Goal: Task Accomplishment & Management: Use online tool/utility

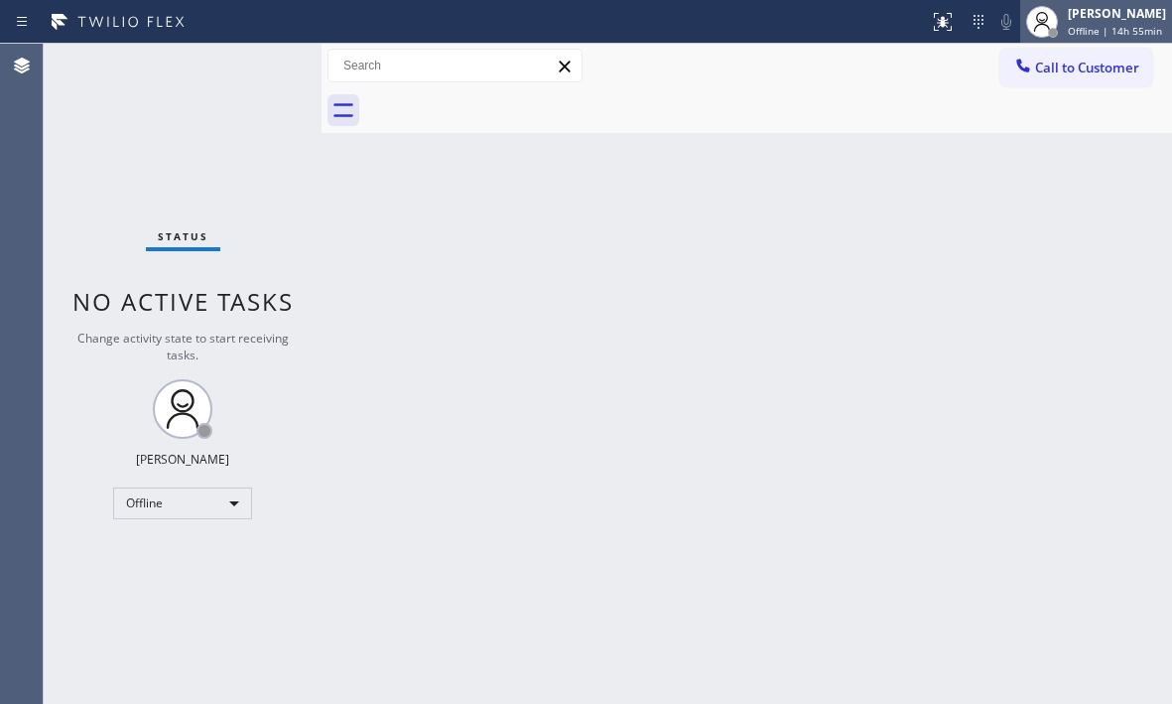
click at [1064, 23] on div "Judy Mae Saturinas Offline | 14h 55min" at bounding box center [1118, 21] width 108 height 35
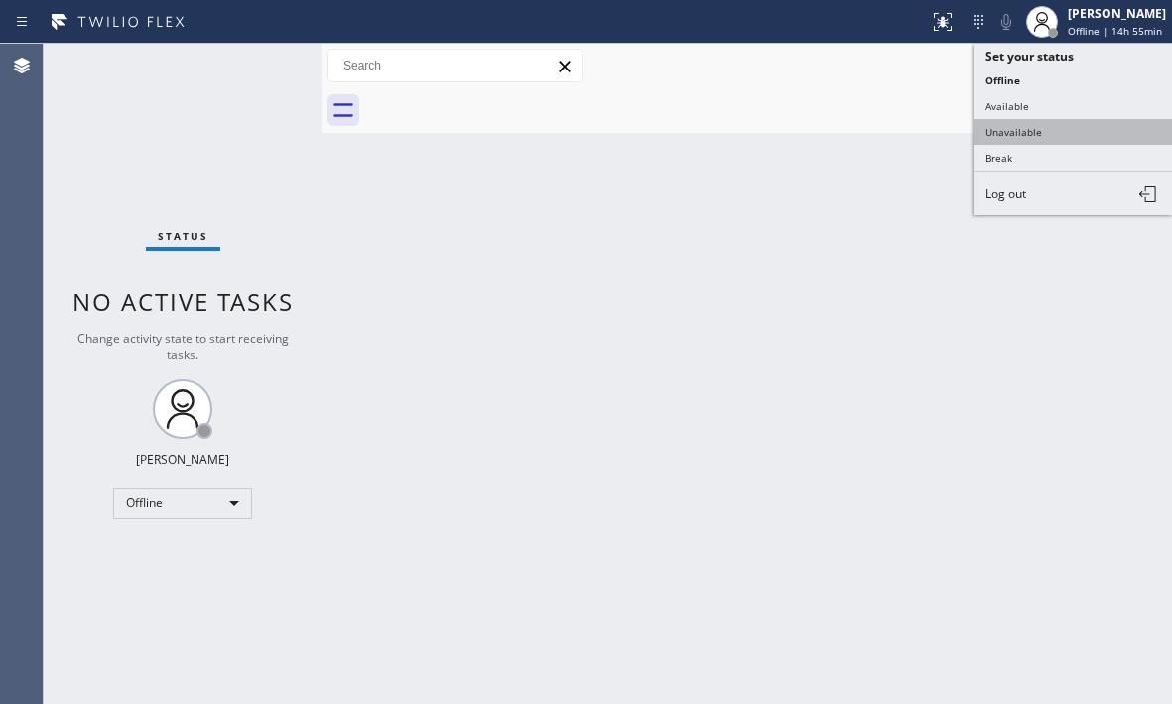
click at [1017, 137] on button "Unavailable" at bounding box center [1073, 132] width 199 height 26
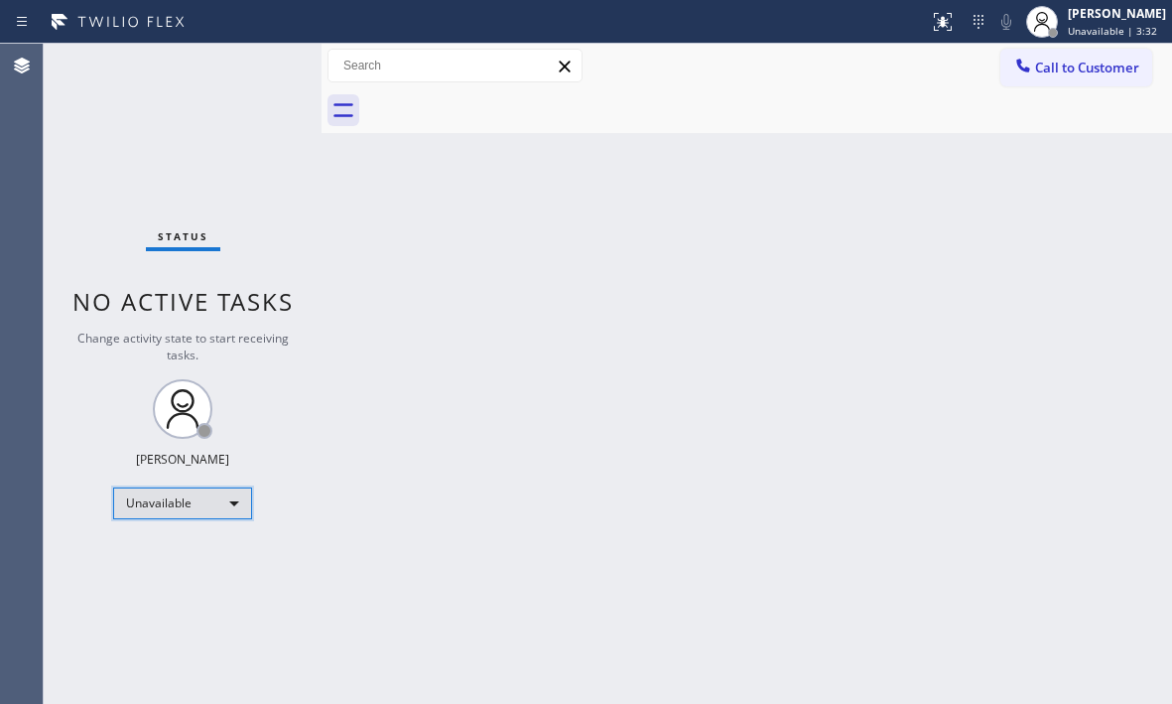
click at [193, 501] on div "Unavailable" at bounding box center [182, 503] width 139 height 32
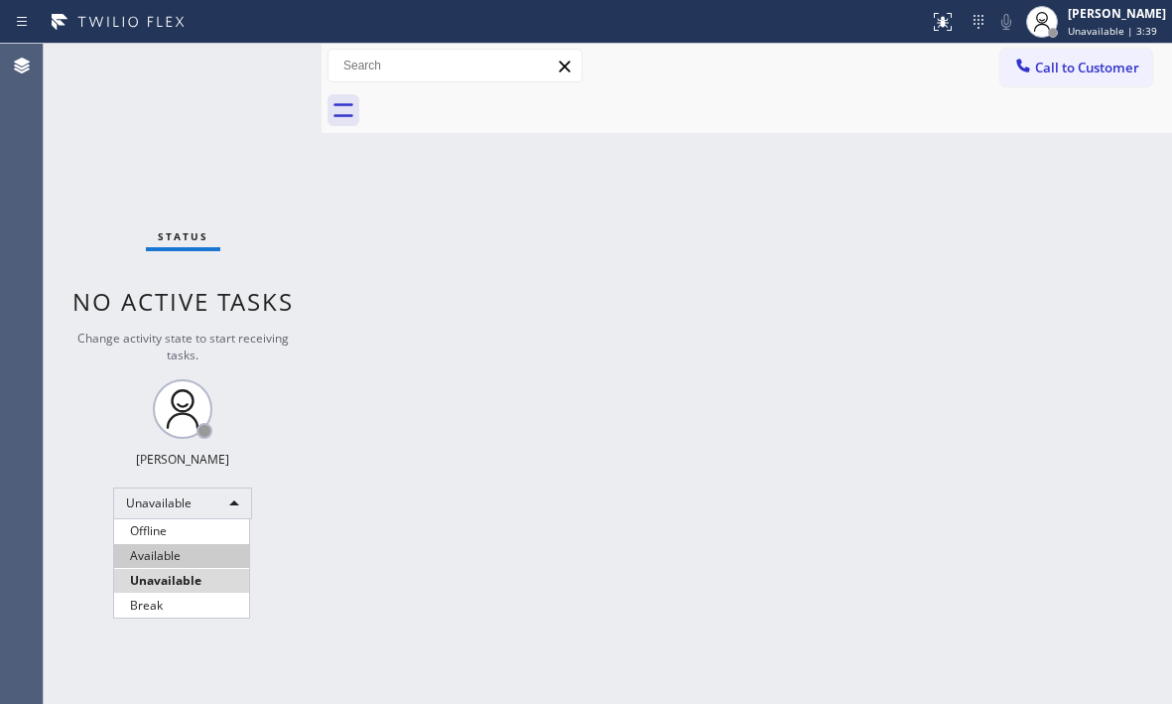
click at [181, 559] on li "Available" at bounding box center [181, 556] width 135 height 24
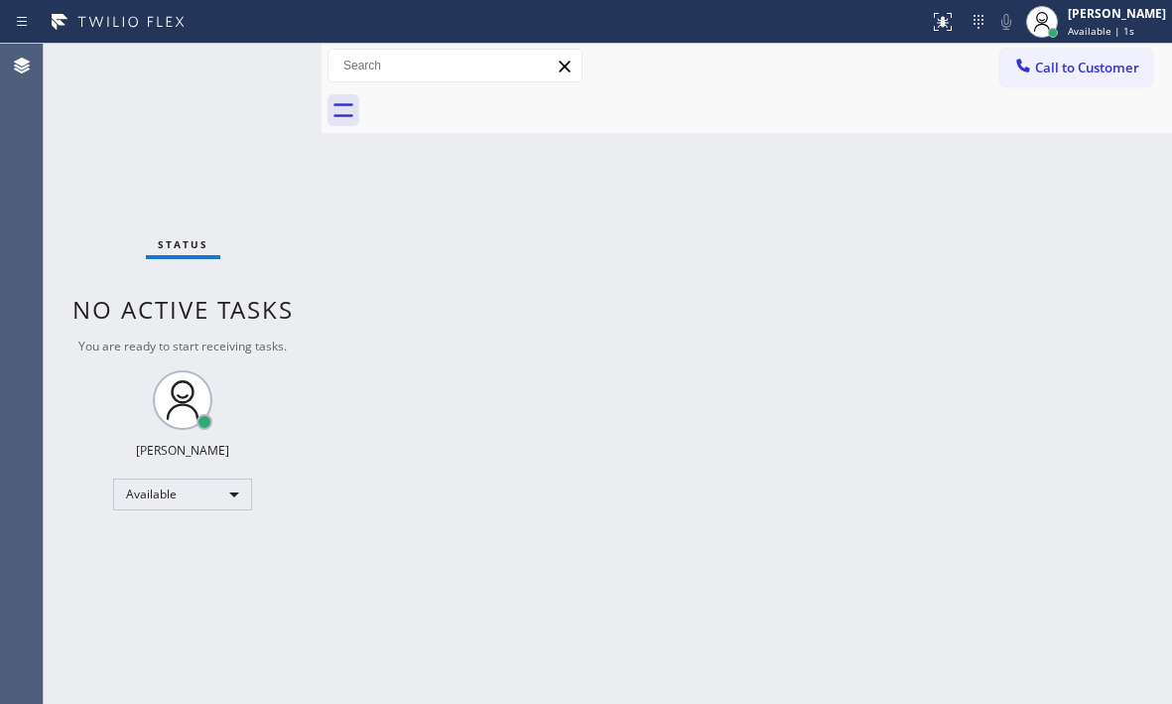
click at [783, 229] on div "Back to Dashboard Change Sender ID Customers Technicians Select a contact Outbo…" at bounding box center [747, 374] width 851 height 660
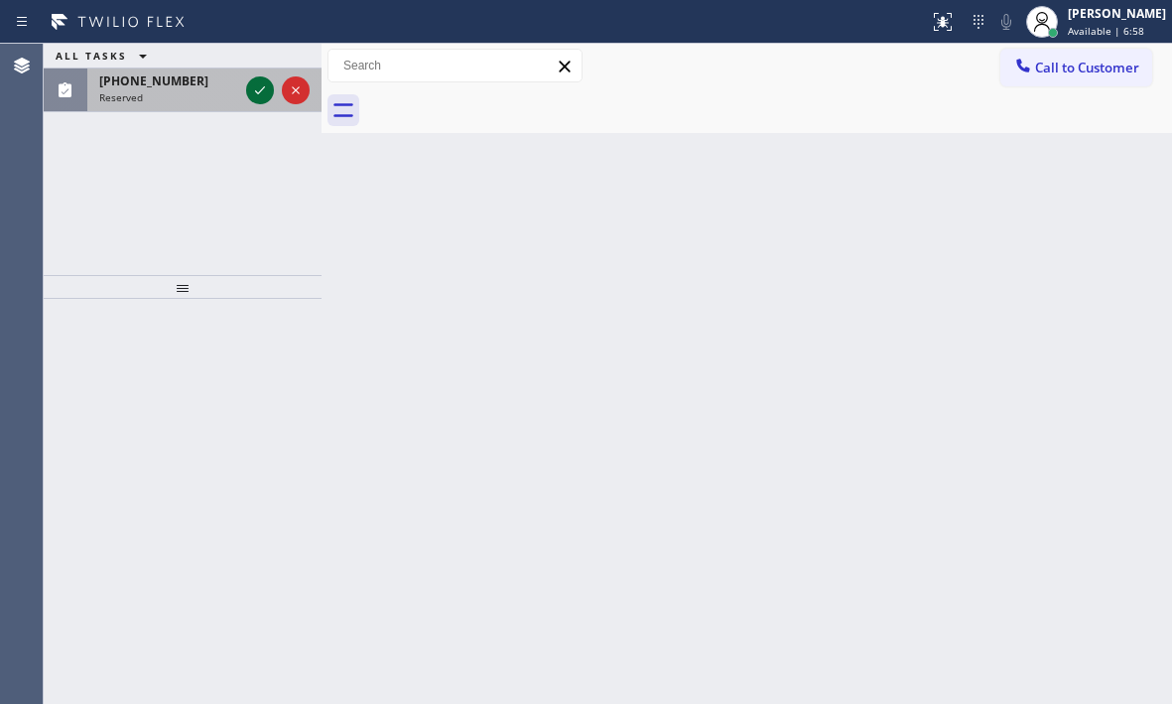
click at [269, 90] on icon at bounding box center [260, 90] width 24 height 24
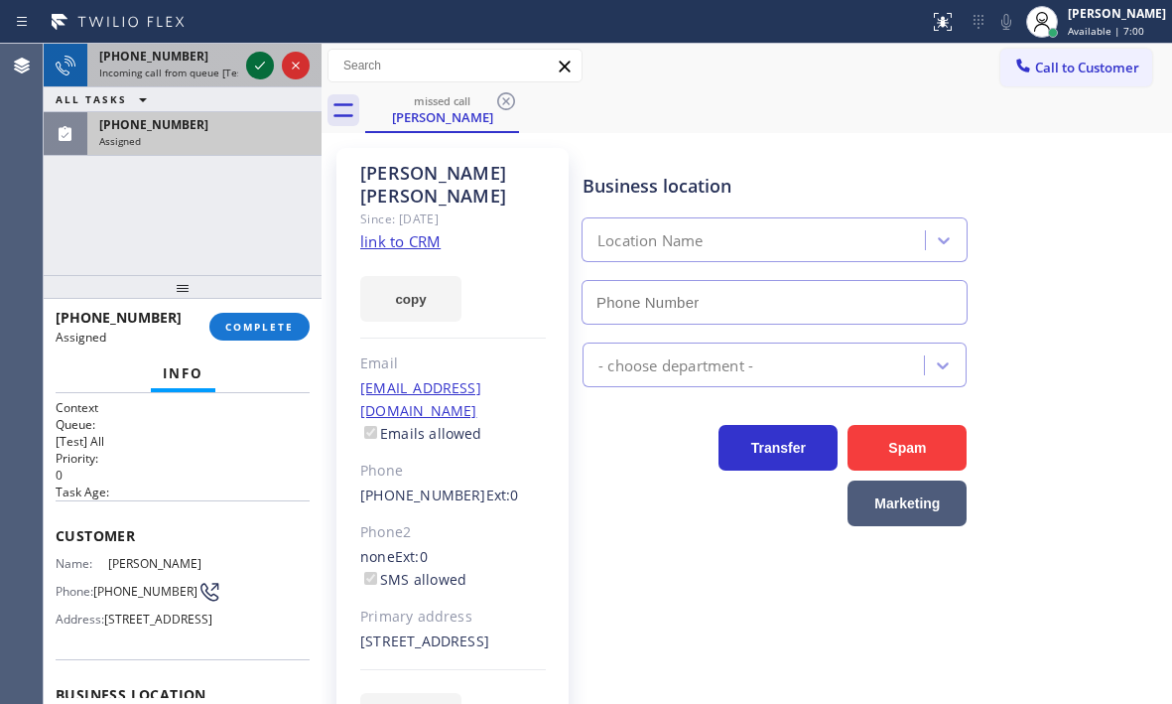
click at [252, 70] on icon at bounding box center [260, 66] width 24 height 24
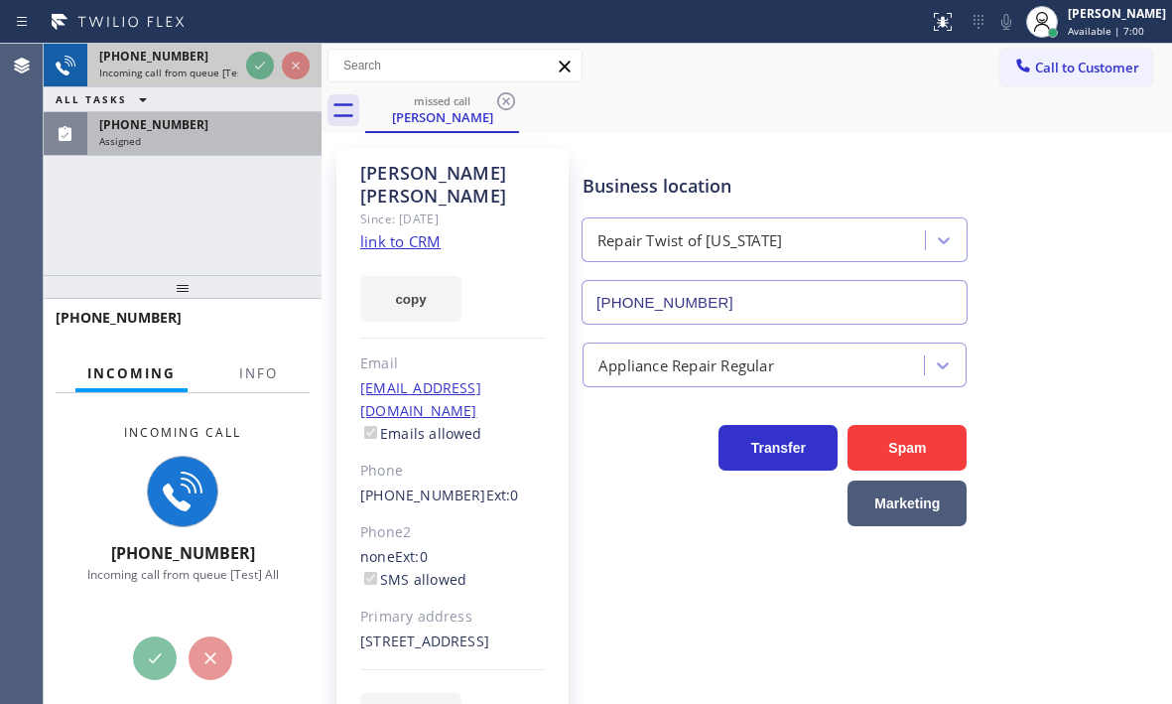
type input "(347) 284-6179"
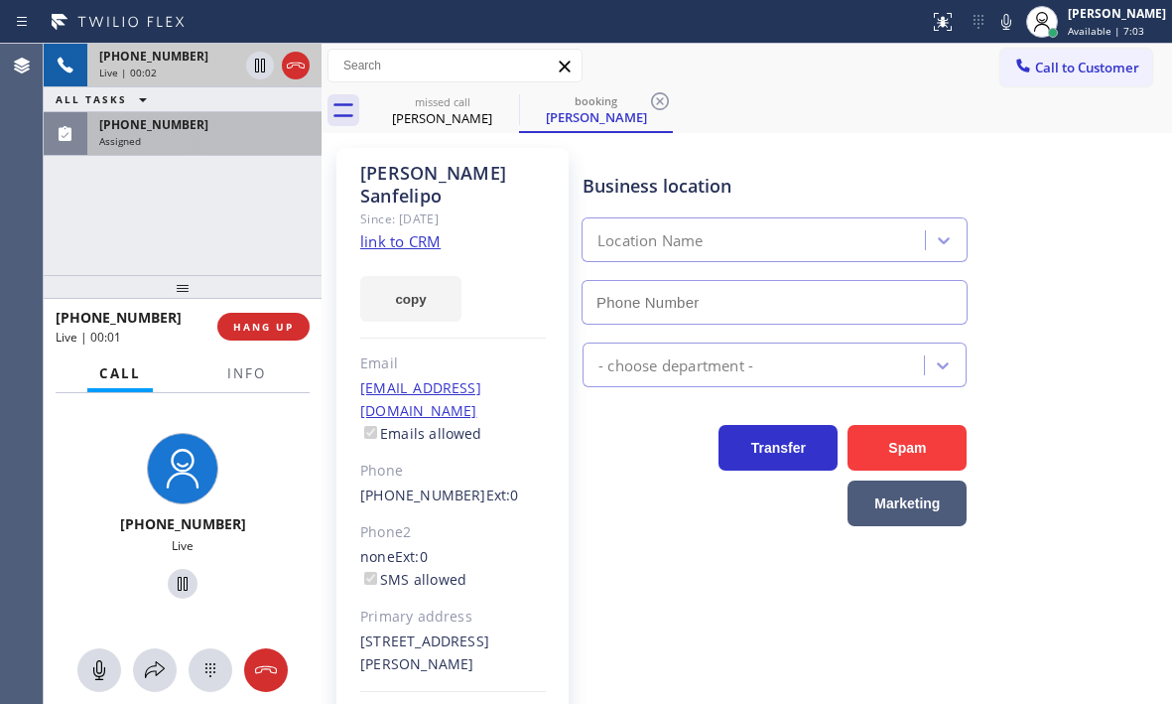
type input "(855) 213-9318"
click at [170, 132] on span "(718) 791-9028" at bounding box center [153, 124] width 109 height 17
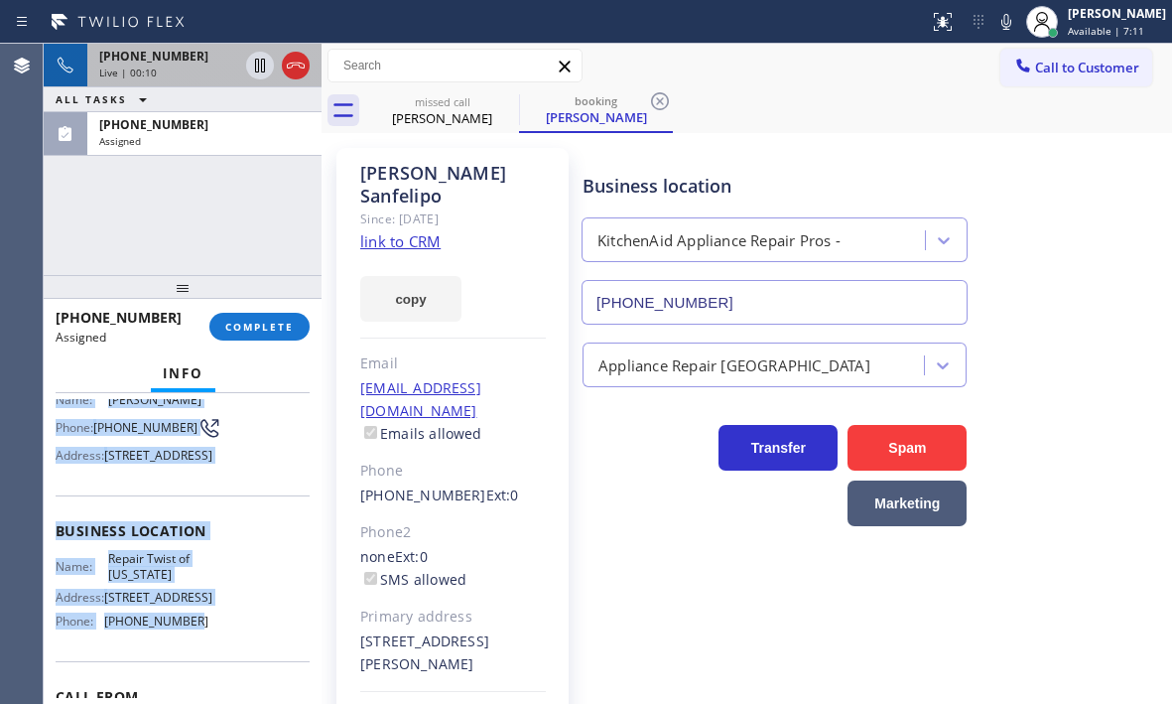
scroll to position [199, 0]
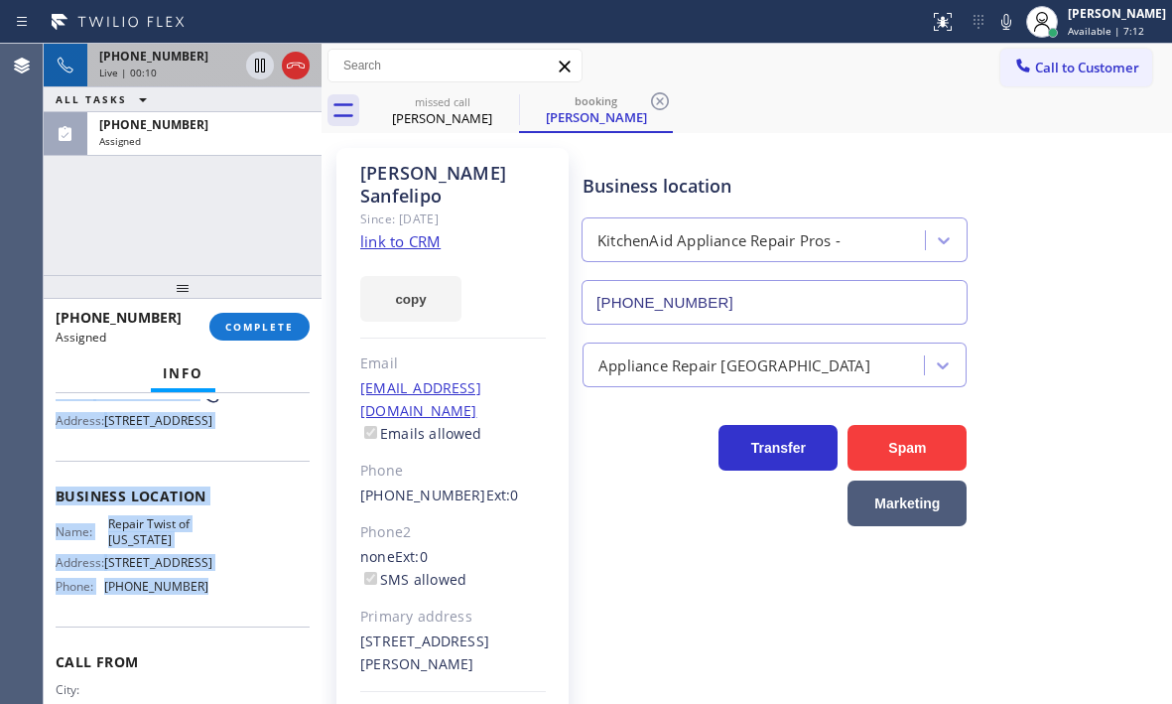
drag, startPoint x: 78, startPoint y: 553, endPoint x: 209, endPoint y: 659, distance: 168.7
click at [209, 659] on div "Context Queue: [Test] All Priority: 0 Task Age: Customer Name: Jimmy Blain Phon…" at bounding box center [183, 548] width 278 height 311
copy div "Customer Name: Jimmy Blain Phone: (718) 791-9028 Address: 139-23 222nd Street, …"
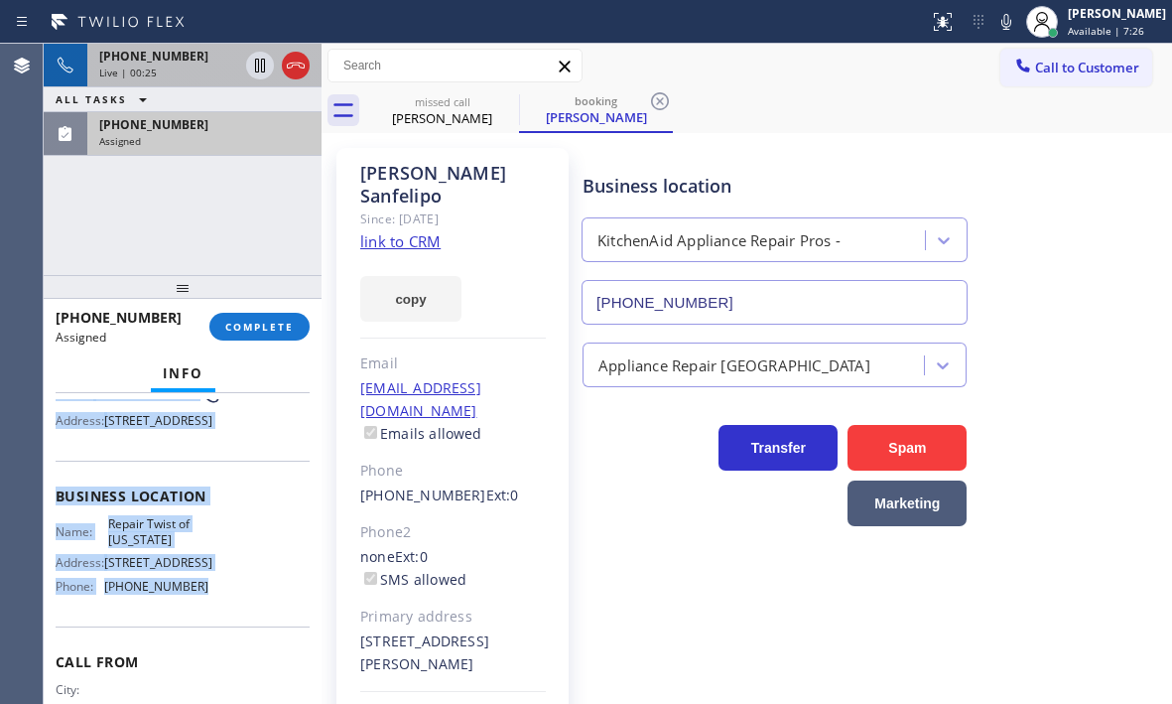
click at [225, 130] on div "(718) 791-9028" at bounding box center [204, 124] width 210 height 17
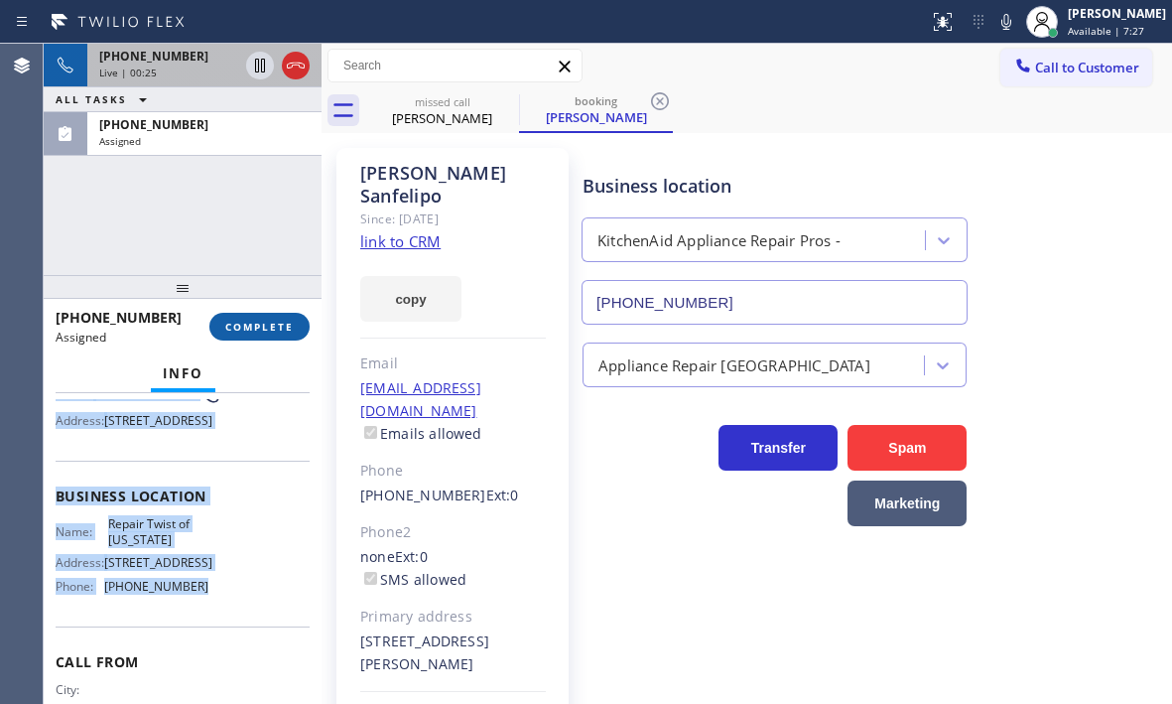
click at [257, 318] on button "COMPLETE" at bounding box center [259, 327] width 100 height 28
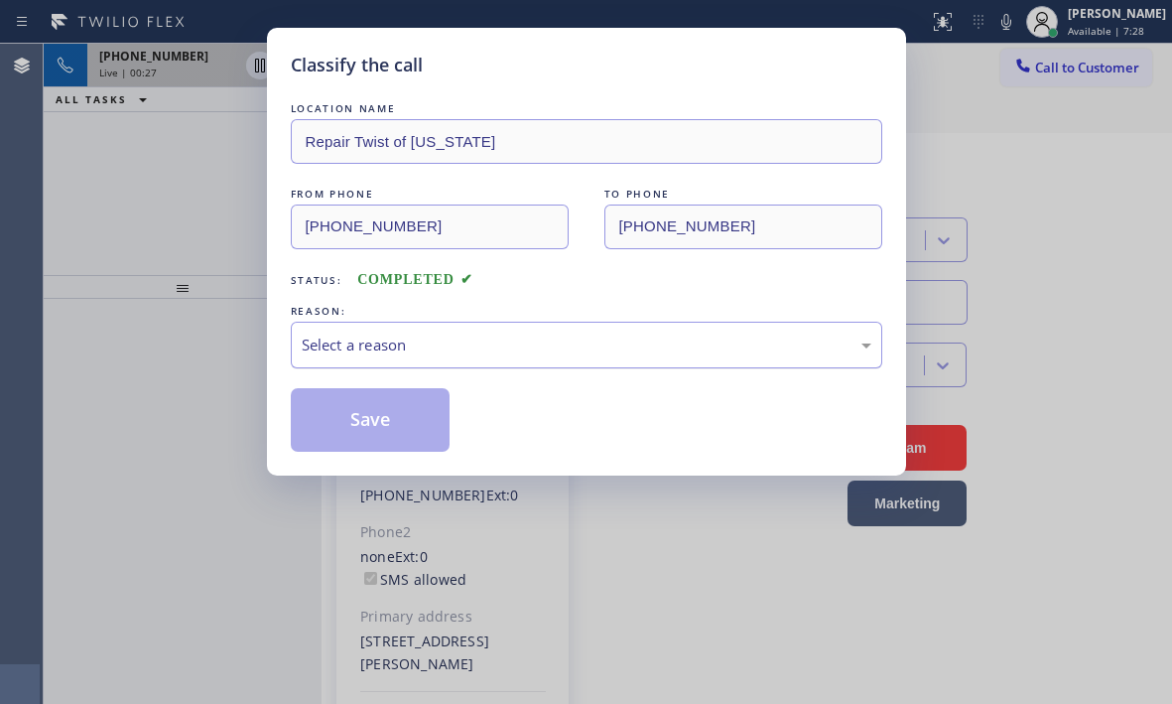
click at [421, 345] on div "Select a reason" at bounding box center [587, 345] width 570 height 23
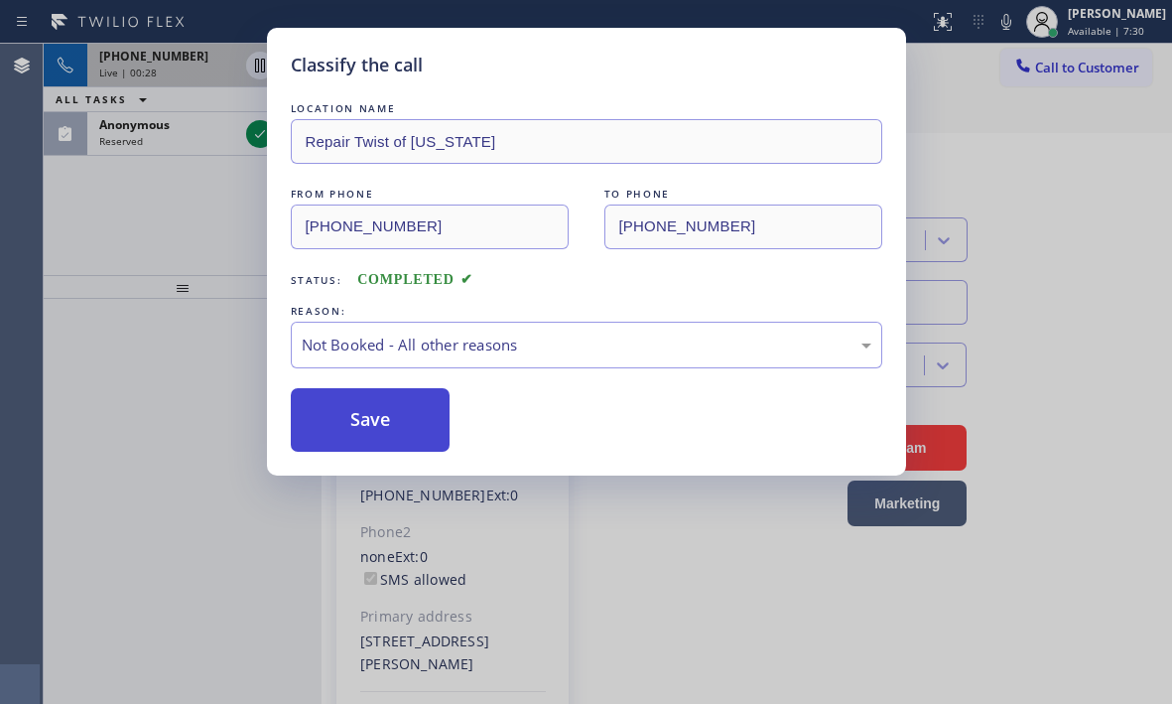
click at [347, 421] on button "Save" at bounding box center [371, 420] width 160 height 64
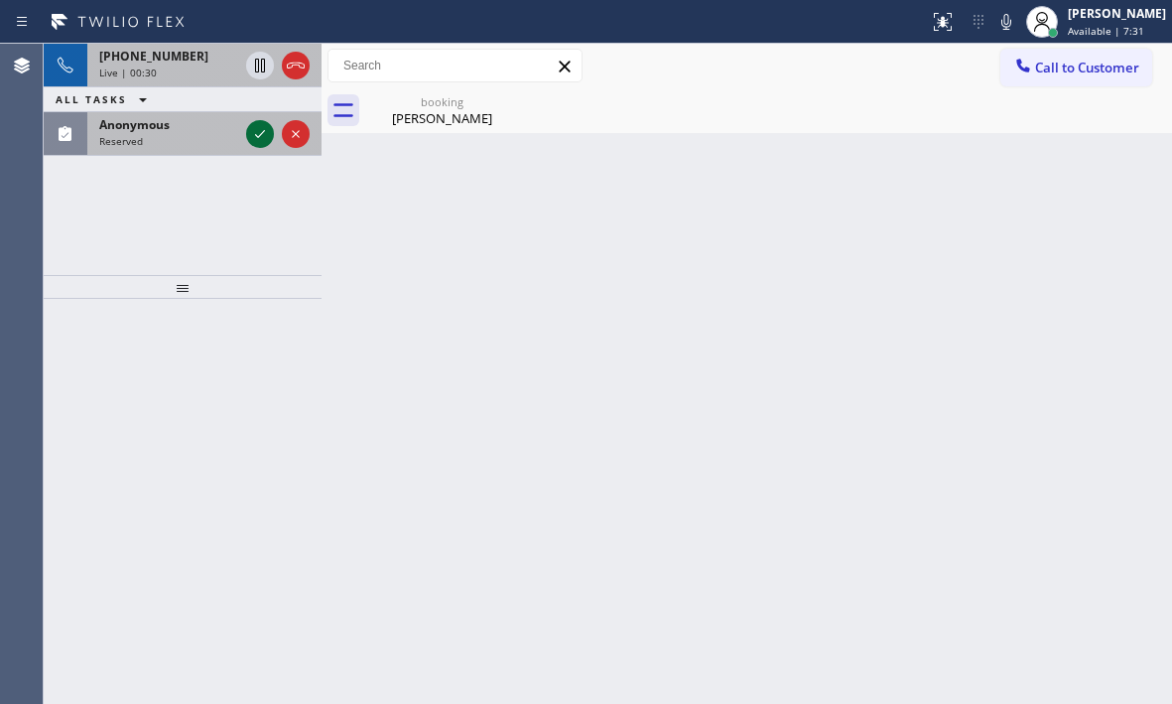
click at [256, 135] on icon at bounding box center [260, 134] width 10 height 8
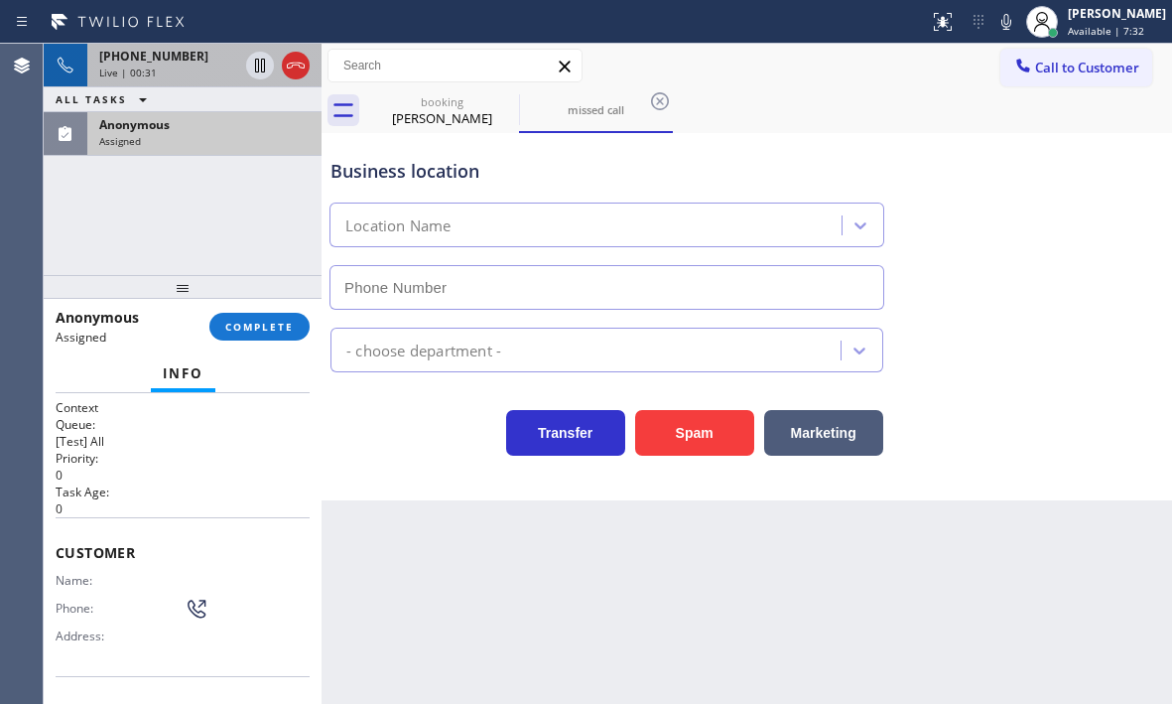
type input "(747) 322-4430"
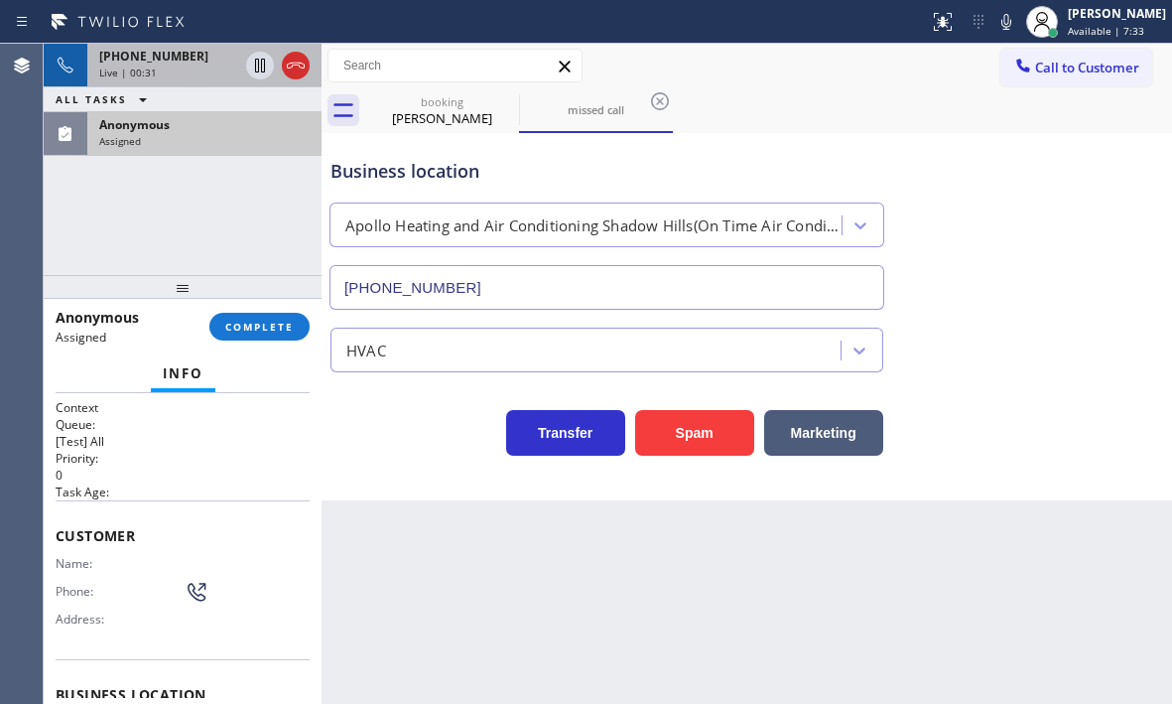
click at [153, 58] on span "+15169020689" at bounding box center [153, 56] width 109 height 17
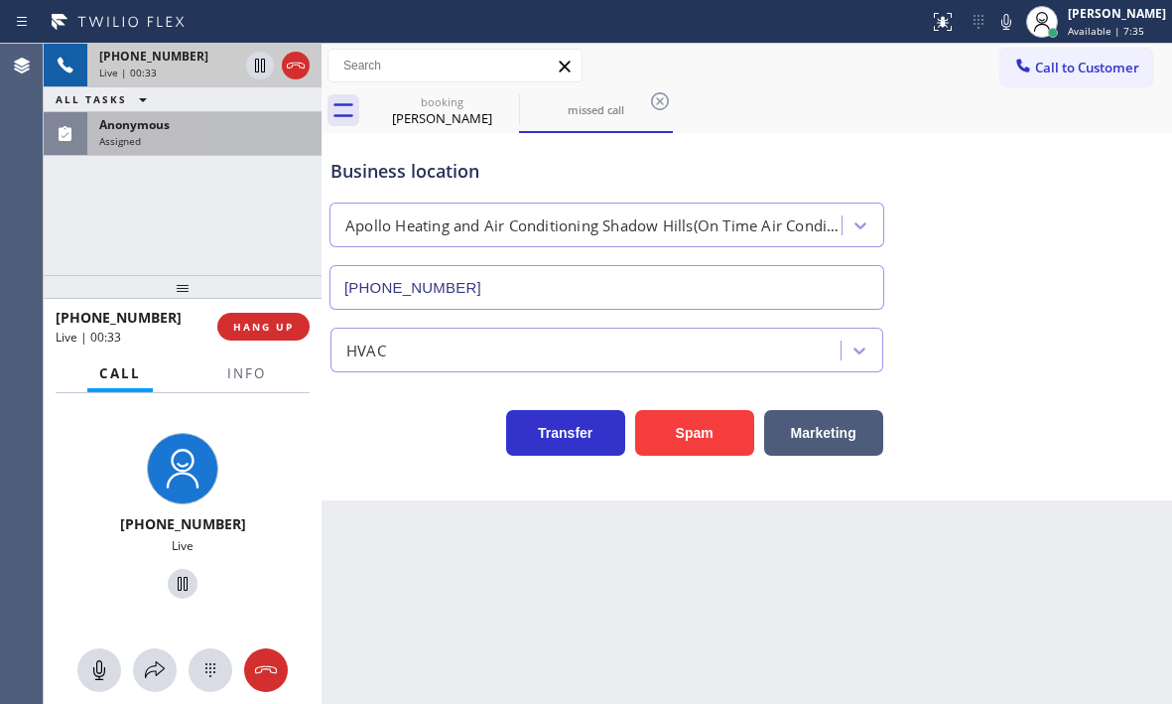
click at [192, 69] on div "Live | 00:33" at bounding box center [168, 73] width 139 height 14
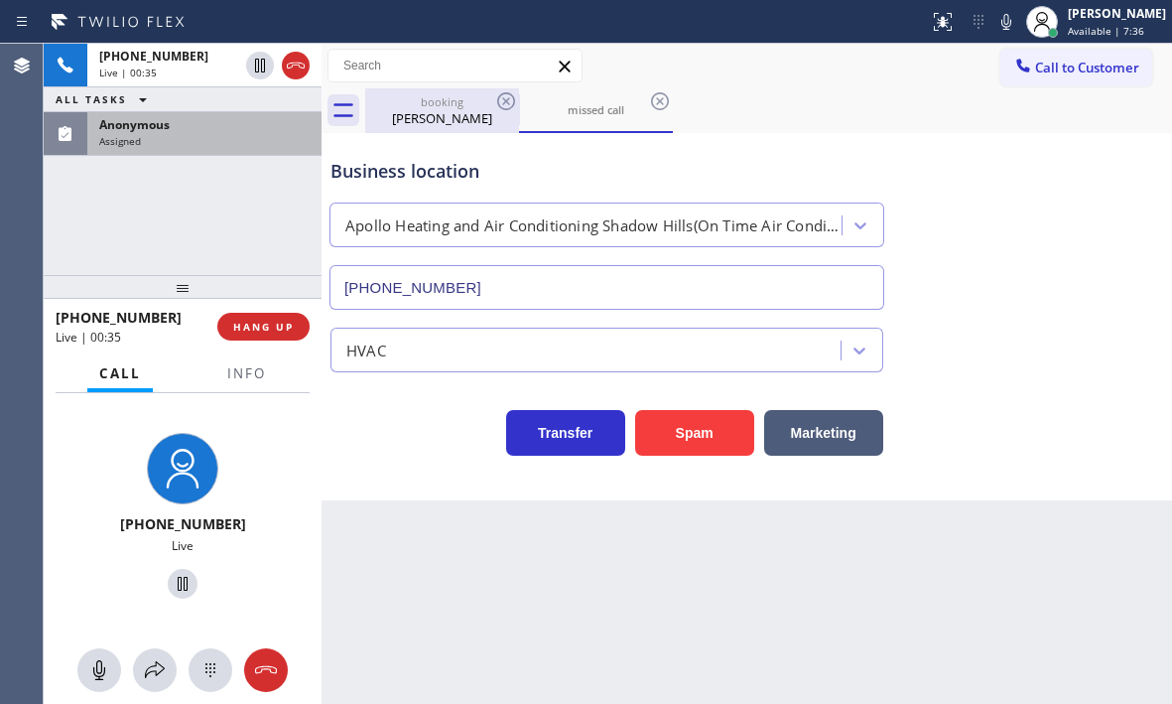
click at [448, 116] on div "Lisa Sanfelipo" at bounding box center [442, 118] width 150 height 18
type input "(855) 213-9318"
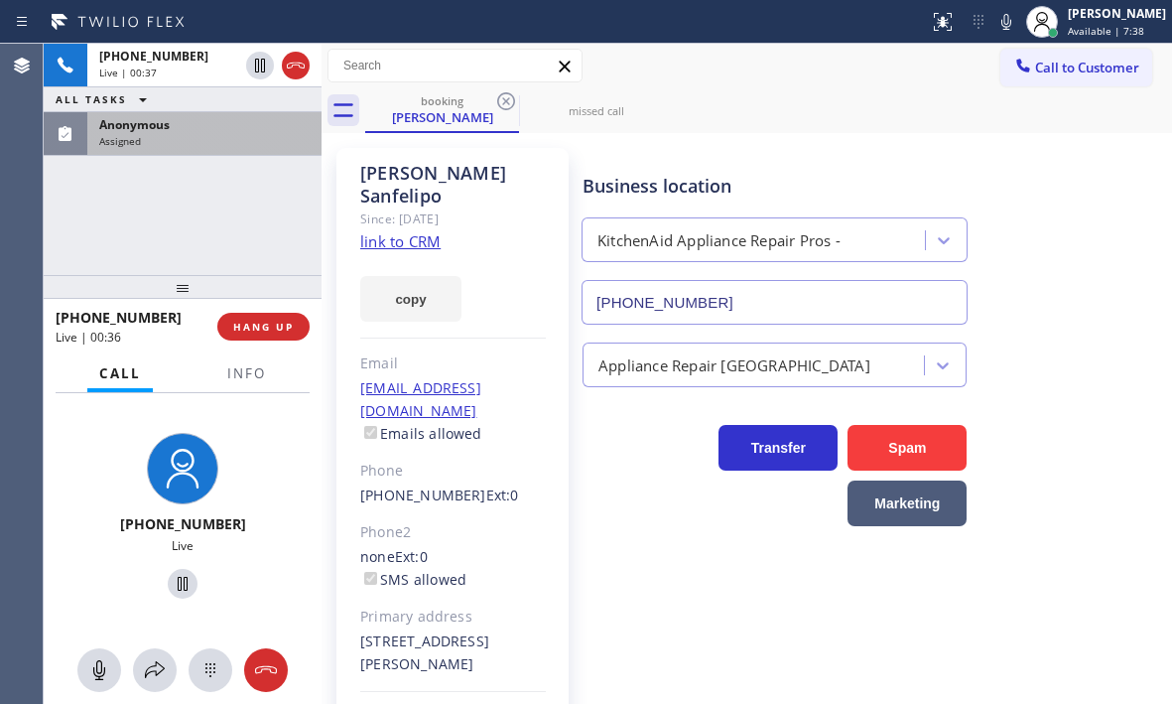
click at [410, 231] on link "link to CRM" at bounding box center [400, 241] width 80 height 20
click at [256, 67] on icon at bounding box center [260, 66] width 10 height 14
click at [255, 68] on icon at bounding box center [260, 66] width 24 height 24
click at [259, 65] on icon at bounding box center [260, 66] width 10 height 14
click at [263, 64] on icon at bounding box center [260, 66] width 24 height 24
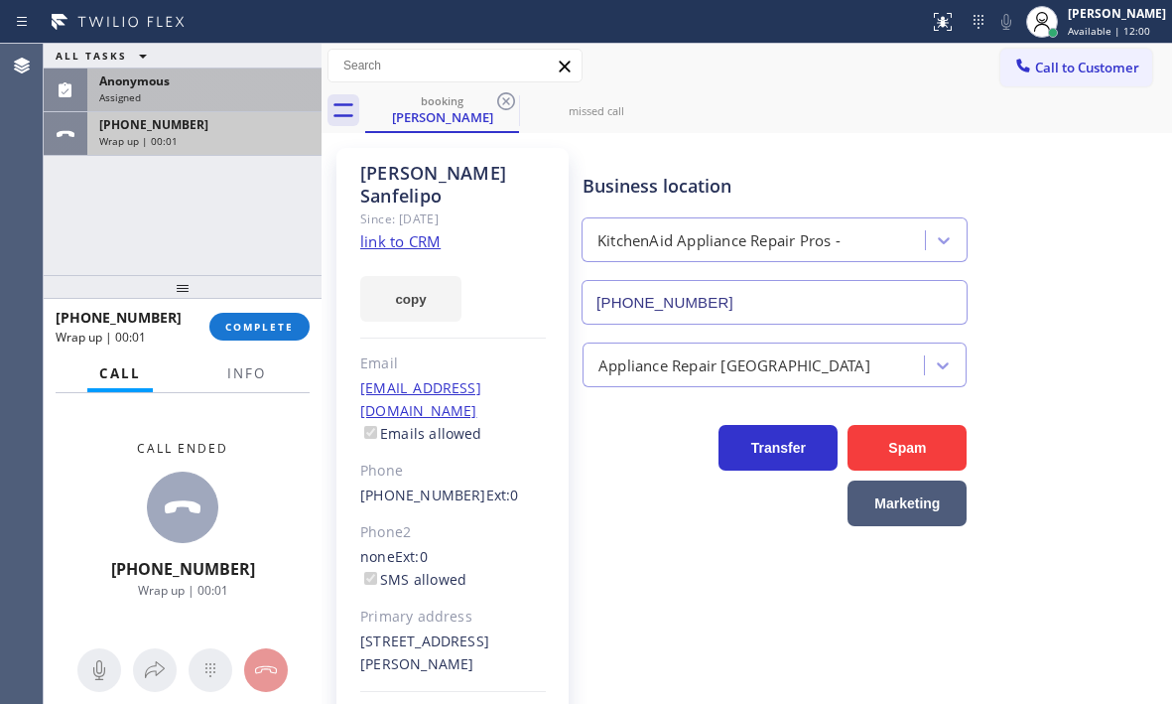
click at [254, 127] on div "+15169020689" at bounding box center [204, 124] width 210 height 17
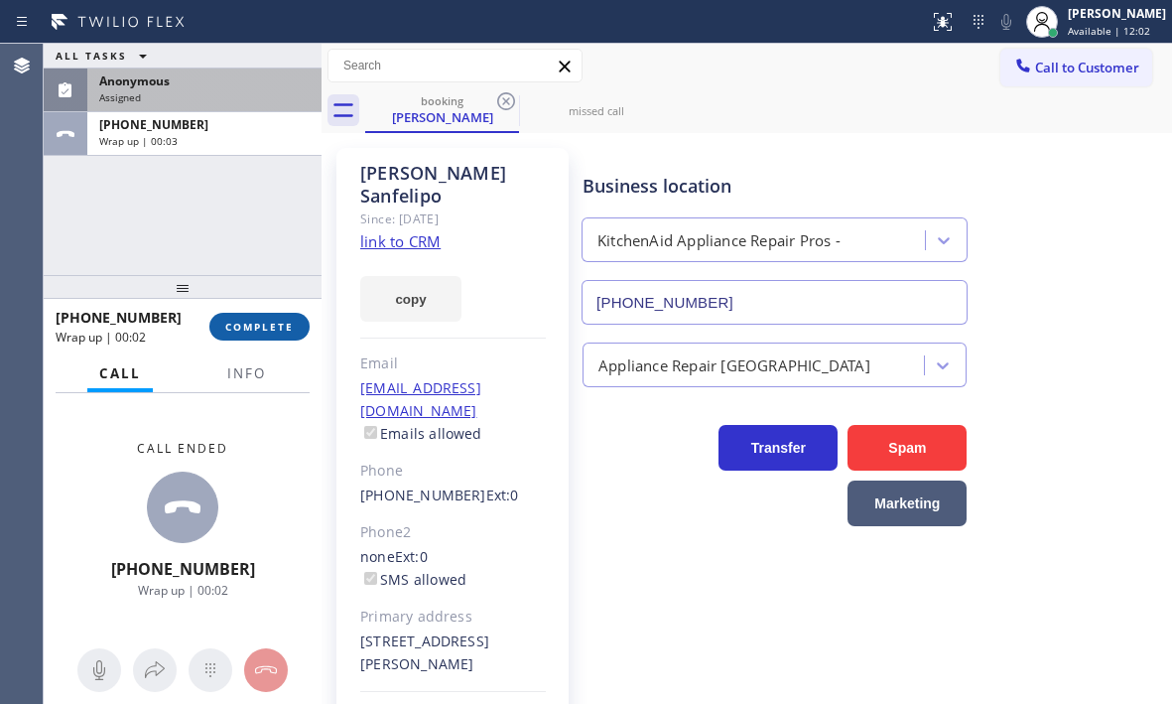
click at [267, 332] on span "COMPLETE" at bounding box center [259, 327] width 69 height 14
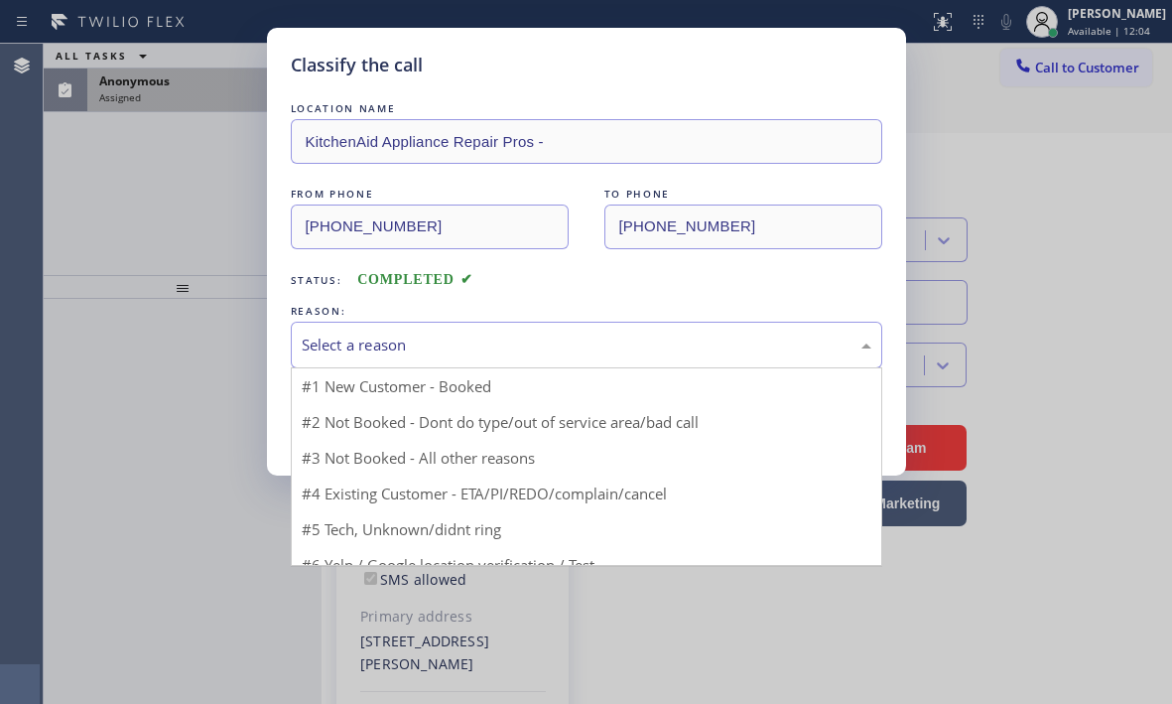
click at [471, 348] on div "Select a reason" at bounding box center [587, 345] width 570 height 23
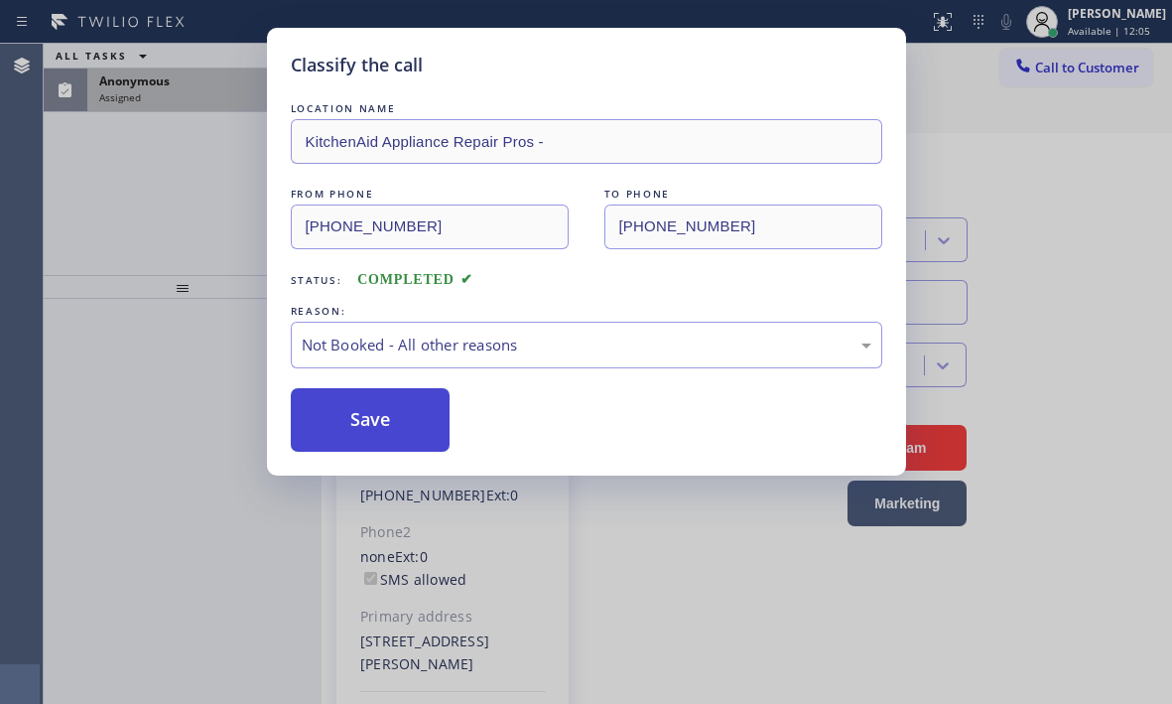
drag, startPoint x: 363, startPoint y: 430, endPoint x: 343, endPoint y: 425, distance: 21.4
click at [343, 425] on button "Save" at bounding box center [371, 420] width 160 height 64
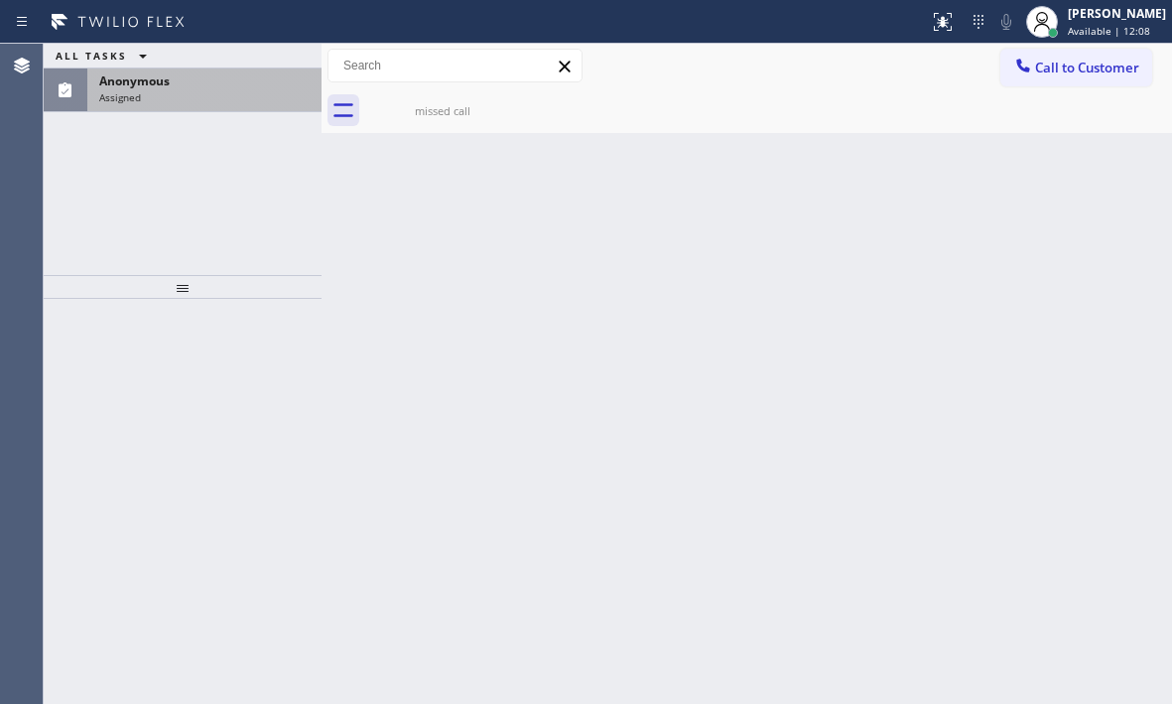
click at [231, 92] on div "Assigned" at bounding box center [204, 97] width 210 height 14
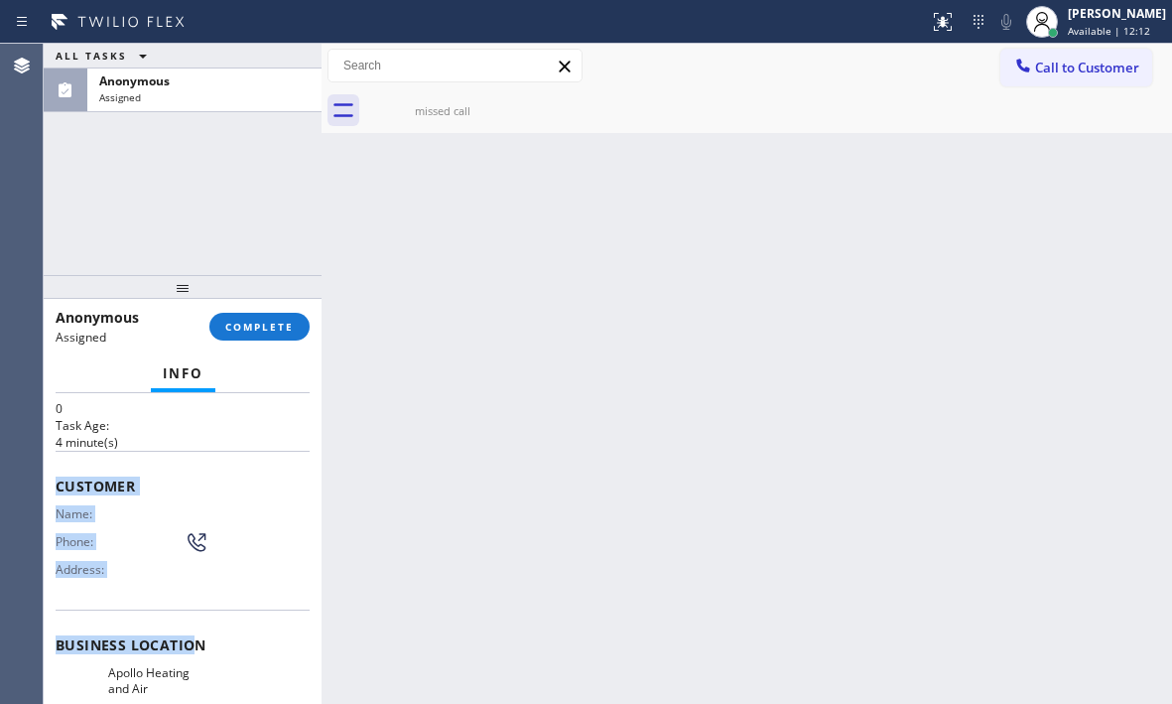
scroll to position [199, 0]
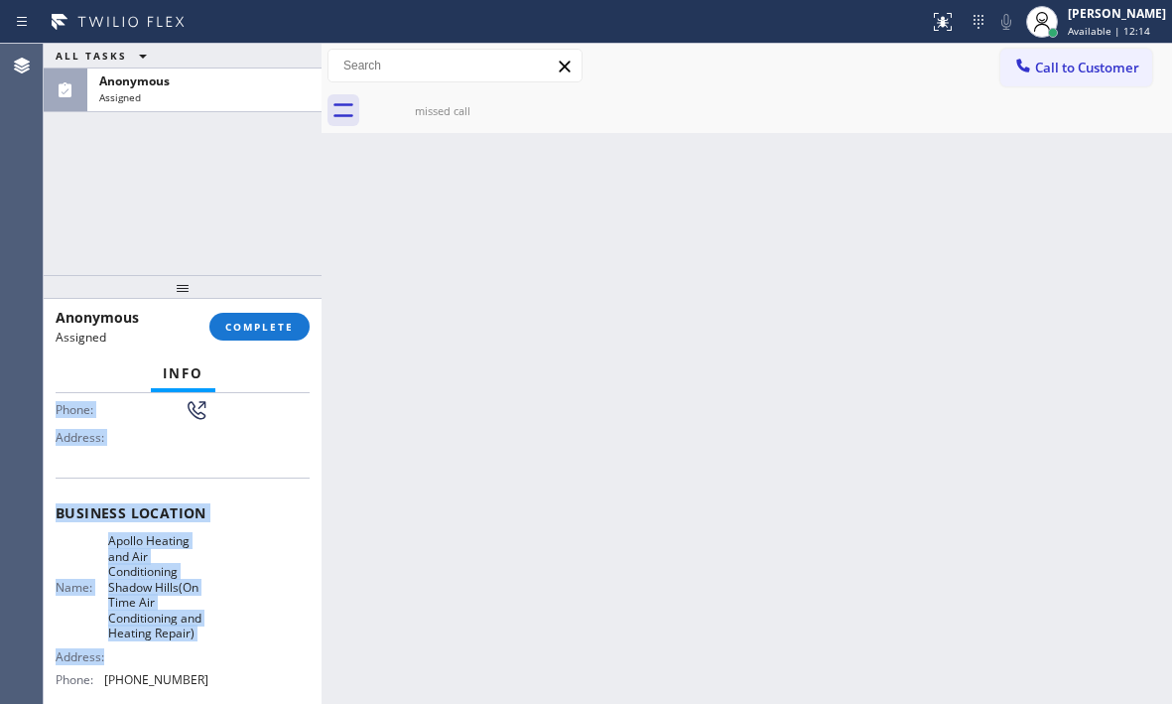
drag, startPoint x: 55, startPoint y: 543, endPoint x: 197, endPoint y: 663, distance: 186.0
click at [197, 663] on div "Context Queue: [Test] All Priority: 0 Task Age: 4 minute(s) Customer Name: Phon…" at bounding box center [183, 548] width 278 height 311
click at [231, 607] on div "Name: Apollo Heating and Air Conditioning Shadow Hills(On Time Air Conditioning…" at bounding box center [183, 614] width 254 height 162
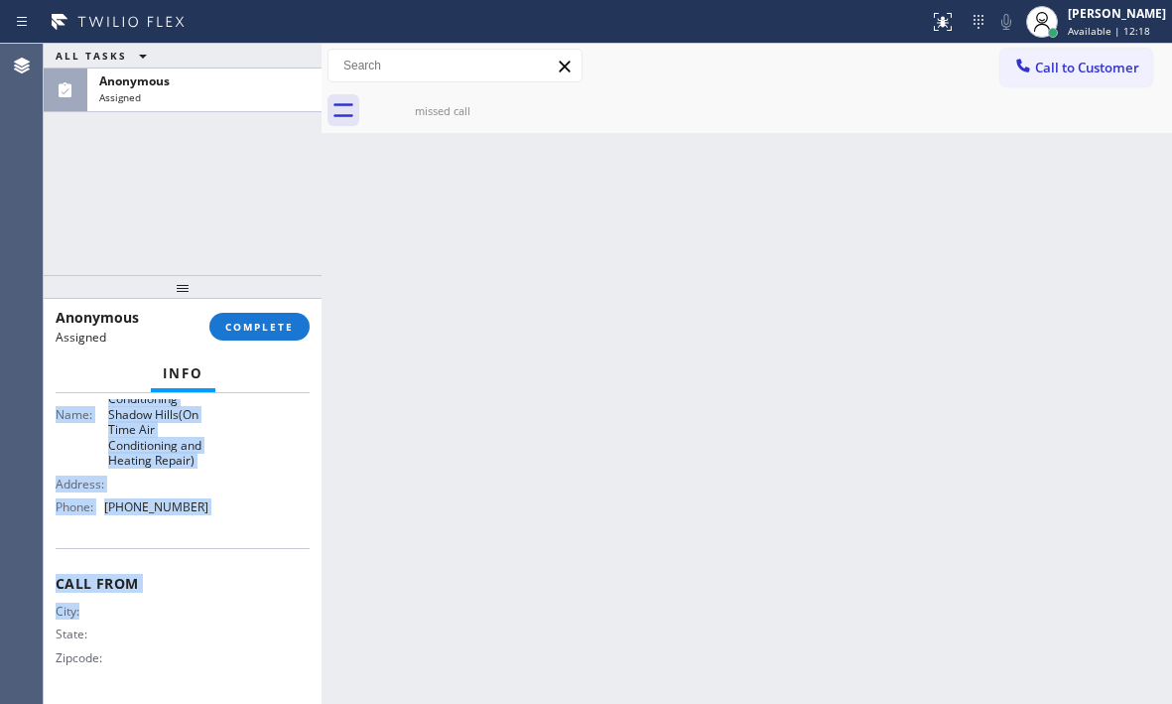
scroll to position [386, 0]
drag, startPoint x: 57, startPoint y: 554, endPoint x: 233, endPoint y: 528, distance: 178.6
click at [233, 528] on div "Context Queue: [Test] All Priority: 0 Task Age: 4 minute(s) Customer Name: Phon…" at bounding box center [183, 363] width 254 height 670
copy div "Customer Name: Phone: Address: Business location Name: Apollo Heating and Air C…"
click at [229, 315] on button "COMPLETE" at bounding box center [259, 327] width 100 height 28
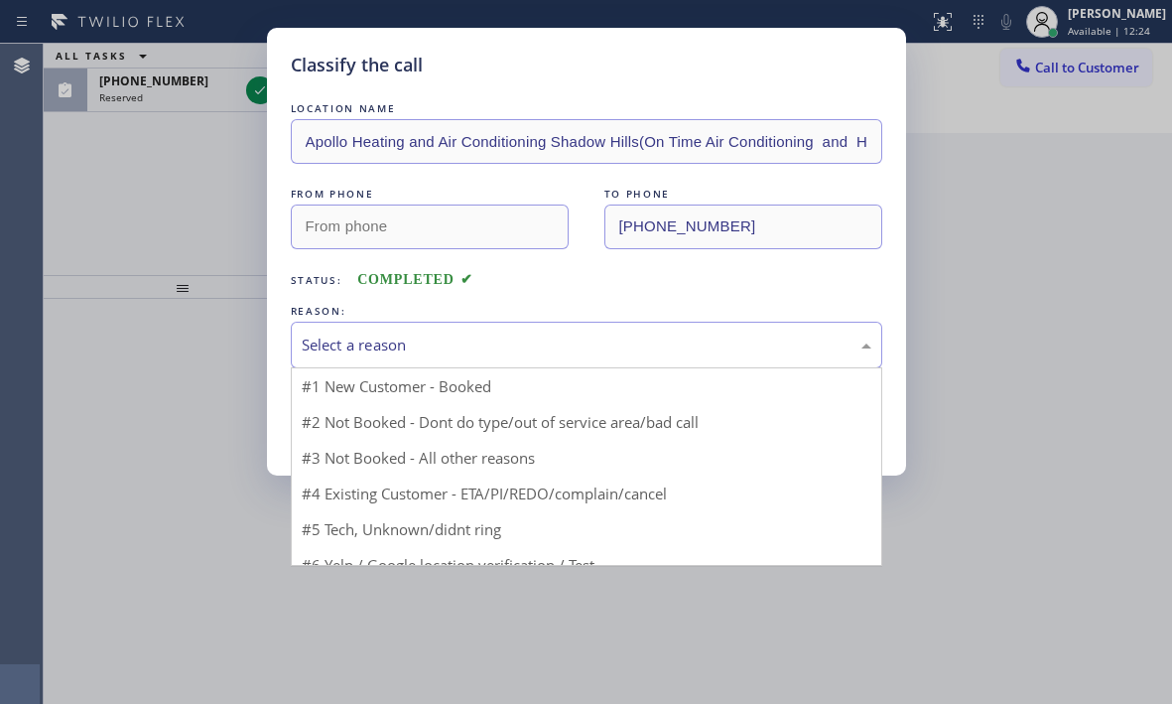
drag, startPoint x: 522, startPoint y: 353, endPoint x: 452, endPoint y: 379, distance: 75.1
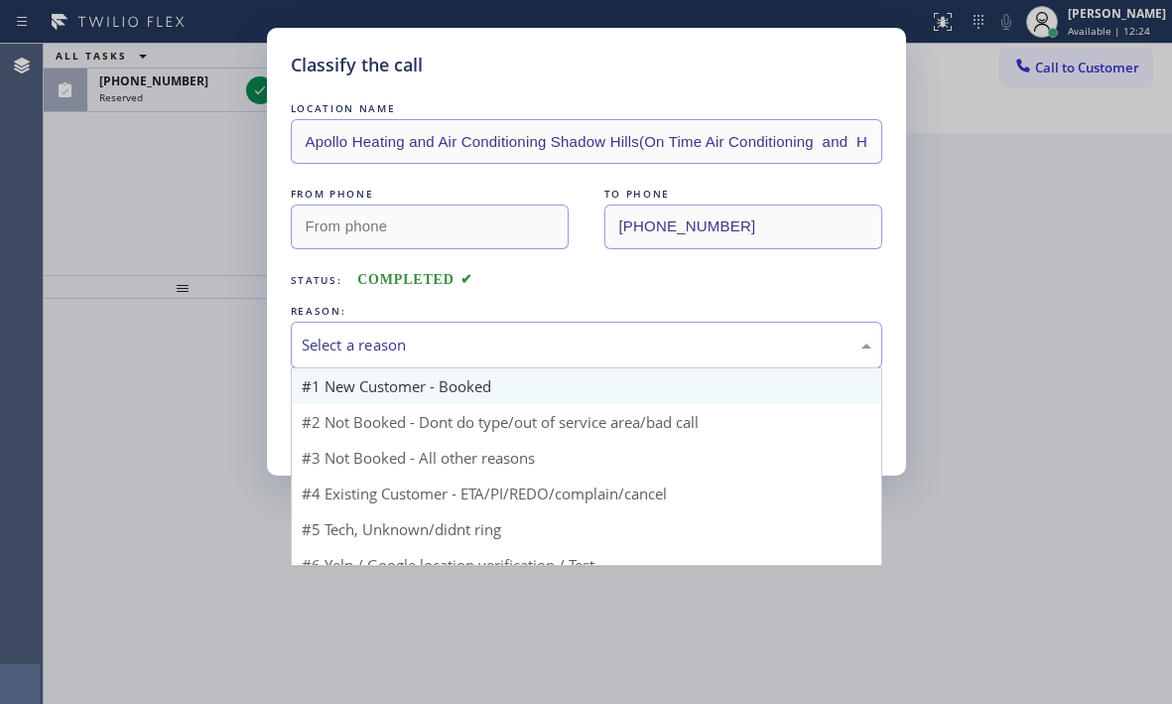
click at [521, 352] on div "Select a reason" at bounding box center [587, 345] width 570 height 23
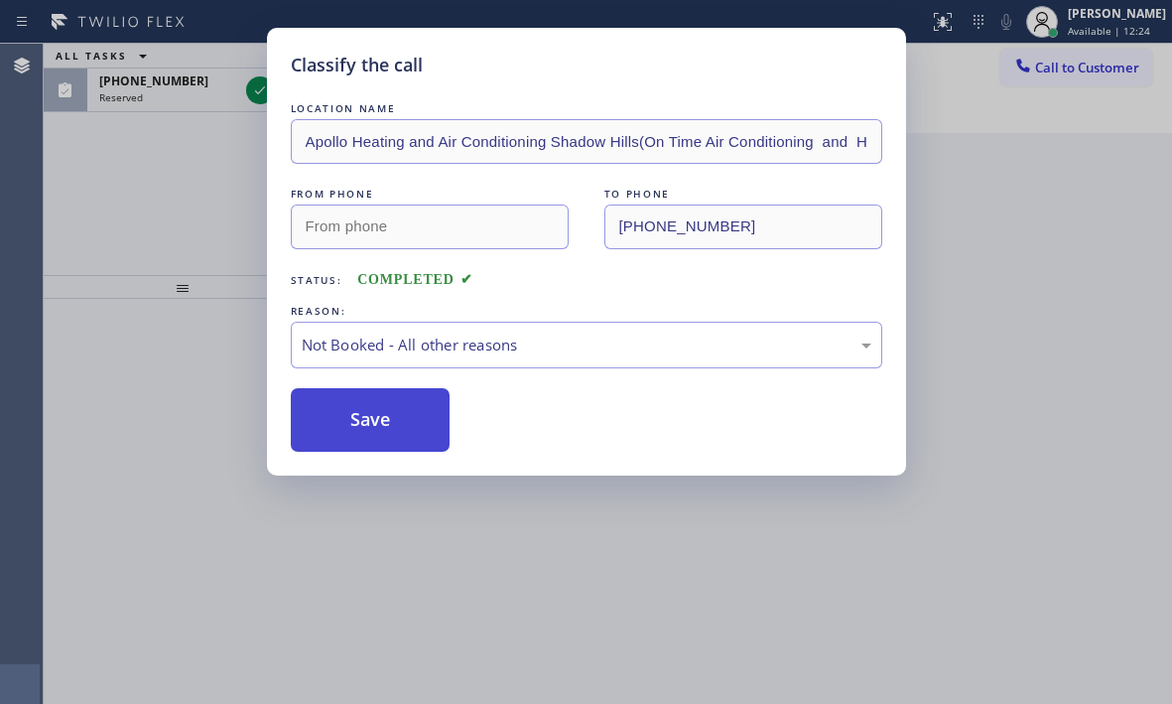
click at [361, 422] on button "Save" at bounding box center [371, 420] width 160 height 64
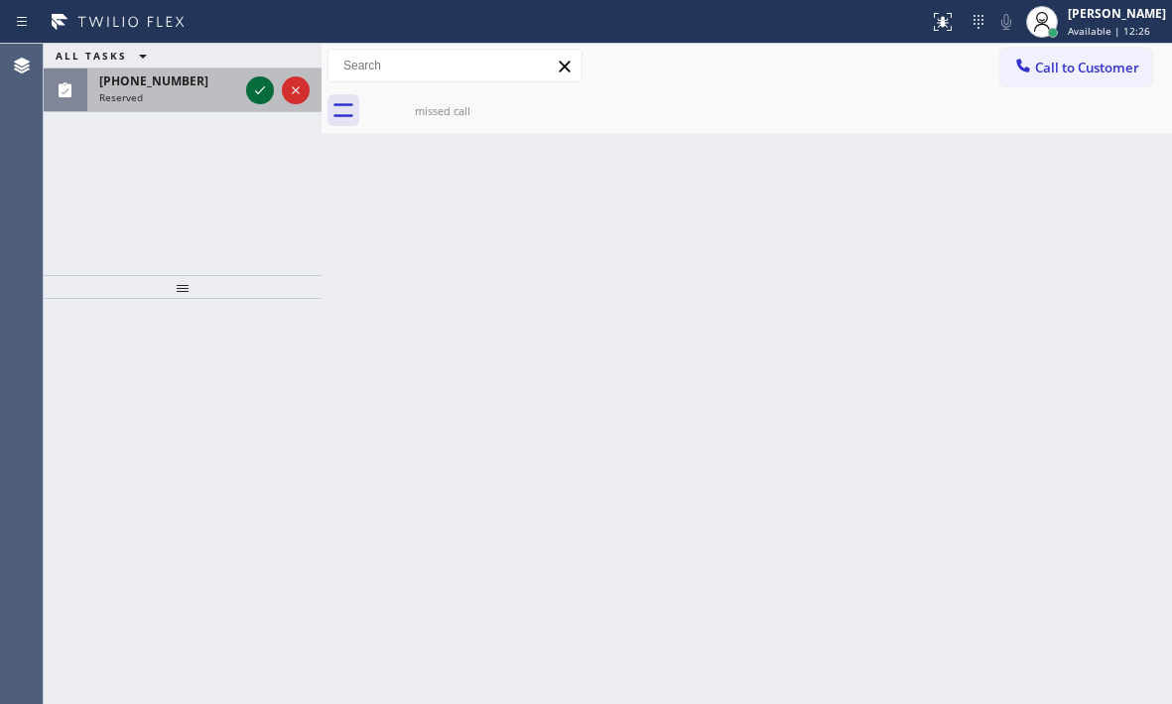
click at [254, 93] on icon at bounding box center [260, 90] width 24 height 24
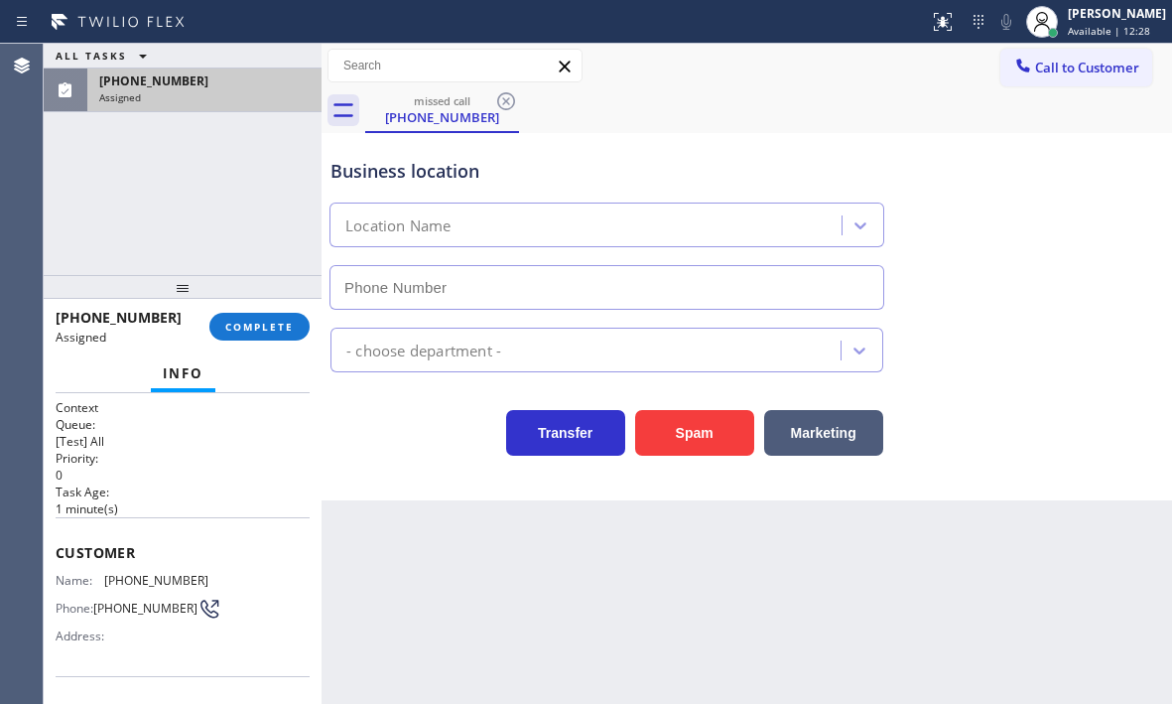
type input "(949) 202-5109"
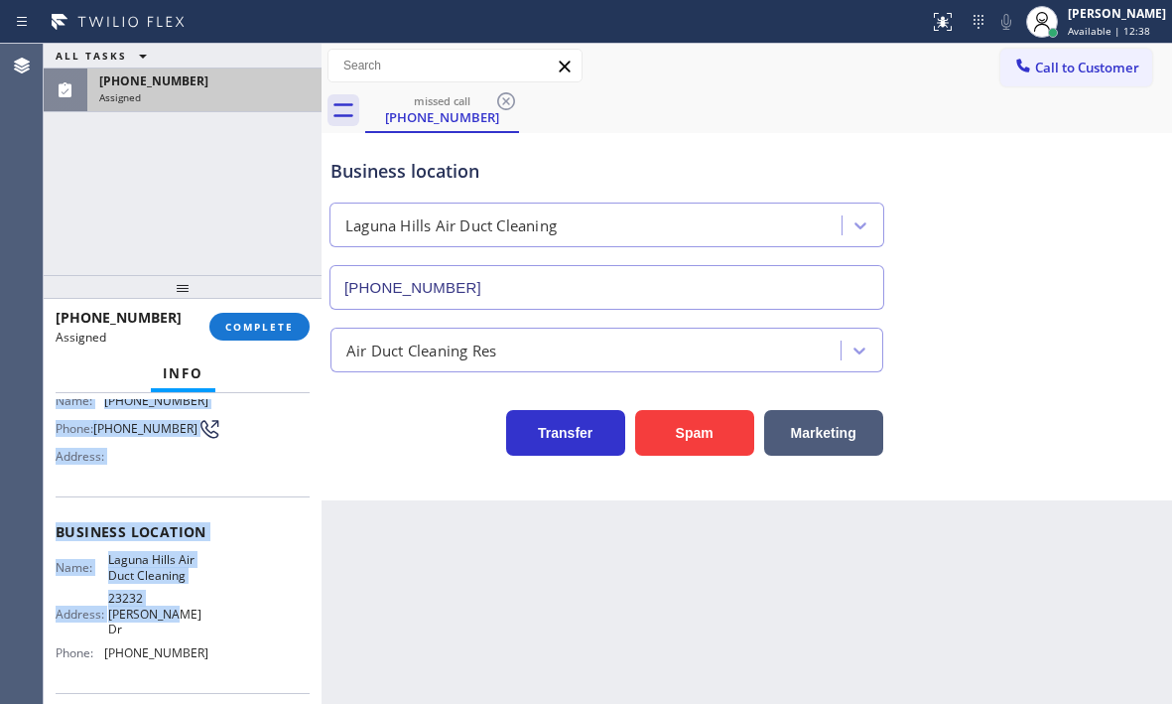
scroll to position [298, 0]
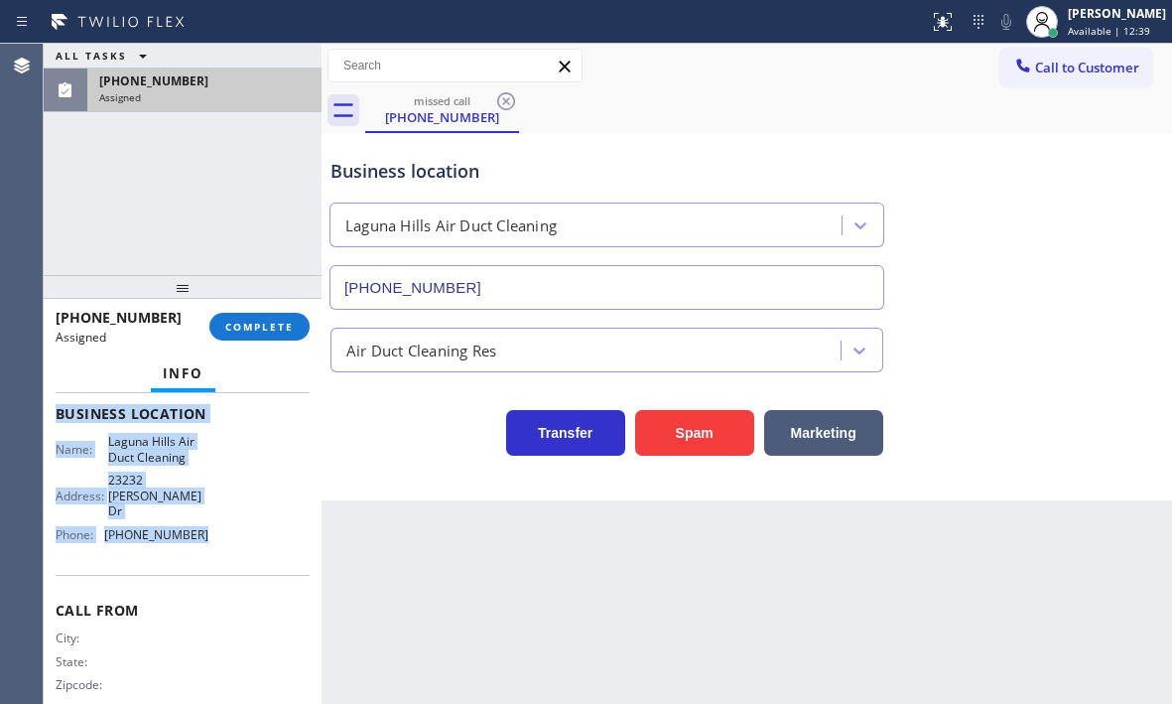
drag, startPoint x: 52, startPoint y: 448, endPoint x: 213, endPoint y: 541, distance: 186.8
click at [213, 541] on div "Context Queue: [Test] All Priority: 0 Task Age: 1 minute(s) Customer Name: (628…" at bounding box center [183, 548] width 278 height 311
copy div "Customer Name: (628) 284-7698 Phone: (628) 284-7698 Address: Business location …"
click at [253, 313] on button "COMPLETE" at bounding box center [259, 327] width 100 height 28
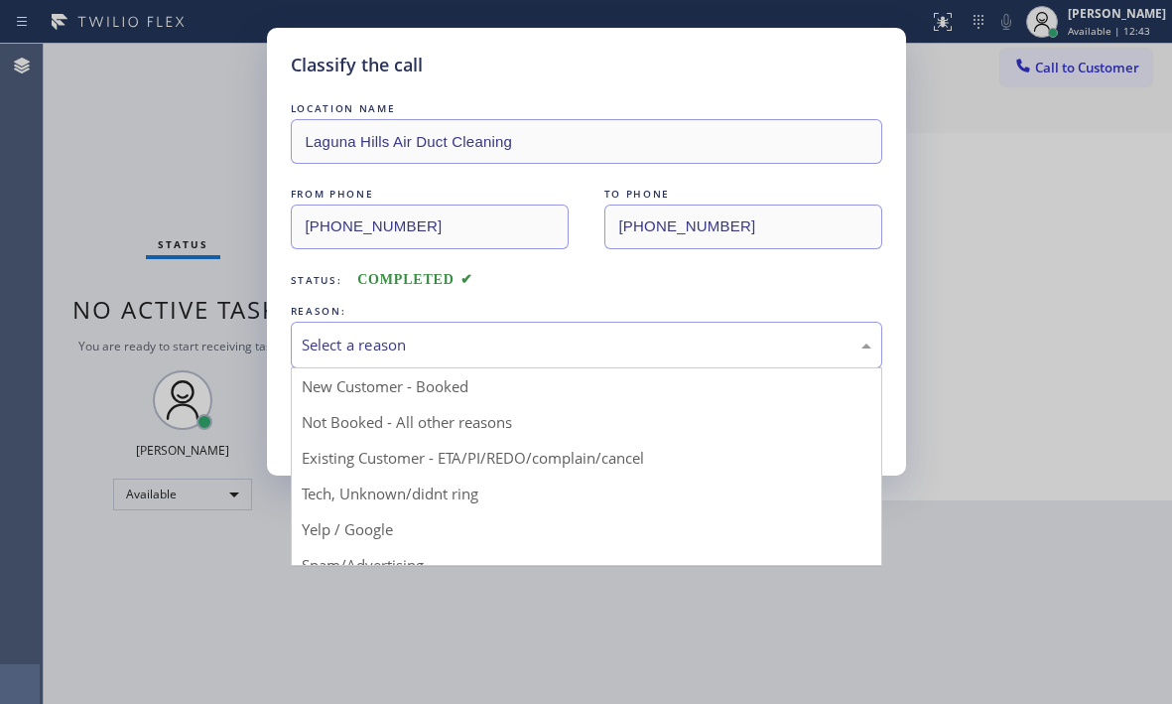
click at [498, 345] on div "Select a reason" at bounding box center [587, 345] width 570 height 23
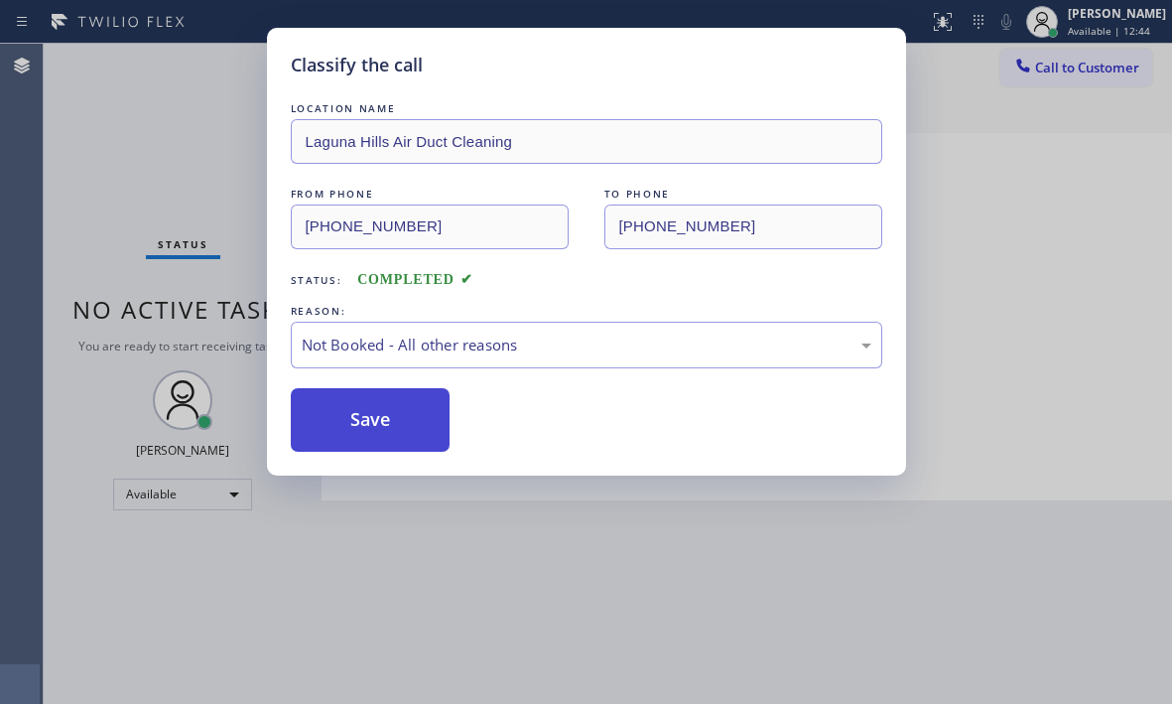
click at [363, 414] on button "Save" at bounding box center [371, 420] width 160 height 64
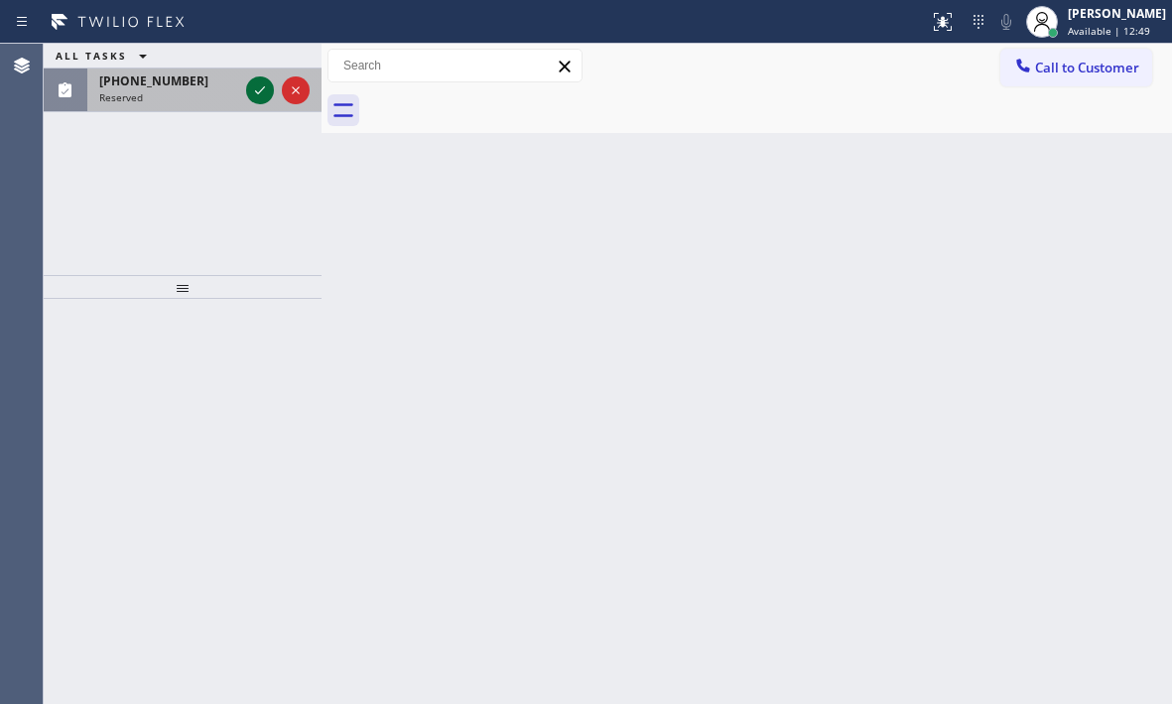
click at [259, 93] on icon at bounding box center [260, 90] width 10 height 8
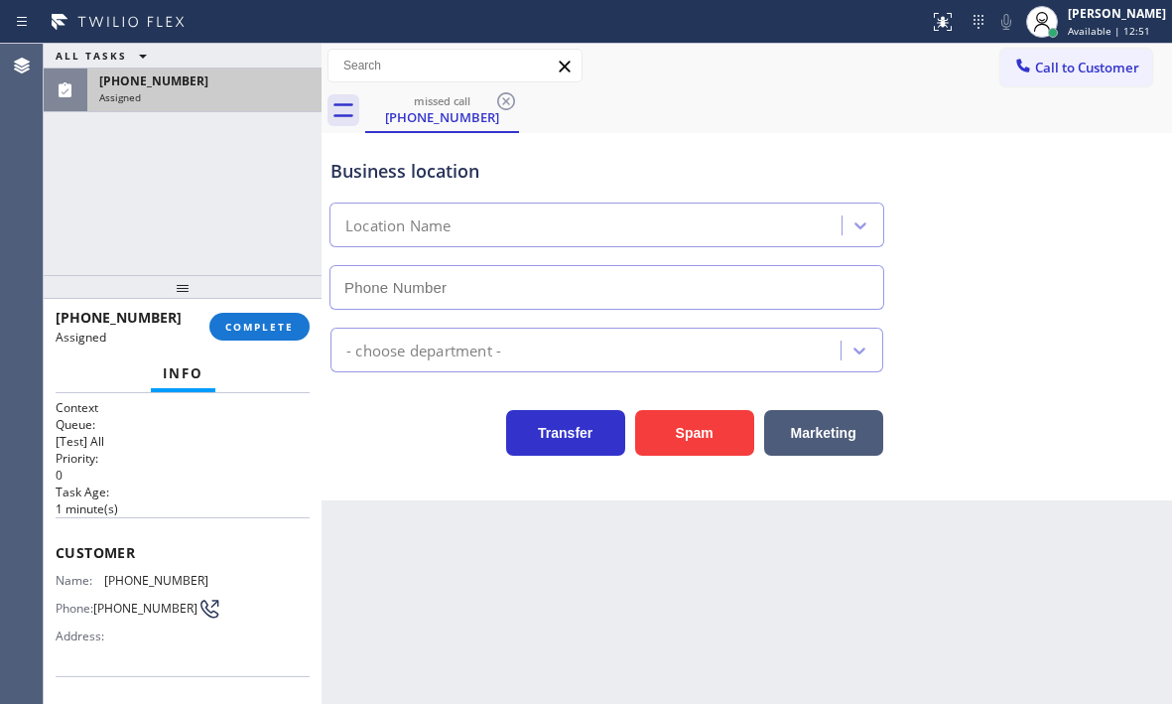
type input "(480) 257-7701"
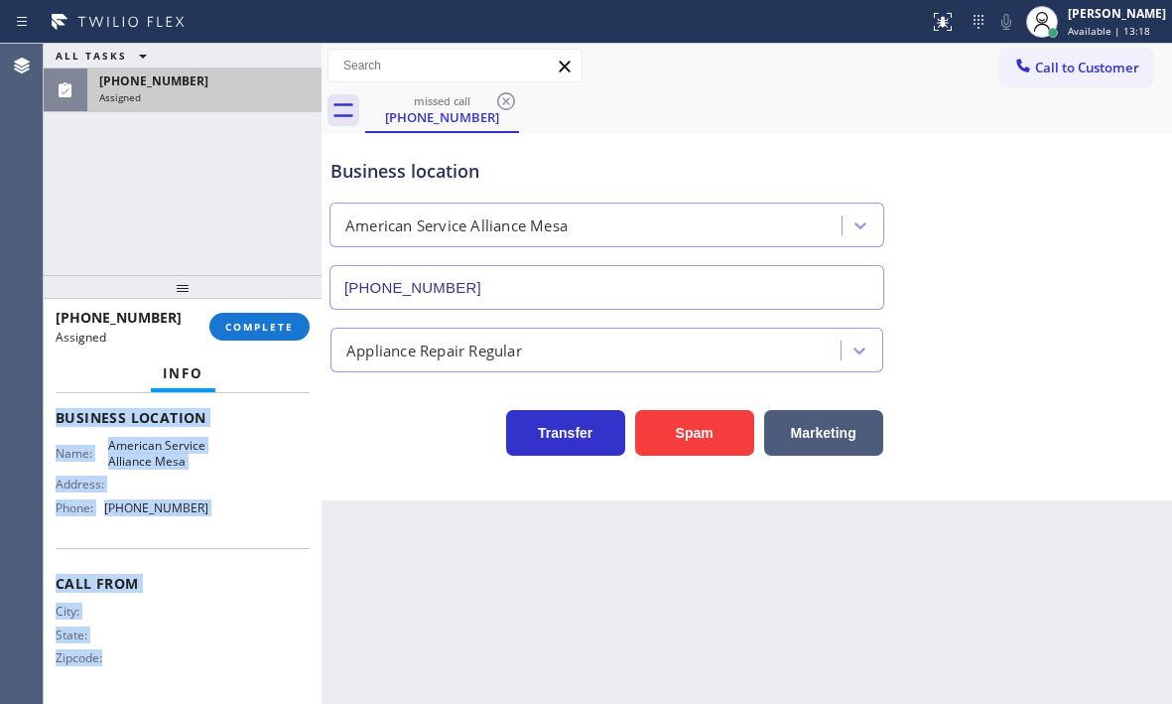
scroll to position [317, 0]
drag, startPoint x: 53, startPoint y: 549, endPoint x: 195, endPoint y: 503, distance: 149.1
click at [195, 503] on div "Context Queue: [Test] All Priority: 0 Task Age: 1 minute(s) Customer Name: (978…" at bounding box center [183, 548] width 278 height 311
copy div "Customer Name: (978) 771-9812 Phone: (978) 771-9812 Address: Business location …"
click at [284, 322] on span "COMPLETE" at bounding box center [259, 327] width 69 height 14
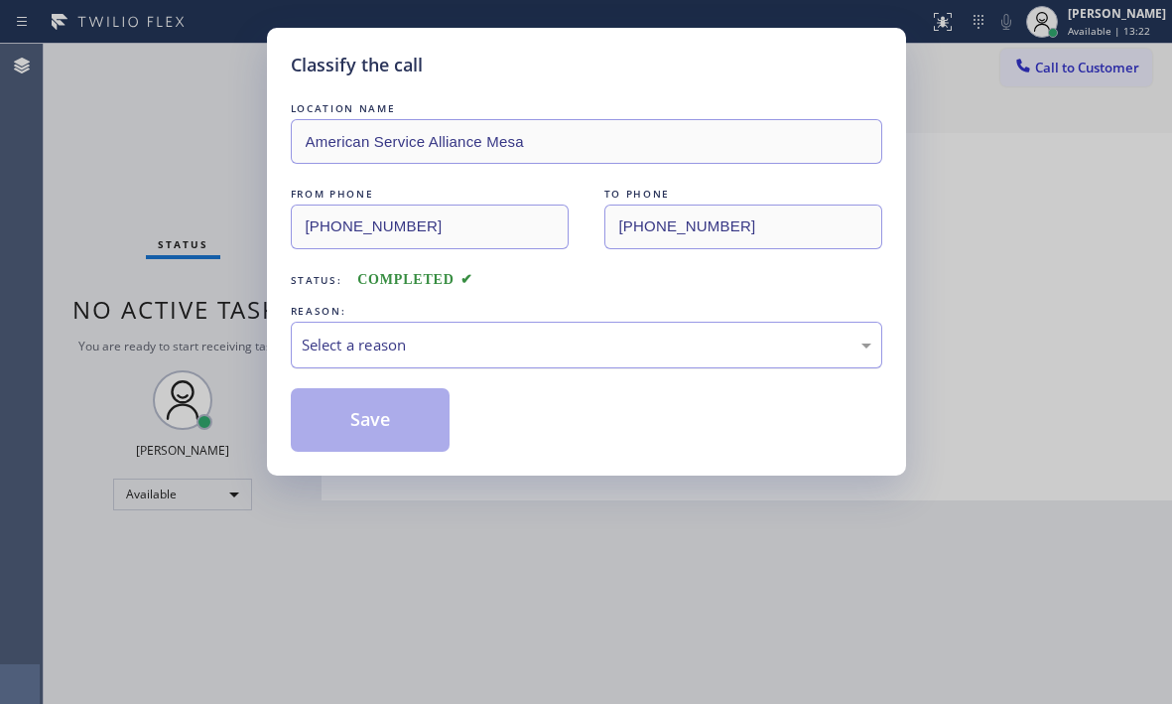
click at [413, 335] on div "Select a reason" at bounding box center [587, 345] width 570 height 23
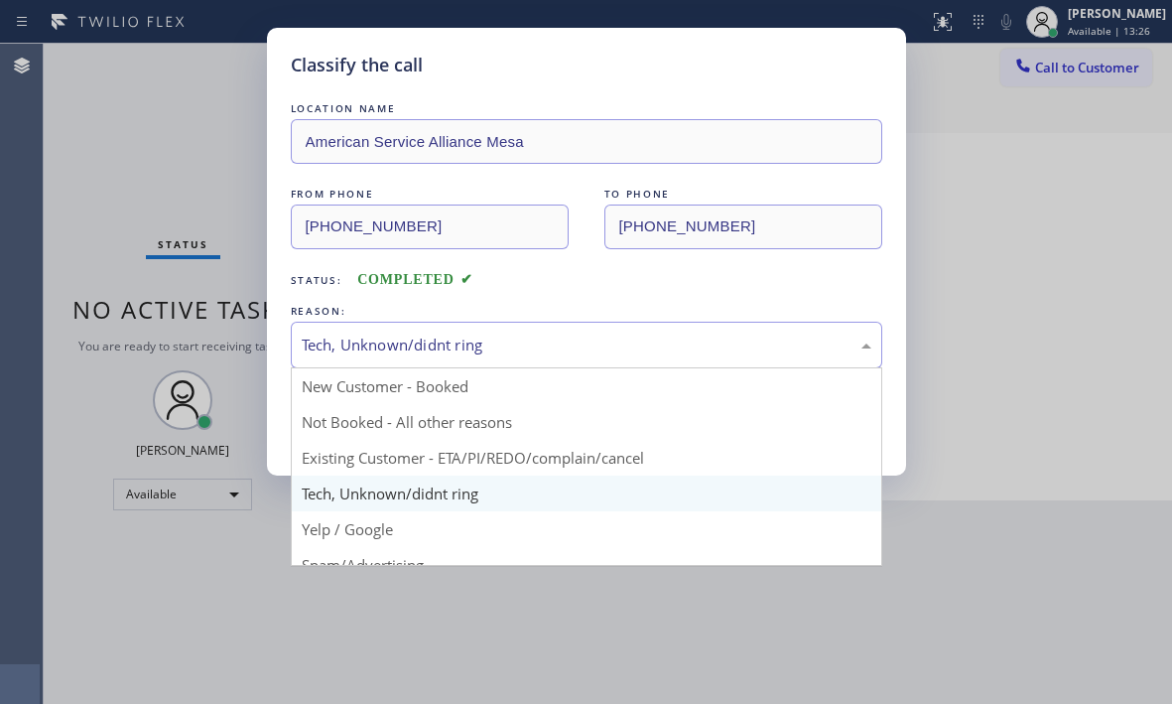
click at [441, 345] on div "Tech, Unknown/didnt ring" at bounding box center [587, 345] width 570 height 23
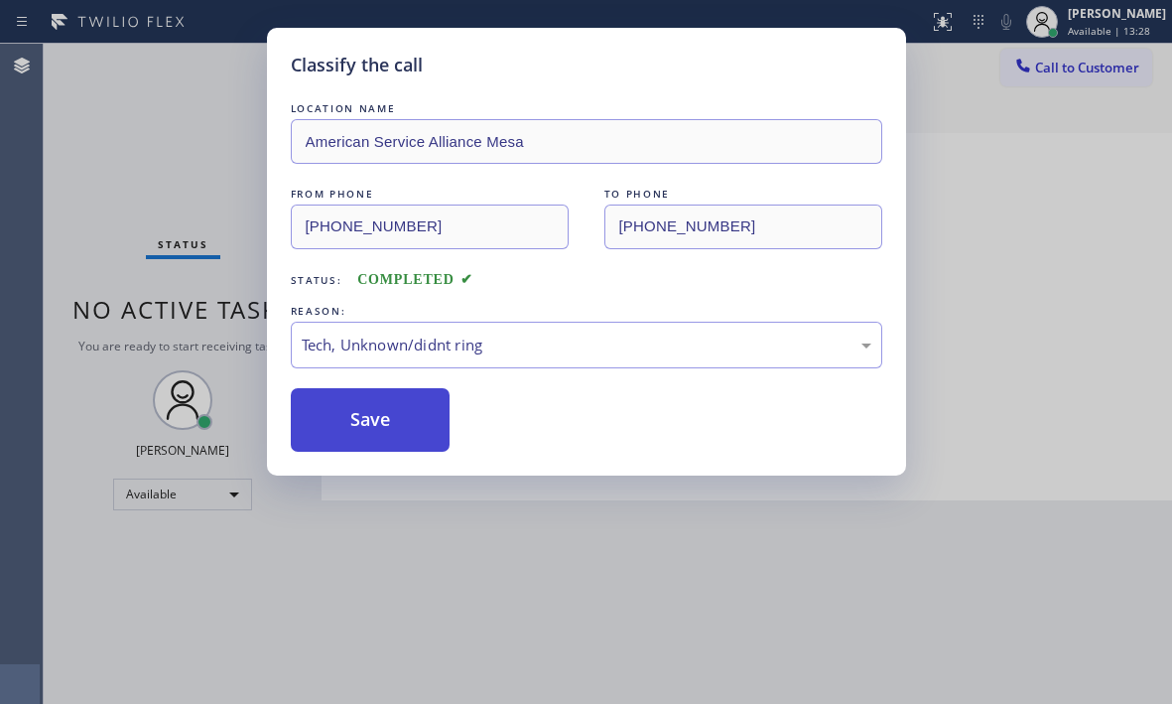
drag, startPoint x: 372, startPoint y: 417, endPoint x: 409, endPoint y: 413, distance: 36.9
click at [373, 414] on button "Save" at bounding box center [371, 420] width 160 height 64
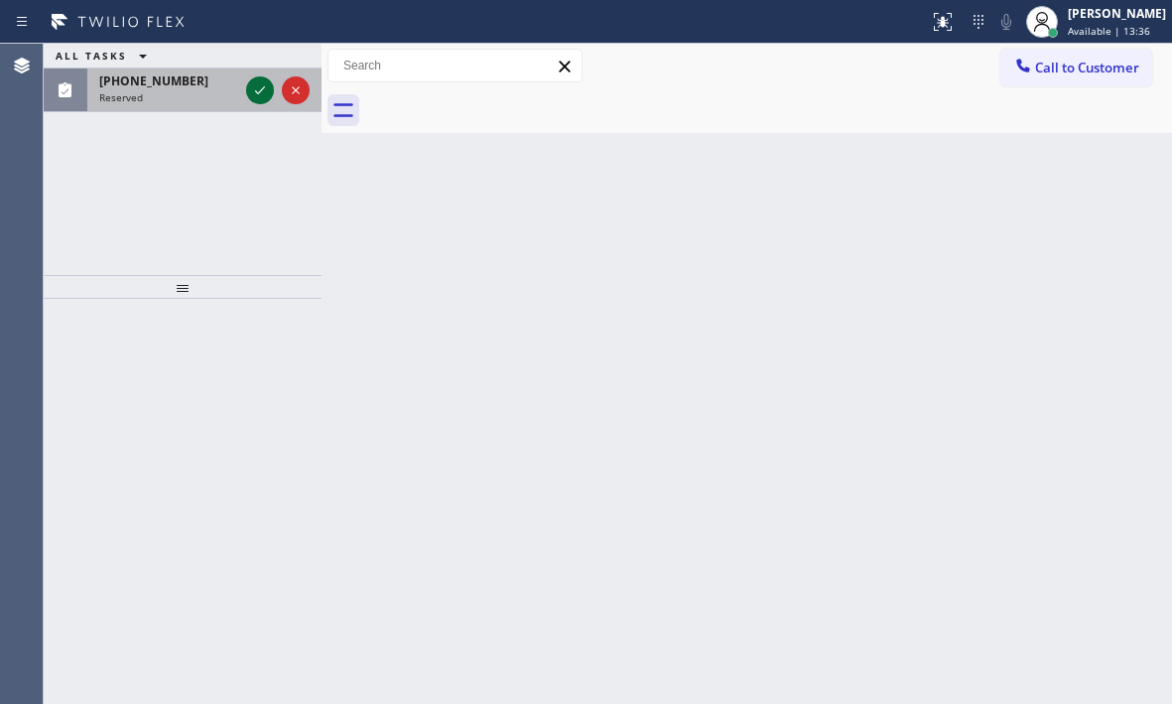
click at [262, 89] on icon at bounding box center [260, 90] width 10 height 8
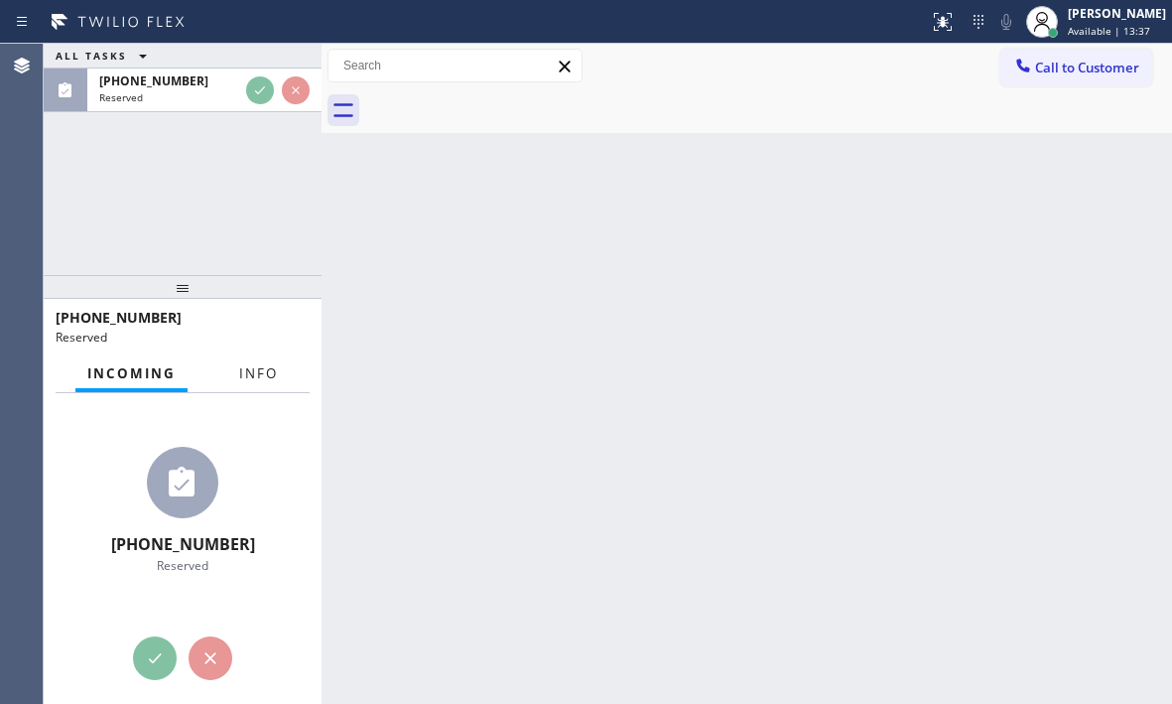
click at [241, 379] on div "Incoming Info" at bounding box center [183, 374] width 254 height 40
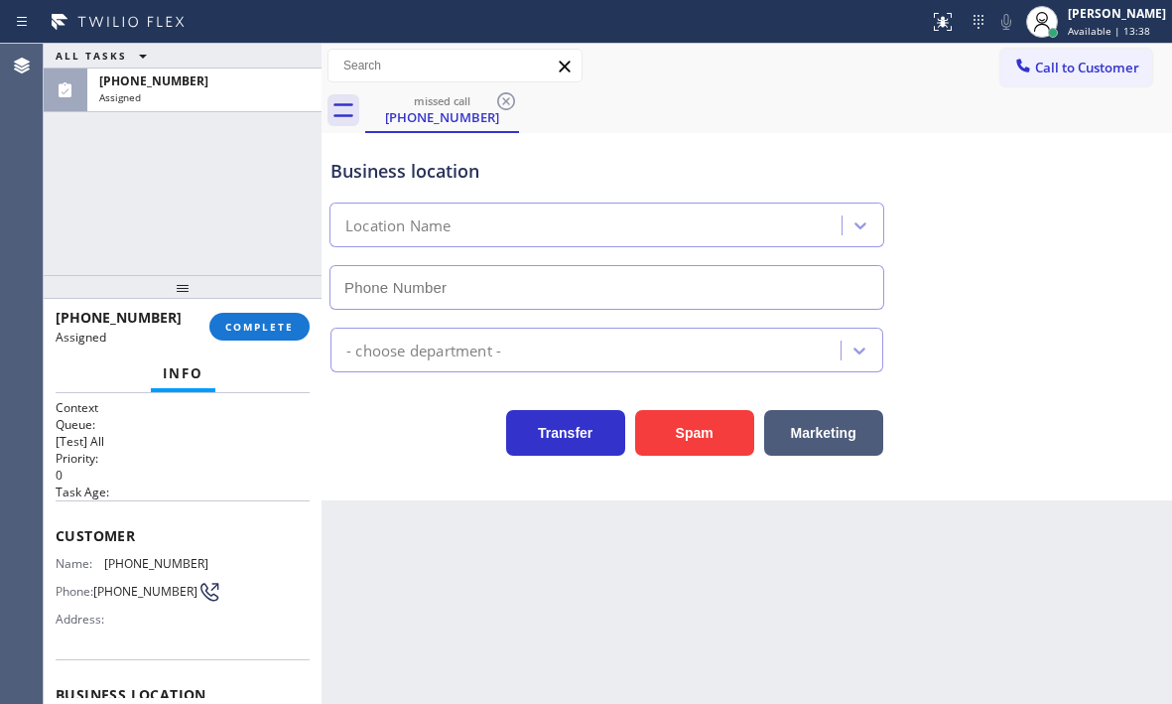
type input "(949) 202-5794"
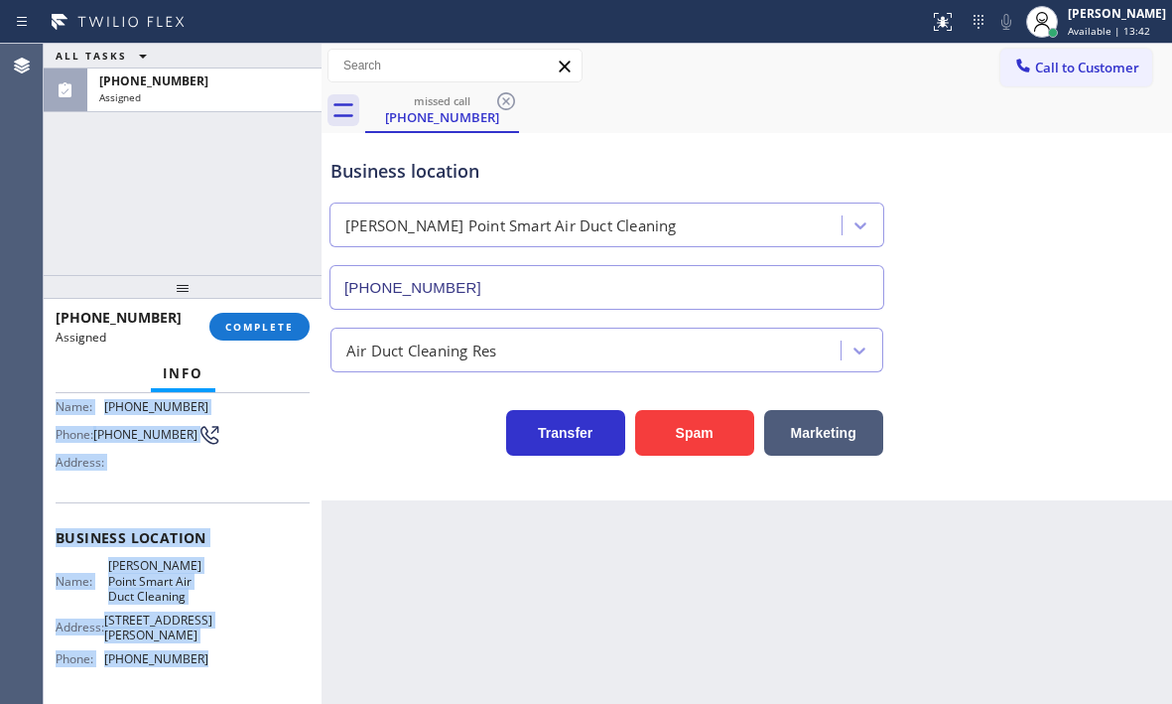
scroll to position [173, 0]
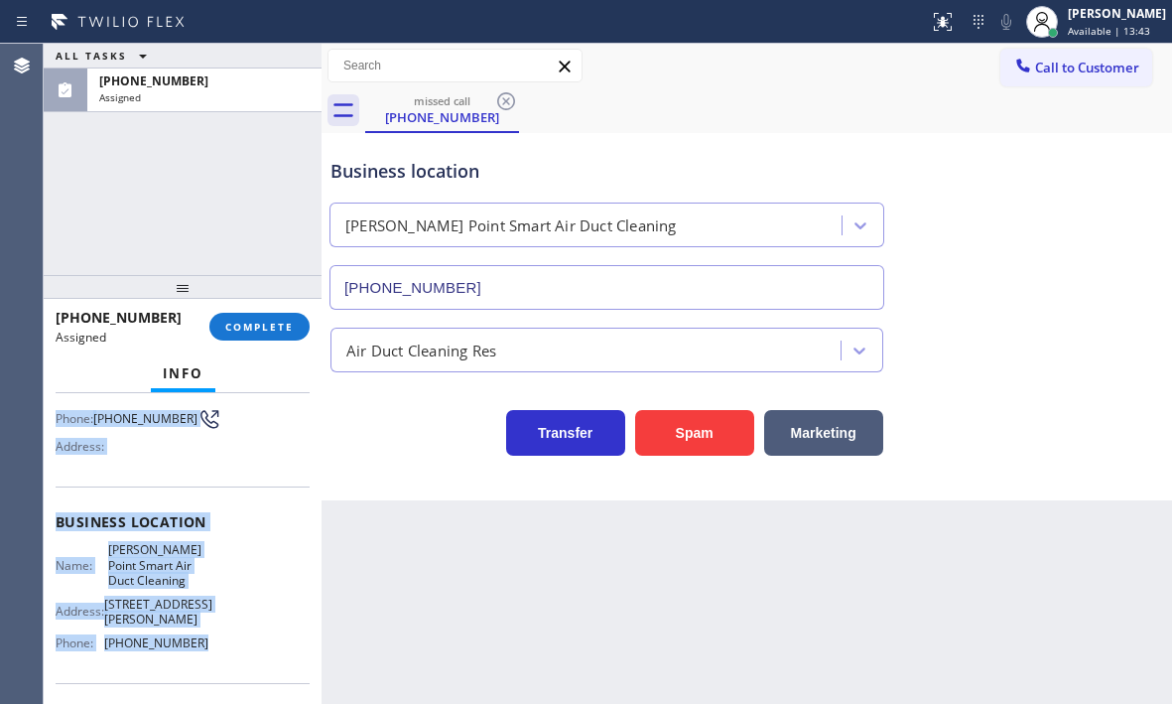
drag, startPoint x: 52, startPoint y: 532, endPoint x: 191, endPoint y: 653, distance: 184.4
click at [191, 653] on div "Context Queue: [Test] All Priority: 0 Task Age: Customer Name: (415) 774-6883 P…" at bounding box center [183, 548] width 278 height 311
copy div "Customer Name: (415) 774-6883 Phone: (415) 774-6883 Address: Business location …"
click at [275, 324] on span "COMPLETE" at bounding box center [259, 327] width 69 height 14
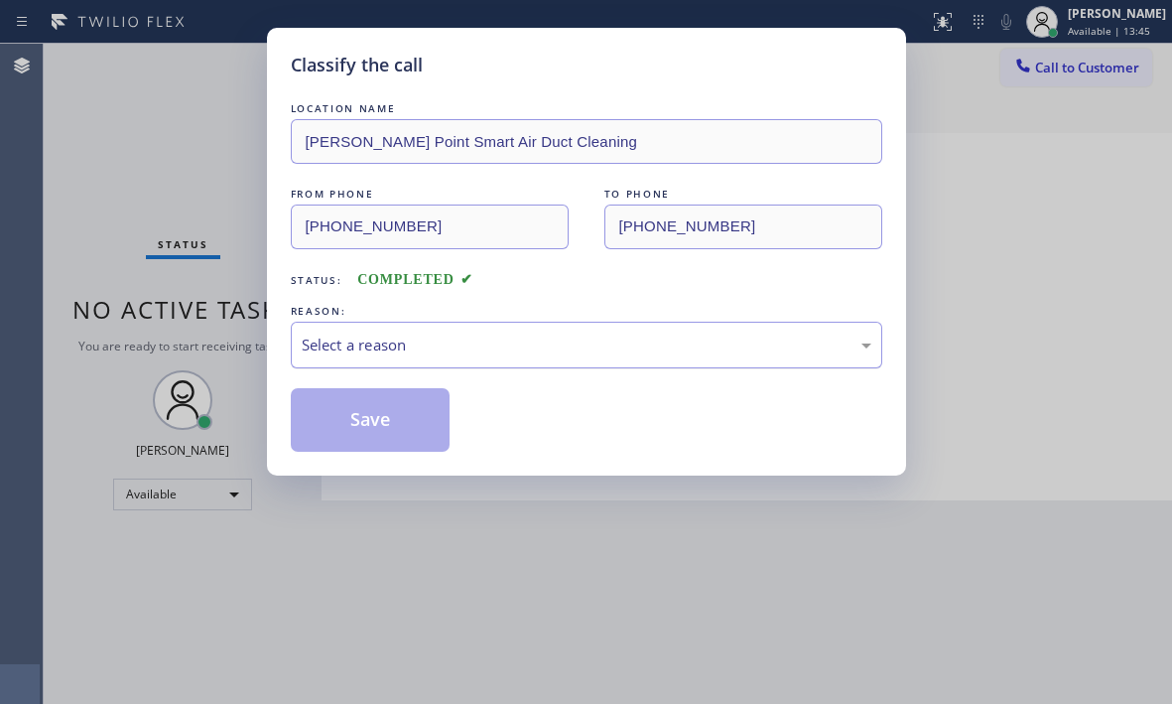
click at [345, 336] on div "Select a reason" at bounding box center [587, 345] width 570 height 23
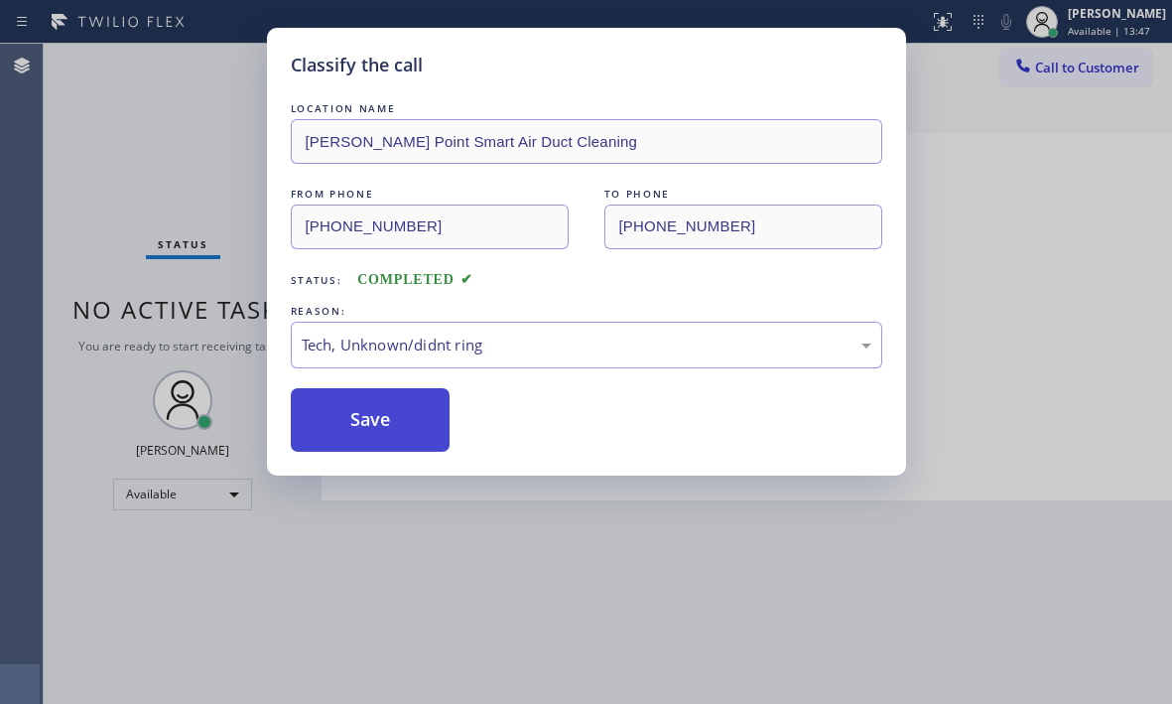
click at [365, 413] on button "Save" at bounding box center [371, 420] width 160 height 64
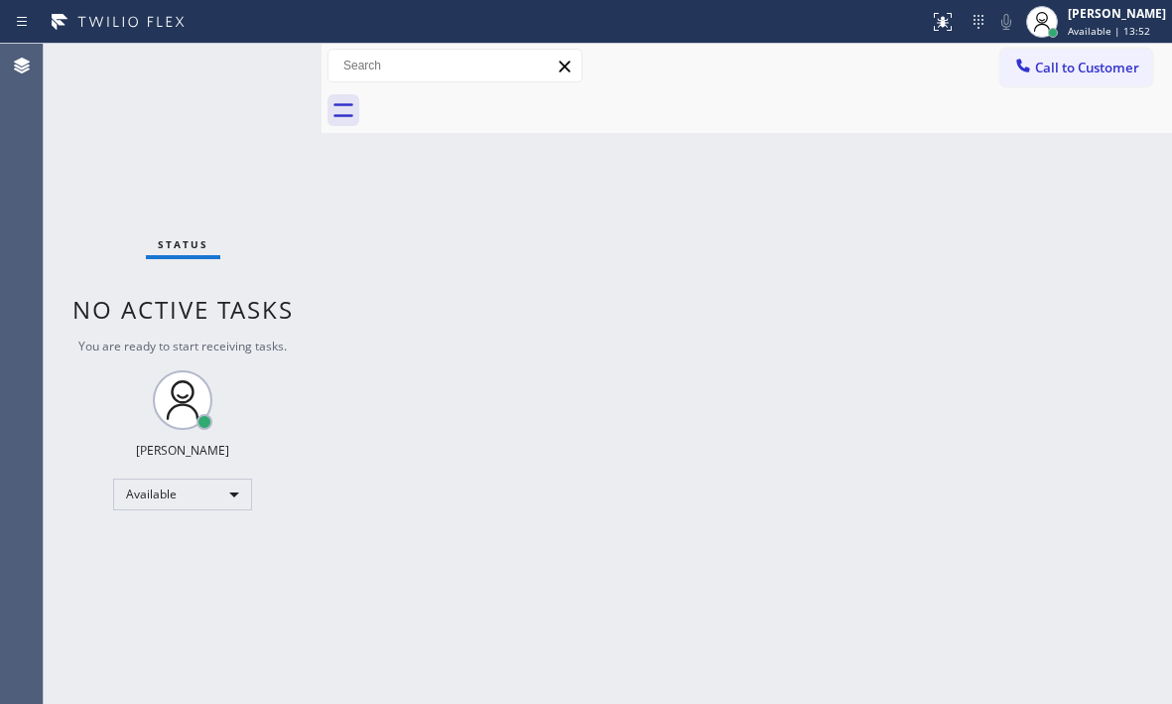
click at [239, 77] on div "Status No active tasks You are ready to start receiving tasks. Judy Mae Saturin…" at bounding box center [183, 374] width 278 height 660
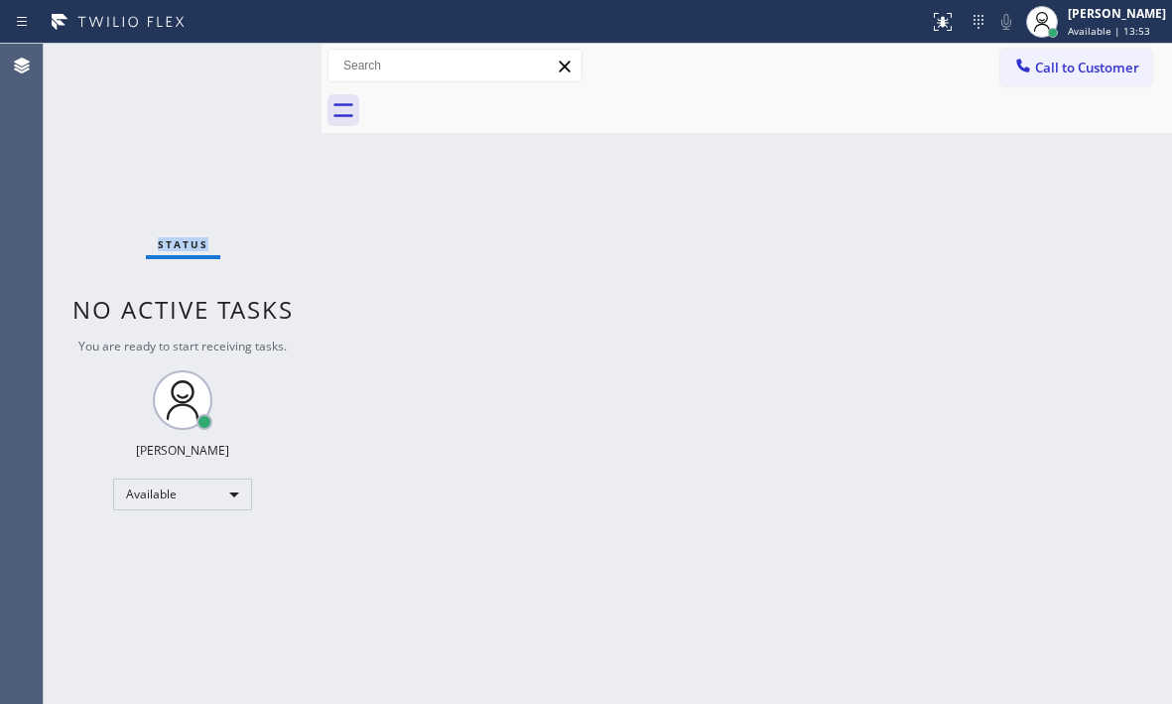
click at [239, 77] on div "Status No active tasks You are ready to start receiving tasks. Judy Mae Saturin…" at bounding box center [183, 374] width 278 height 660
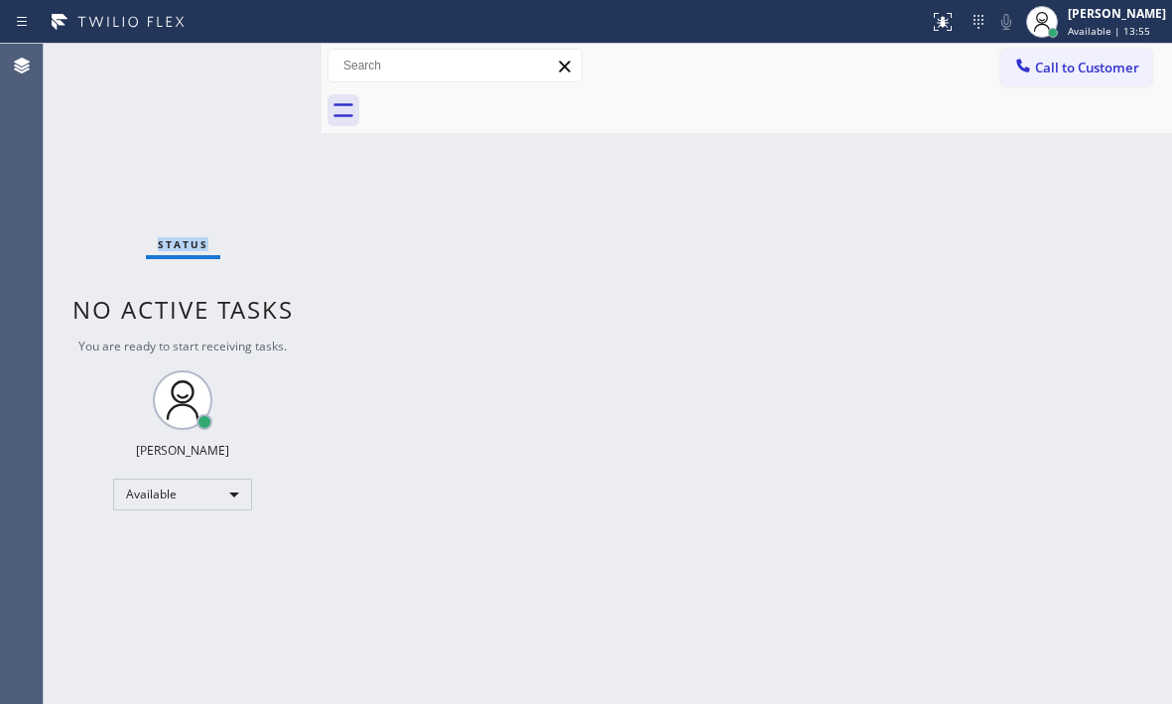
click at [239, 77] on div "Status No active tasks You are ready to start receiving tasks. Judy Mae Saturin…" at bounding box center [183, 374] width 278 height 660
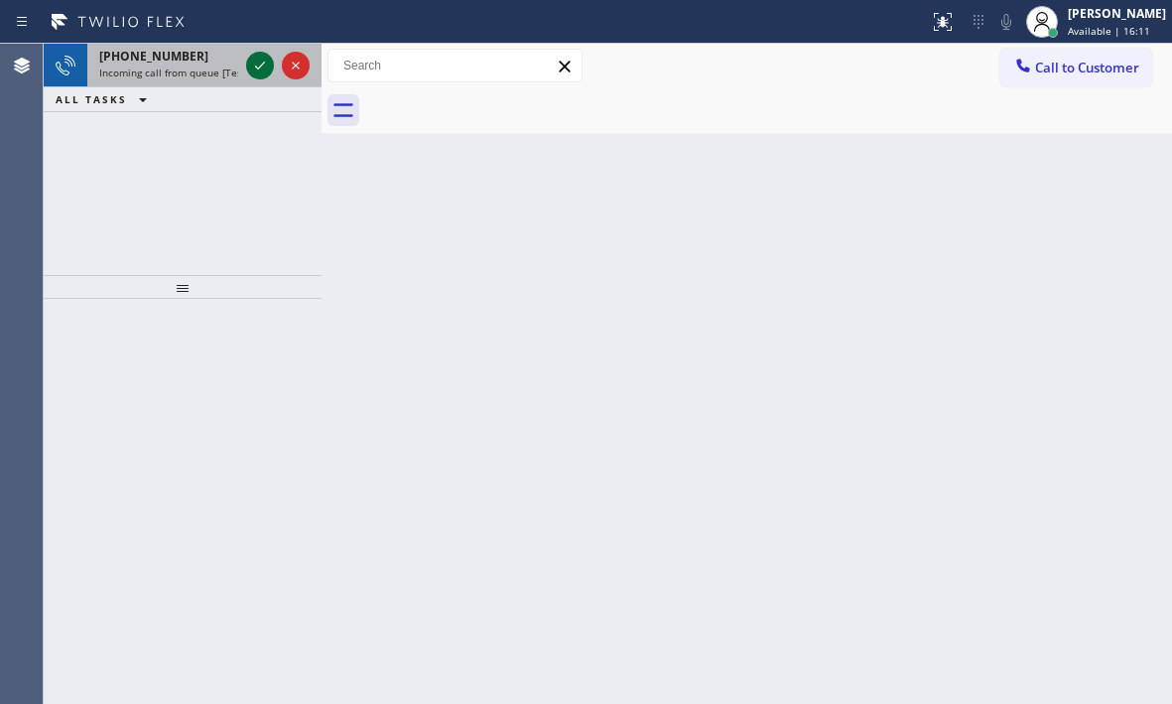
click at [257, 67] on icon at bounding box center [260, 66] width 24 height 24
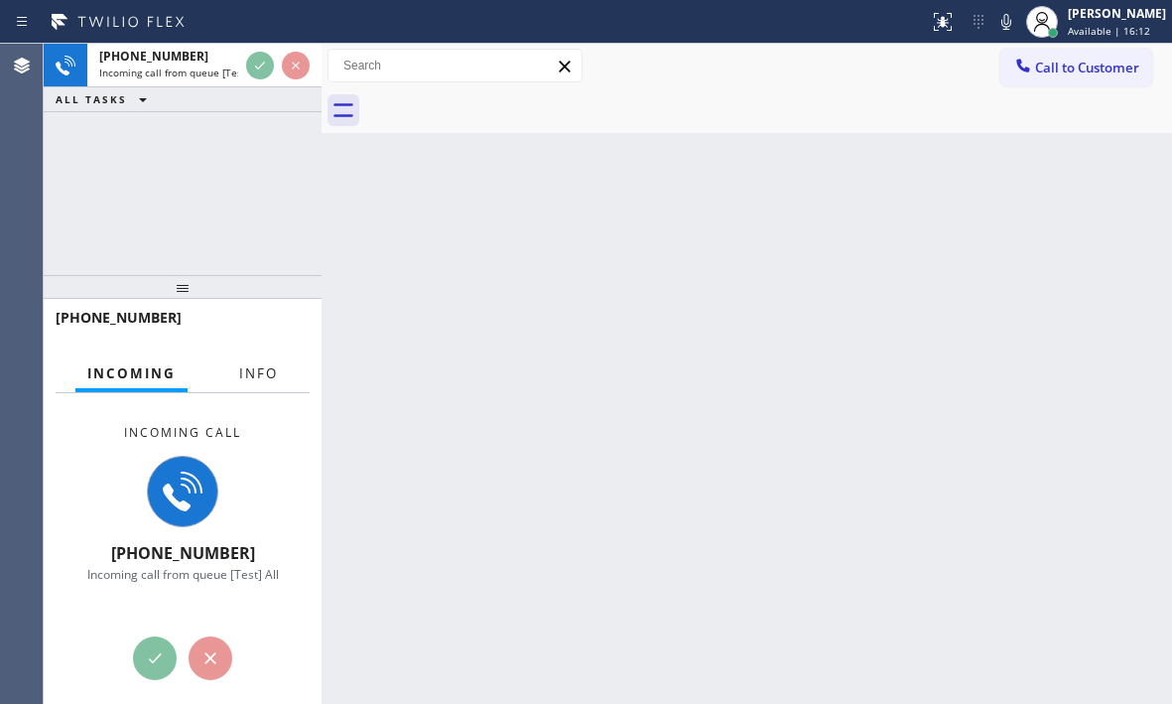
click at [250, 377] on span "Info" at bounding box center [258, 373] width 39 height 18
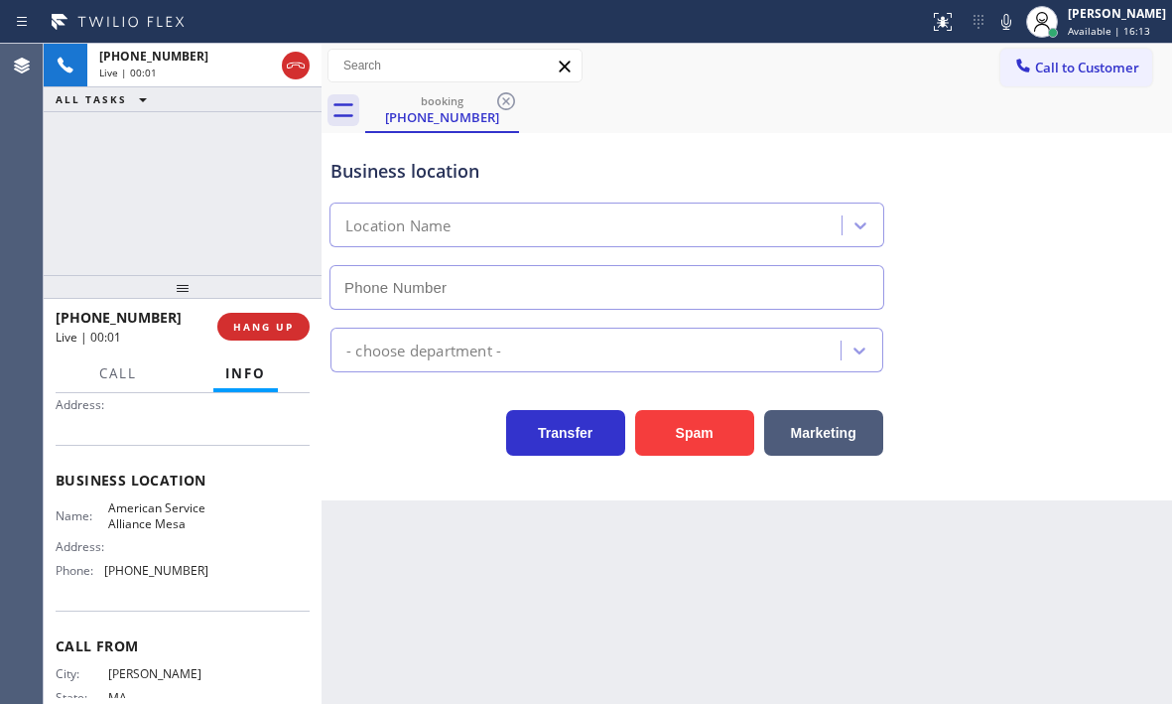
type input "(480) 257-7701"
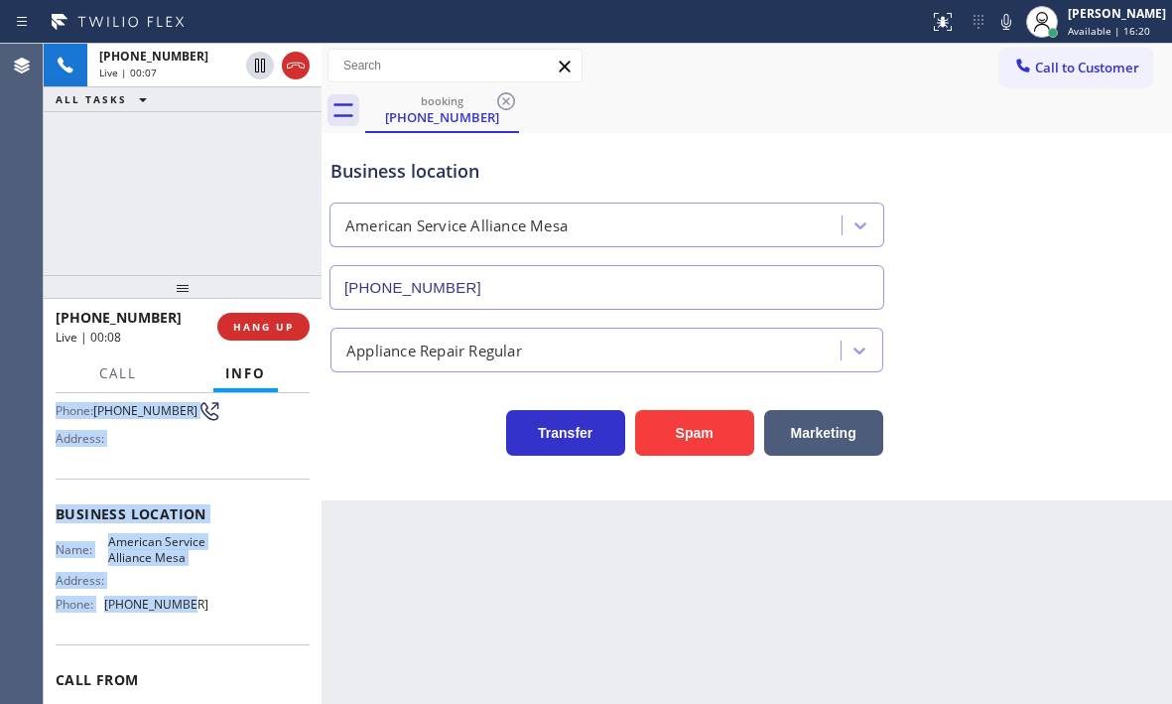
scroll to position [199, 0]
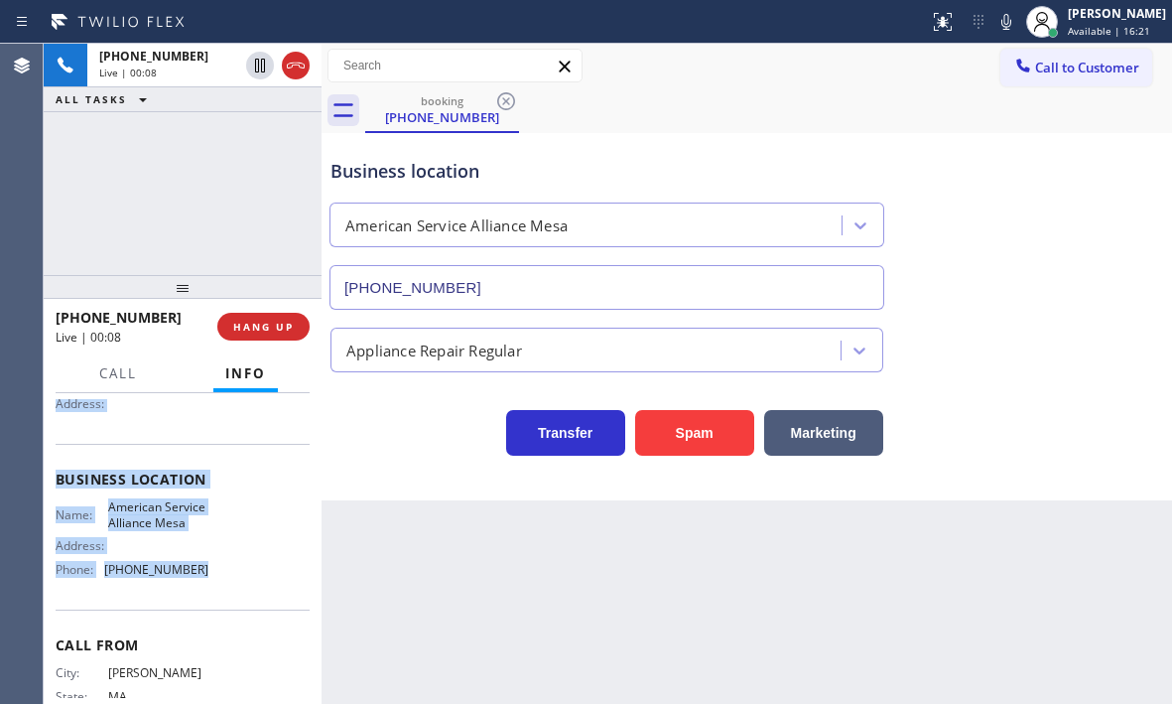
drag, startPoint x: 54, startPoint y: 512, endPoint x: 247, endPoint y: 607, distance: 215.3
click at [247, 607] on div "Context Queue: [Test] All Priority: 1 Customer Name: (978) 771-9812 Phone: (978…" at bounding box center [183, 548] width 278 height 311
copy div "Customer Name: (978) 771-9812 Phone: (978) 771-9812 Address: Business location …"
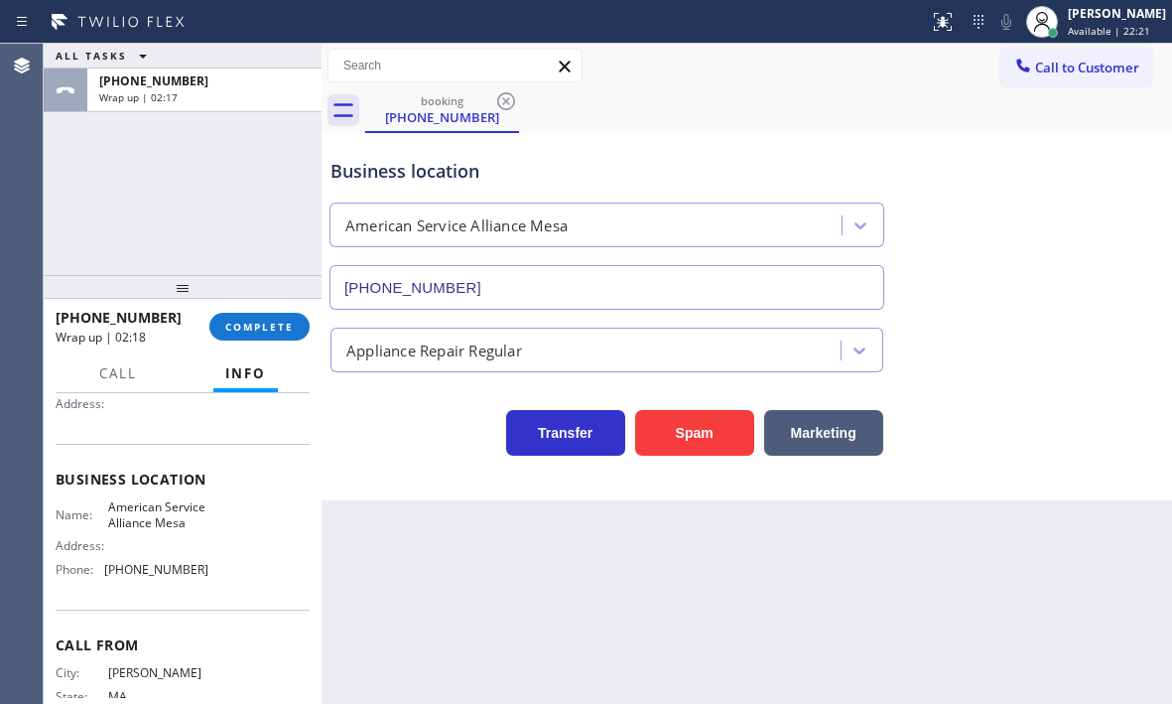
click at [201, 209] on div "ALL TASKS ALL TASKS ACTIVE TASKS TASKS IN WRAP UP +19787719812 Wrap up | 02:17" at bounding box center [183, 159] width 278 height 231
click at [262, 323] on span "COMPLETE" at bounding box center [259, 327] width 69 height 14
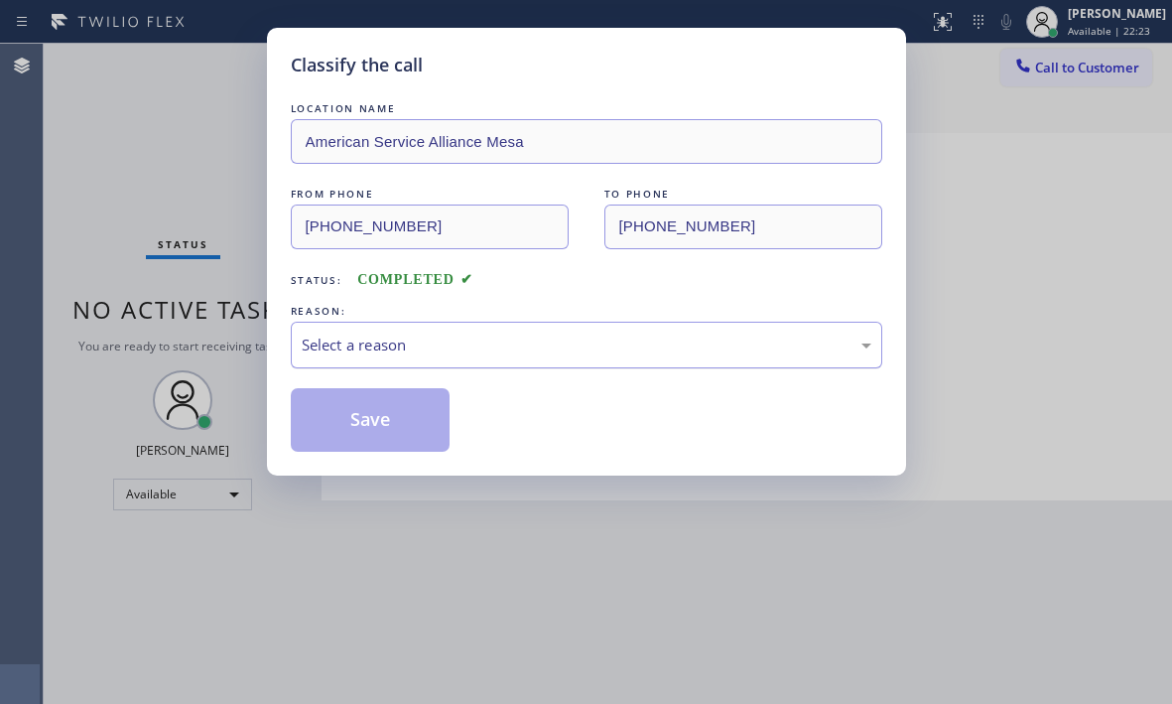
click at [454, 342] on div "Select a reason" at bounding box center [587, 345] width 570 height 23
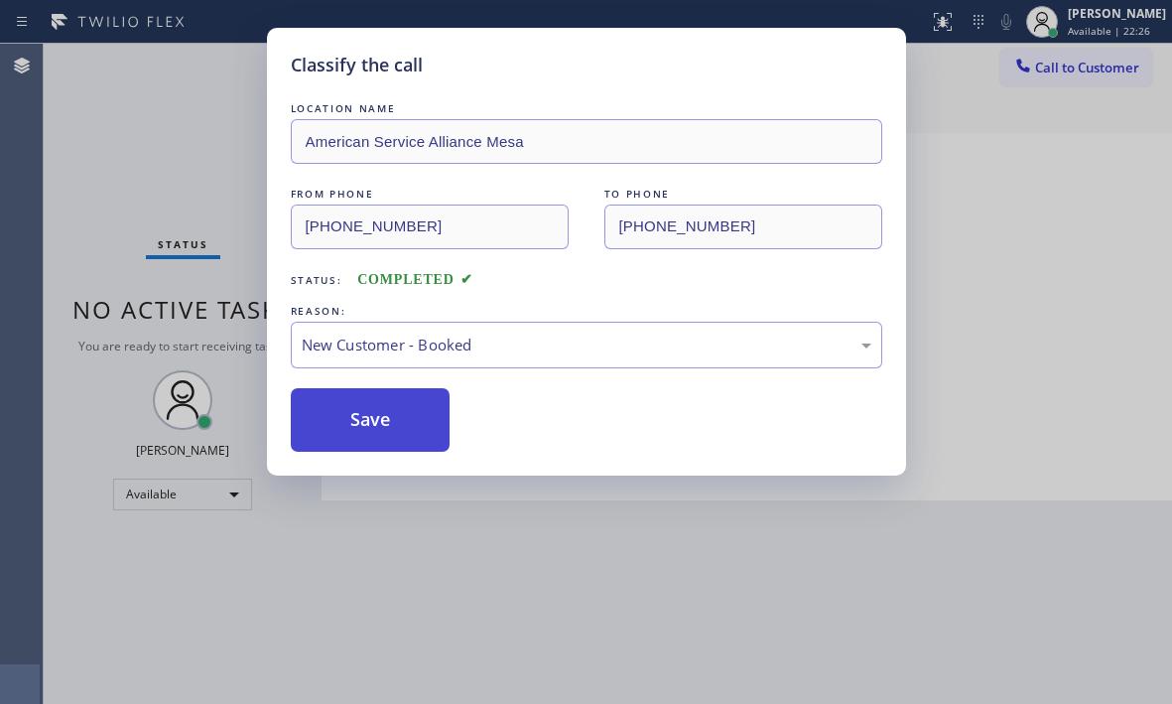
click at [354, 426] on button "Save" at bounding box center [371, 420] width 160 height 64
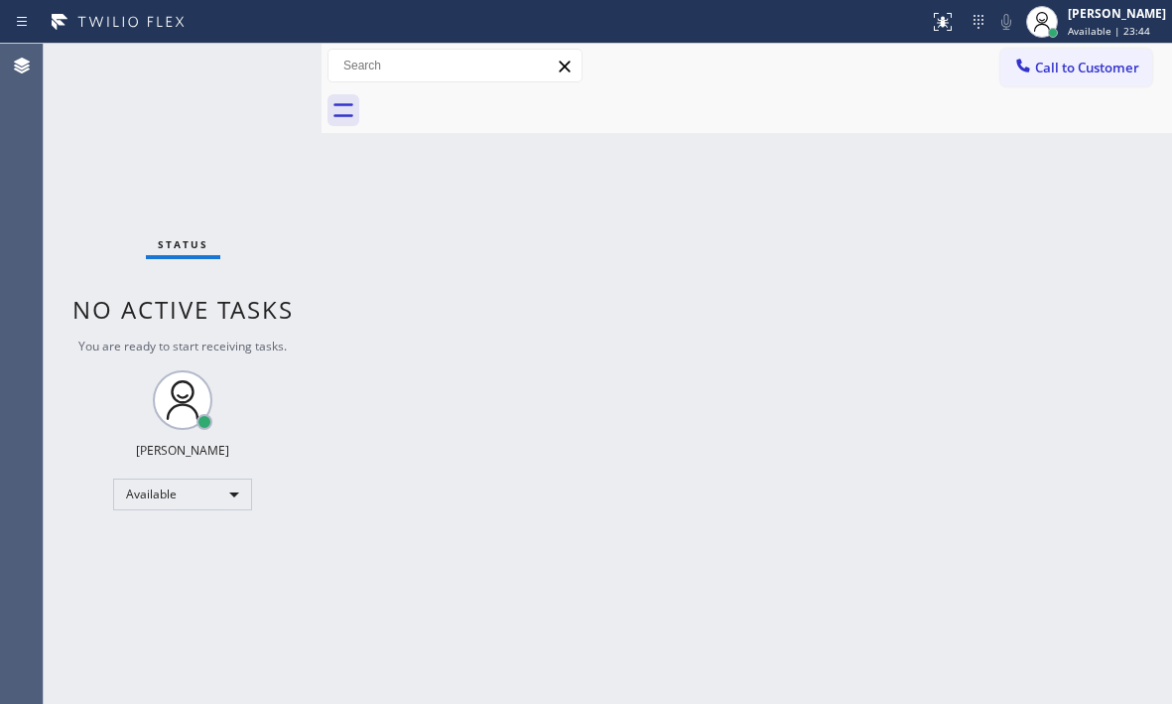
click at [243, 262] on div "Status No active tasks You are ready to start receiving tasks. Judy Mae Saturin…" at bounding box center [183, 374] width 278 height 660
click at [721, 298] on div "Back to Dashboard Change Sender ID Customers Technicians Select a contact Outbo…" at bounding box center [747, 374] width 851 height 660
click at [1015, 501] on div "Back to Dashboard Change Sender ID Customers Technicians Select a contact Outbo…" at bounding box center [747, 374] width 851 height 660
click at [792, 345] on div "Back to Dashboard Change Sender ID Customers Technicians Select a contact Outbo…" at bounding box center [747, 374] width 851 height 660
click at [121, 110] on div "Status No active tasks You are ready to start receiving tasks. Judy Mae Saturin…" at bounding box center [183, 374] width 278 height 660
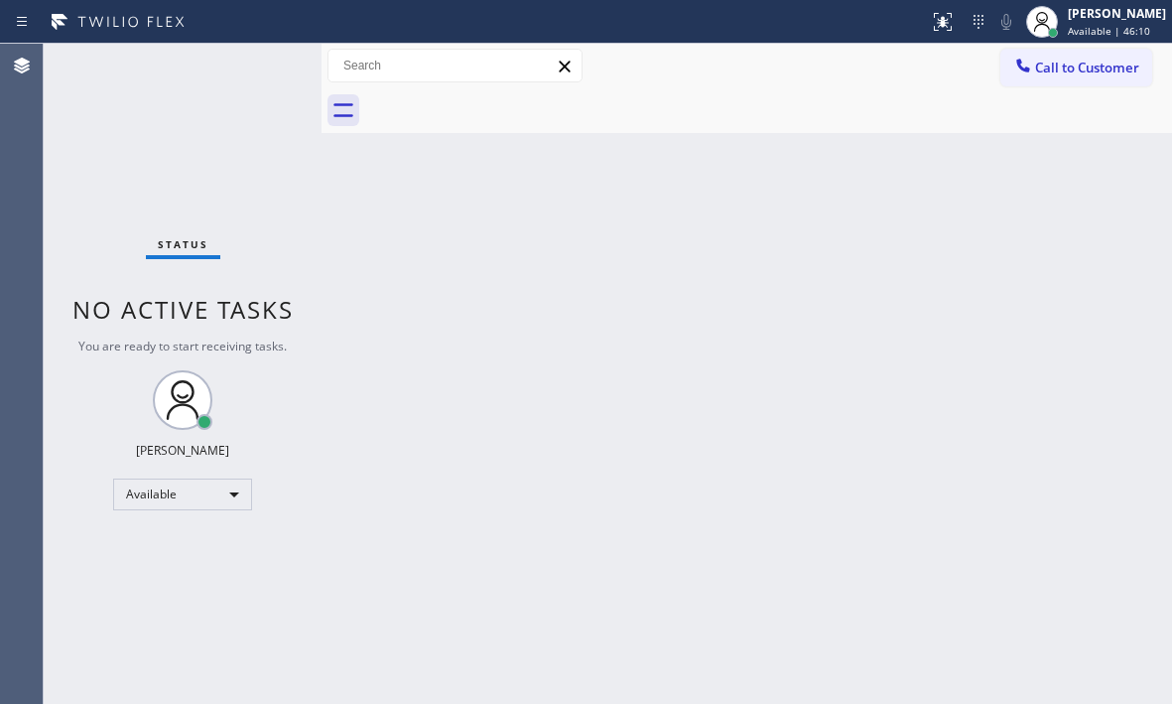
click at [233, 68] on div "Status No active tasks You are ready to start receiving tasks. Judy Mae Saturin…" at bounding box center [183, 374] width 278 height 660
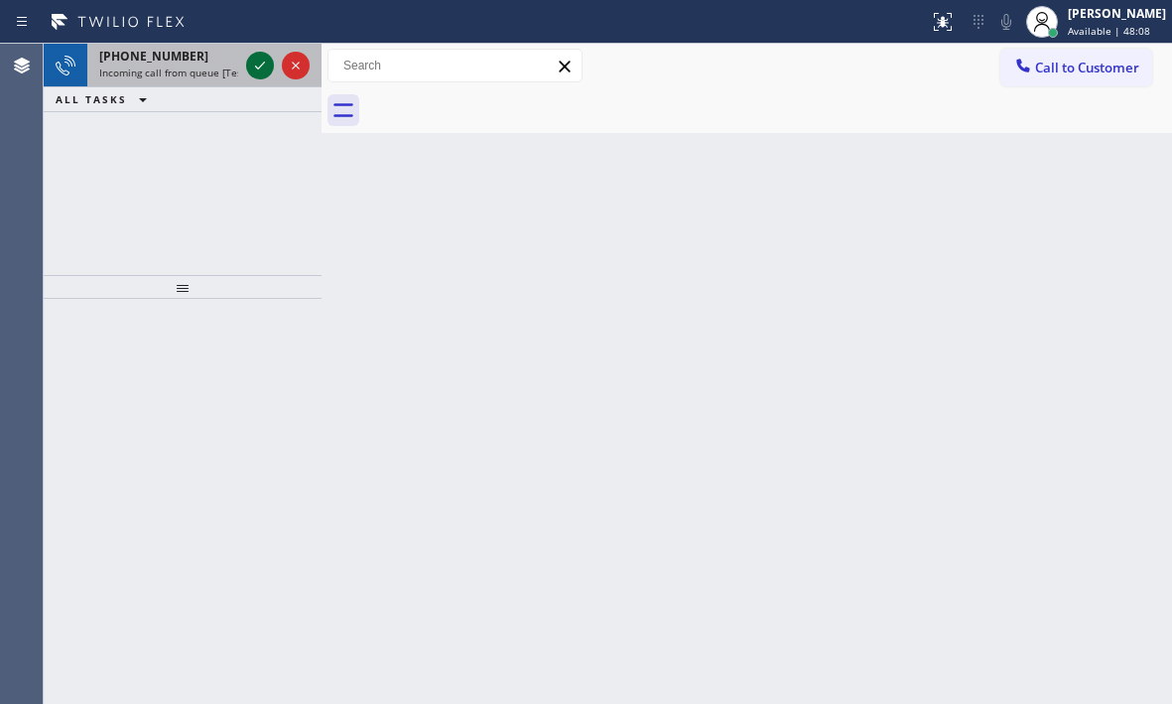
click at [254, 65] on icon at bounding box center [260, 66] width 24 height 24
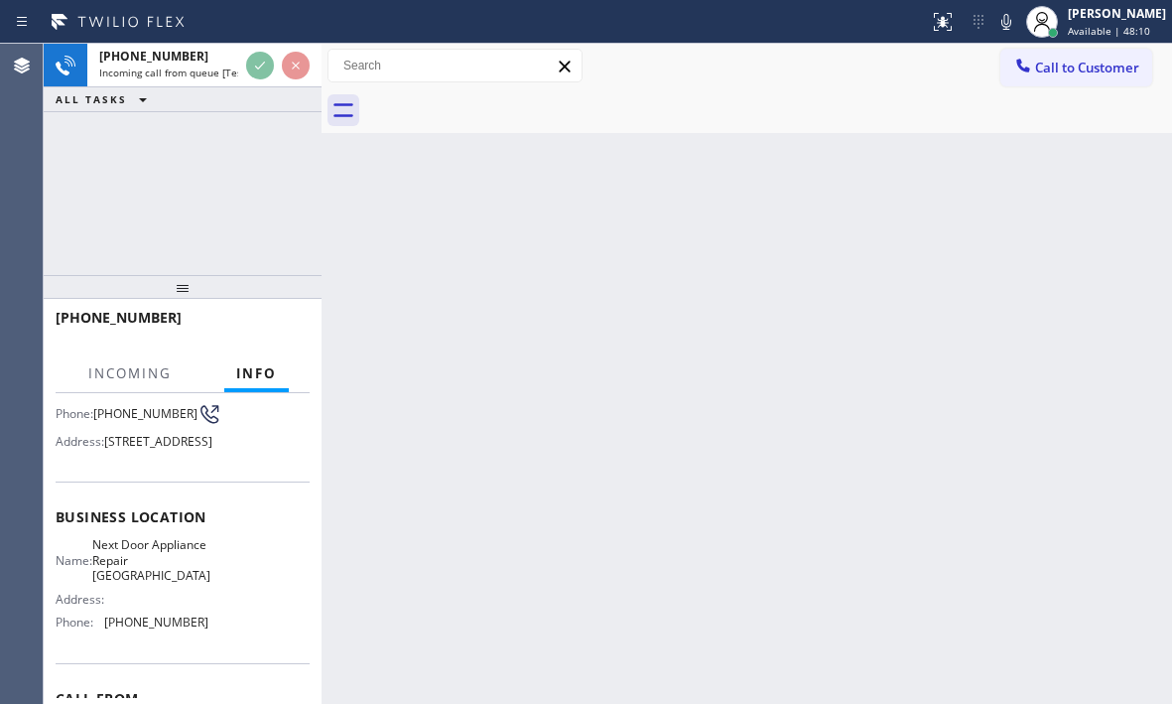
scroll to position [314, 0]
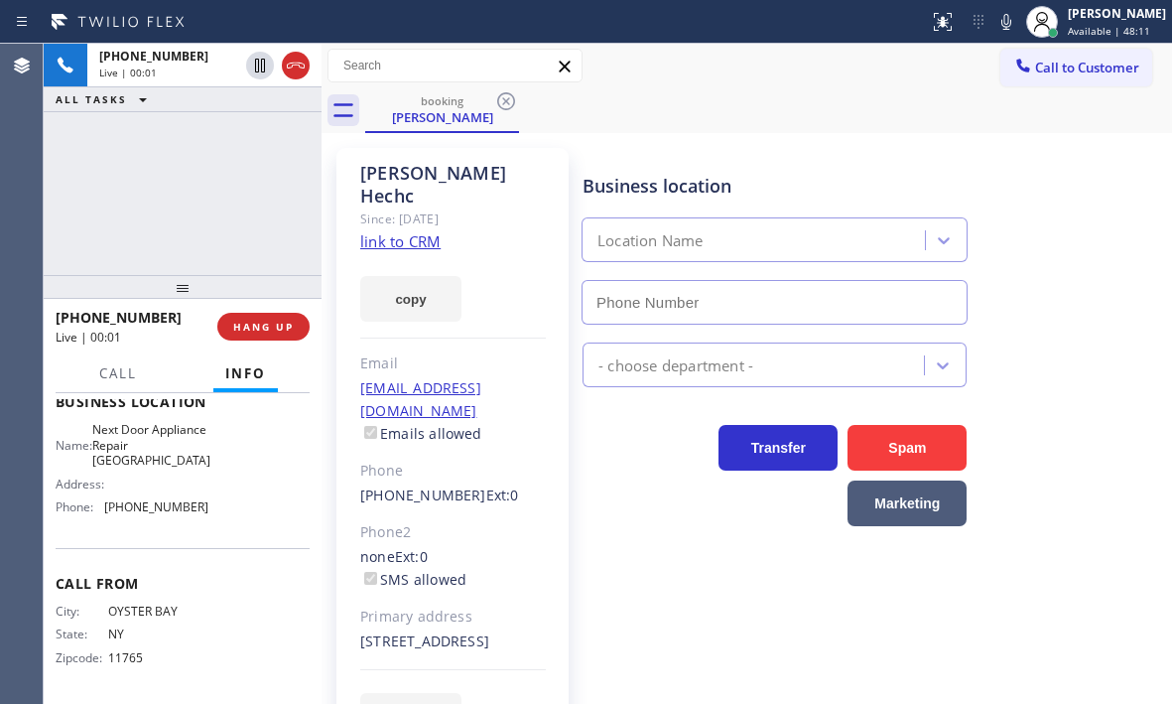
type input "(631) 203-1974"
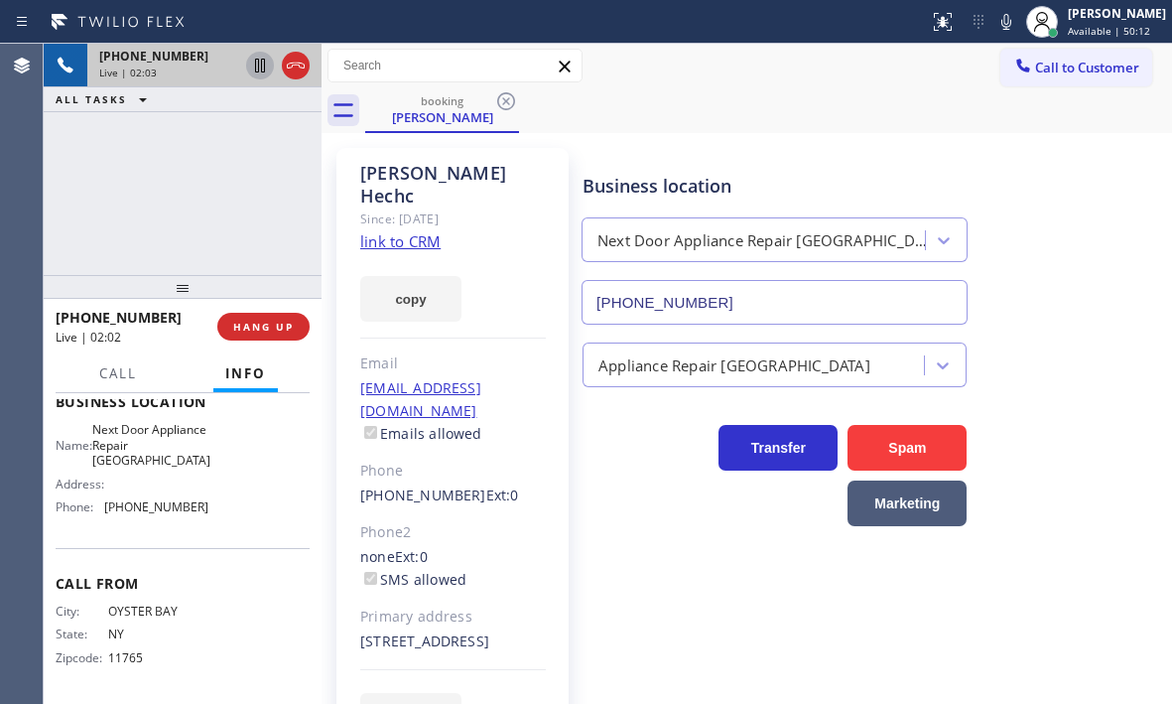
click at [260, 68] on icon at bounding box center [260, 66] width 24 height 24
click at [262, 65] on icon at bounding box center [260, 66] width 14 height 14
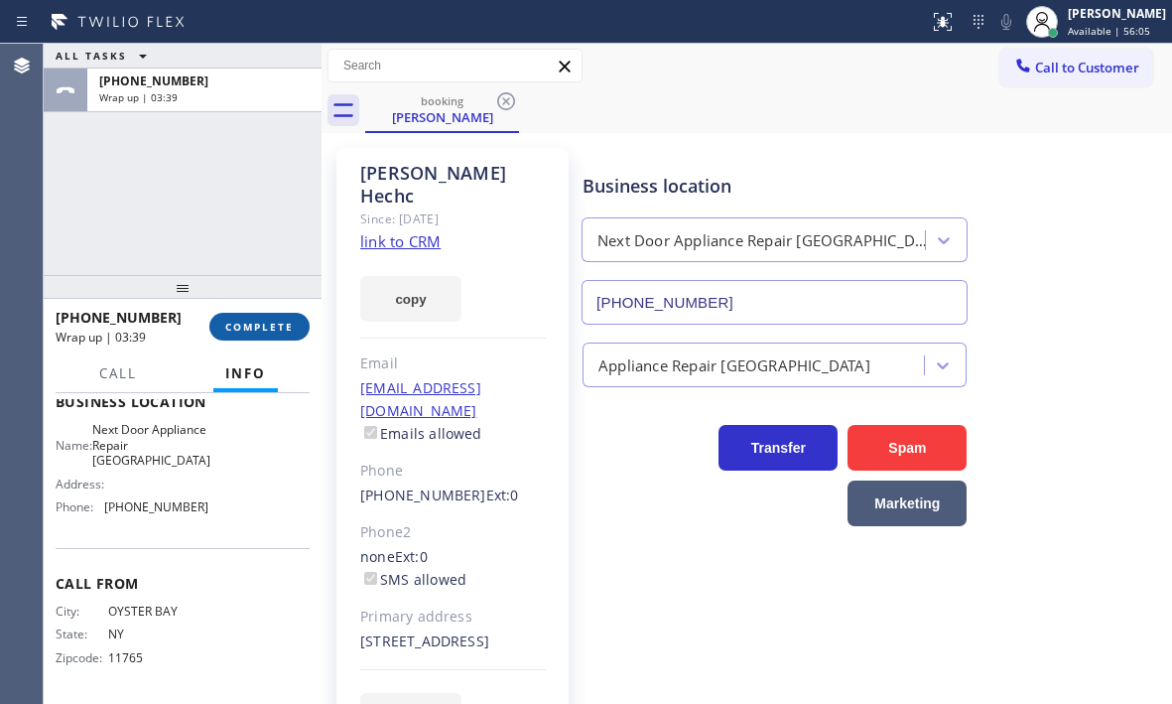
click at [259, 334] on button "COMPLETE" at bounding box center [259, 327] width 100 height 28
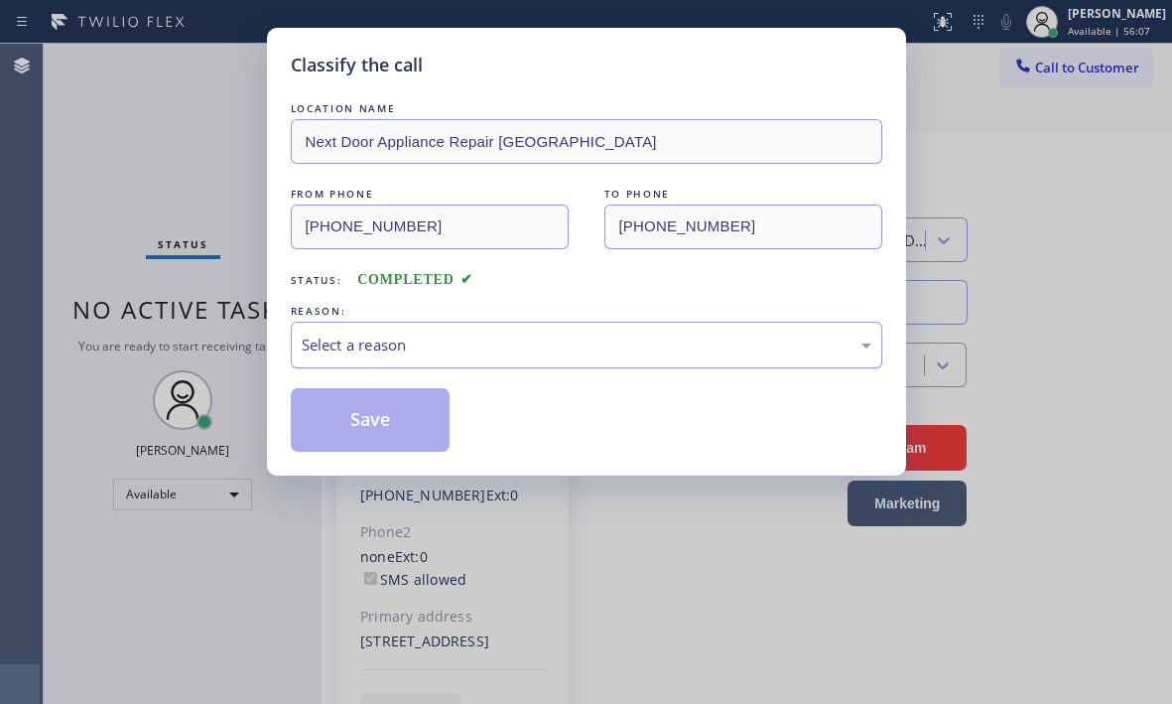
click at [503, 345] on div "Select a reason" at bounding box center [587, 345] width 570 height 23
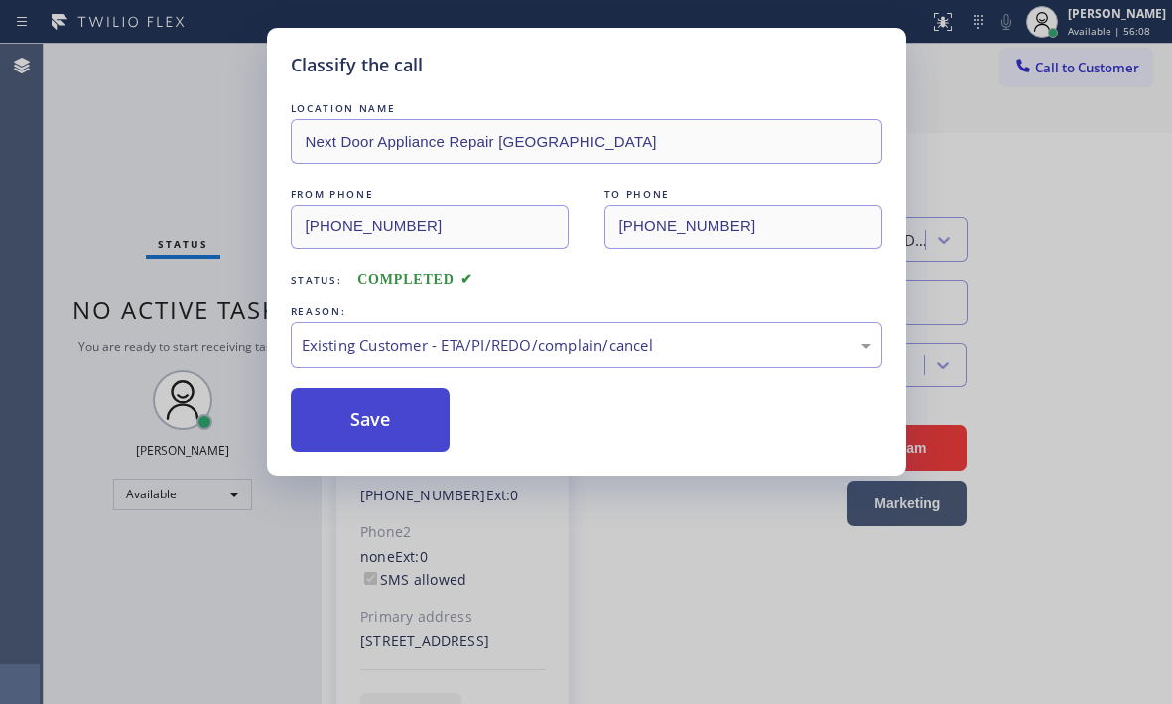
click at [360, 413] on button "Save" at bounding box center [371, 420] width 160 height 64
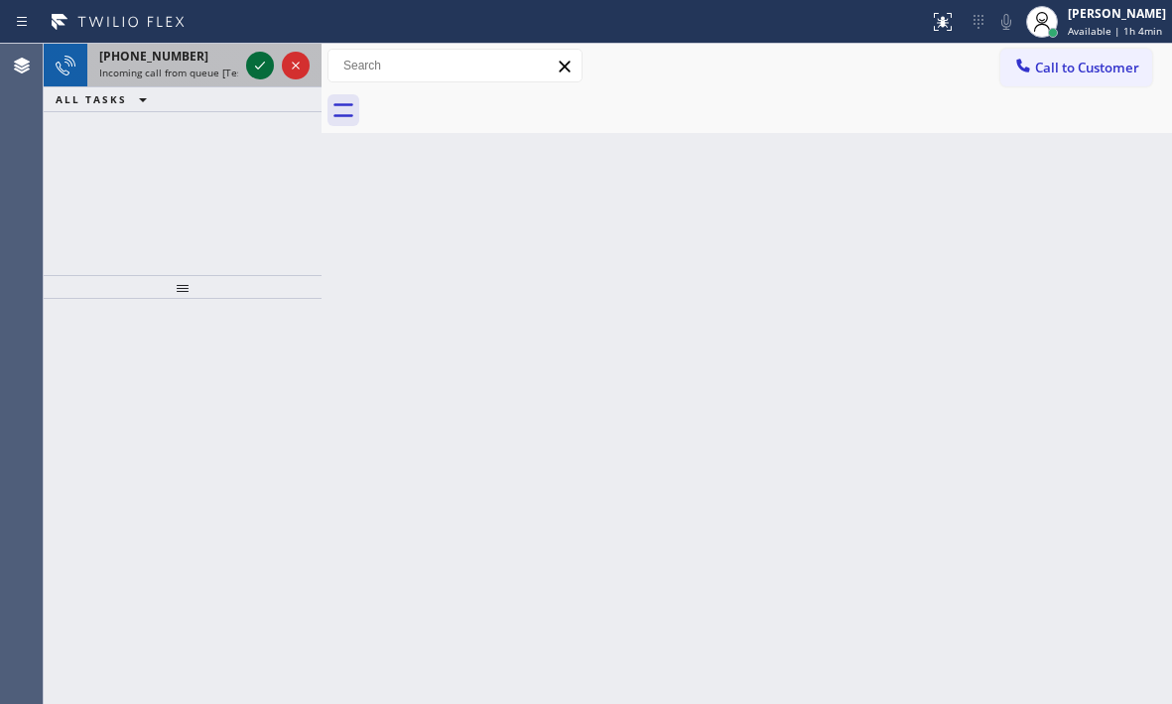
click at [264, 68] on icon at bounding box center [260, 66] width 24 height 24
click at [259, 69] on icon at bounding box center [260, 66] width 24 height 24
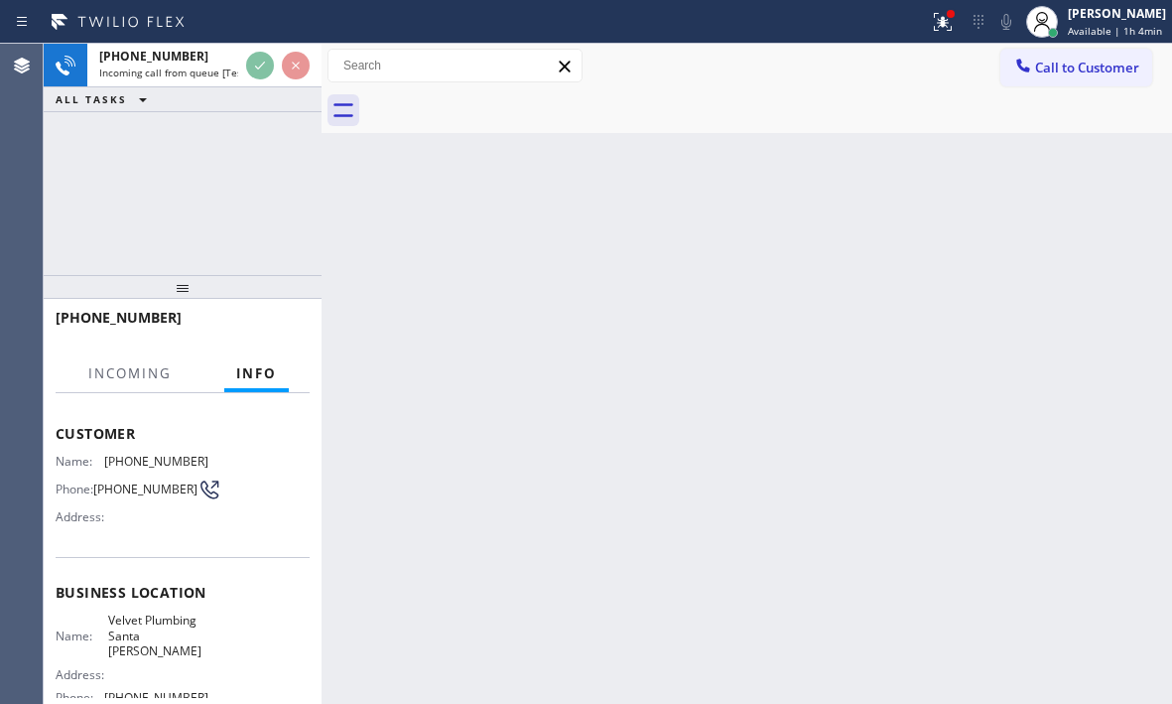
scroll to position [199, 0]
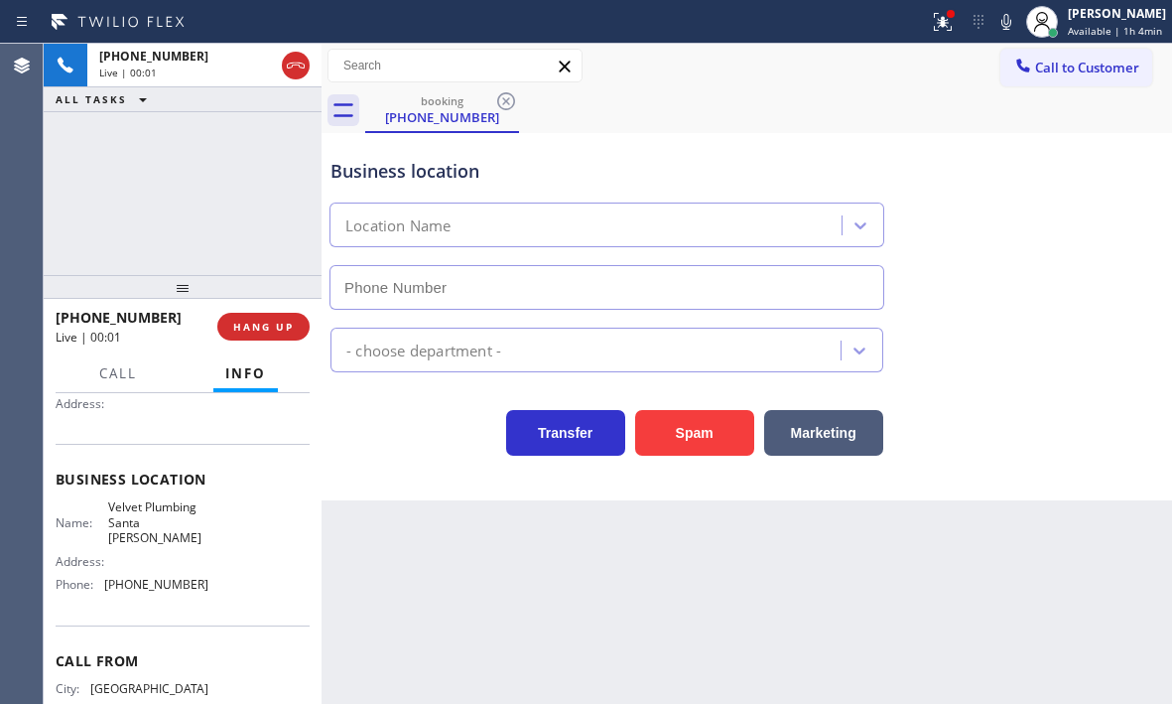
type input "(714) 294-2150"
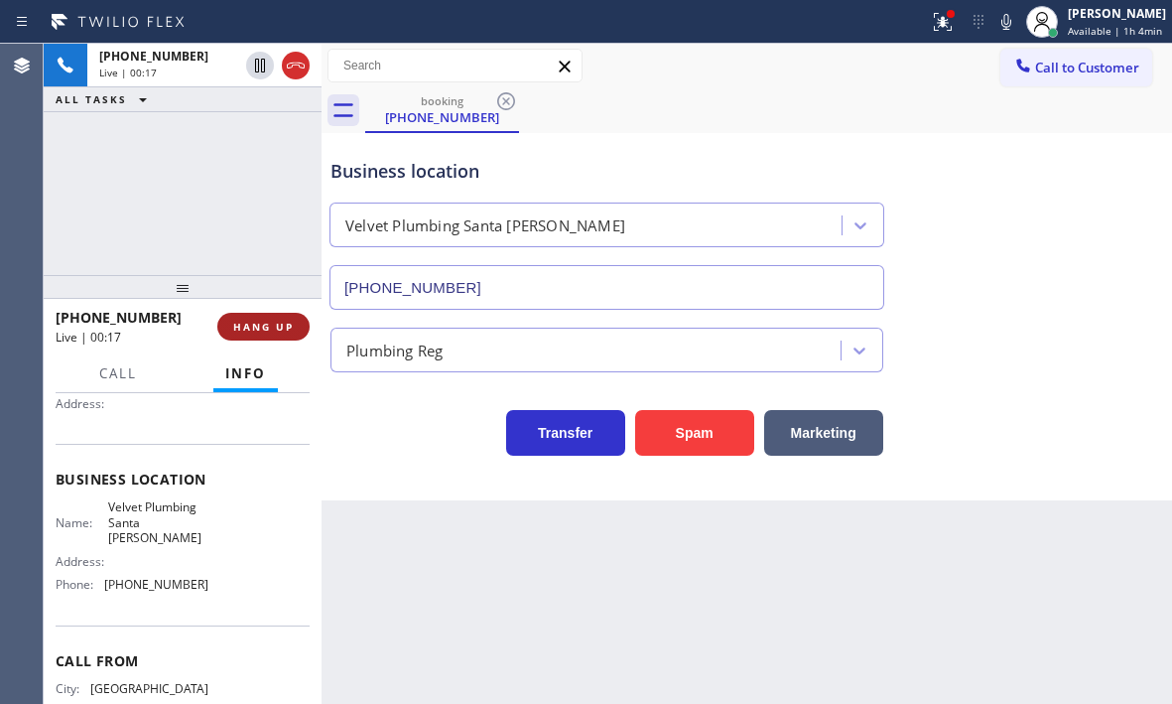
click at [264, 330] on span "HANG UP" at bounding box center [263, 327] width 61 height 14
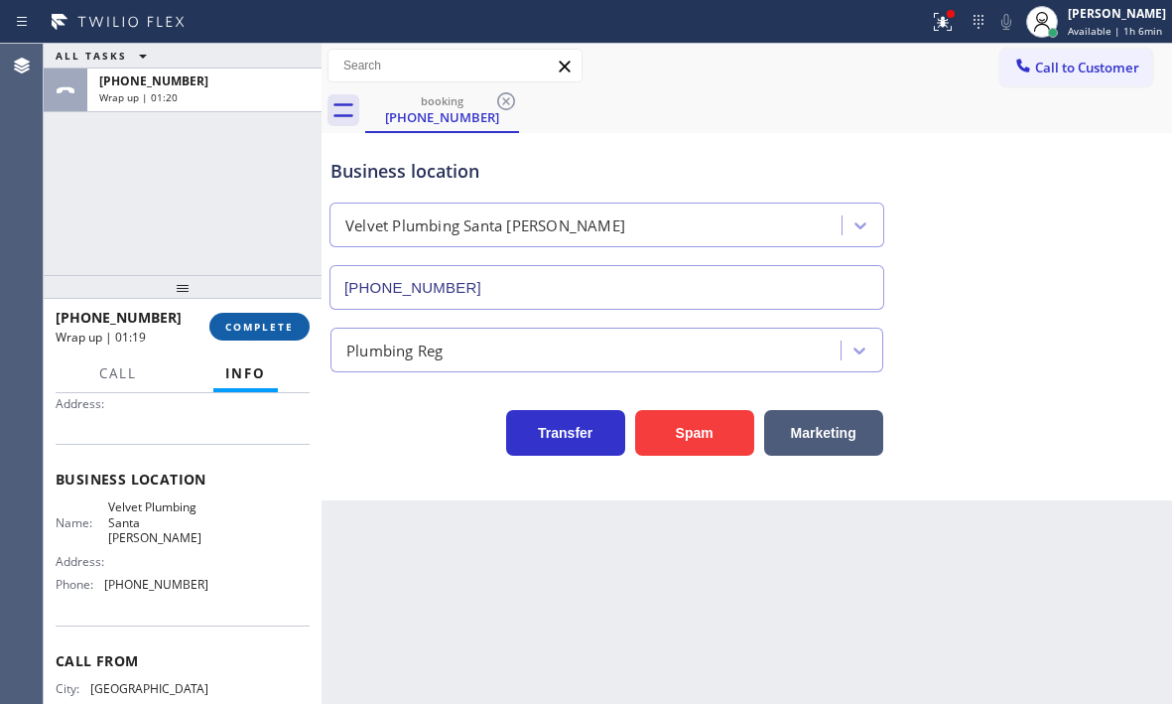
click at [268, 330] on span "COMPLETE" at bounding box center [259, 327] width 69 height 14
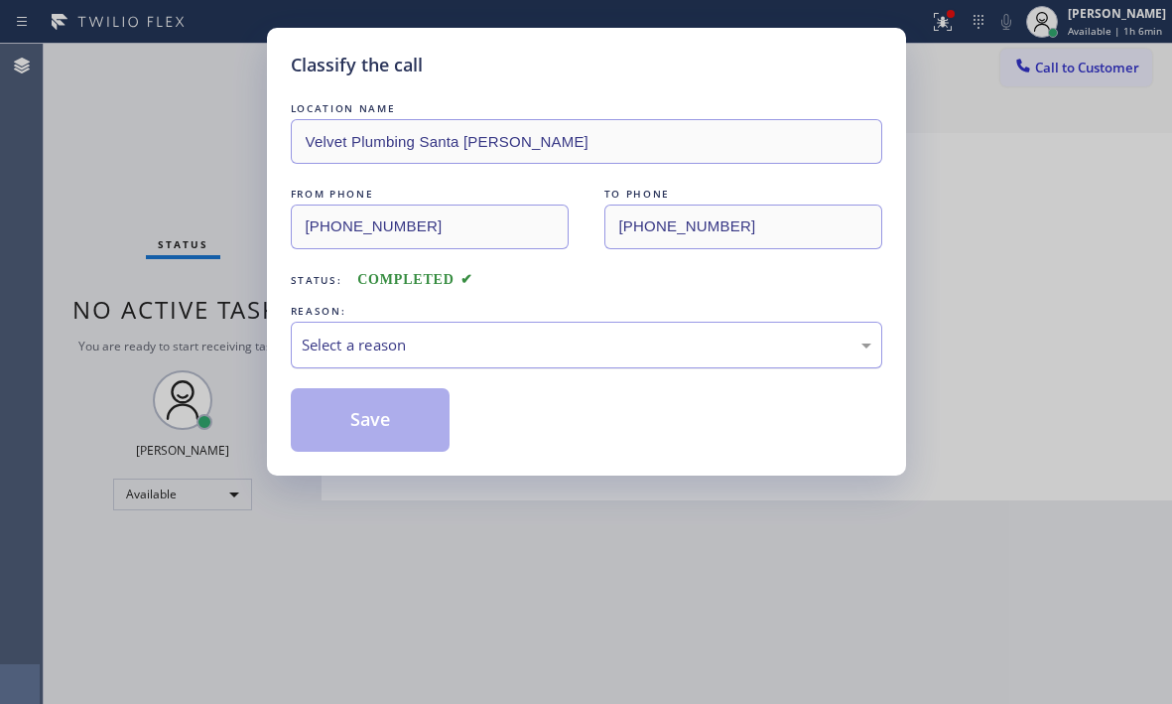
click at [521, 346] on div "Select a reason" at bounding box center [587, 345] width 570 height 23
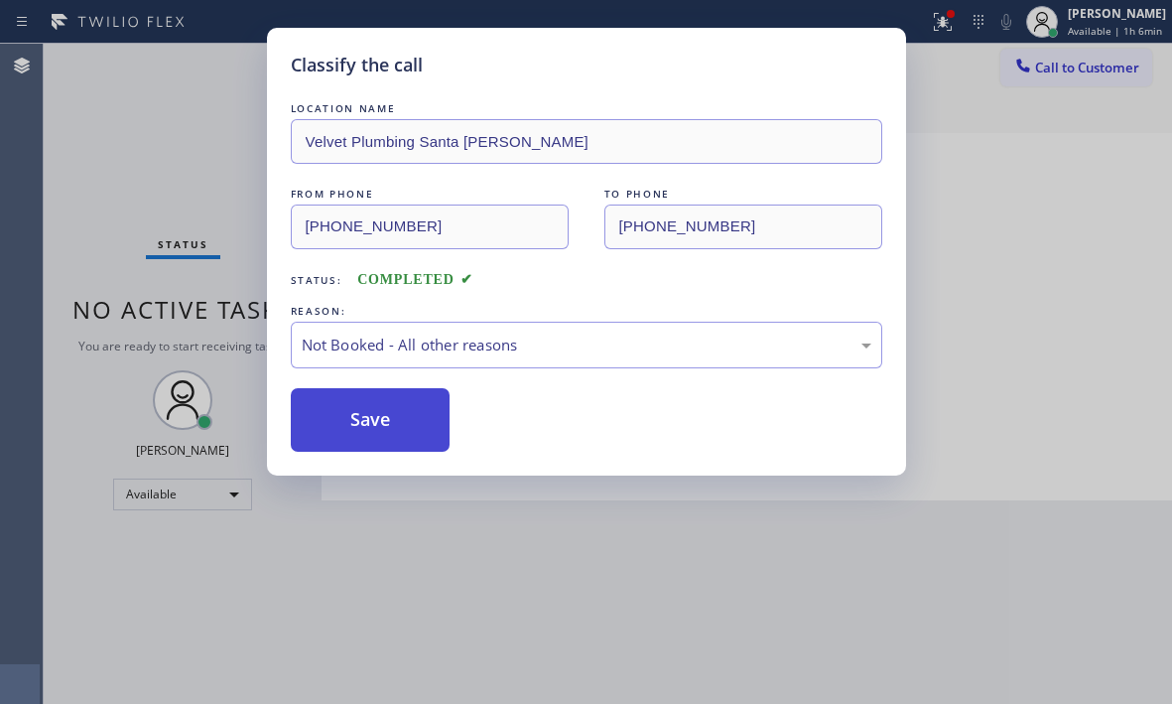
click at [344, 427] on button "Save" at bounding box center [371, 420] width 160 height 64
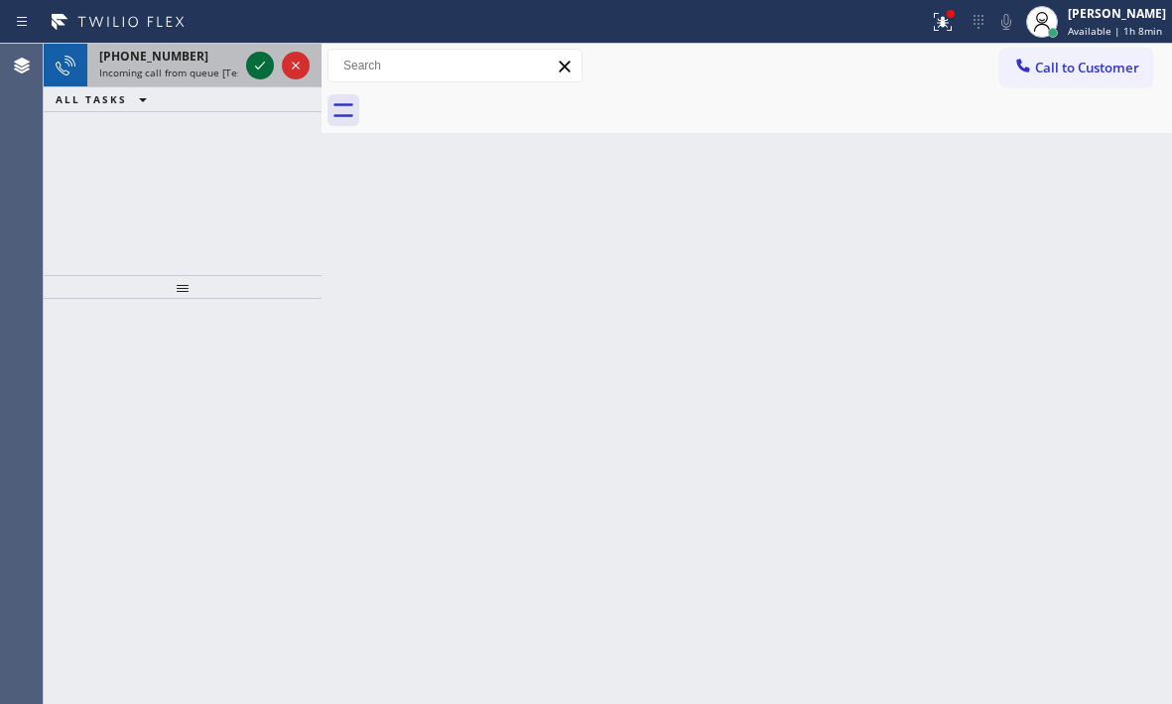
click at [264, 65] on icon at bounding box center [260, 66] width 24 height 24
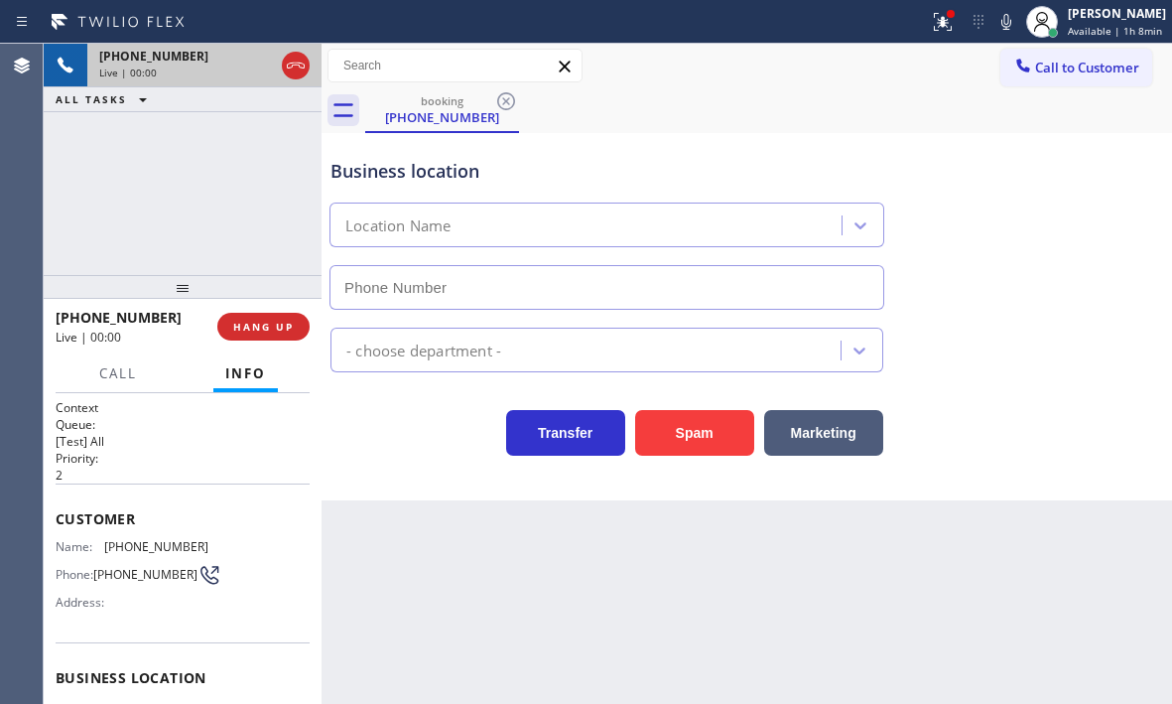
type input "(856) 406-2982"
click at [160, 182] on div "+18568706815 Live | 00:12 ALL TASKS ALL TASKS ACTIVE TASKS TASKS IN WRAP UP" at bounding box center [183, 159] width 278 height 231
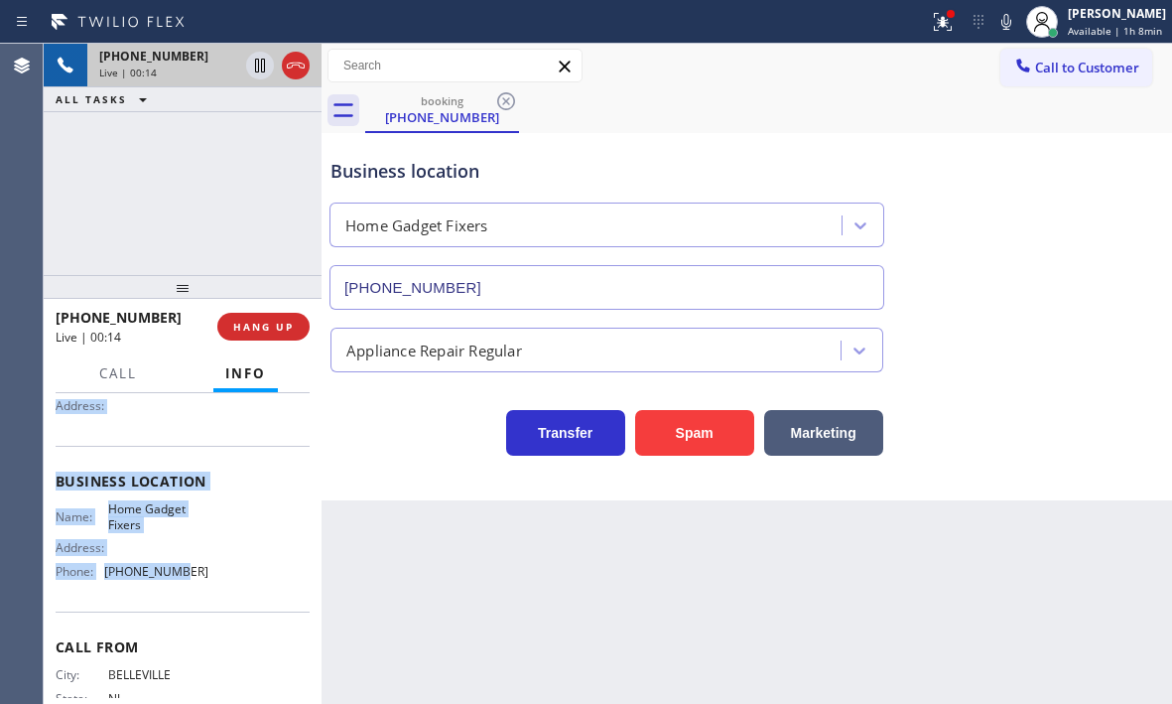
scroll to position [199, 0]
drag, startPoint x: 49, startPoint y: 511, endPoint x: 436, endPoint y: 608, distance: 399.0
click at [232, 612] on div "Context Queue: [Test] All Priority: 2 Customer Name: (856) 870-6815 Phone: (856…" at bounding box center [183, 548] width 278 height 311
copy div "Customer Name: (856) 870-6815 Phone: (856) 870-6815 Address: Business location …"
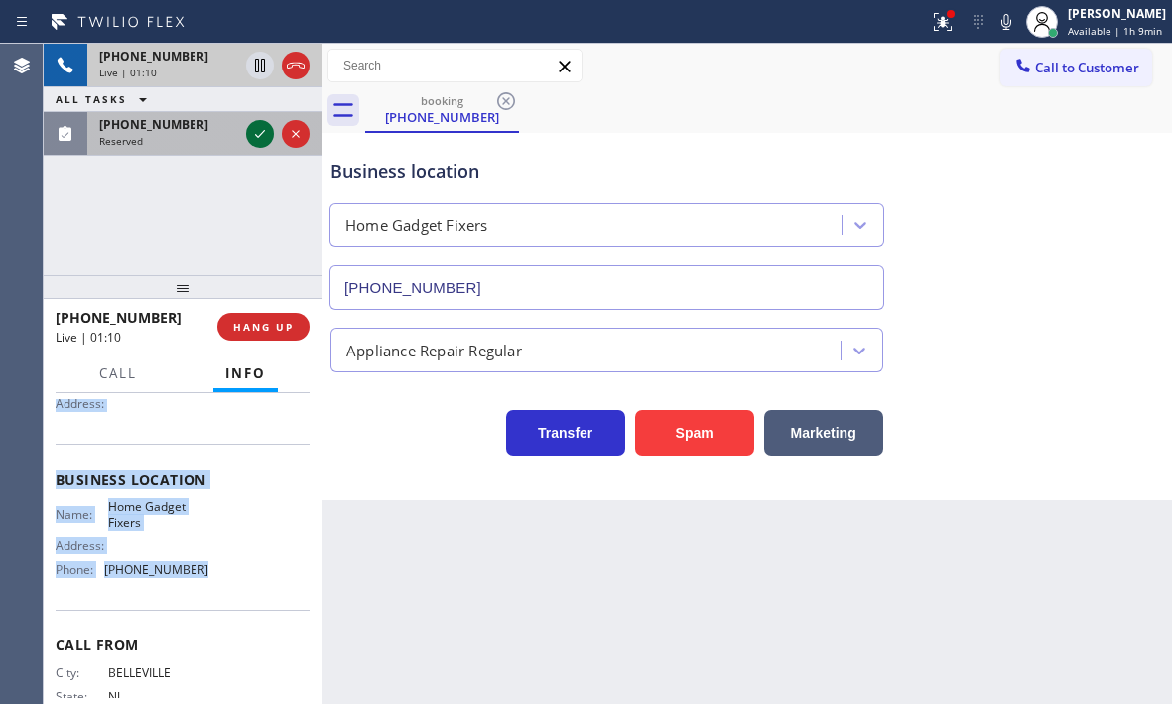
click at [267, 125] on icon at bounding box center [260, 134] width 24 height 24
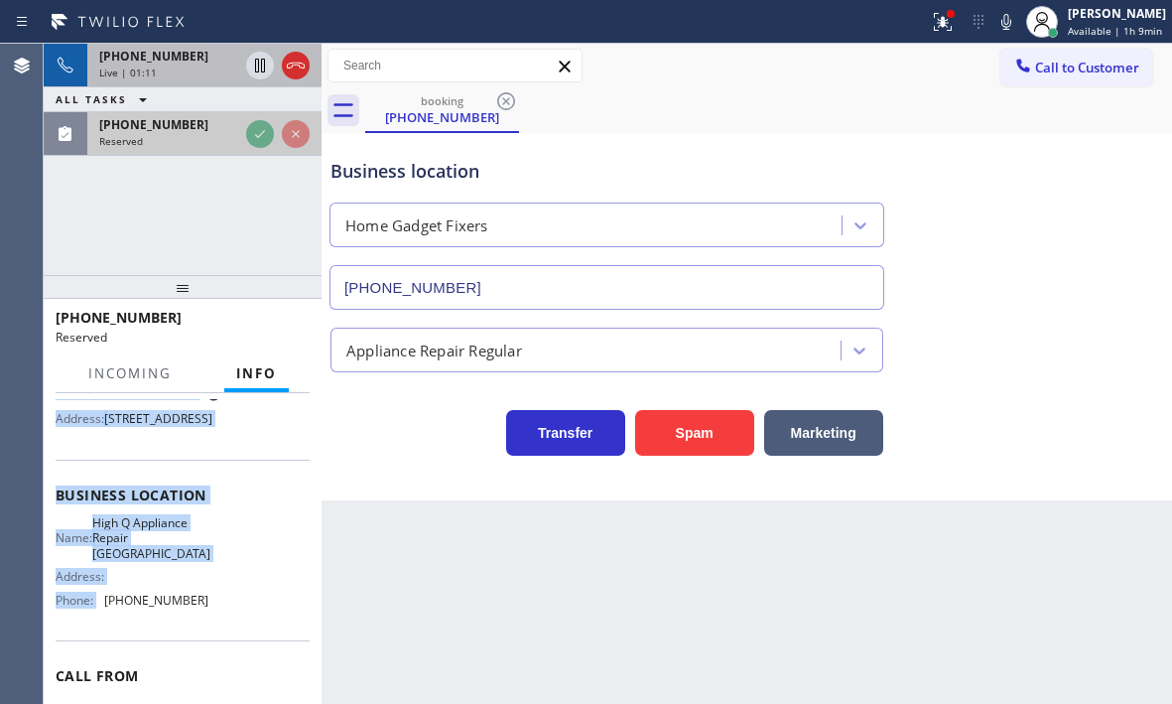
scroll to position [215, 0]
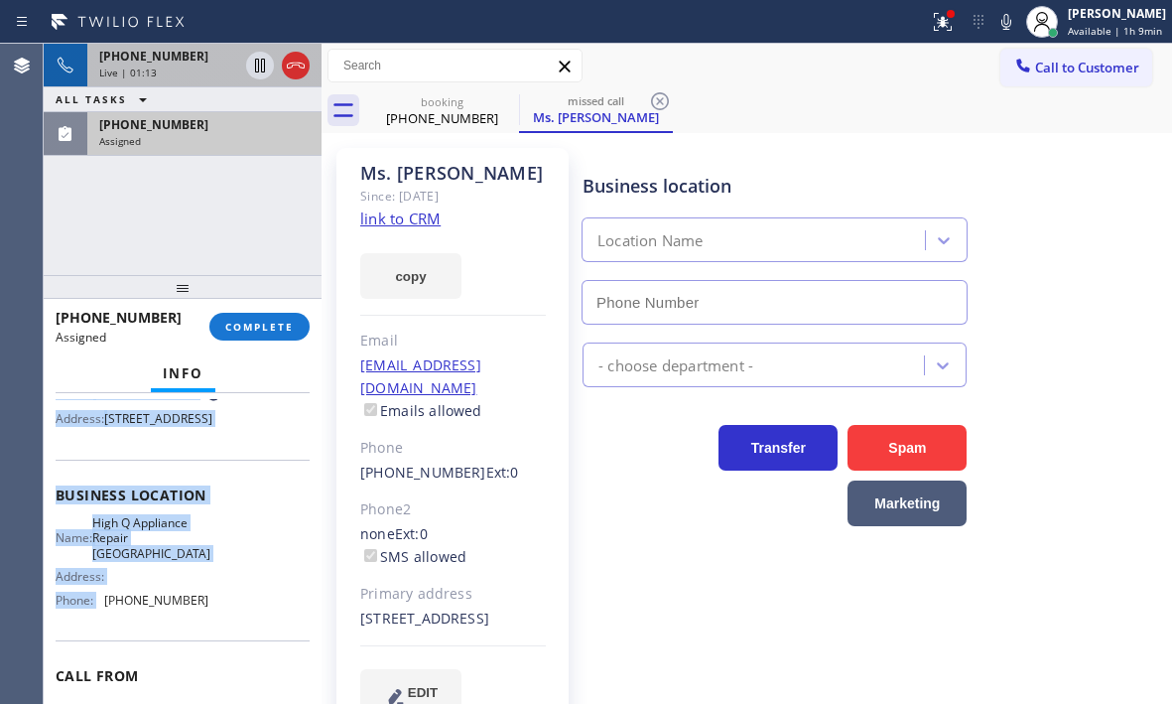
type input "(773) 900-8292"
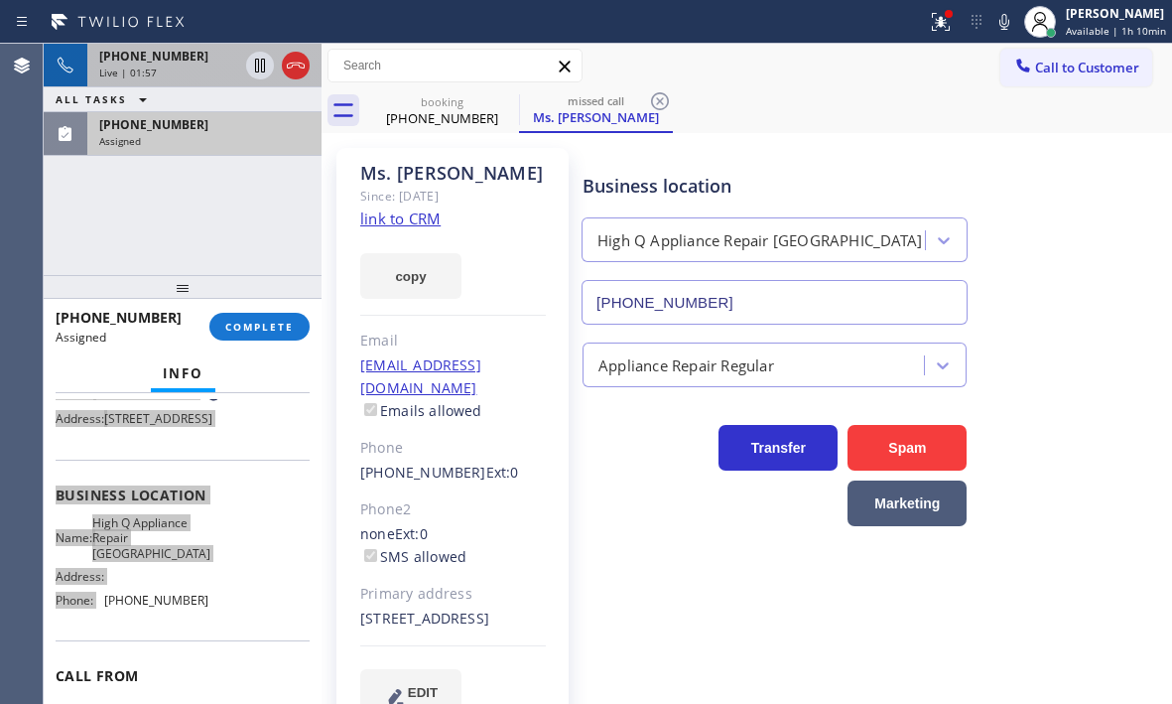
scroll to position [232, 0]
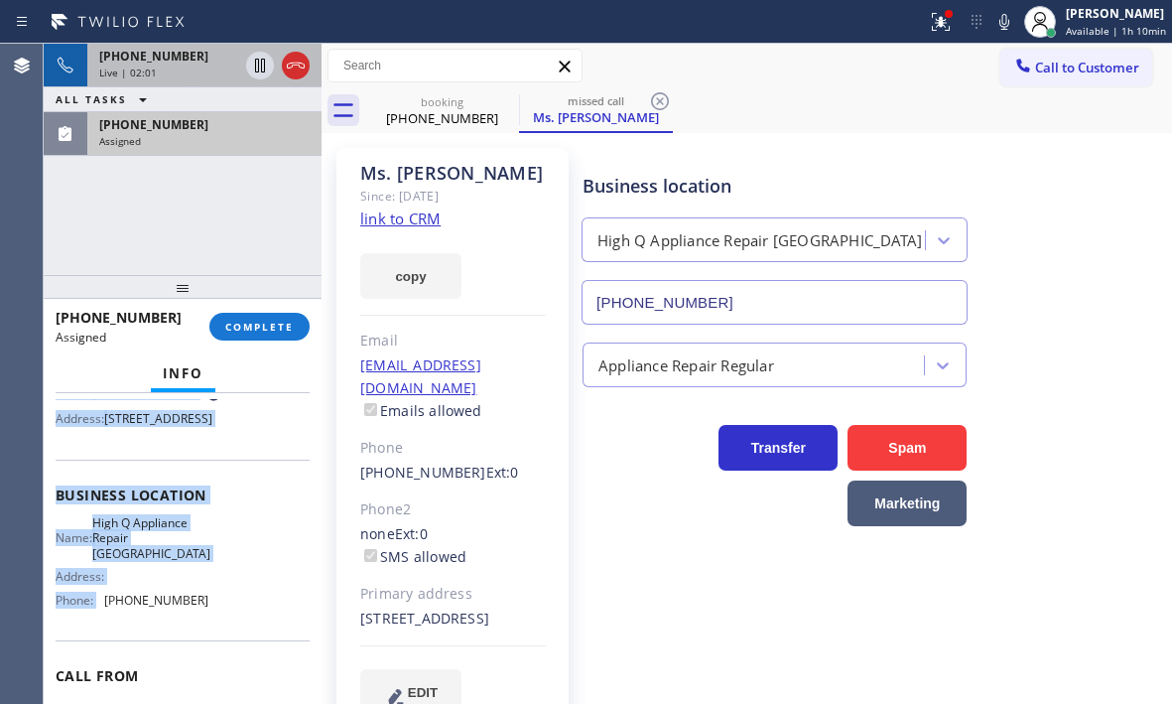
click at [218, 434] on div "Name: Ms. Sophia Phone: (312) 833-0755 Address: 7407 N Winchester Ave, Chicago,…" at bounding box center [183, 387] width 254 height 93
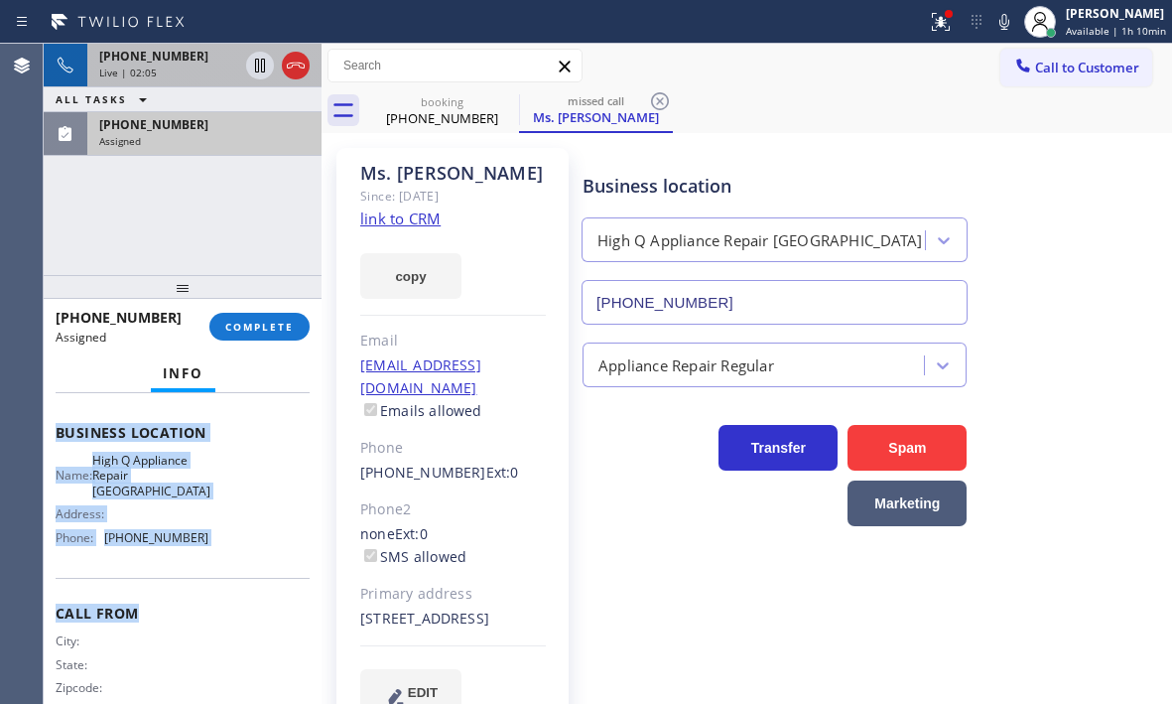
scroll to position [298, 0]
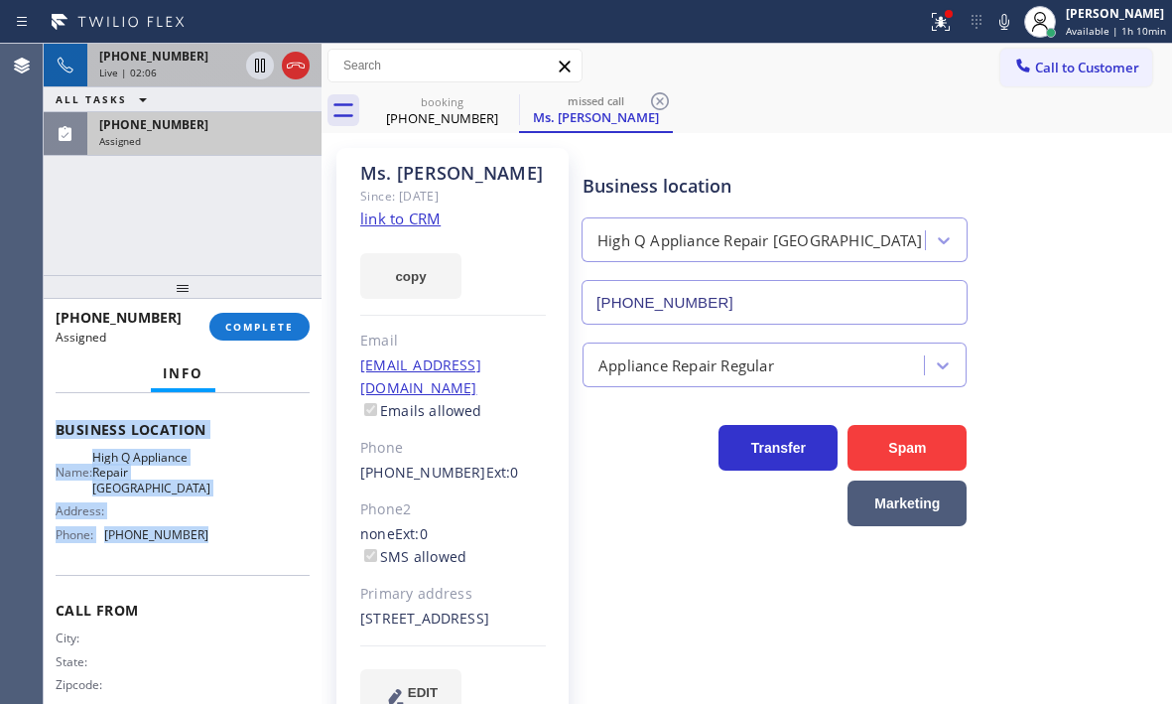
drag, startPoint x: 52, startPoint y: 552, endPoint x: 244, endPoint y: 612, distance: 201.6
click at [244, 612] on div "Context Queue: [Test] All Priority: 0 Task Age: 1 minute(s) Customer Name: Ms. …" at bounding box center [183, 548] width 278 height 311
copy div "Customer Name: Ms. Sophia Phone: (312) 833-0755 Address: 7407 N Winchester Ave,…"
click at [250, 329] on span "COMPLETE" at bounding box center [259, 327] width 69 height 14
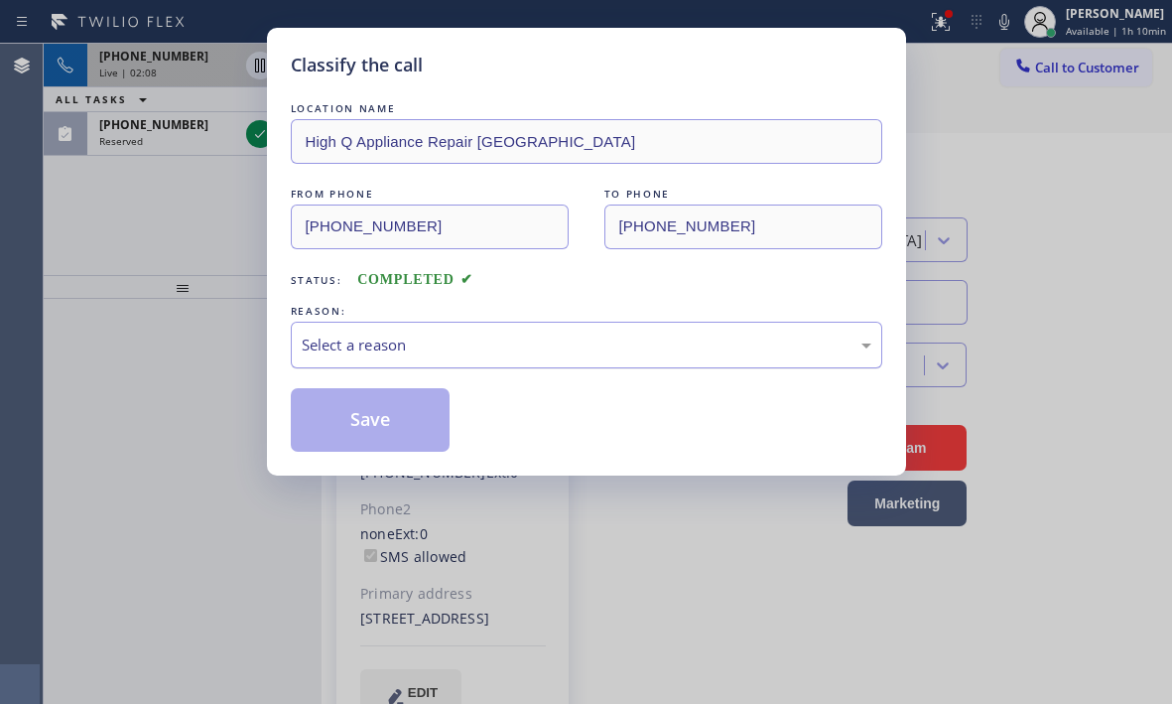
click at [464, 330] on div "Select a reason" at bounding box center [587, 345] width 592 height 47
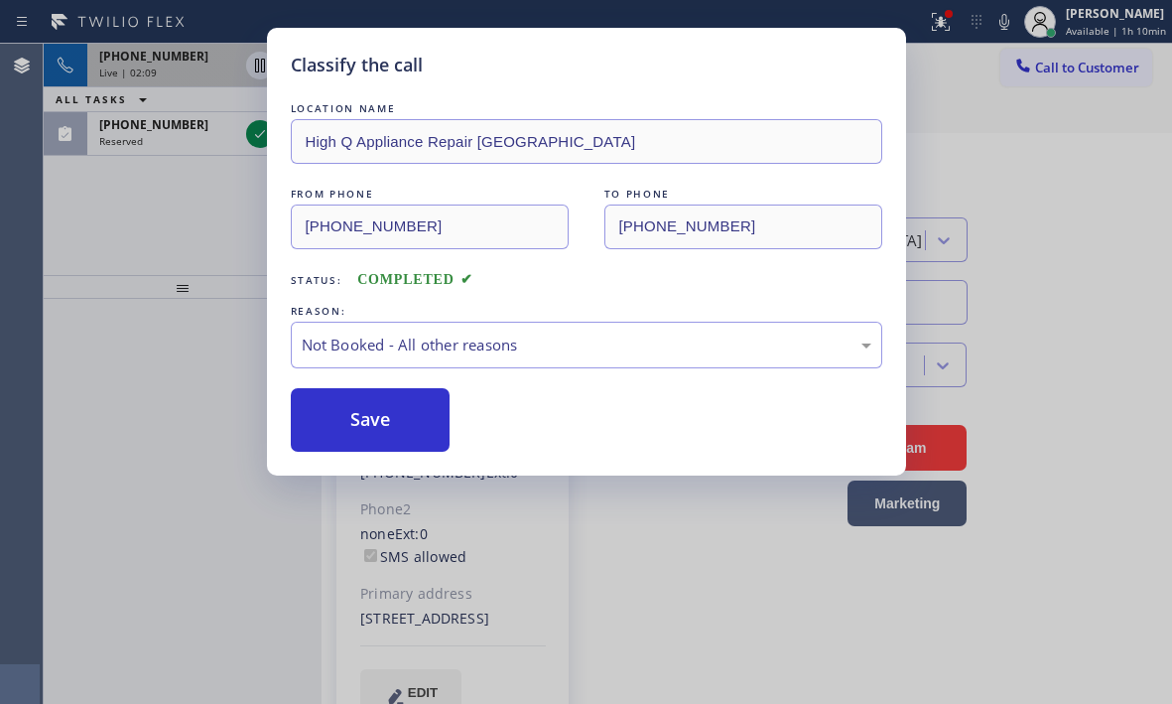
click at [342, 424] on button "Save" at bounding box center [371, 420] width 160 height 64
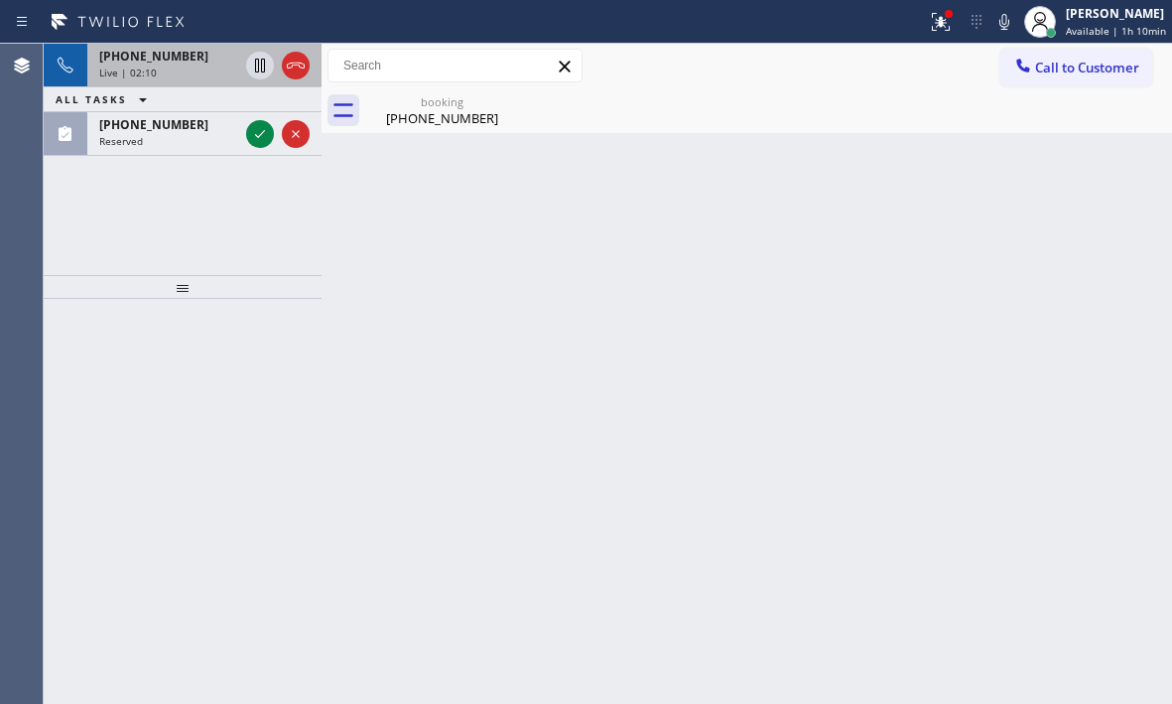
click at [258, 139] on icon at bounding box center [260, 134] width 24 height 24
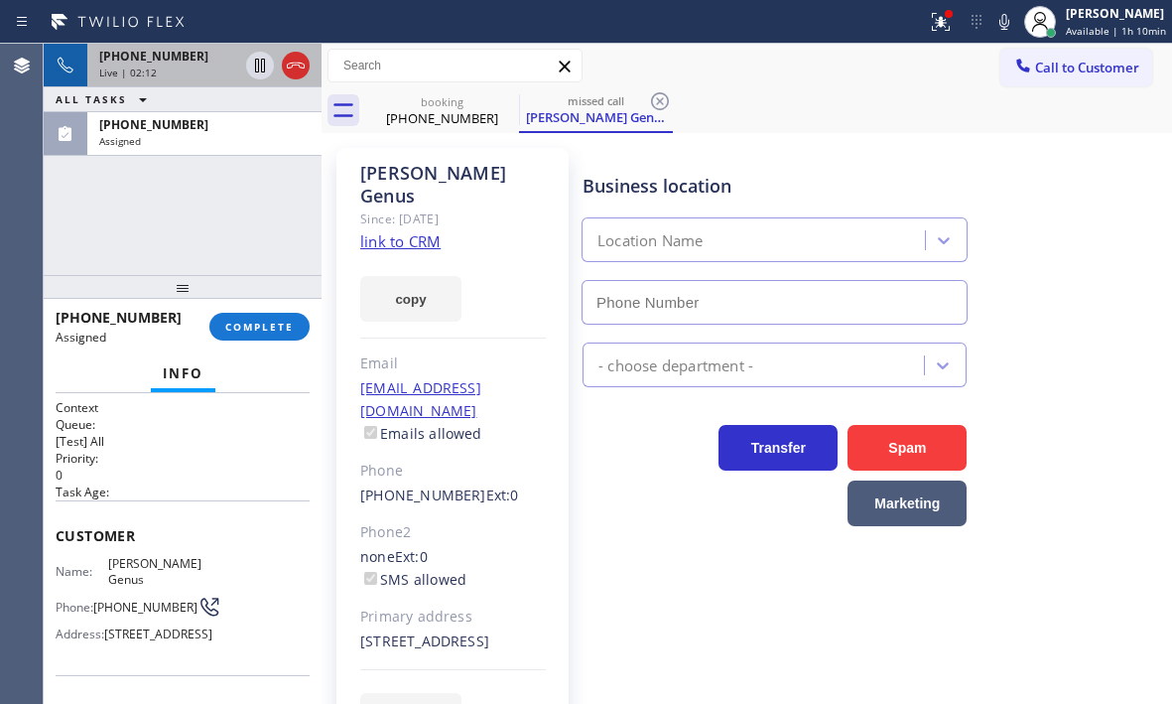
type input "(623) 323-7393"
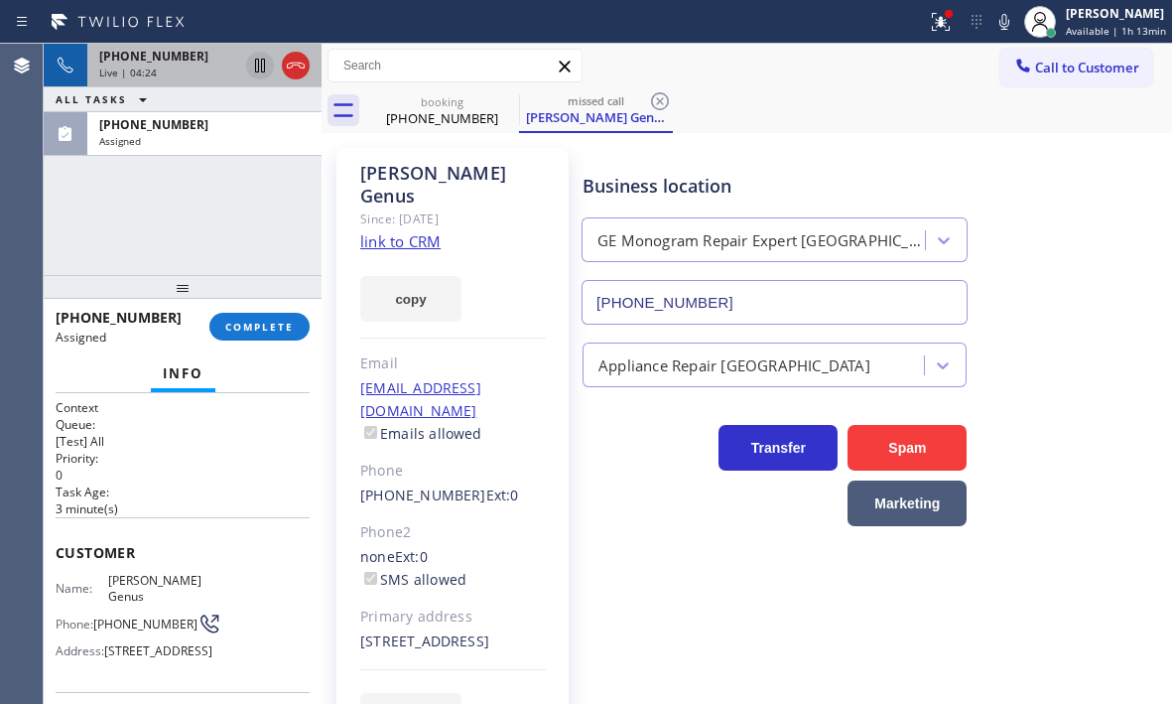
click at [260, 67] on icon at bounding box center [260, 66] width 24 height 24
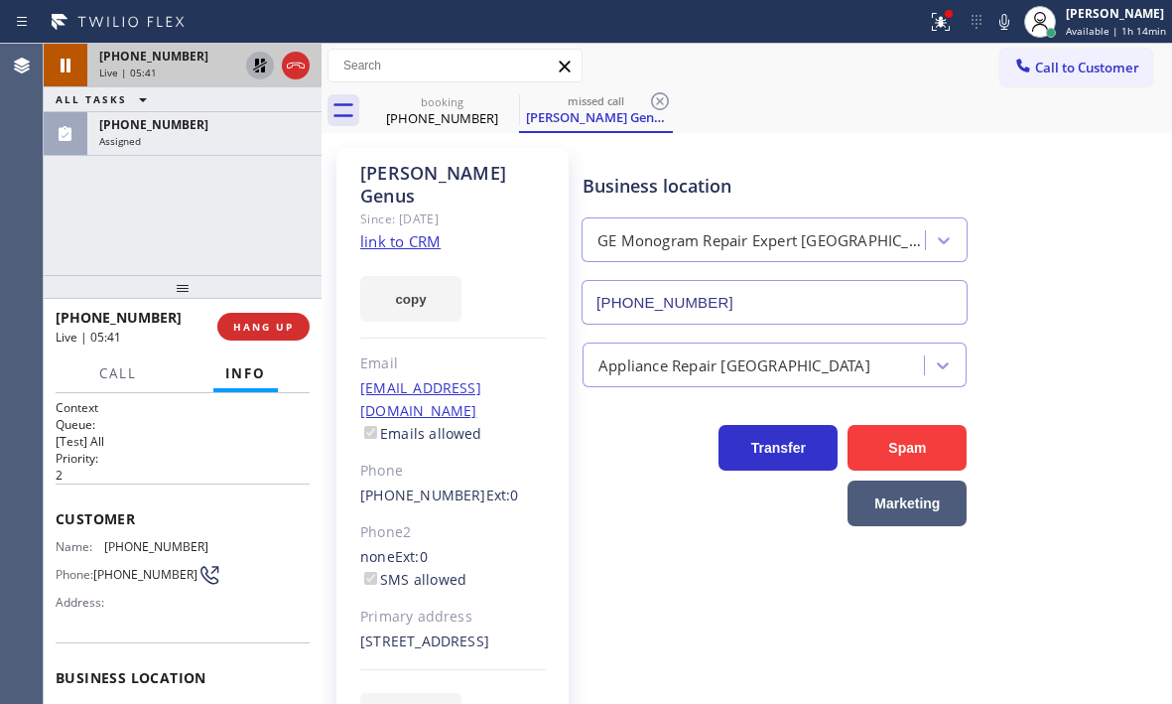
click at [251, 132] on div "(928) 380-9799 Assigned" at bounding box center [200, 134] width 226 height 44
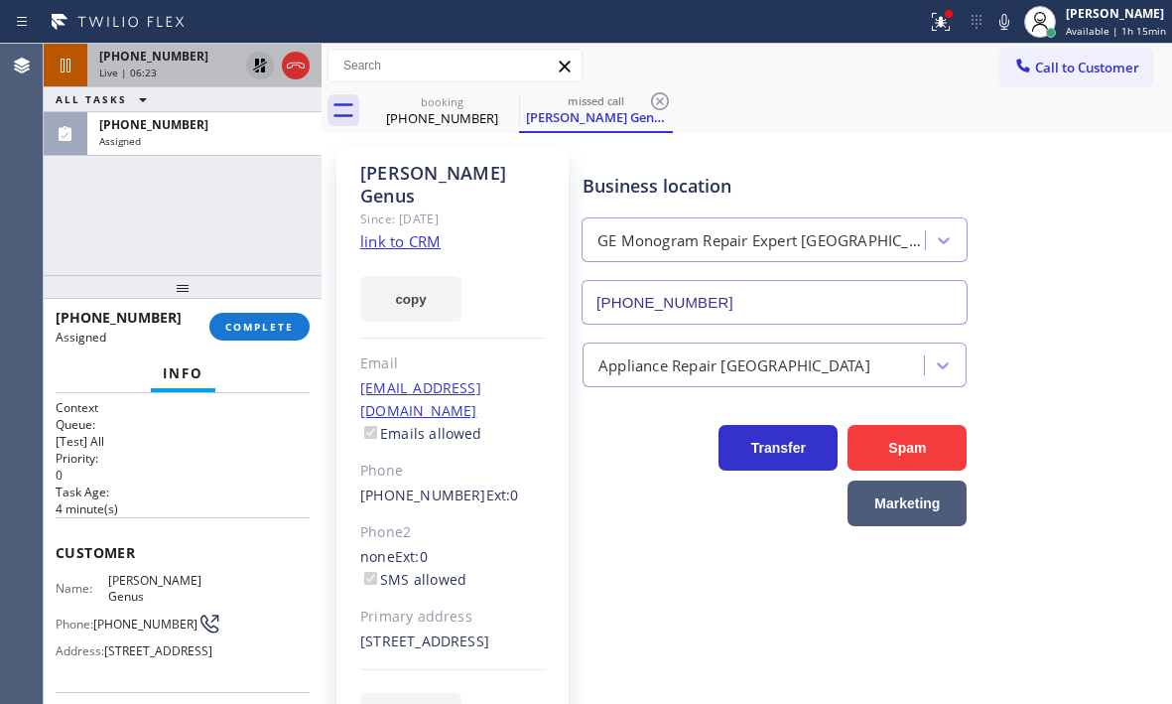
click at [161, 118] on span "(928) 380-9799" at bounding box center [153, 124] width 109 height 17
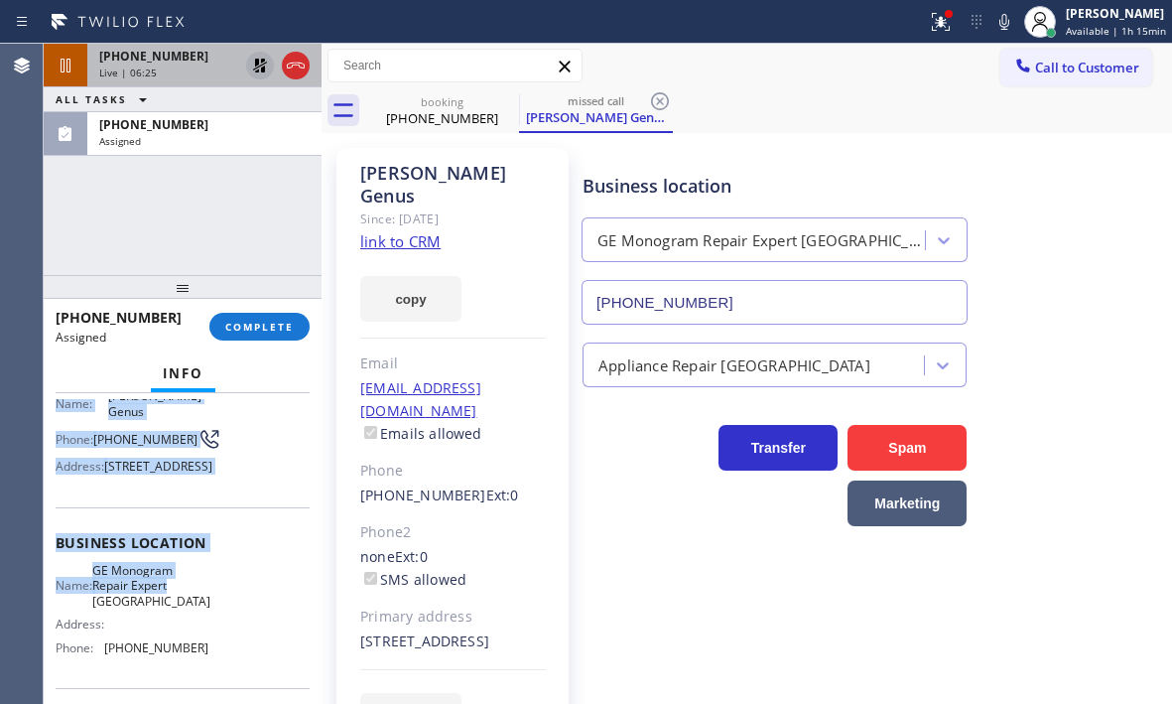
scroll to position [199, 0]
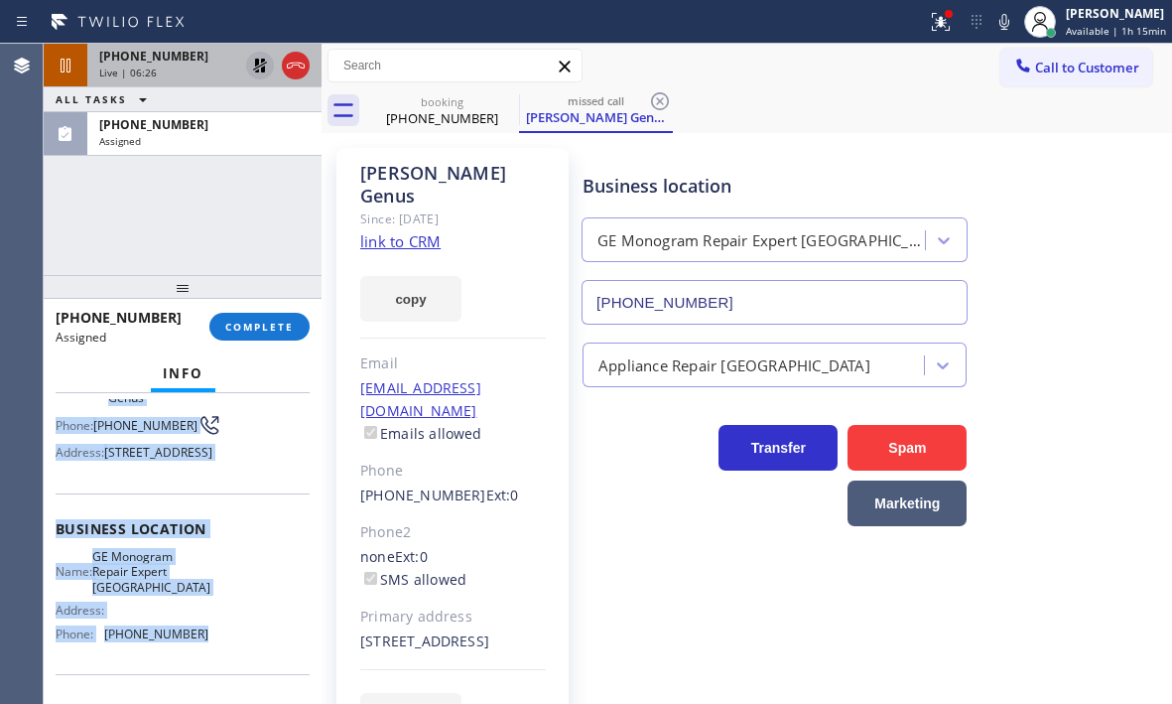
drag, startPoint x: 47, startPoint y: 541, endPoint x: 217, endPoint y: 659, distance: 207.6
click at [215, 661] on div "Context Queue: [Test] All Priority: 0 Task Age: 5 minute(s) Customer Name: Henn…" at bounding box center [183, 548] width 278 height 311
copy div "Customer Name: Hennis Genus Phone: (928) 380-9799 Address: 11811 W Foothill Dr,…"
click at [251, 313] on button "COMPLETE" at bounding box center [259, 327] width 100 height 28
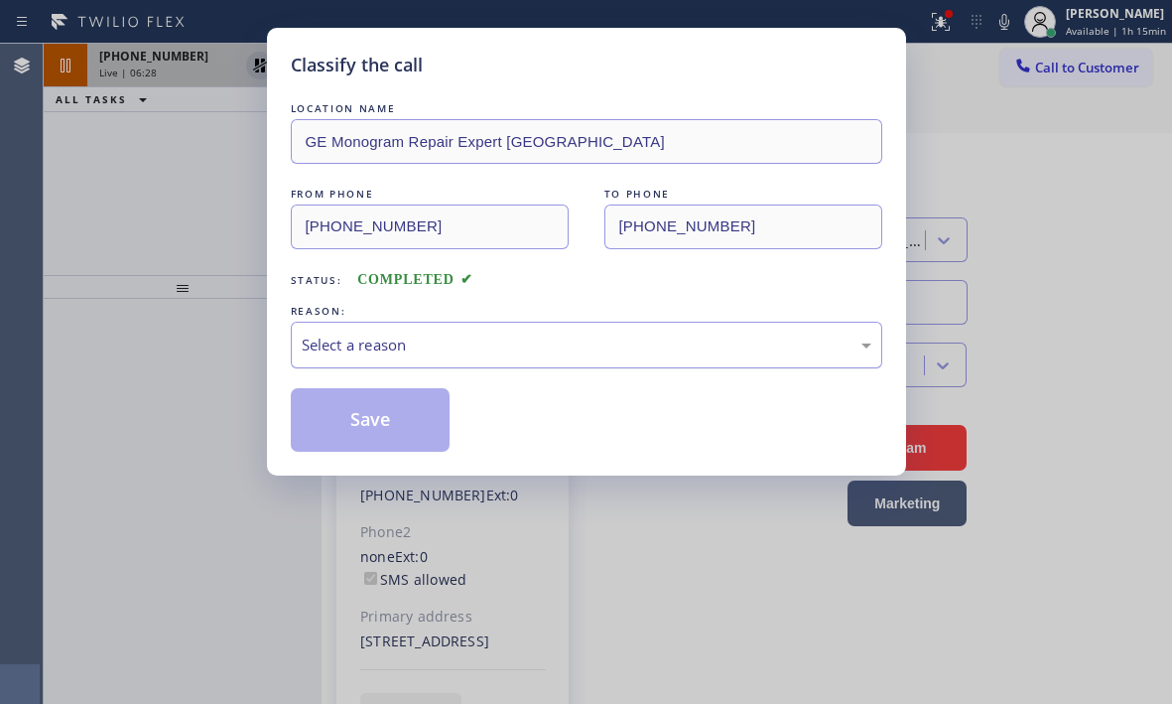
click at [399, 351] on div "Select a reason" at bounding box center [587, 345] width 570 height 23
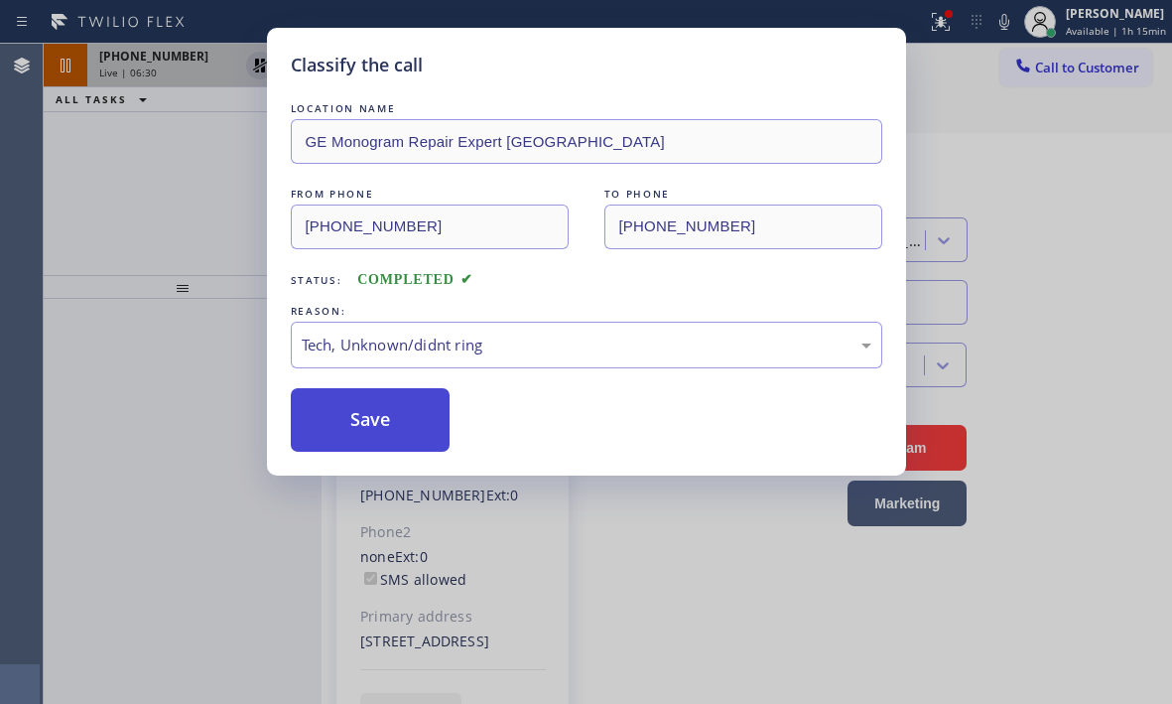
drag, startPoint x: 361, startPoint y: 421, endPoint x: 470, endPoint y: 419, distance: 108.2
click at [364, 419] on button "Save" at bounding box center [371, 420] width 160 height 64
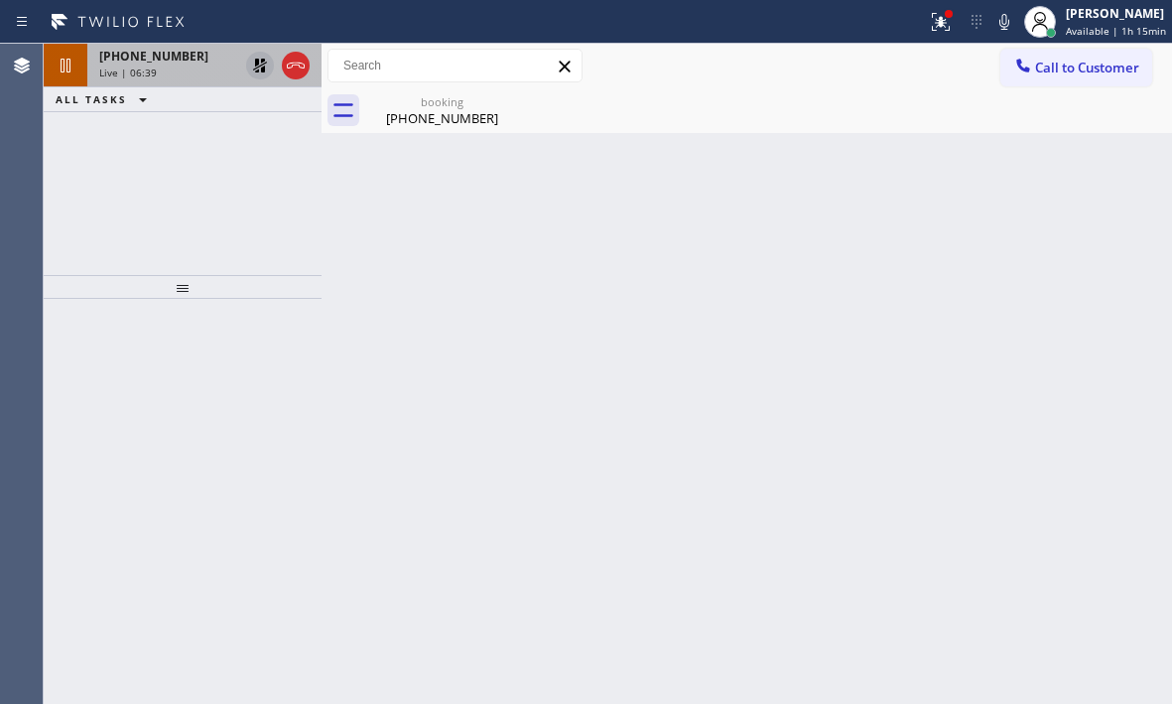
click at [194, 70] on div "Live | 06:39" at bounding box center [168, 73] width 139 height 14
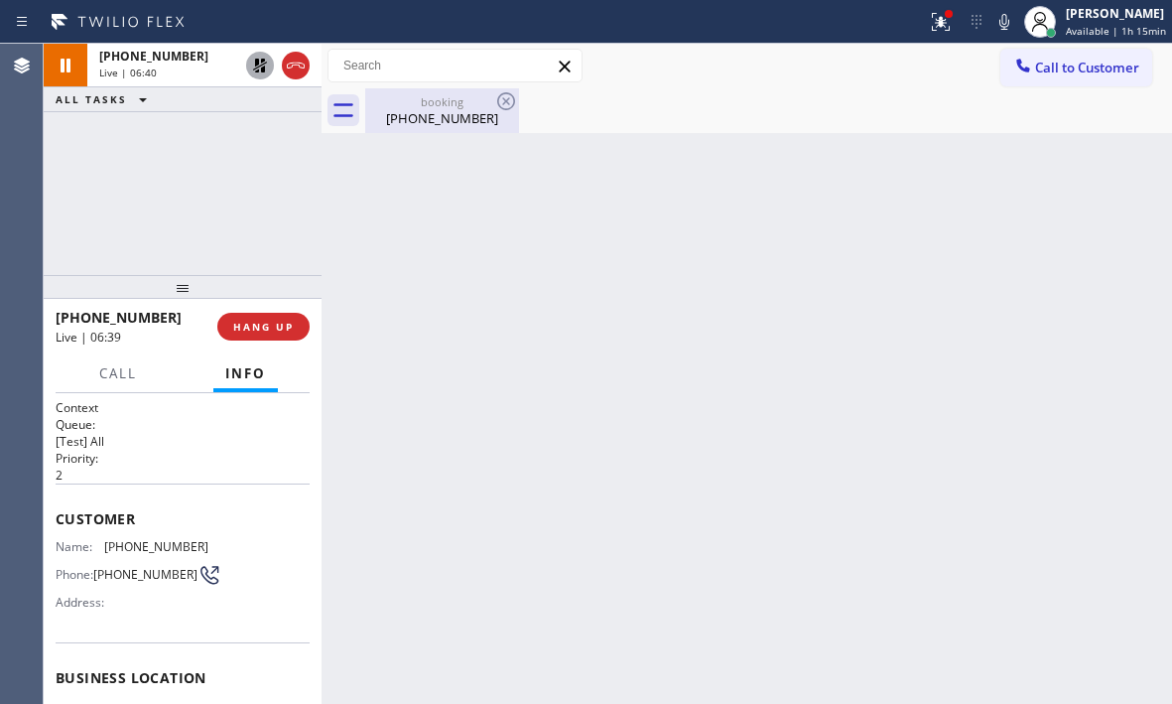
click at [458, 123] on div "(856) 870-6815" at bounding box center [442, 118] width 150 height 18
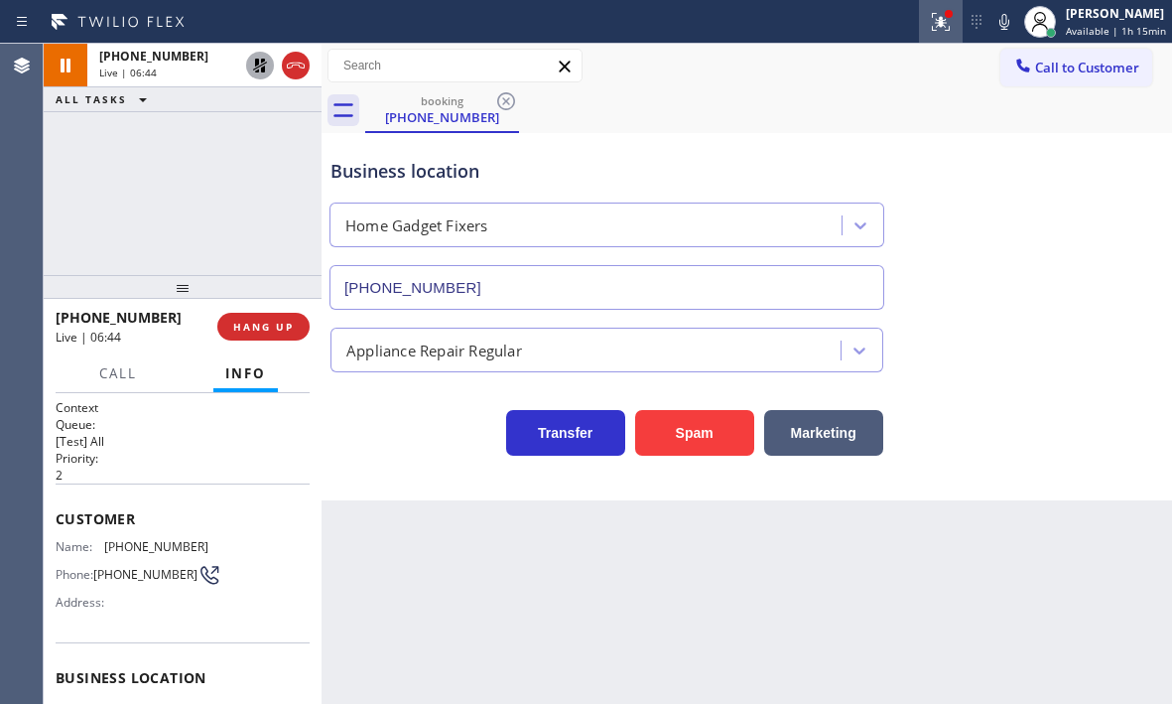
click at [936, 34] on button at bounding box center [941, 22] width 44 height 44
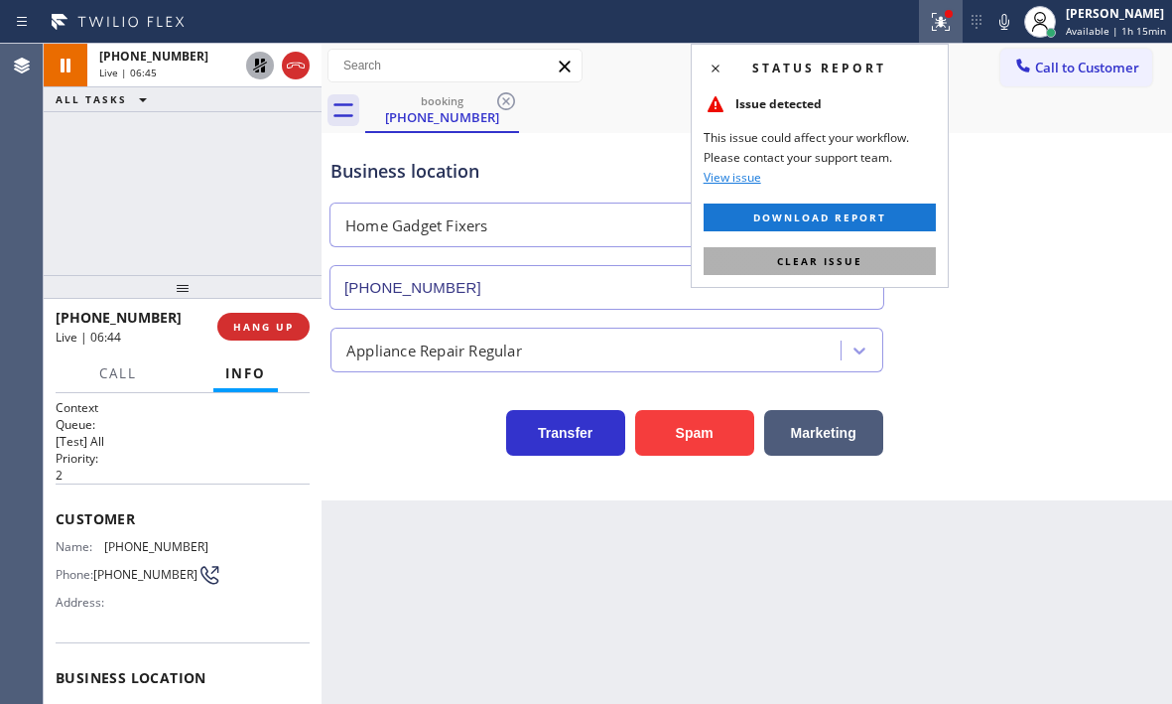
click at [826, 264] on span "Clear issue" at bounding box center [819, 261] width 85 height 14
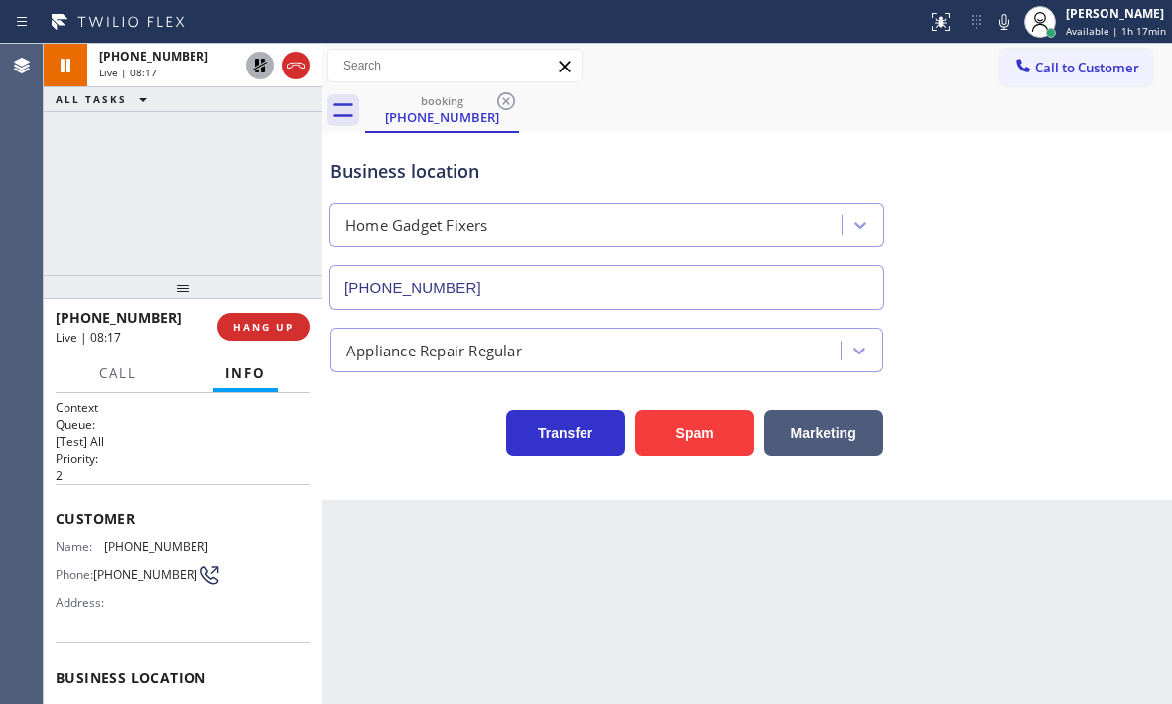
click at [239, 233] on div "+18568706815 Live | 08:17 ALL TASKS ALL TASKS ACTIVE TASKS TASKS IN WRAP UP" at bounding box center [183, 159] width 278 height 231
click at [262, 68] on icon at bounding box center [260, 66] width 14 height 14
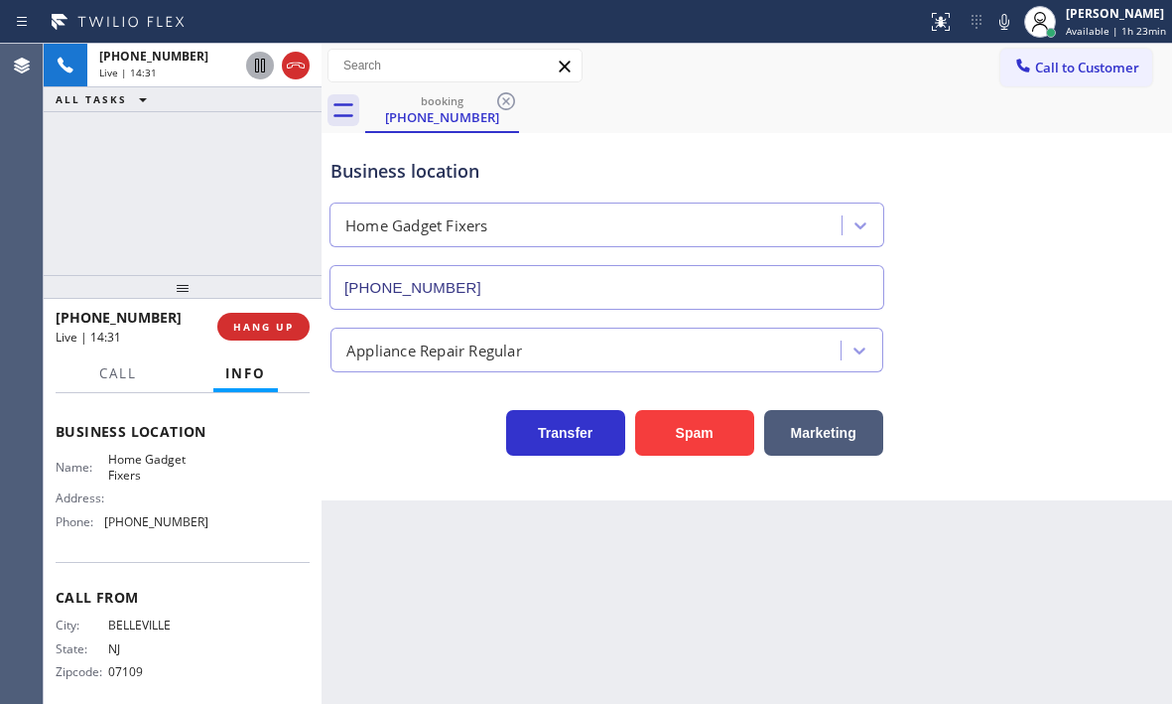
scroll to position [267, 0]
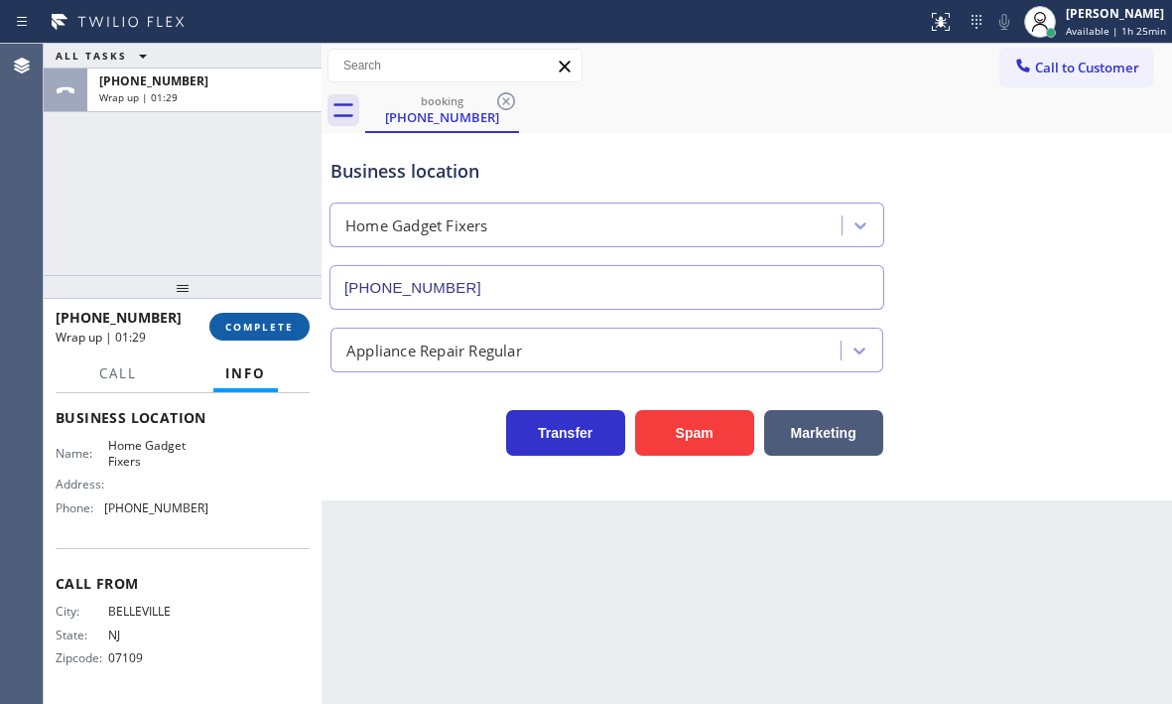
click at [237, 313] on button "COMPLETE" at bounding box center [259, 327] width 100 height 28
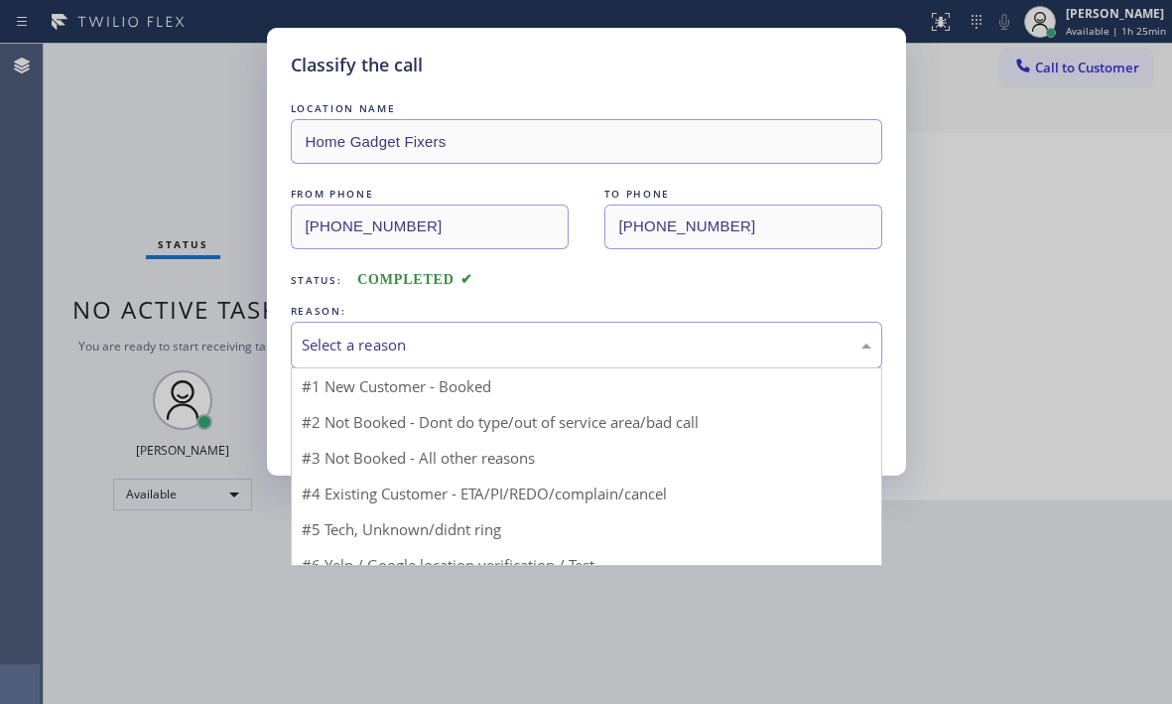
click at [567, 354] on div "Select a reason" at bounding box center [587, 345] width 570 height 23
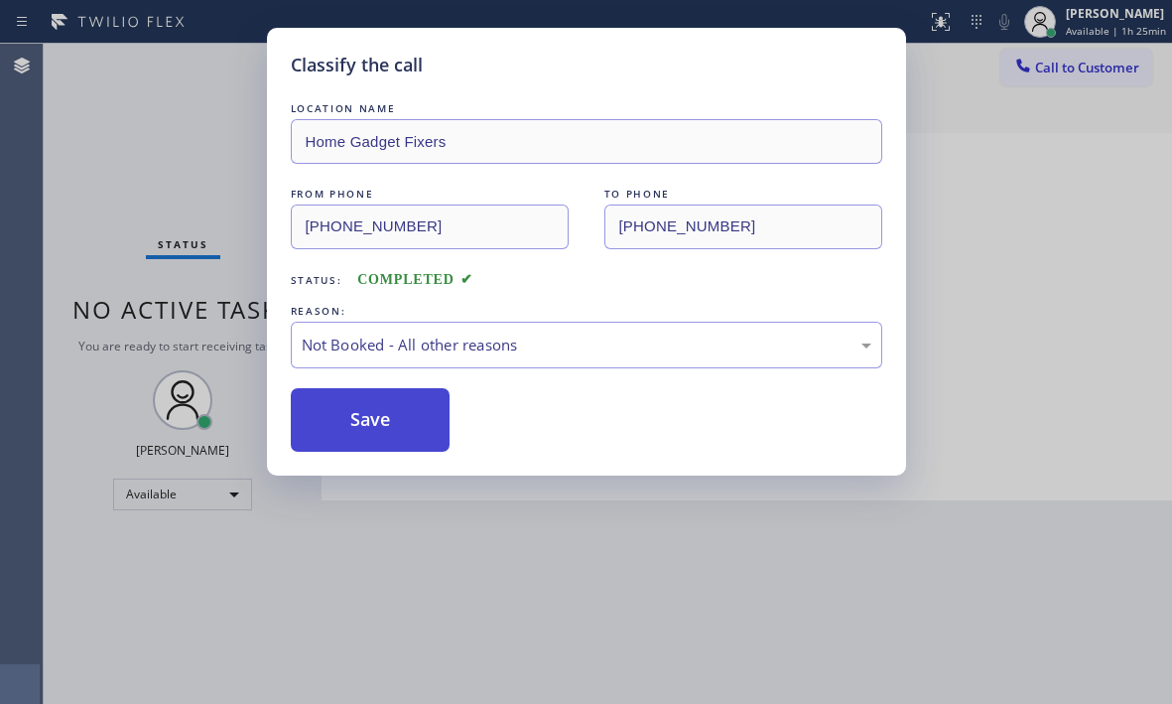
click at [367, 421] on button "Save" at bounding box center [371, 420] width 160 height 64
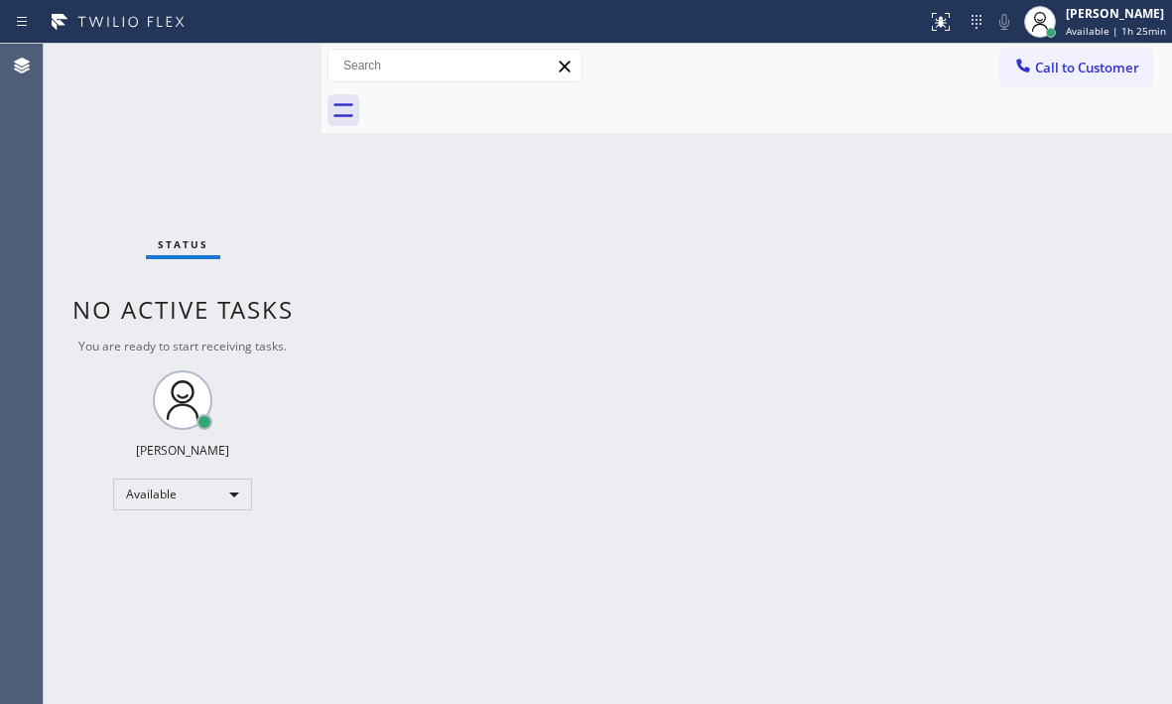
click at [871, 175] on div "Back to Dashboard Change Sender ID Customers Technicians Select a contact Outbo…" at bounding box center [747, 374] width 851 height 660
click at [1001, 256] on div "Back to Dashboard Change Sender ID Customers Technicians Select a contact Outbo…" at bounding box center [747, 374] width 851 height 660
click at [493, 323] on div "Back to Dashboard Change Sender ID Customers Technicians Select a contact Outbo…" at bounding box center [747, 374] width 851 height 660
click at [631, 325] on div "Back to Dashboard Change Sender ID Customers Technicians Select a contact Outbo…" at bounding box center [747, 374] width 851 height 660
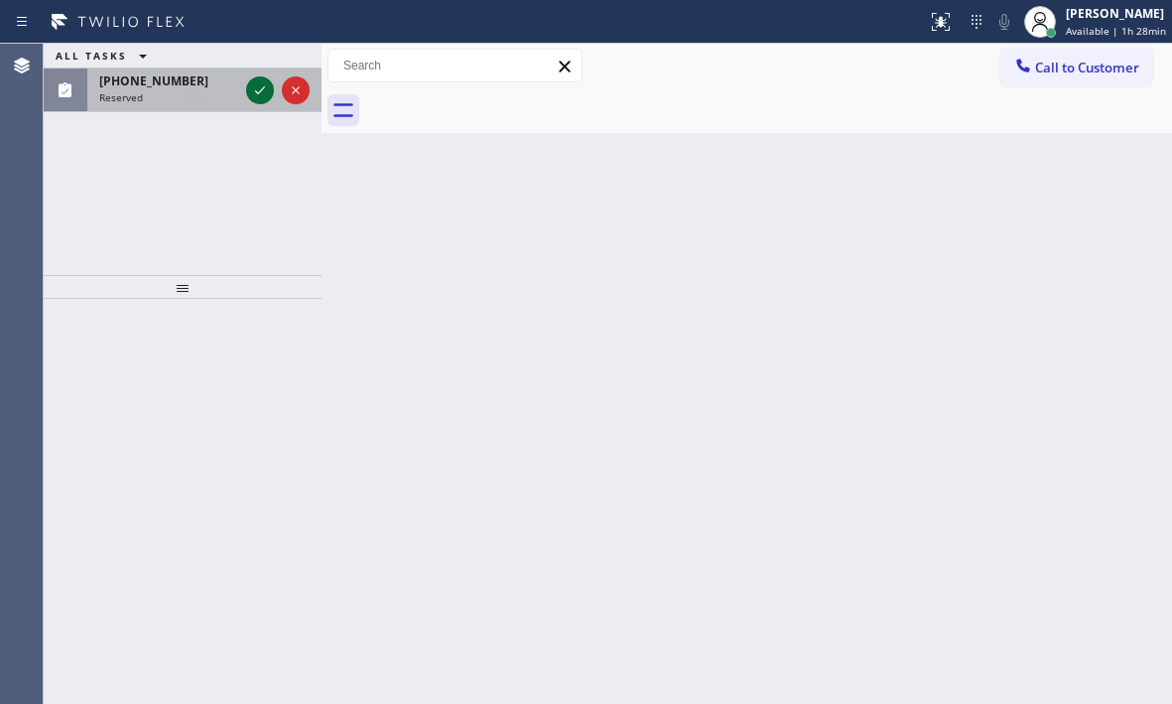
click at [251, 81] on icon at bounding box center [260, 90] width 24 height 24
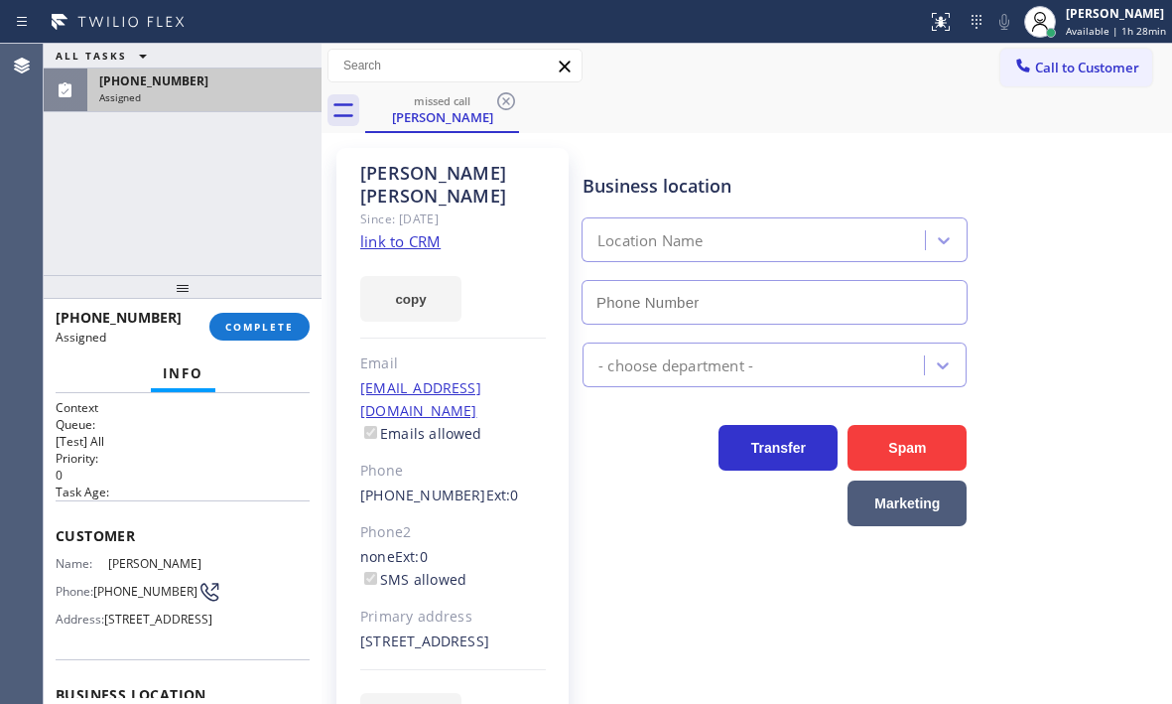
type input "(855) 731-4952"
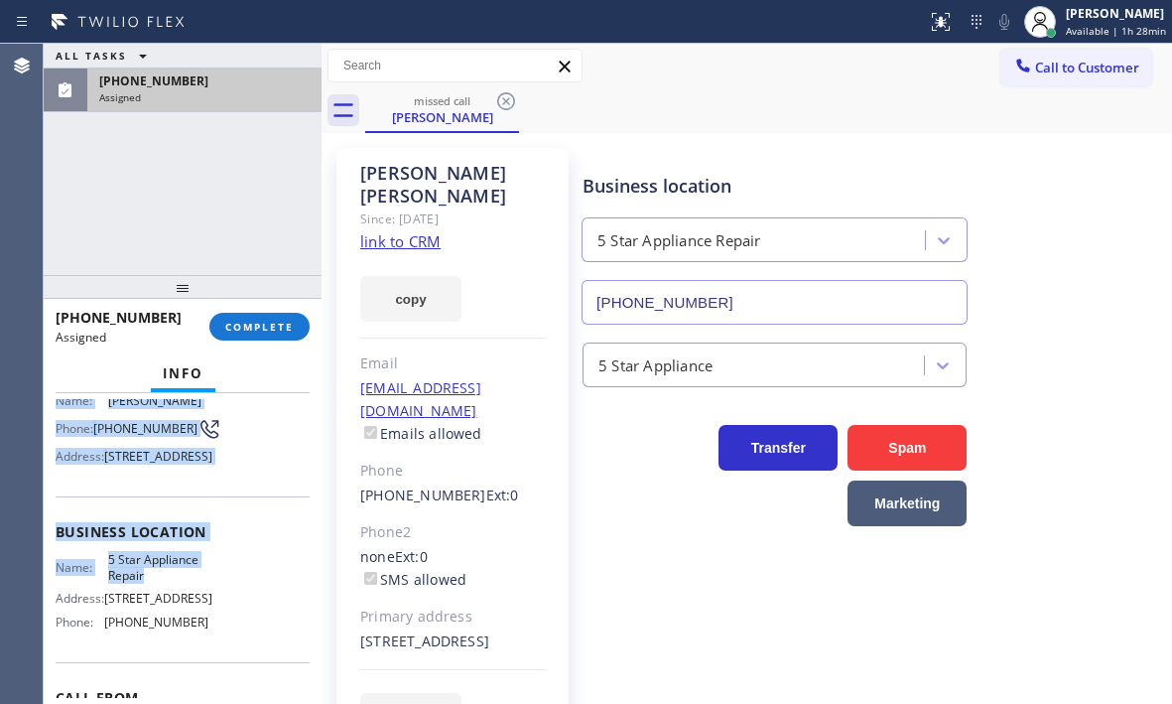
scroll to position [199, 0]
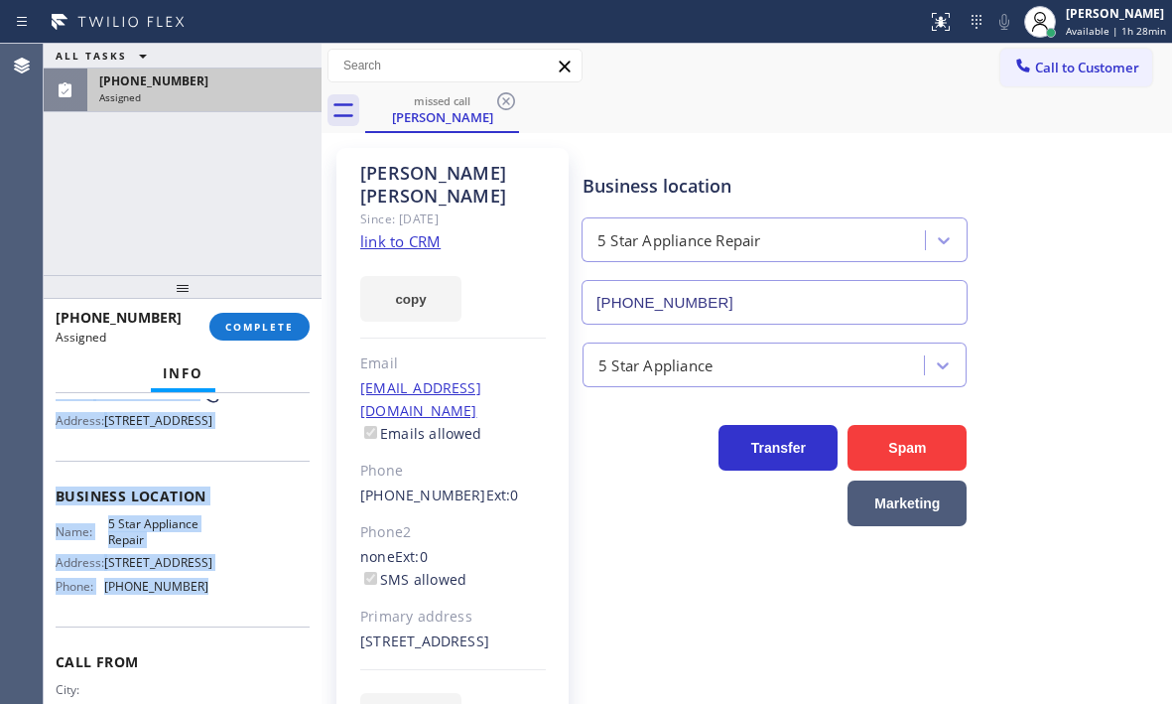
drag, startPoint x: 51, startPoint y: 432, endPoint x: 206, endPoint y: 626, distance: 248.7
click at [206, 626] on div "Context Queue: [Test] All Priority: 0 Task Age: Customer Name: Anwar Hossain Ph…" at bounding box center [183, 548] width 278 height 311
copy div "Customer Name: Anwar Hossain Phone: (347) 459-6193 Address: 56 N Cottage St, Va…"
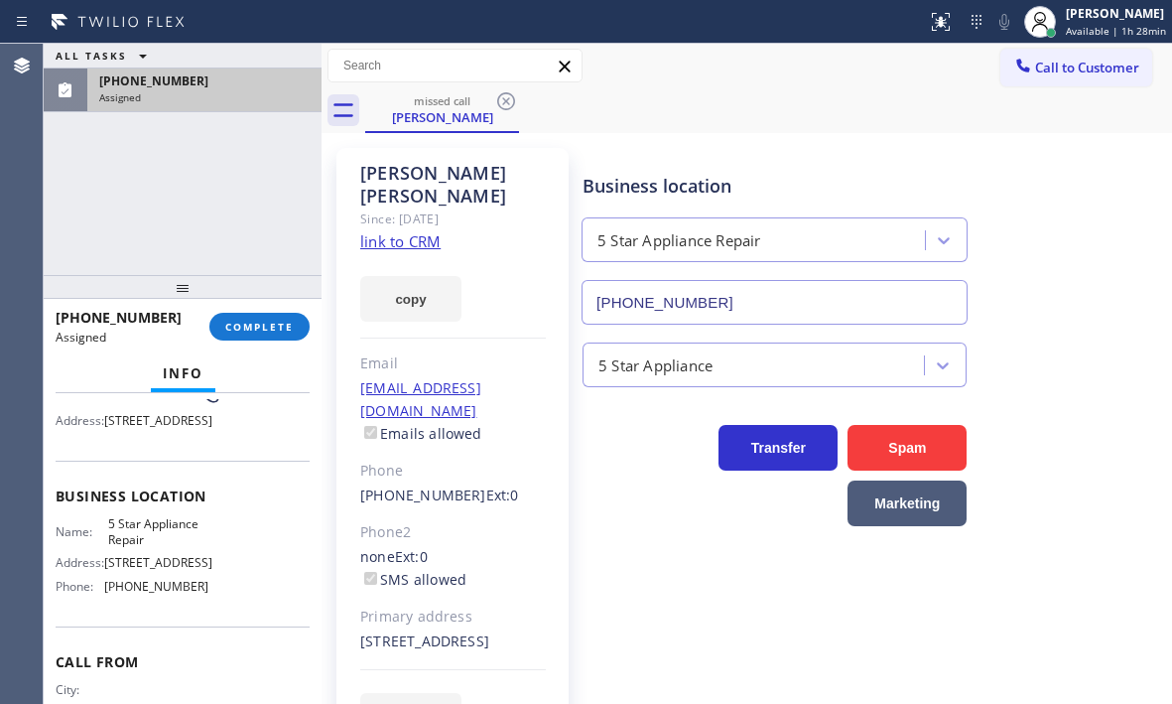
click at [258, 306] on div "(347) 459-6193 Assigned COMPLETE" at bounding box center [183, 327] width 254 height 52
click at [258, 322] on span "COMPLETE" at bounding box center [259, 327] width 69 height 14
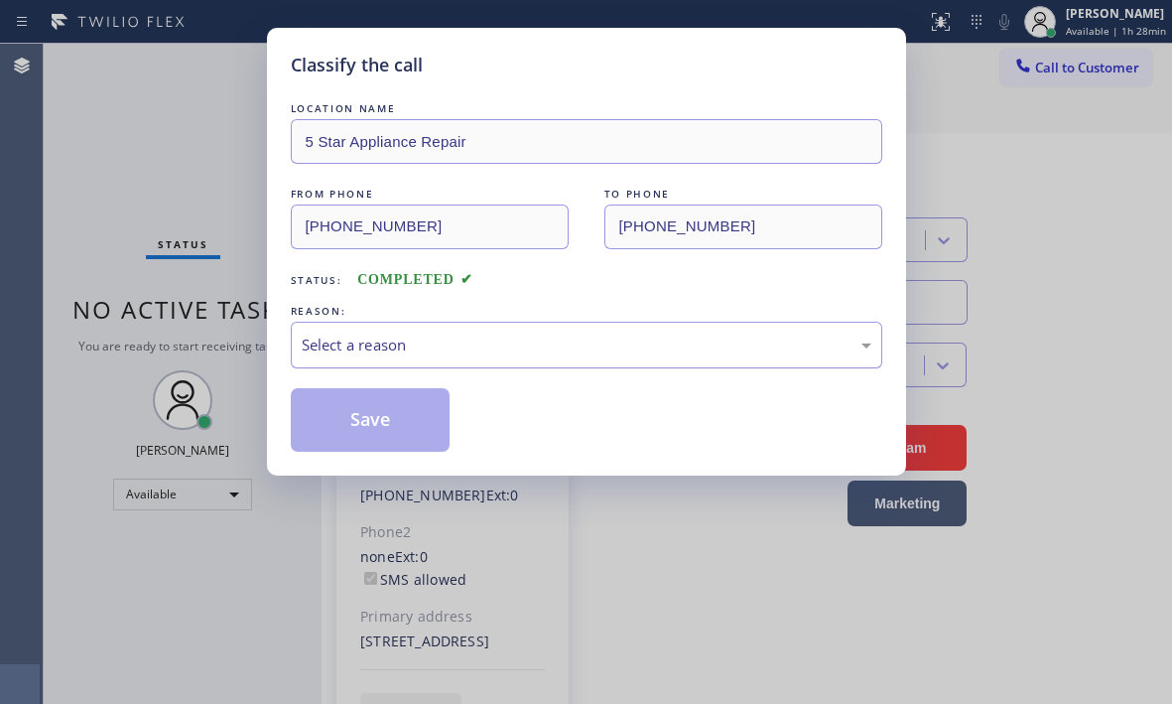
click at [528, 341] on div "Select a reason" at bounding box center [587, 345] width 570 height 23
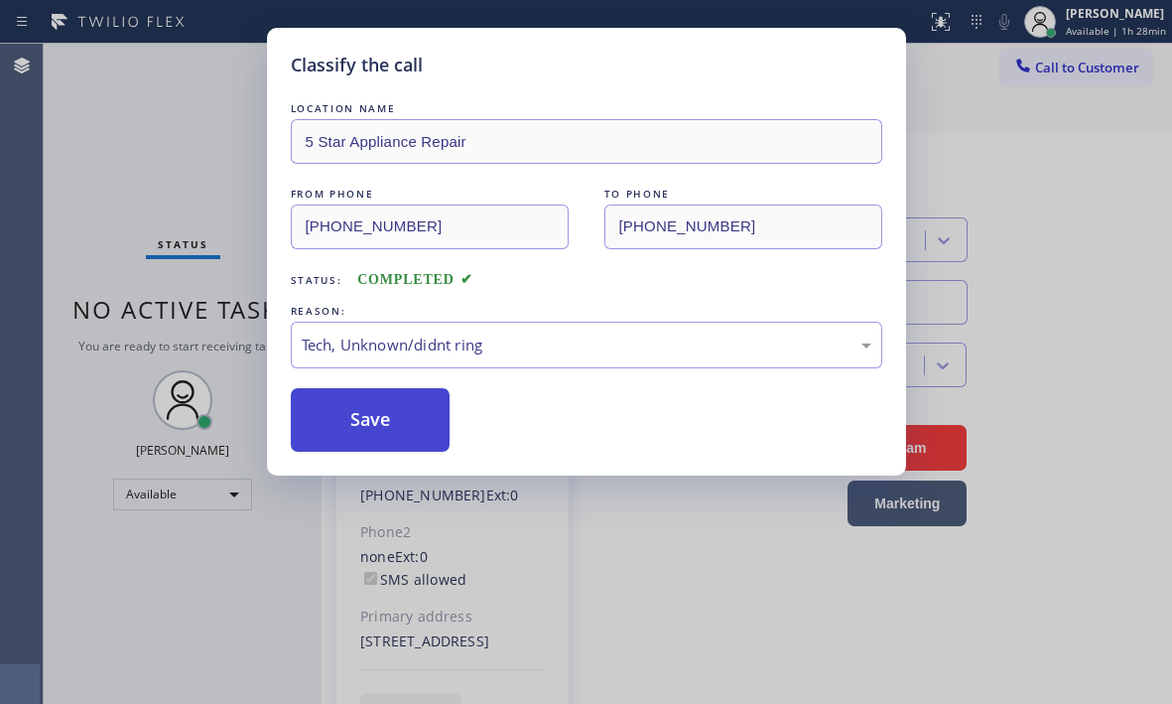
drag, startPoint x: 358, startPoint y: 430, endPoint x: 804, endPoint y: 445, distance: 446.0
click at [358, 429] on button "Save" at bounding box center [371, 420] width 160 height 64
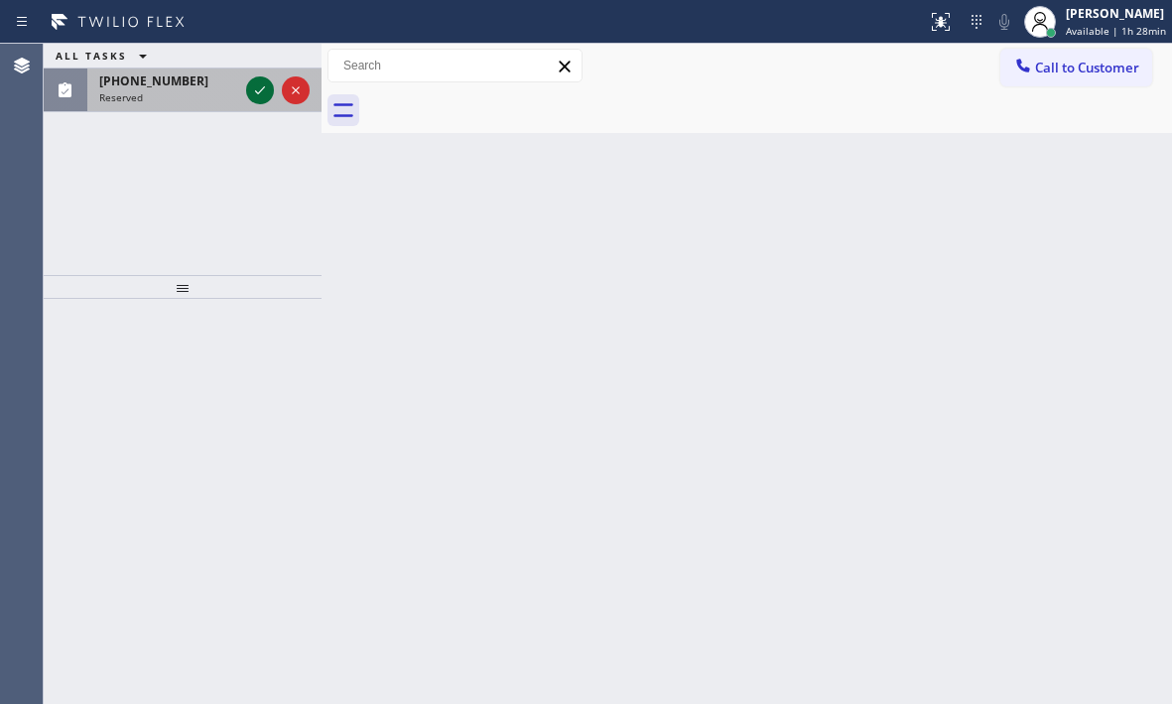
click at [260, 92] on icon at bounding box center [260, 90] width 10 height 8
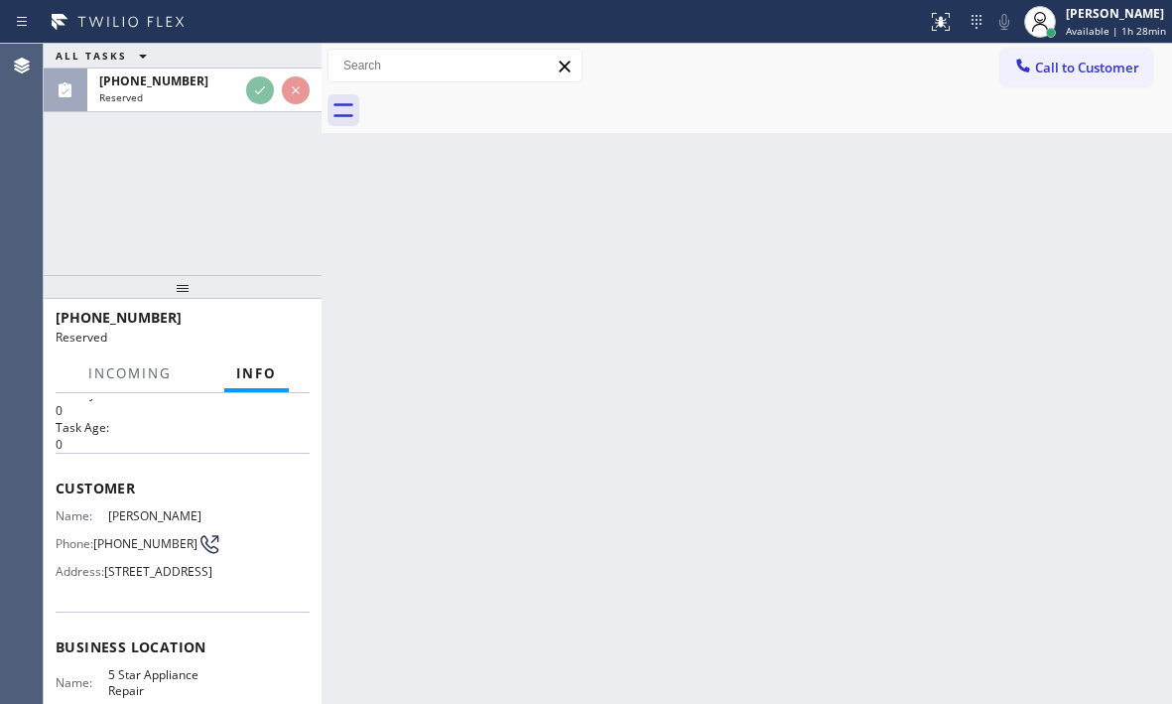
scroll to position [99, 0]
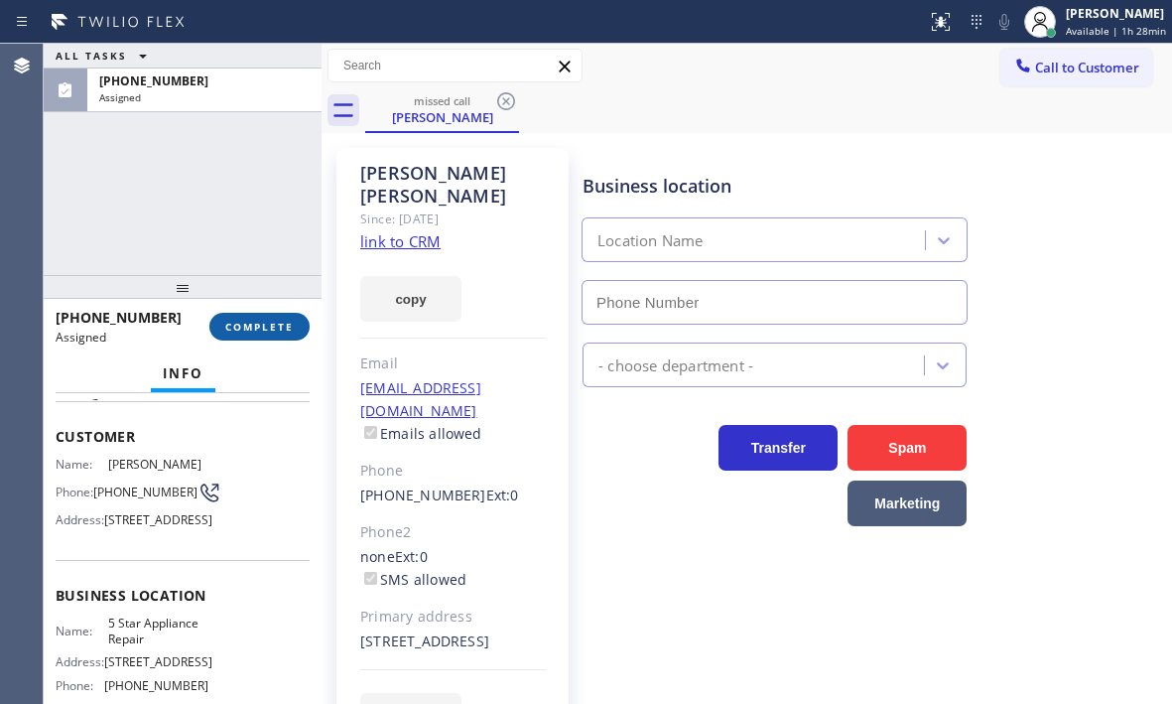
click at [268, 331] on span "COMPLETE" at bounding box center [259, 327] width 69 height 14
type input "(855) 731-4952"
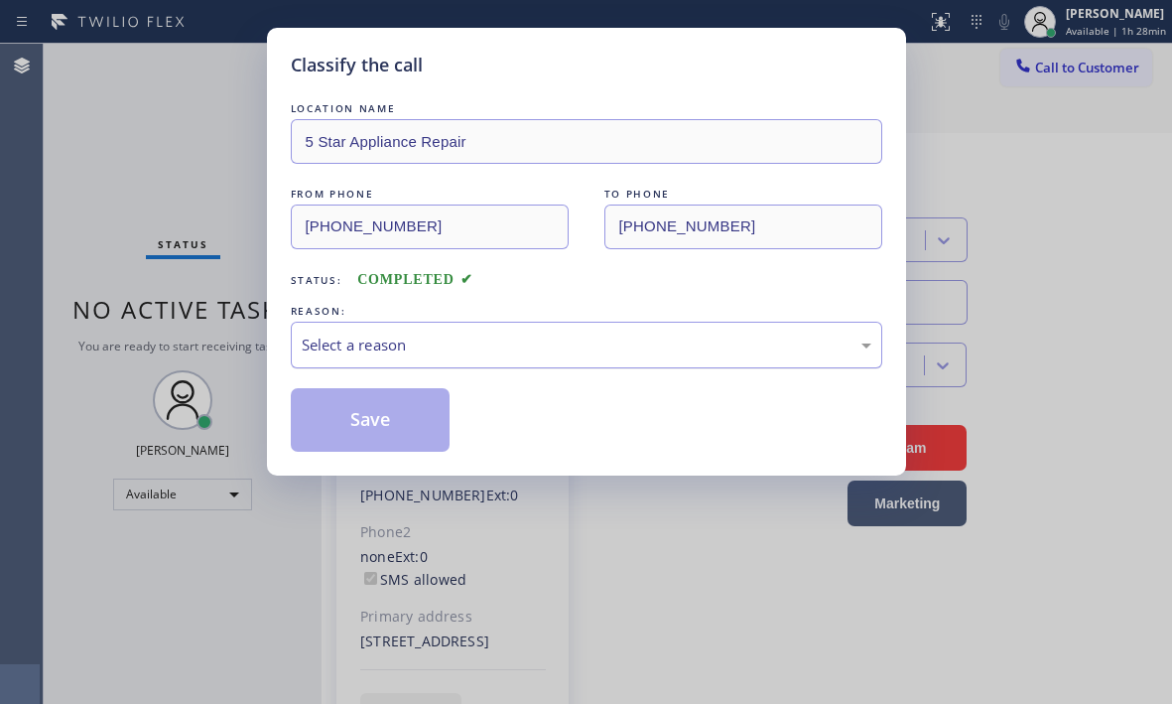
click at [526, 336] on div "Select a reason" at bounding box center [587, 345] width 570 height 23
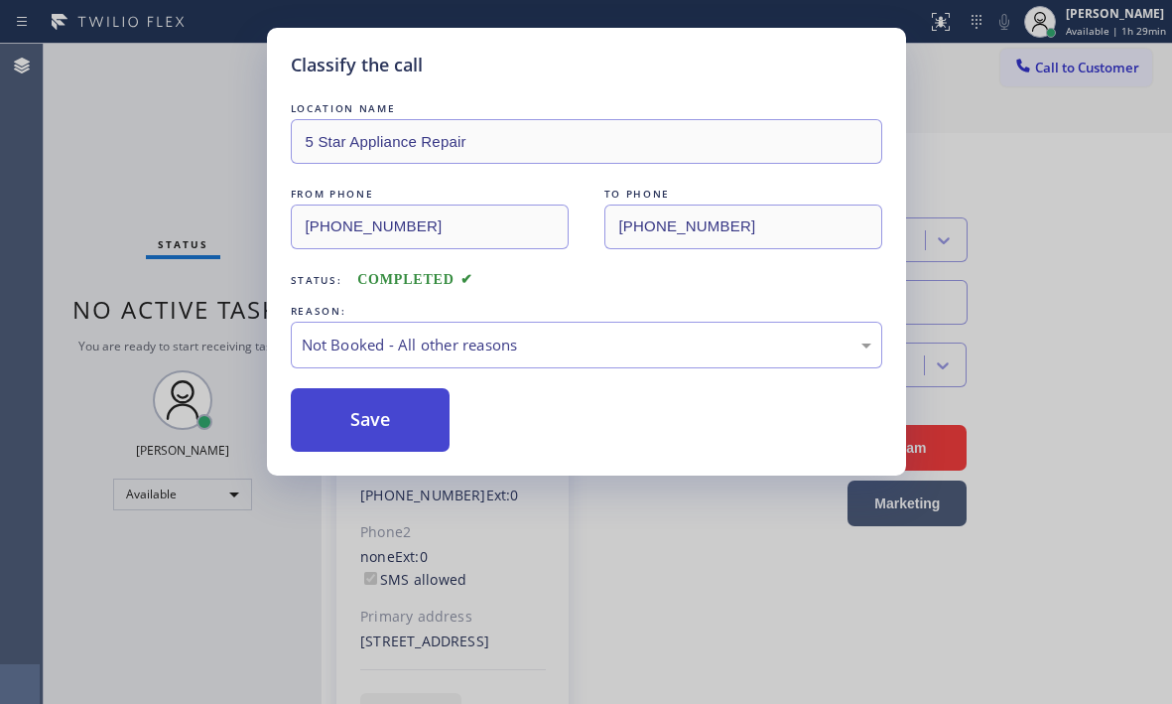
click at [358, 427] on button "Save" at bounding box center [371, 420] width 160 height 64
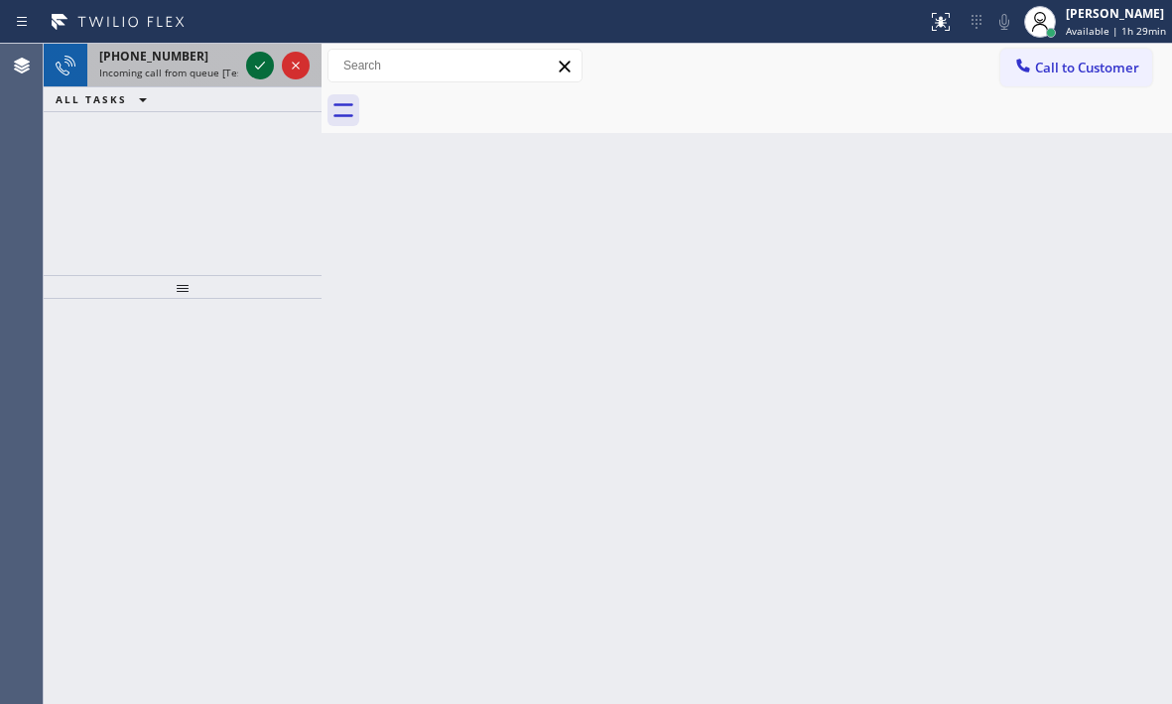
click at [255, 67] on icon at bounding box center [260, 66] width 24 height 24
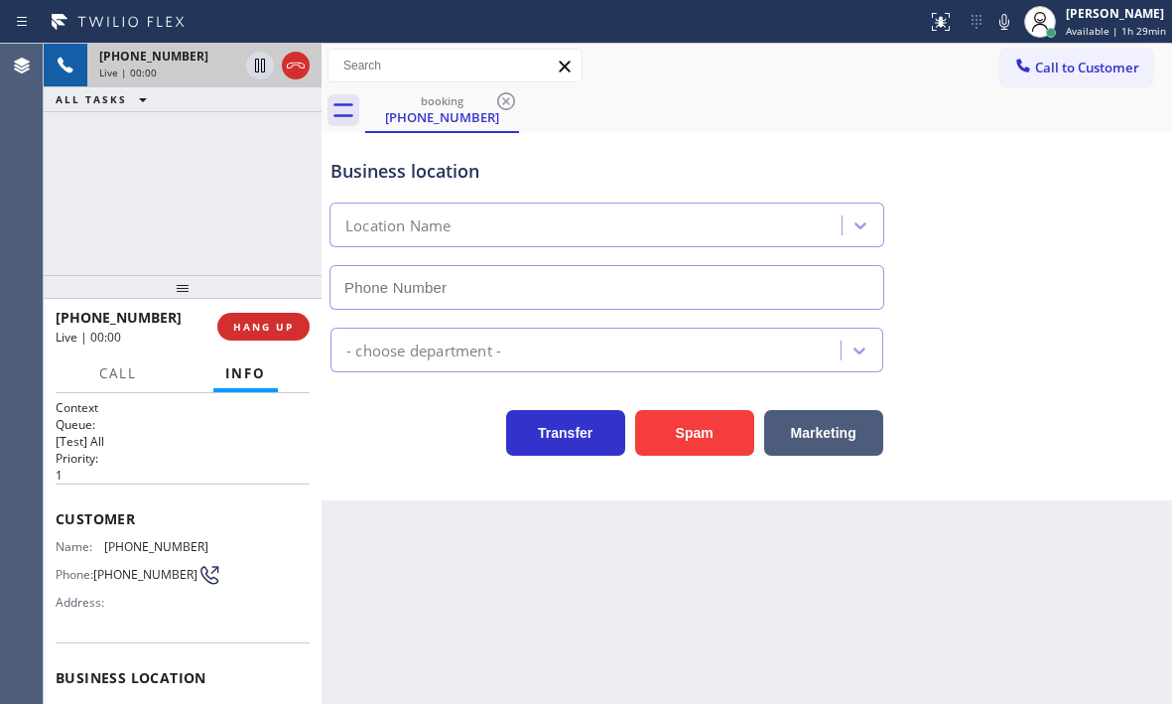
type input "(779) 212-7220"
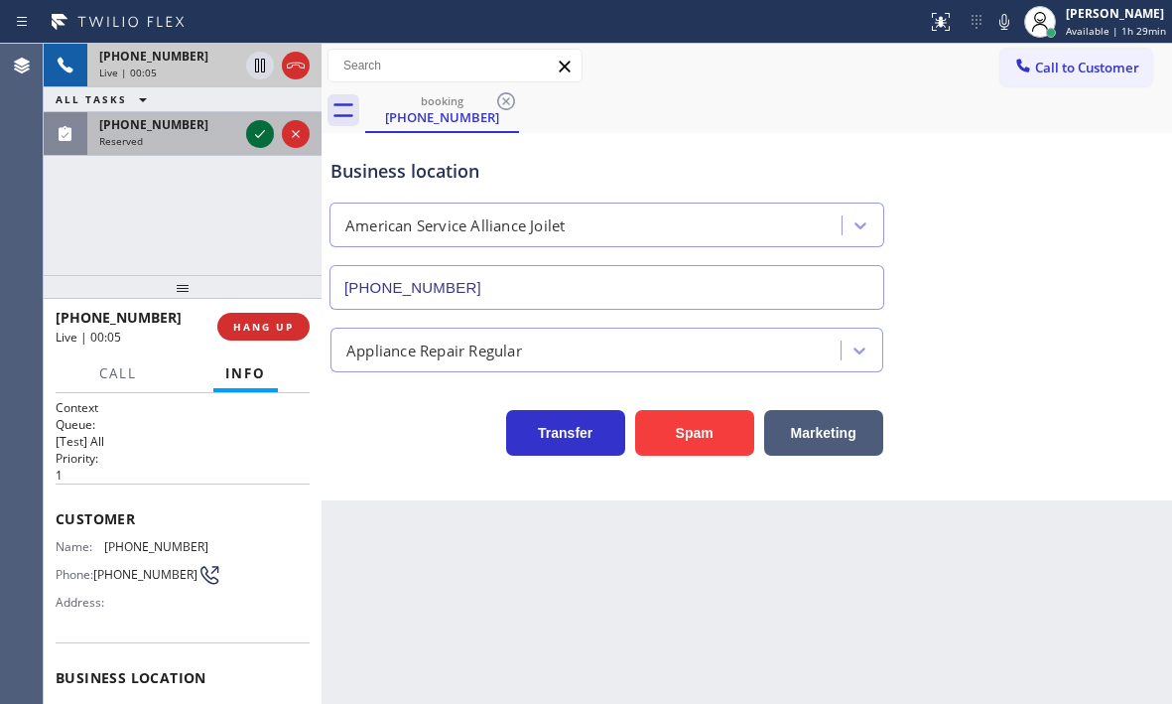
click at [266, 134] on icon at bounding box center [260, 134] width 24 height 24
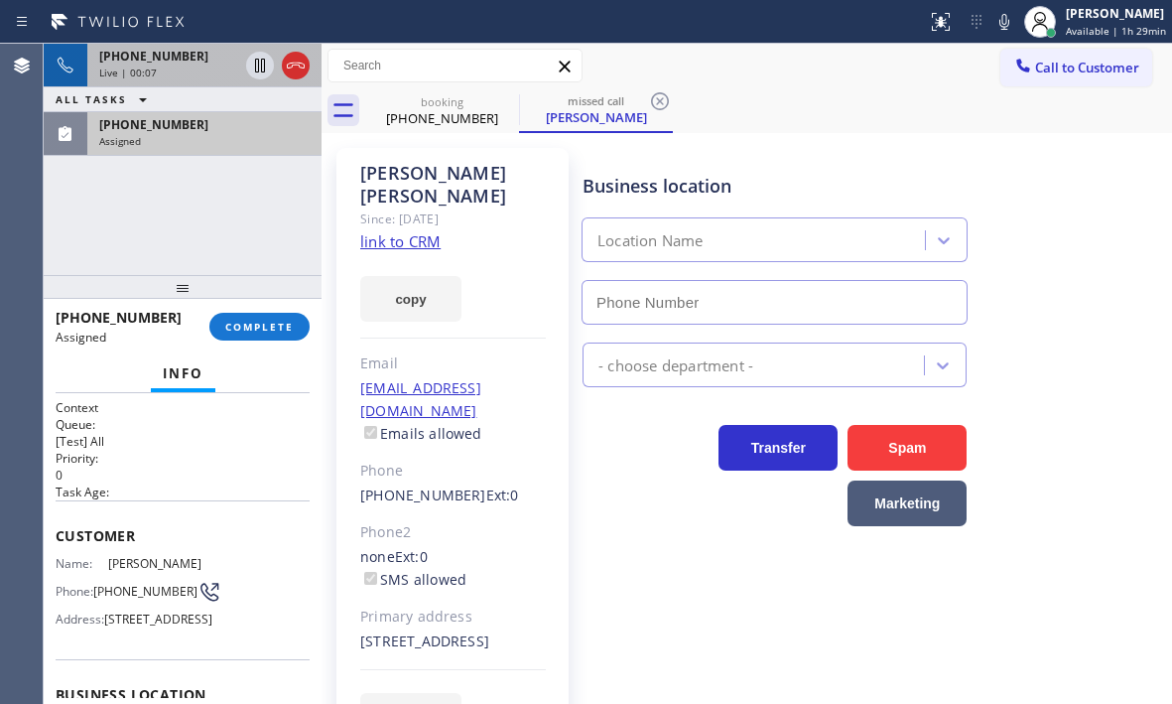
type input "(855) 731-4952"
click at [246, 141] on div "Assigned" at bounding box center [204, 141] width 210 height 14
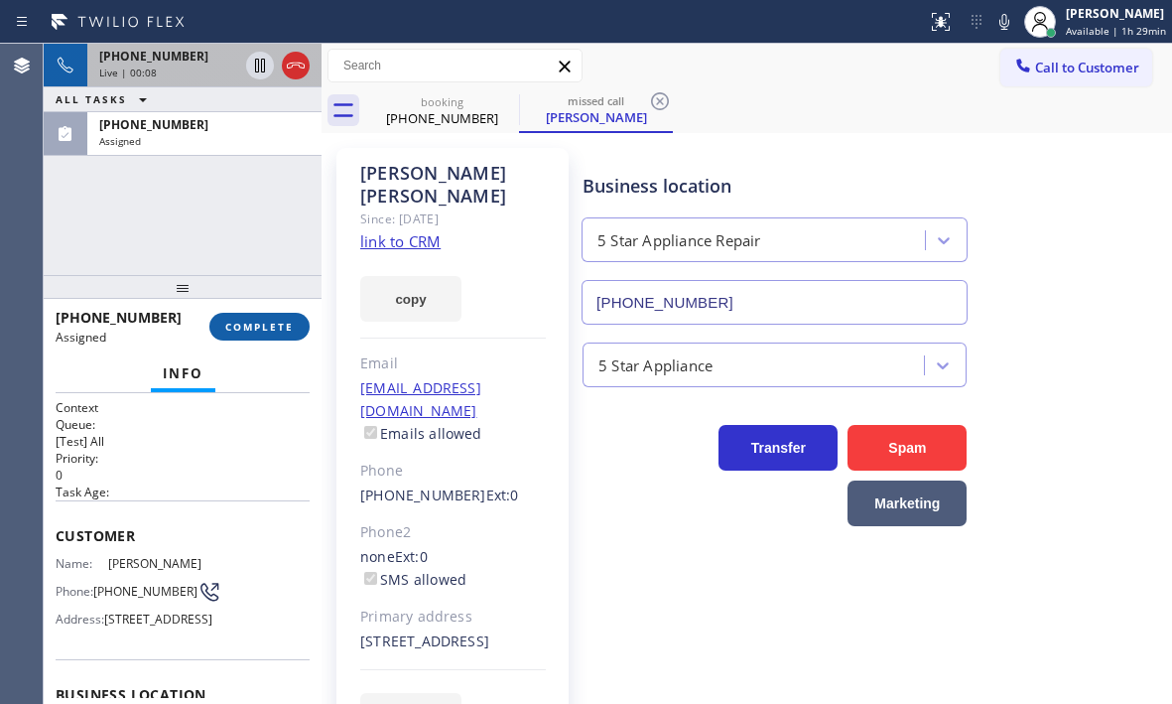
click at [270, 335] on button "COMPLETE" at bounding box center [259, 327] width 100 height 28
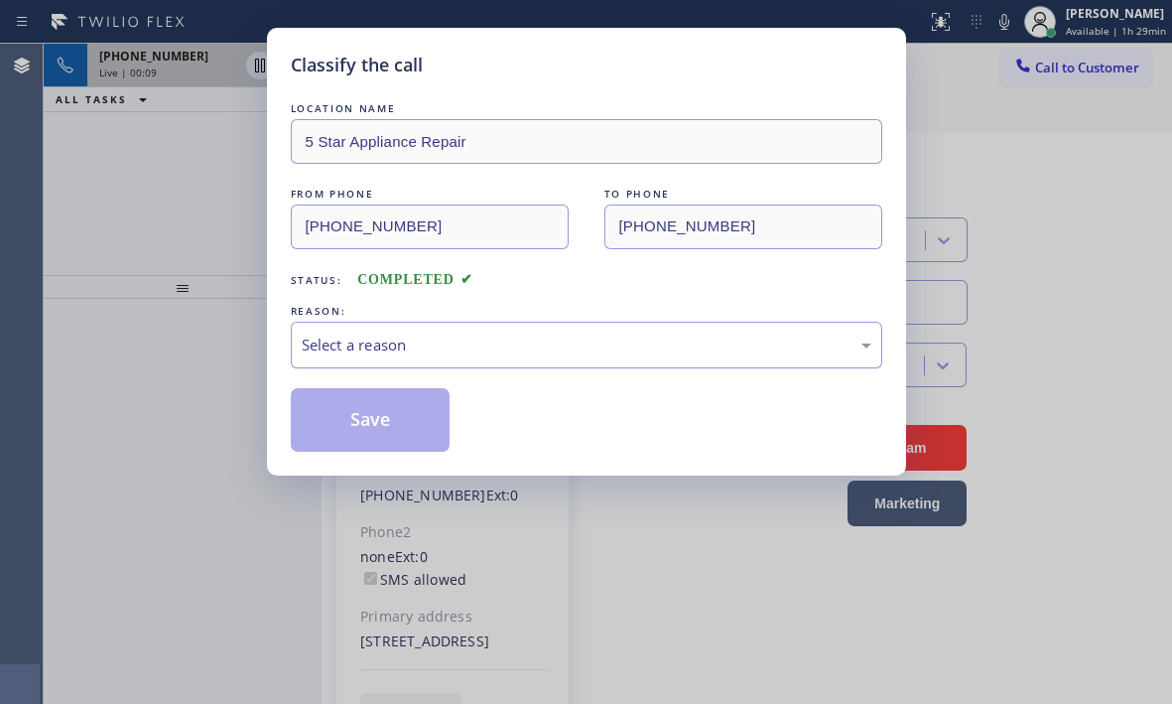
click at [409, 361] on div "Select a reason" at bounding box center [587, 345] width 592 height 47
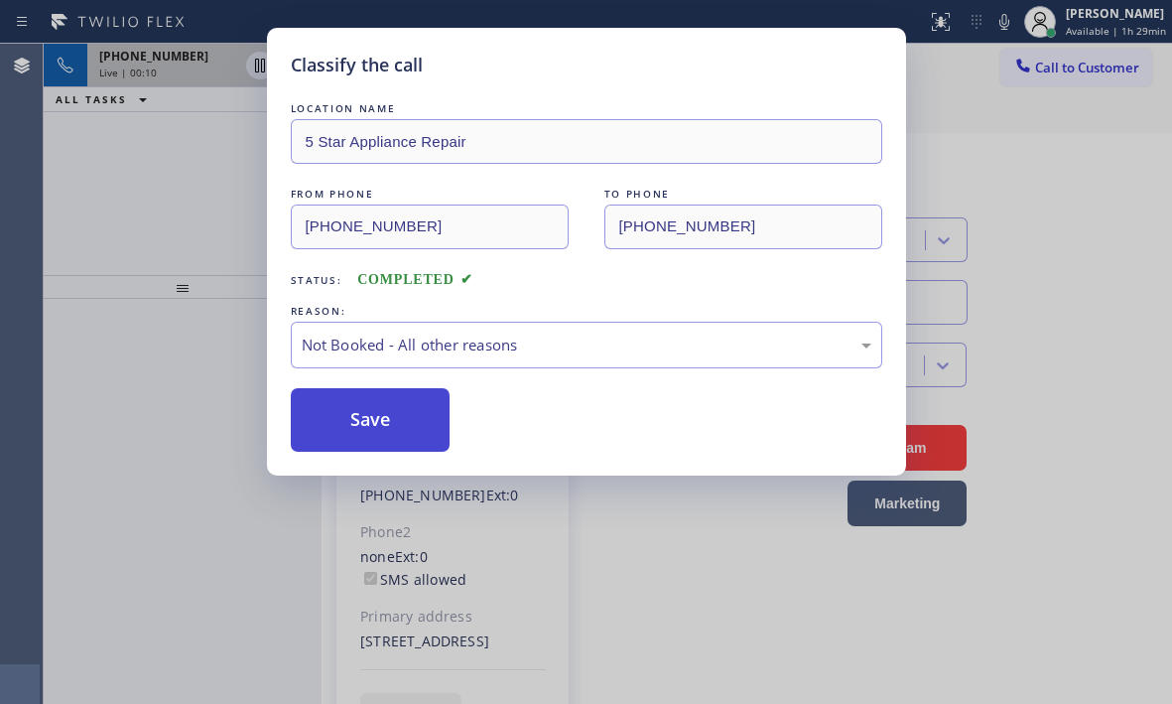
click at [345, 426] on button "Save" at bounding box center [371, 420] width 160 height 64
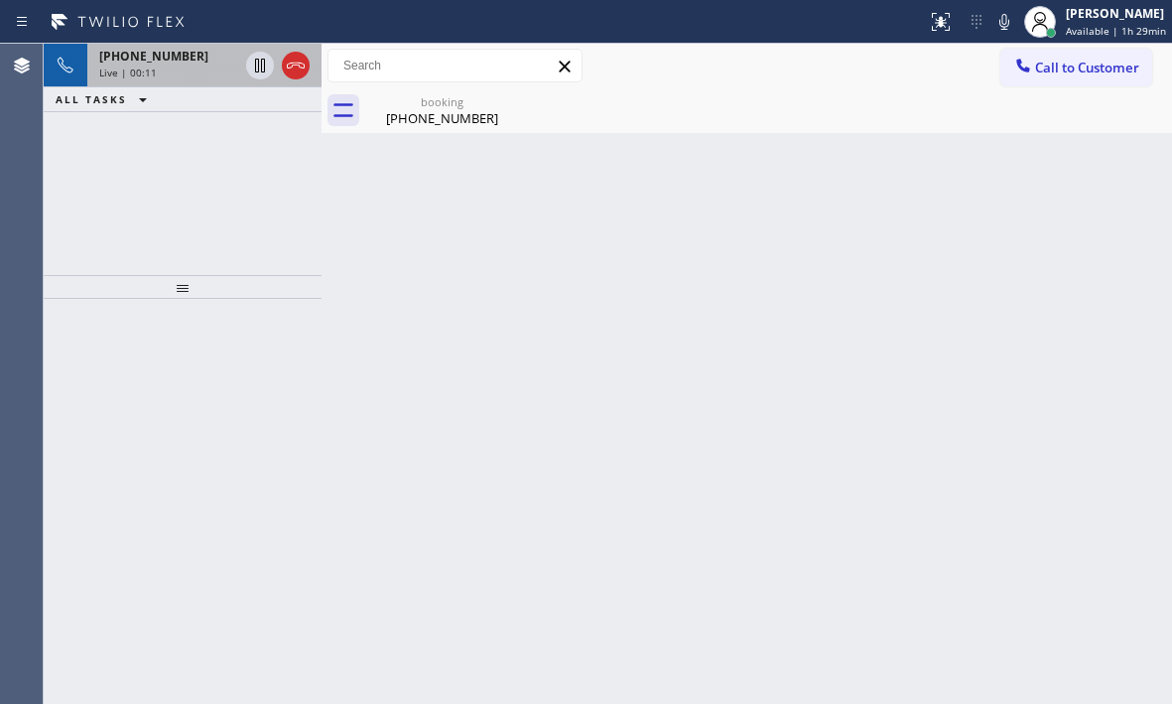
click at [145, 142] on div "Classify the call LOCATION NAME Repair Twist of New York FROM PHONE (718) 791-9…" at bounding box center [608, 374] width 1129 height 660
click at [426, 118] on div "(815) 557-4536" at bounding box center [442, 118] width 150 height 18
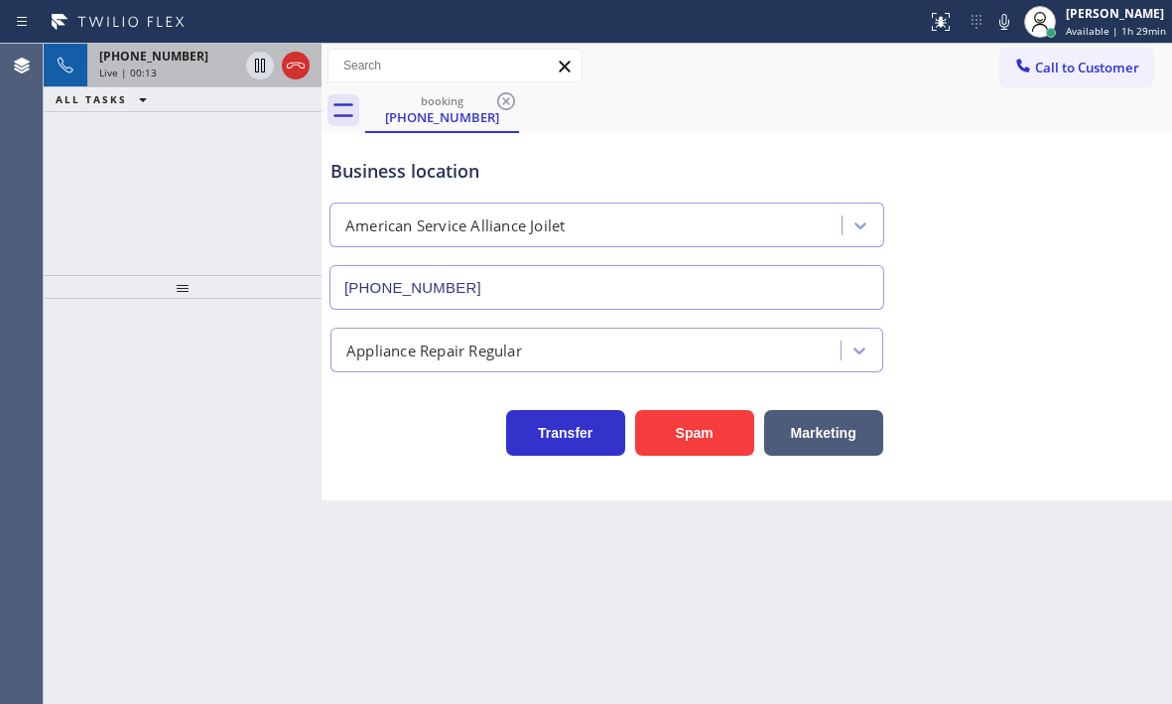
click at [160, 65] on div "+18155574536 Live | 00:13" at bounding box center [164, 66] width 155 height 44
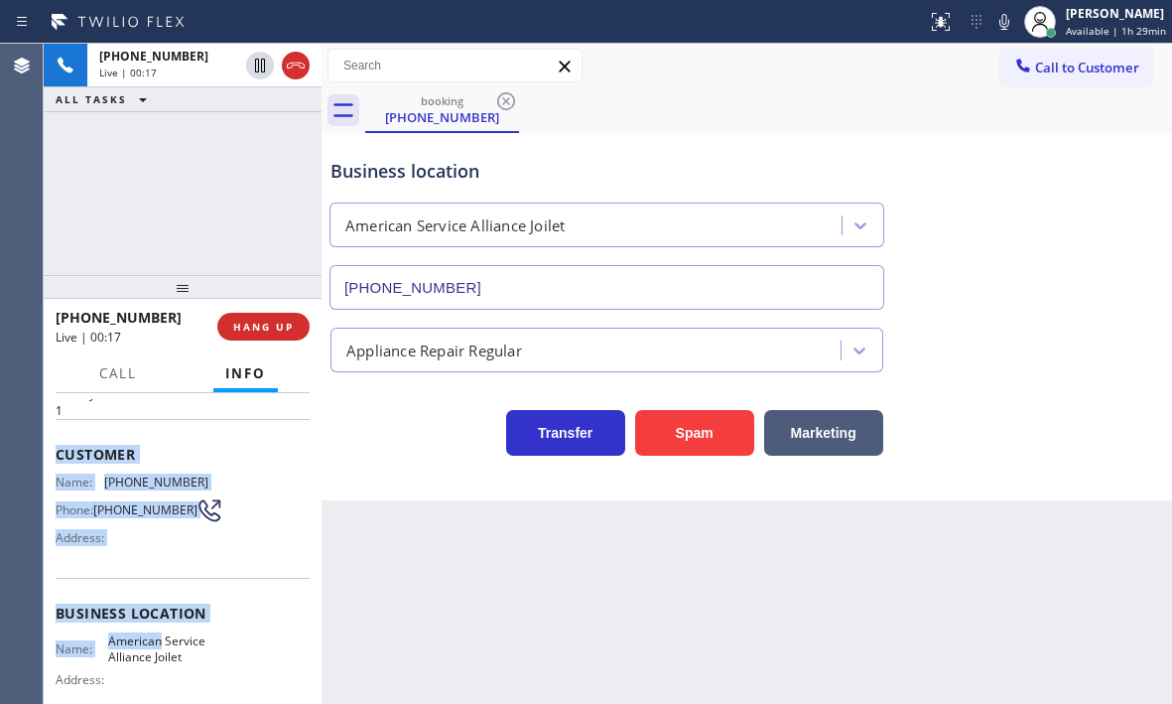
scroll to position [199, 0]
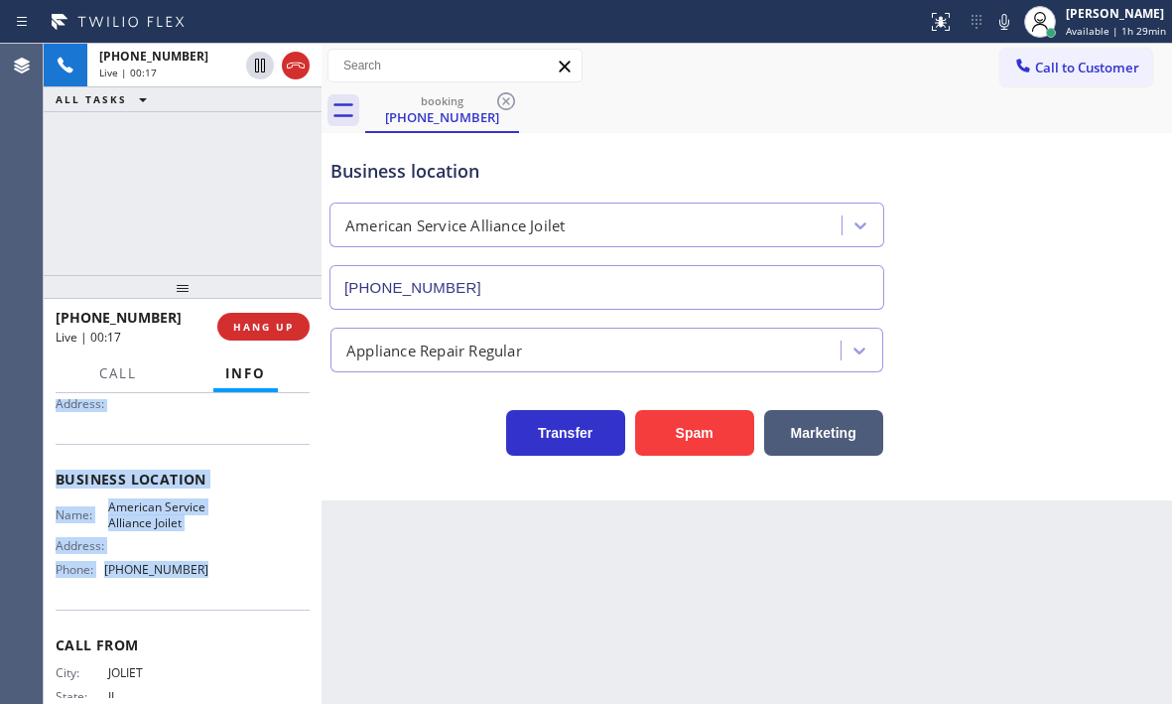
drag, startPoint x: 52, startPoint y: 513, endPoint x: 212, endPoint y: 595, distance: 180.3
click at [212, 595] on div "Context Queue: [Test] All Priority: 1 Customer Name: (815) 557-4536 Phone: (815…" at bounding box center [183, 548] width 278 height 311
click at [258, 69] on icon at bounding box center [260, 66] width 10 height 14
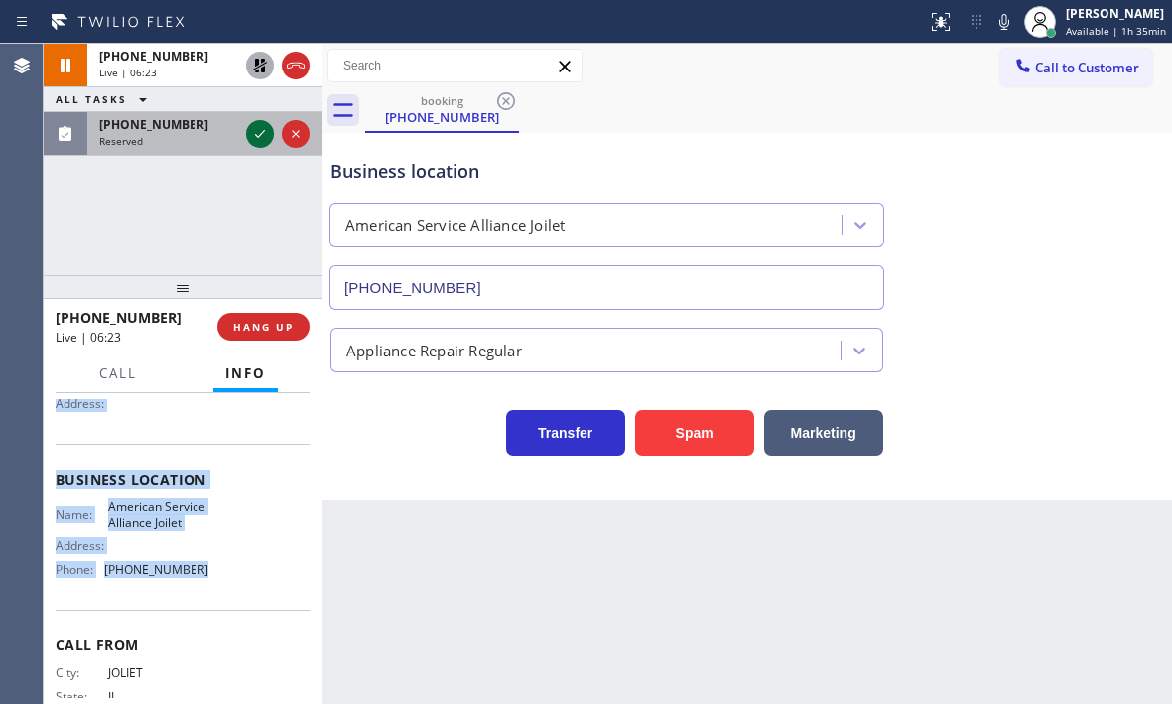
click at [264, 132] on icon at bounding box center [260, 134] width 24 height 24
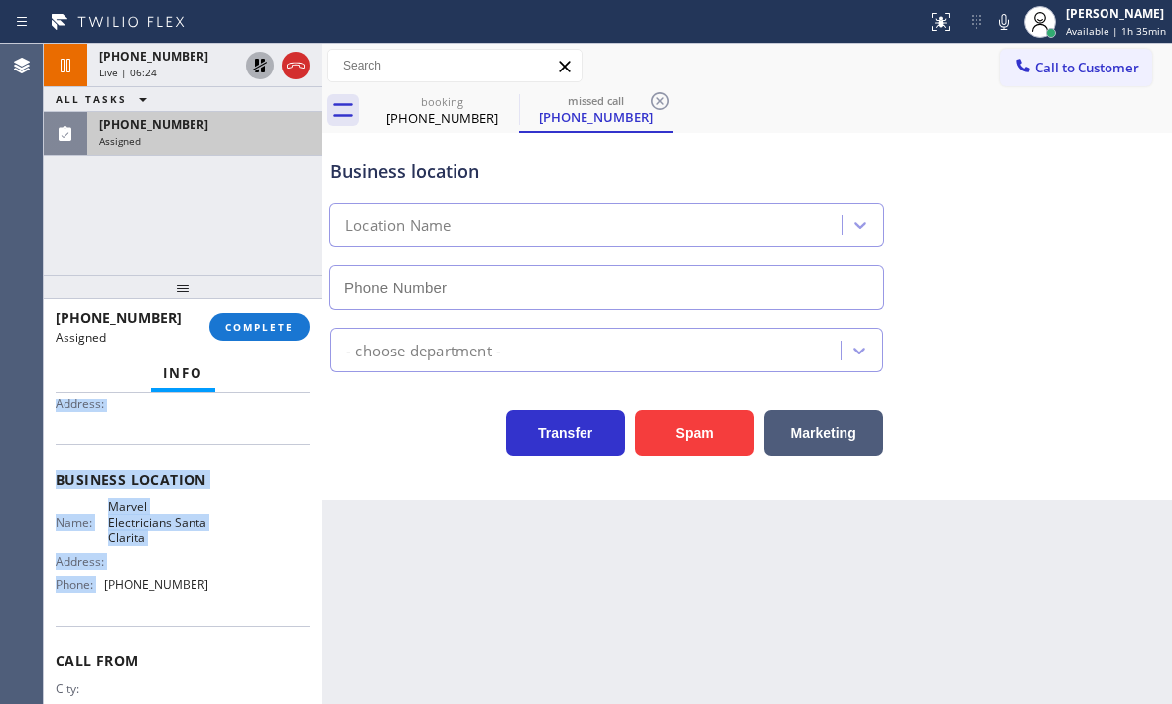
type input "(661) 369-8429"
click at [175, 147] on div "Assigned" at bounding box center [204, 141] width 210 height 14
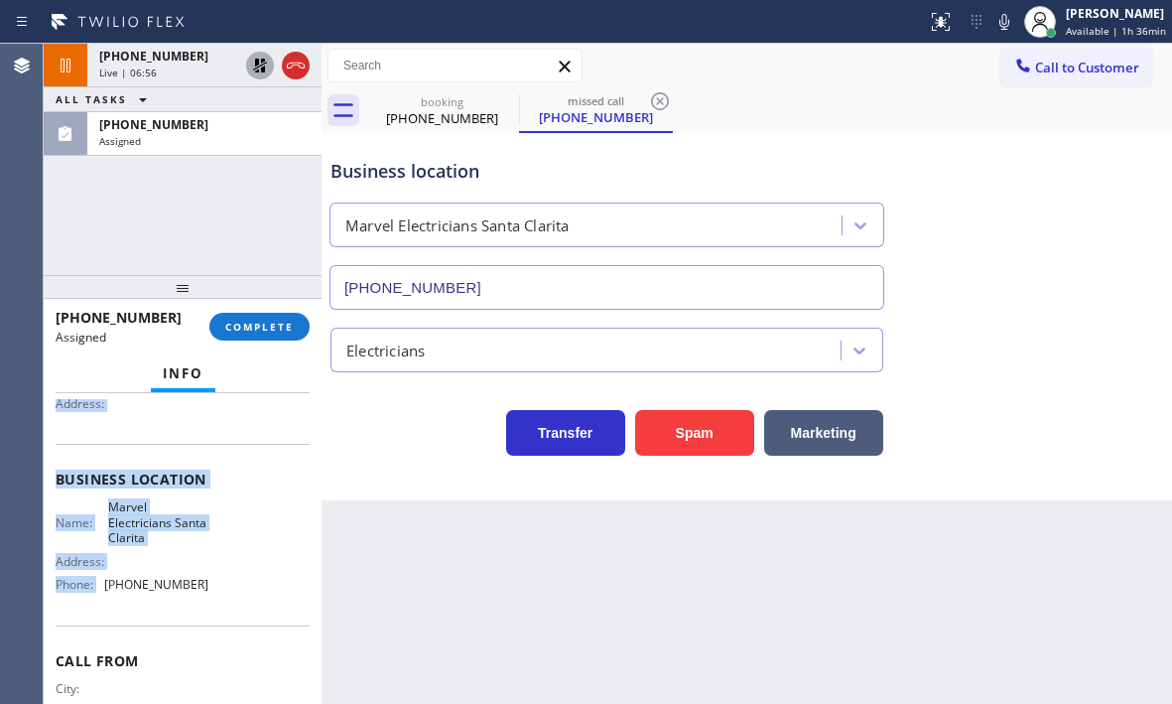
click at [265, 524] on div "Name: Marvel Electricians Santa Clarita Address: Phone: (661) 369-8429" at bounding box center [183, 549] width 254 height 100
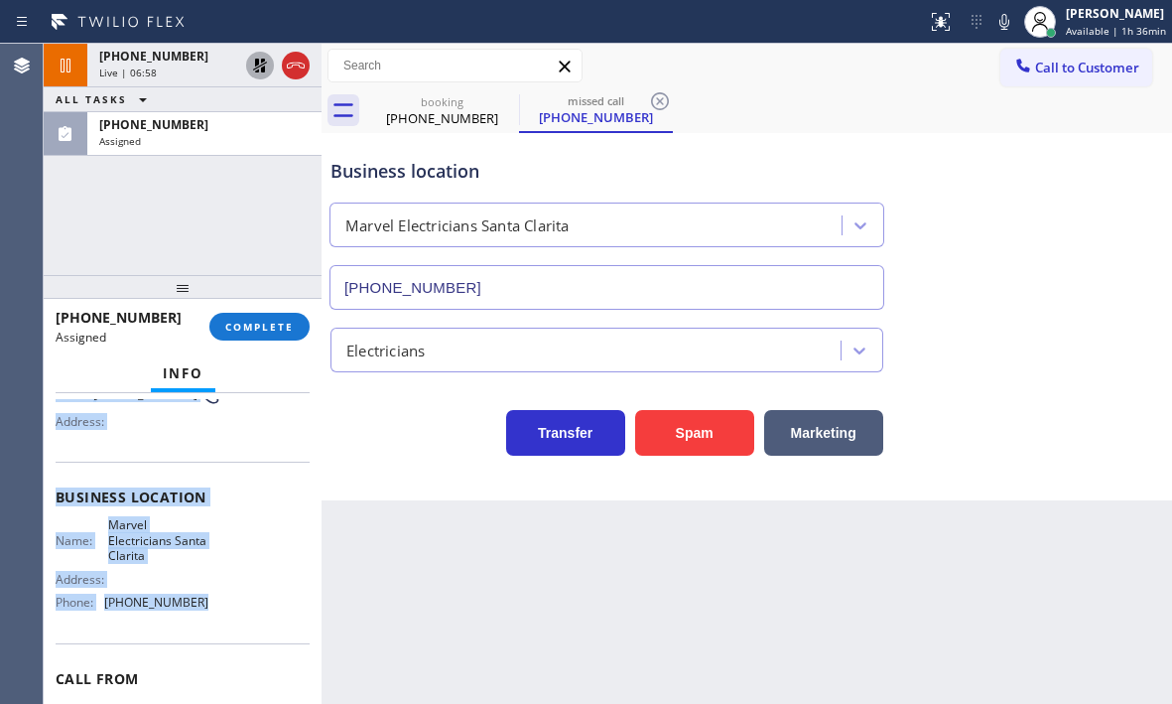
scroll to position [199, 0]
drag, startPoint x: 49, startPoint y: 531, endPoint x: 210, endPoint y: 634, distance: 192.0
click at [210, 634] on div "Context Queue: [Test] All Priority: 0 Task Age: Customer Name: (323) 633-4644 P…" at bounding box center [183, 548] width 278 height 311
click at [258, 329] on span "COMPLETE" at bounding box center [259, 327] width 69 height 14
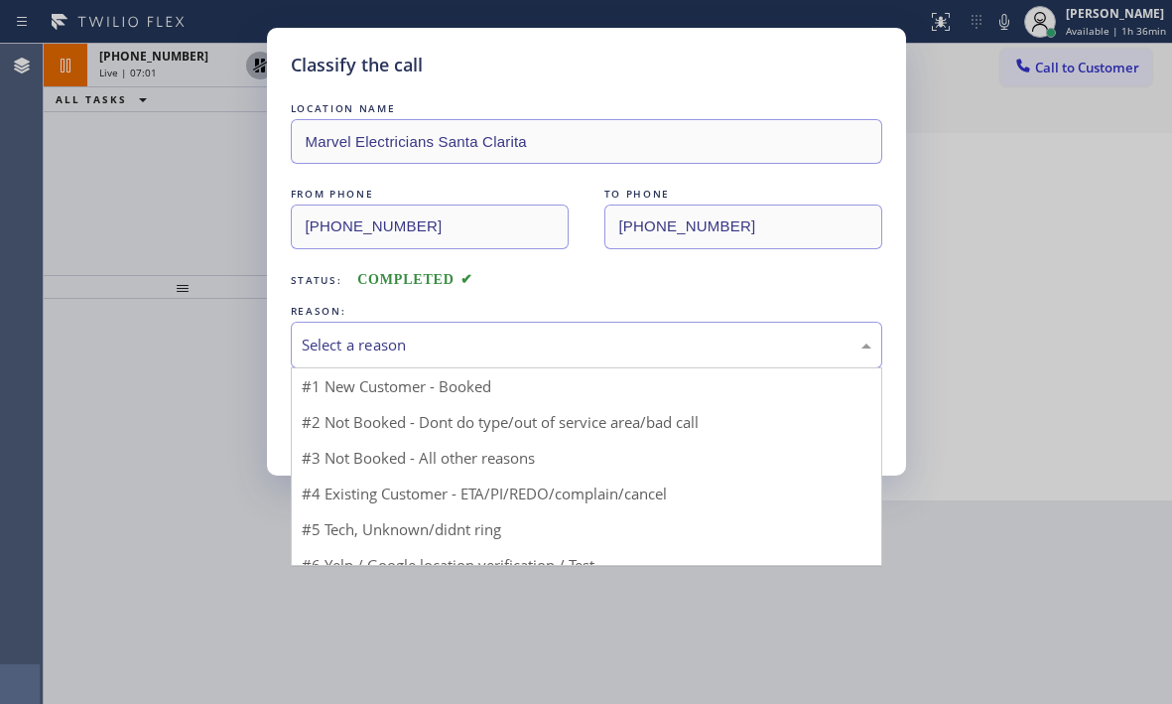
click at [413, 346] on div "Select a reason" at bounding box center [587, 345] width 570 height 23
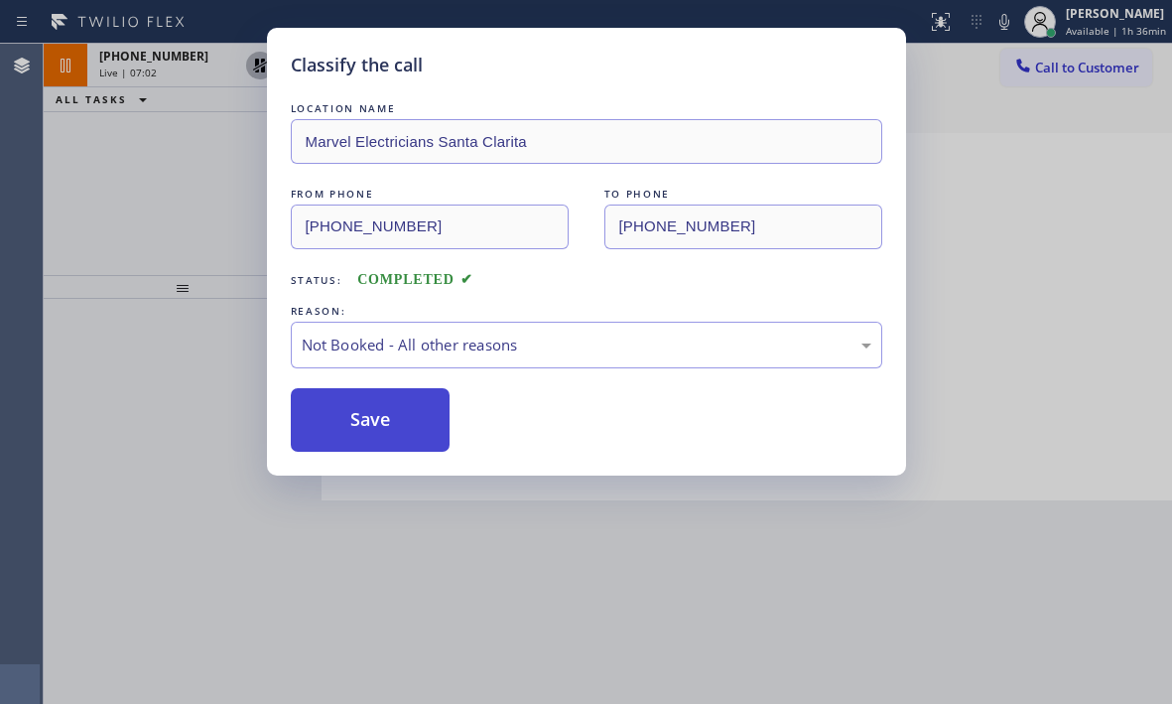
click at [345, 425] on button "Save" at bounding box center [371, 420] width 160 height 64
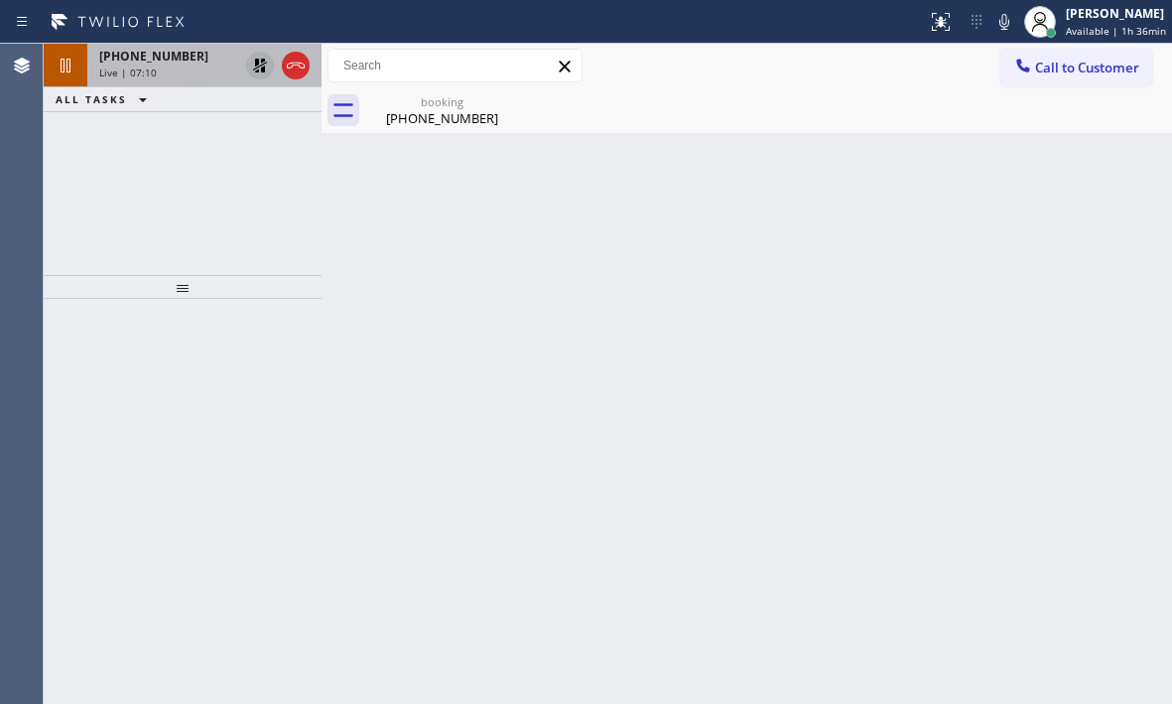
click at [168, 62] on span "+18155574536" at bounding box center [153, 56] width 109 height 17
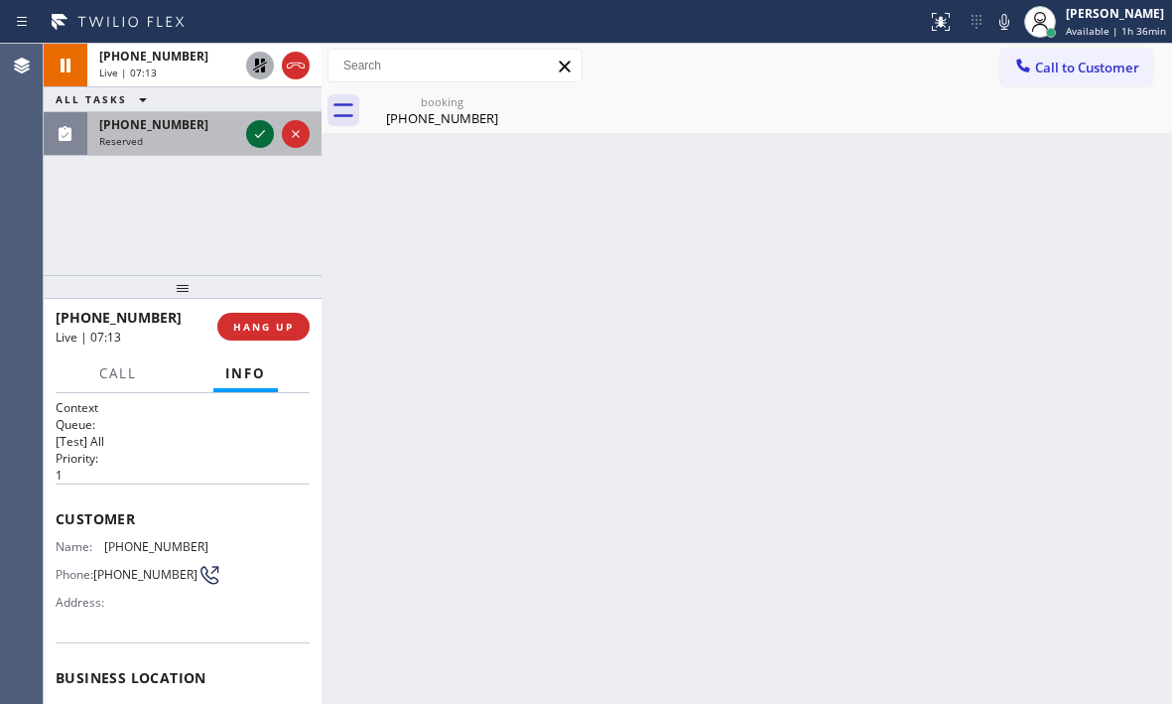
click at [252, 126] on icon at bounding box center [260, 134] width 24 height 24
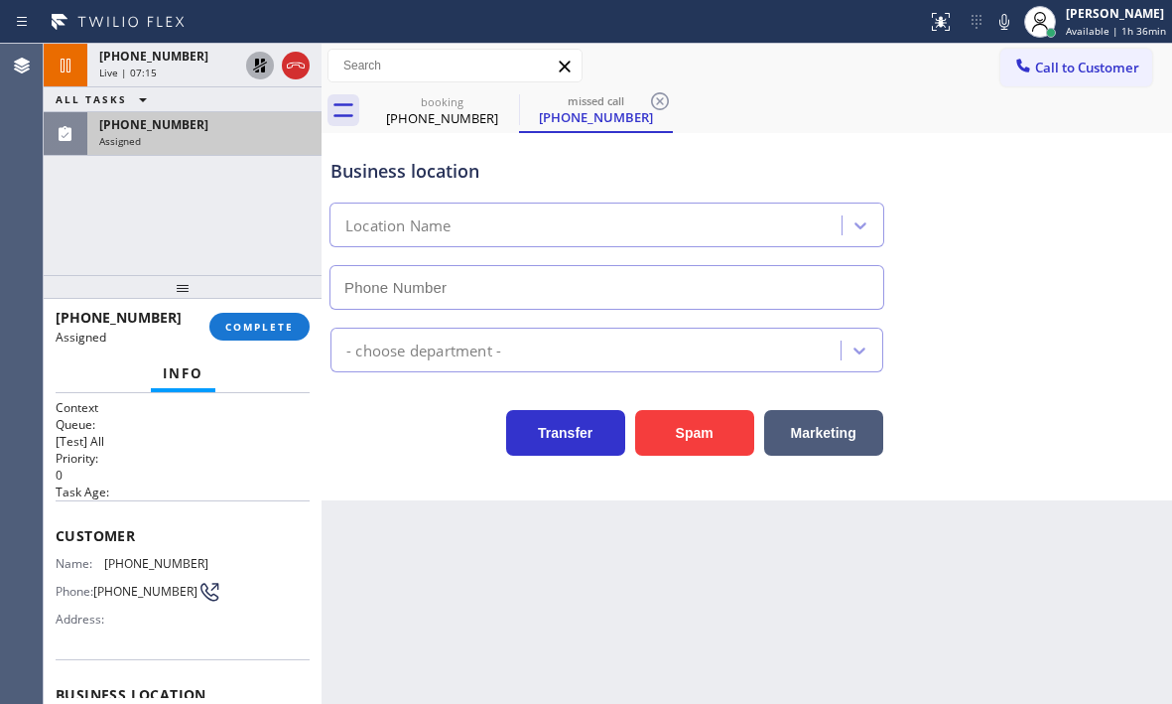
type input "(661) 426-2156"
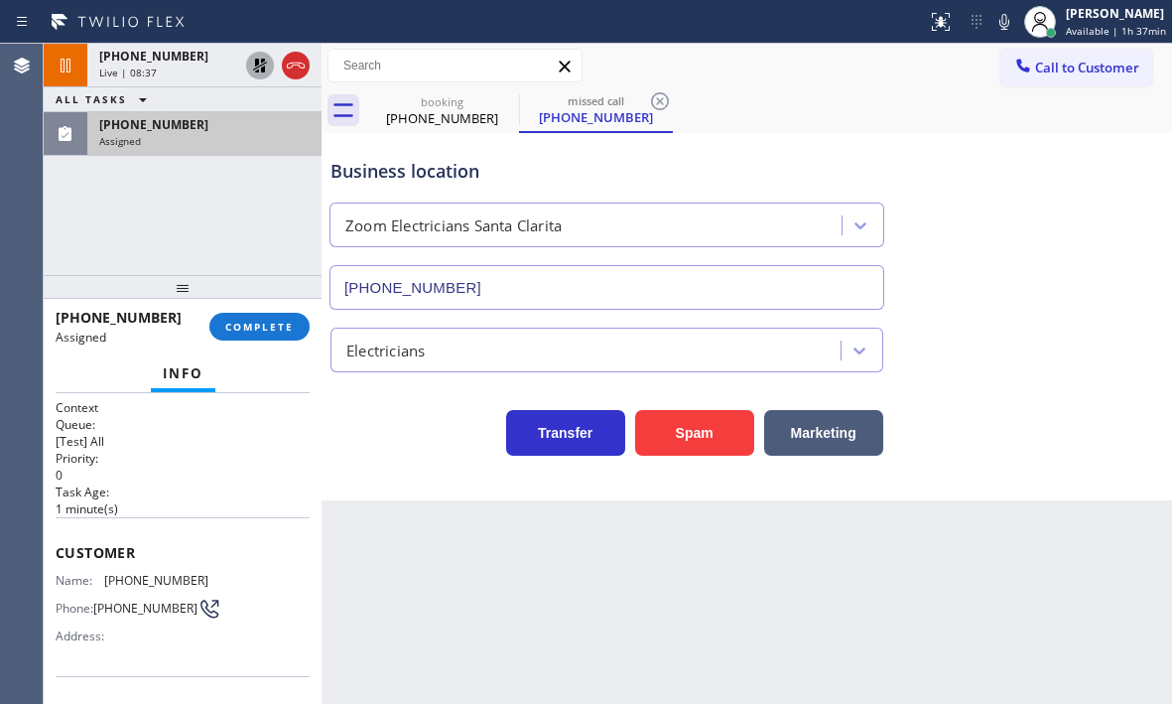
click at [257, 67] on icon at bounding box center [260, 66] width 24 height 24
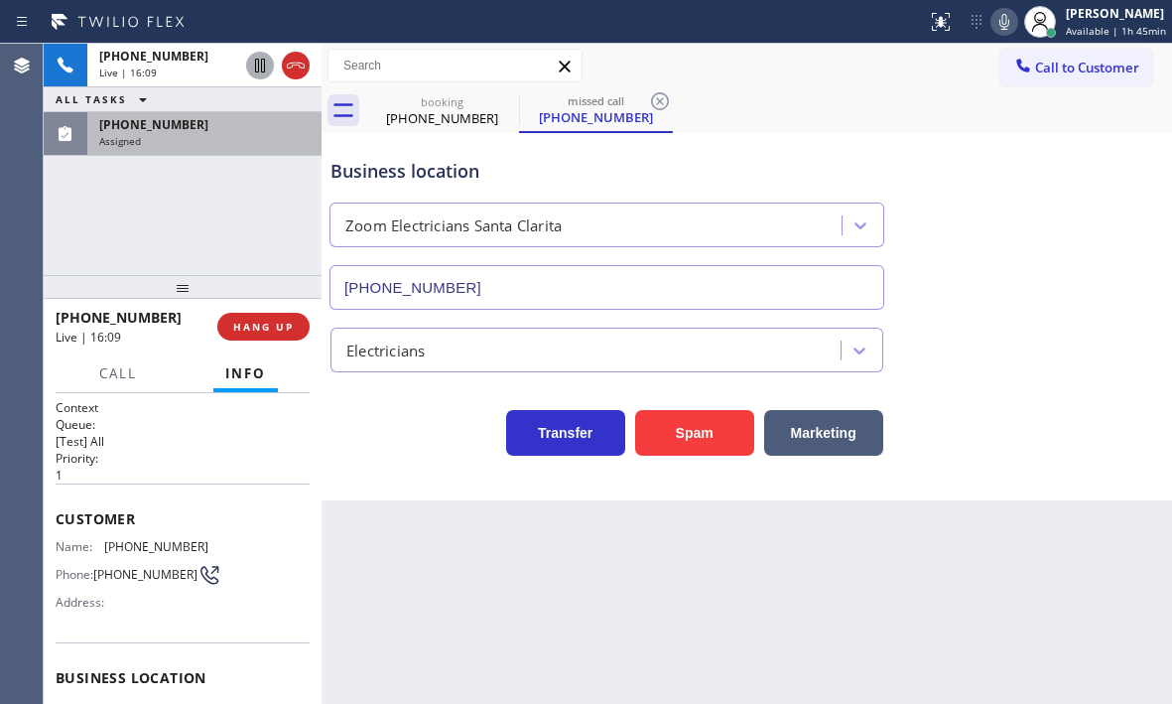
click at [995, 32] on icon at bounding box center [1005, 22] width 24 height 24
click at [993, 25] on icon at bounding box center [1005, 22] width 24 height 24
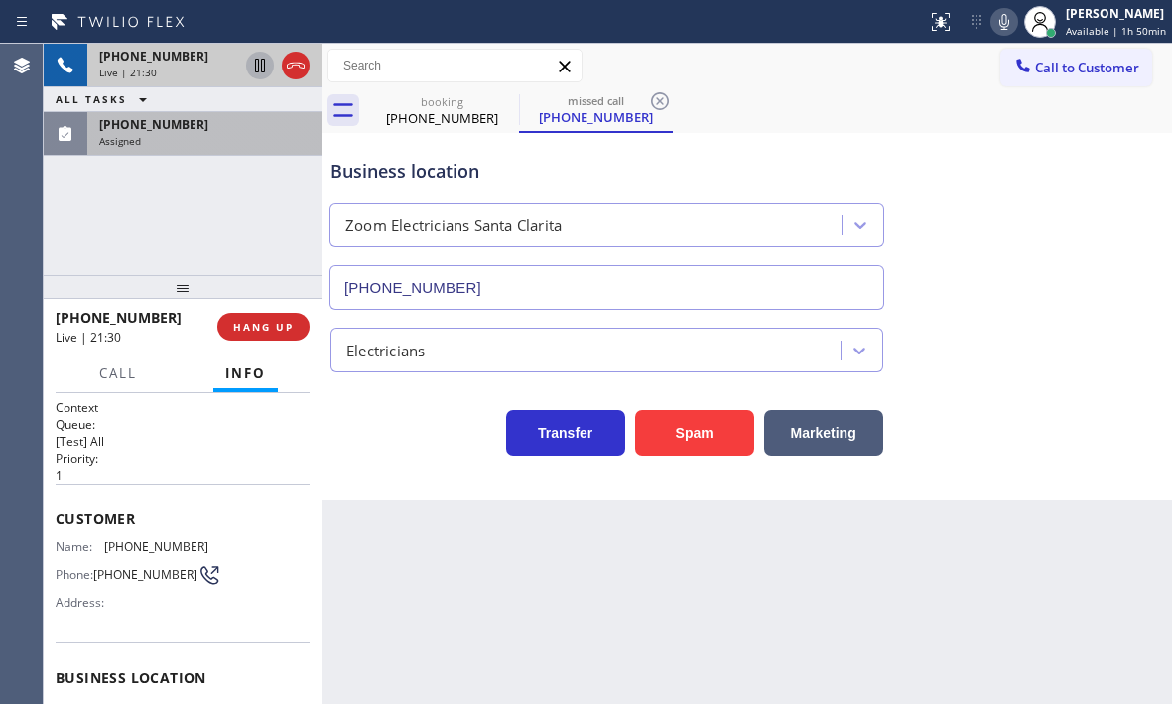
click at [177, 65] on div "+18155574536 Live | 21:30" at bounding box center [164, 66] width 155 height 44
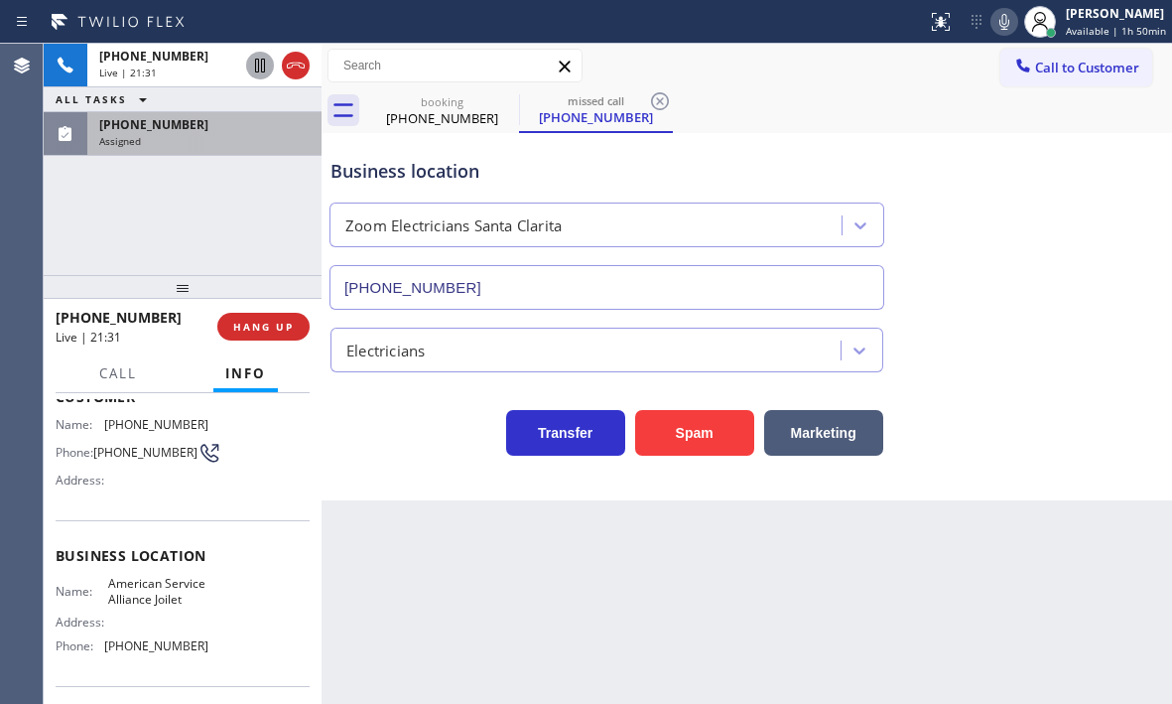
scroll to position [283, 0]
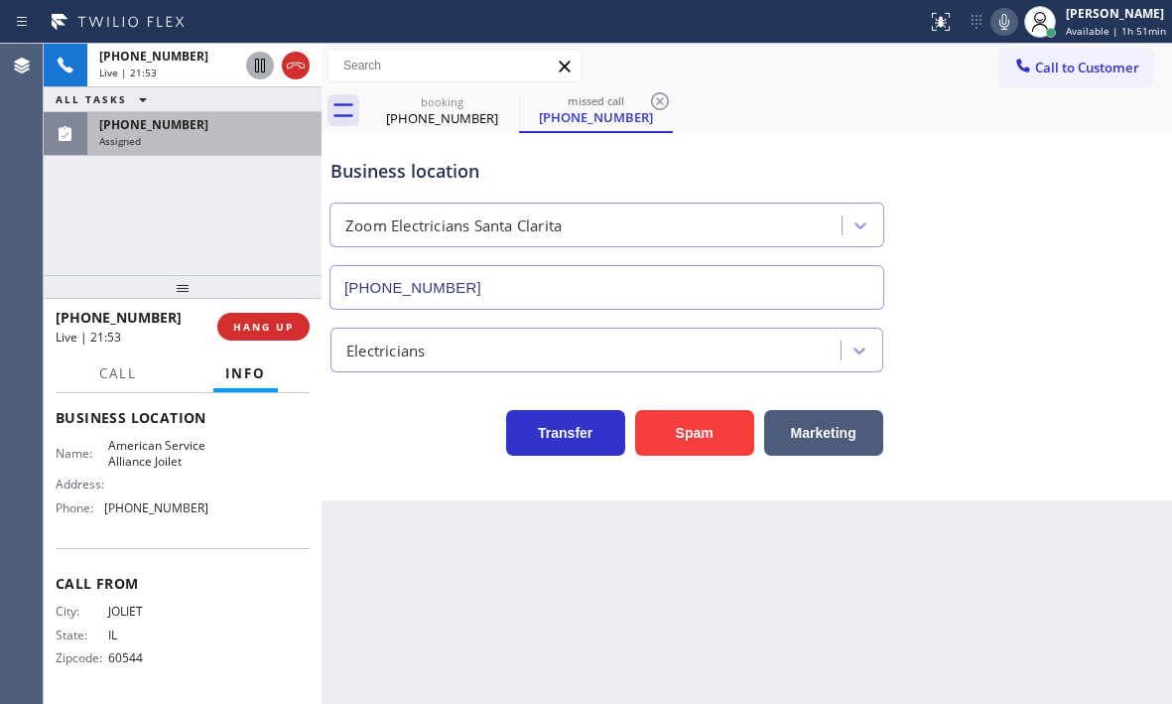
click at [274, 454] on div "Name: American Service Alliance Joilet Address: Phone: (779) 212-7220" at bounding box center [183, 480] width 254 height 85
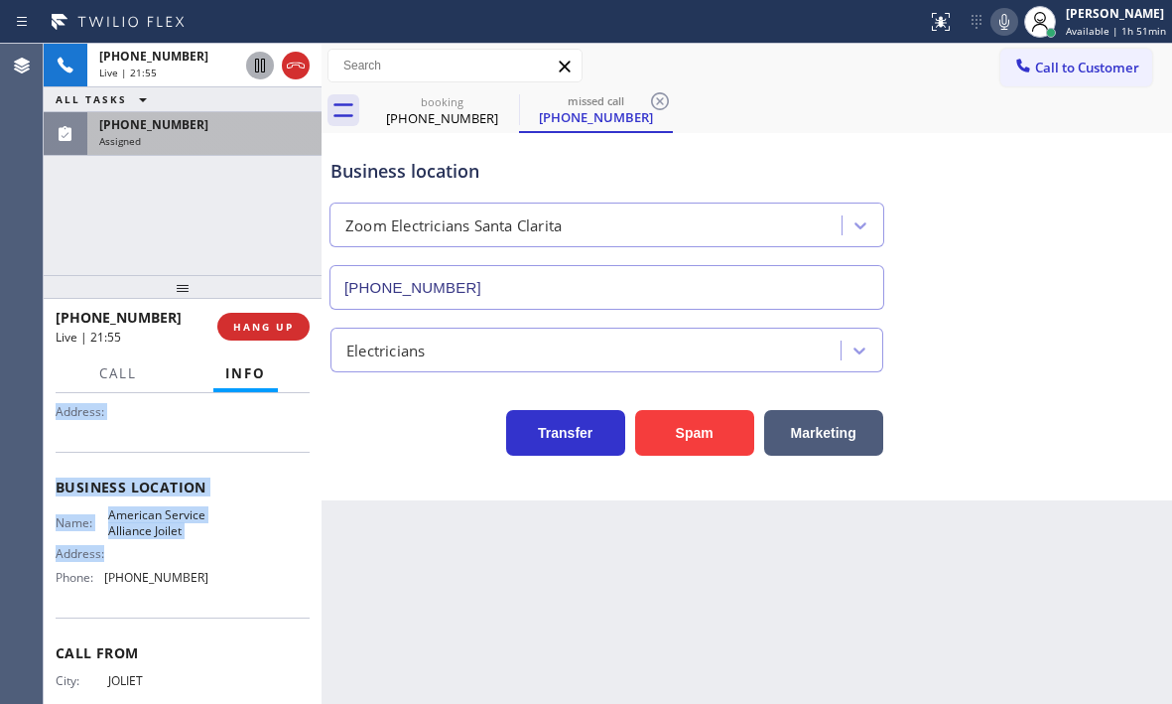
scroll to position [199, 0]
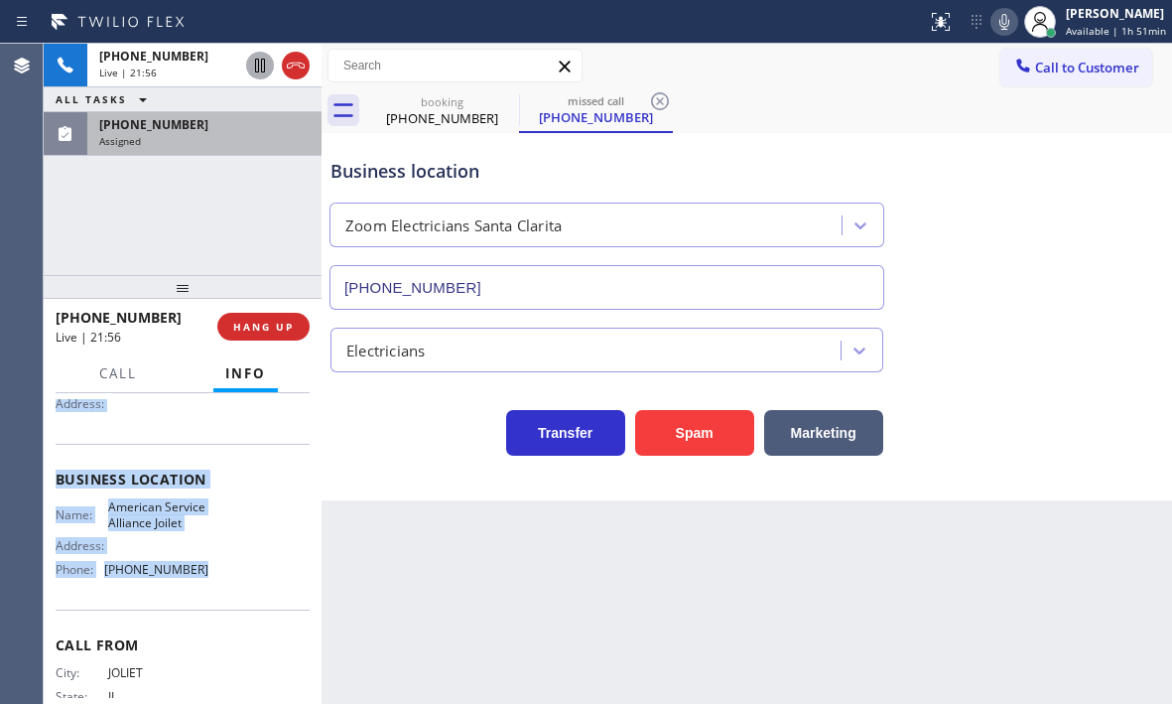
drag, startPoint x: 49, startPoint y: 513, endPoint x: 232, endPoint y: 595, distance: 200.9
click at [232, 595] on div "Context Queue: [Test] All Priority: 1 Customer Name: (815) 557-4536 Phone: (815…" at bounding box center [183, 548] width 278 height 311
drag, startPoint x: 267, startPoint y: 326, endPoint x: 301, endPoint y: 354, distance: 44.4
click at [268, 326] on span "HANG UP" at bounding box center [263, 327] width 61 height 14
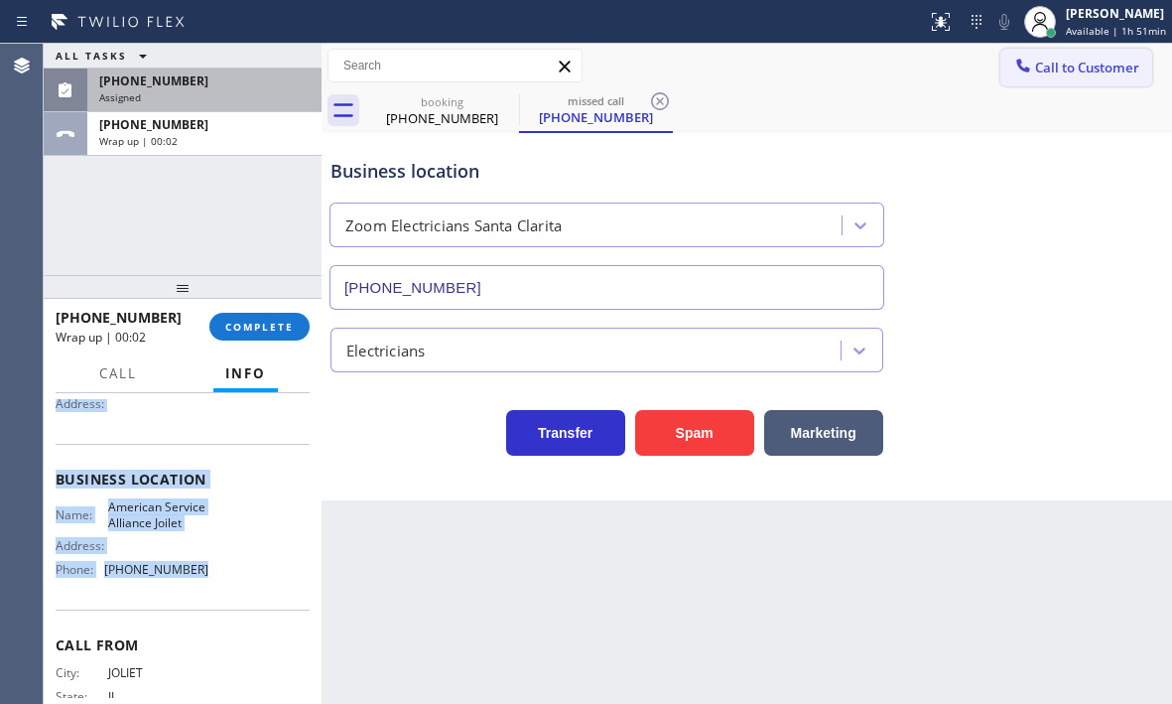
click at [1089, 73] on span "Call to Customer" at bounding box center [1087, 68] width 104 height 18
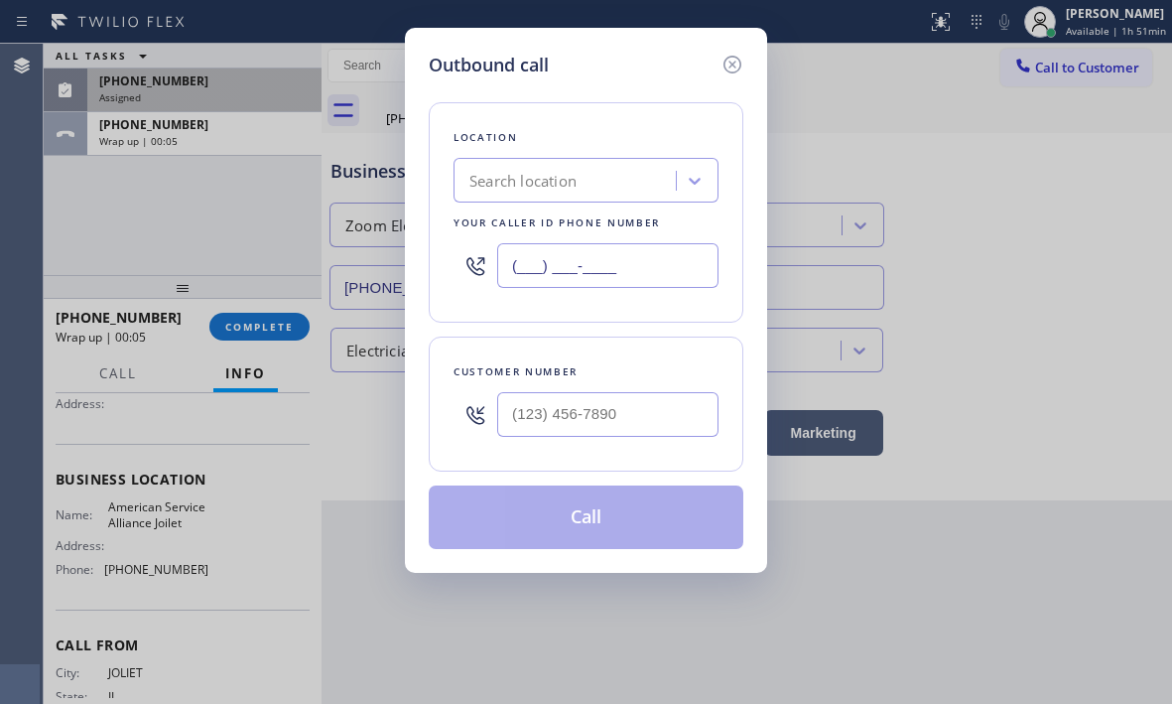
click at [632, 264] on input "(___) ___-____" at bounding box center [607, 265] width 221 height 45
paste input "779) 212-7220"
type input "(779) 212-7220"
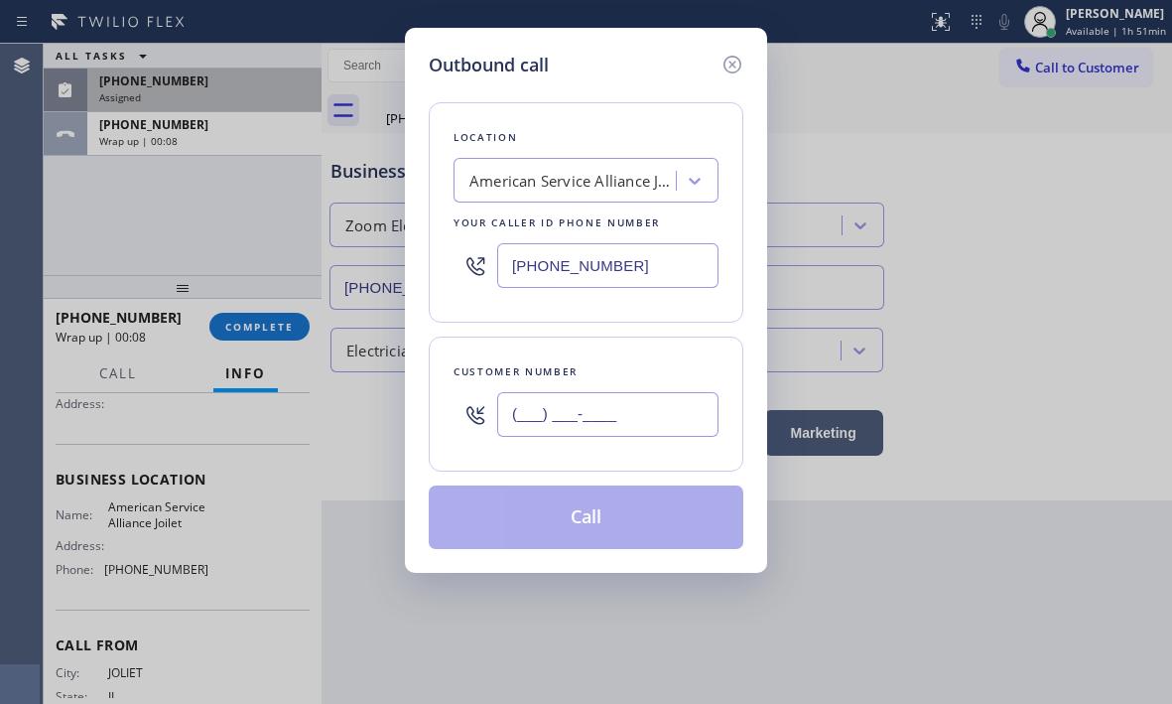
click at [568, 411] on input "(___) ___-____" at bounding box center [607, 414] width 221 height 45
paste input "815) 557-4536"
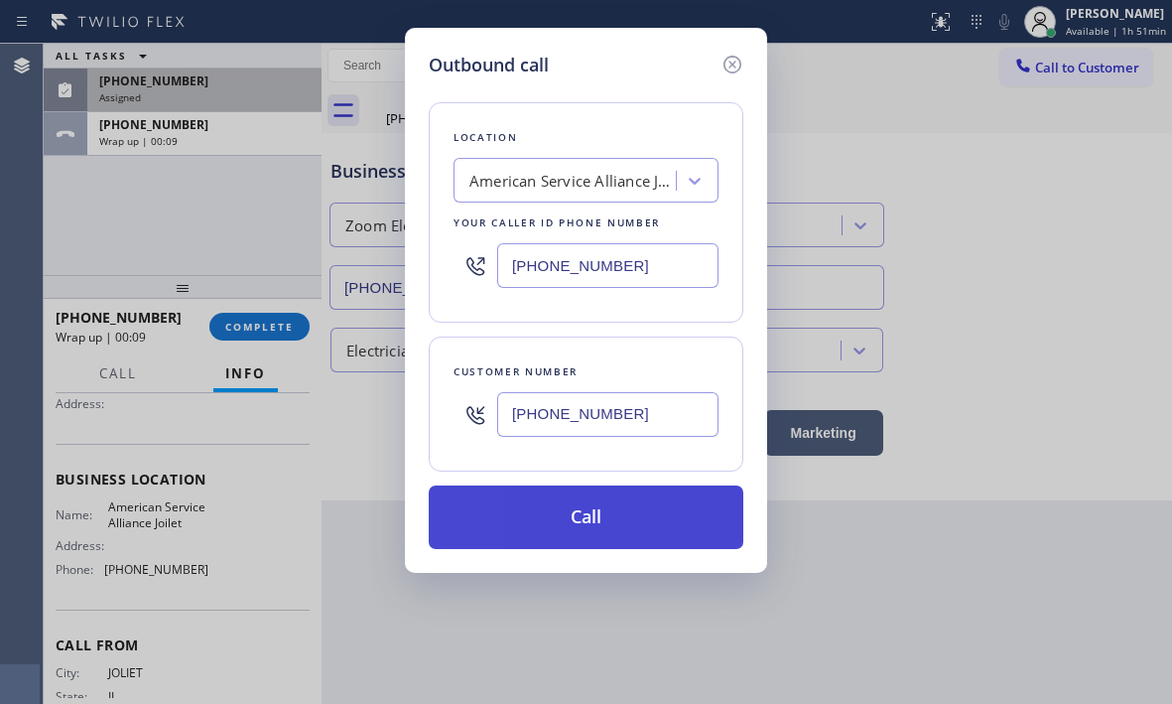
type input "(815) 557-4536"
click at [594, 504] on button "Call" at bounding box center [586, 517] width 315 height 64
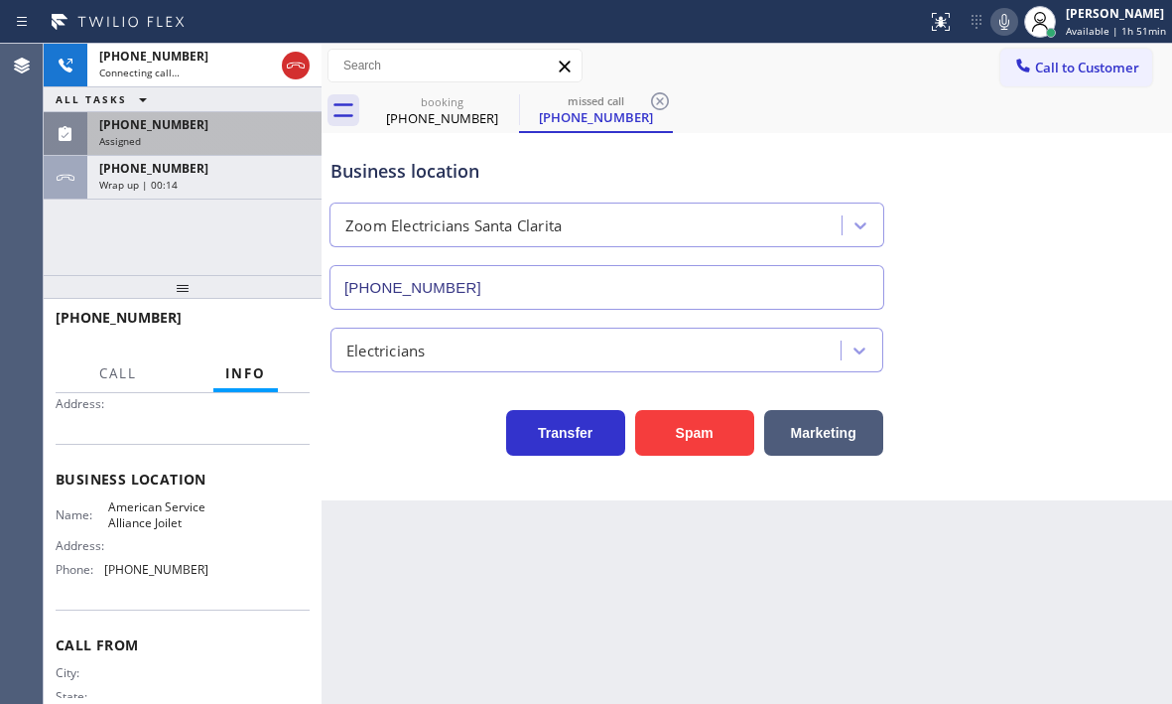
click at [224, 136] on div "Assigned" at bounding box center [204, 141] width 210 height 14
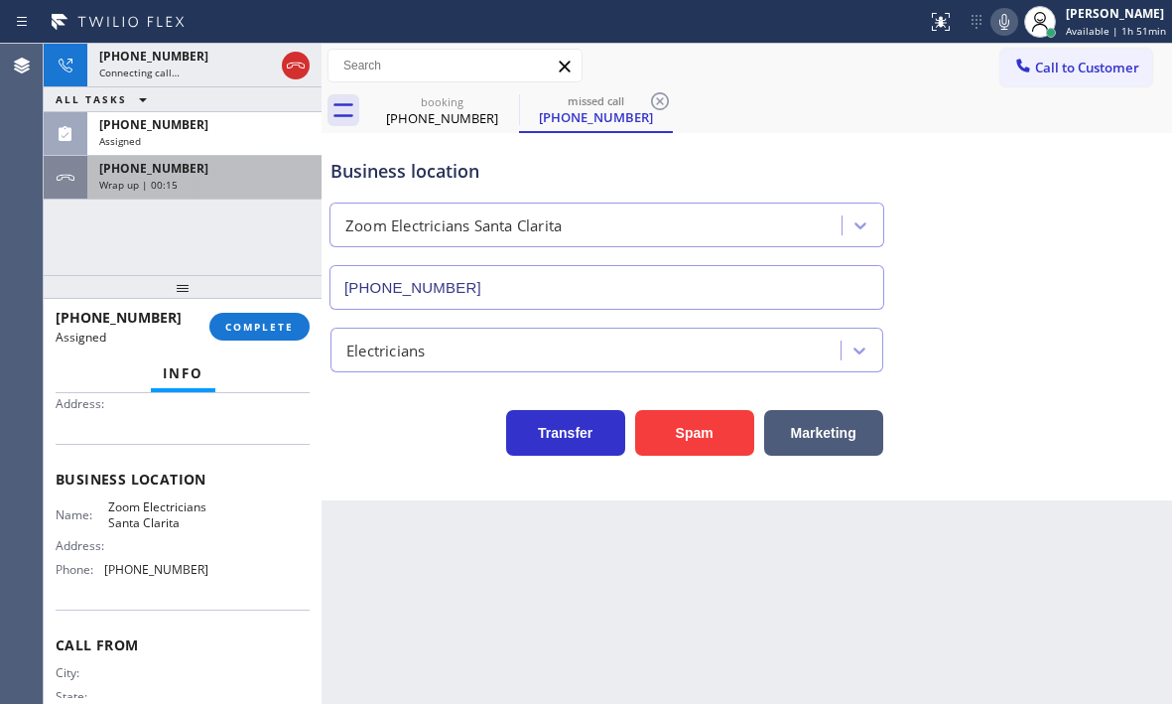
click at [191, 190] on div "Wrap up | 00:15" at bounding box center [204, 185] width 210 height 14
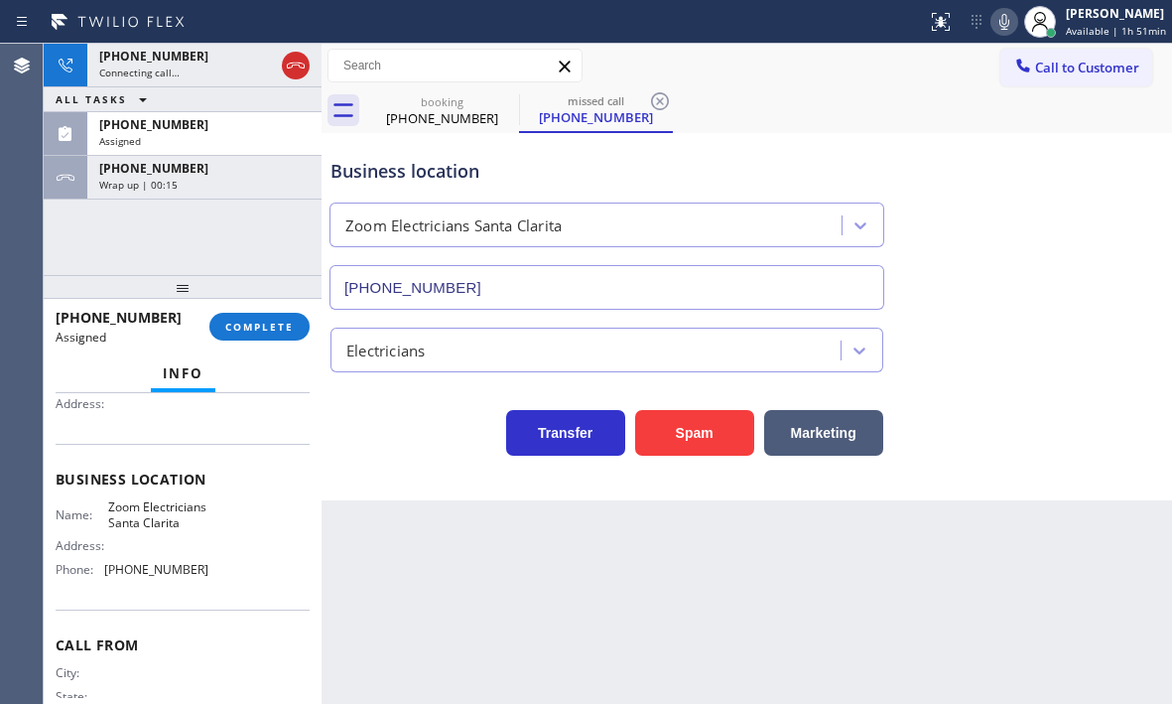
scroll to position [199, 0]
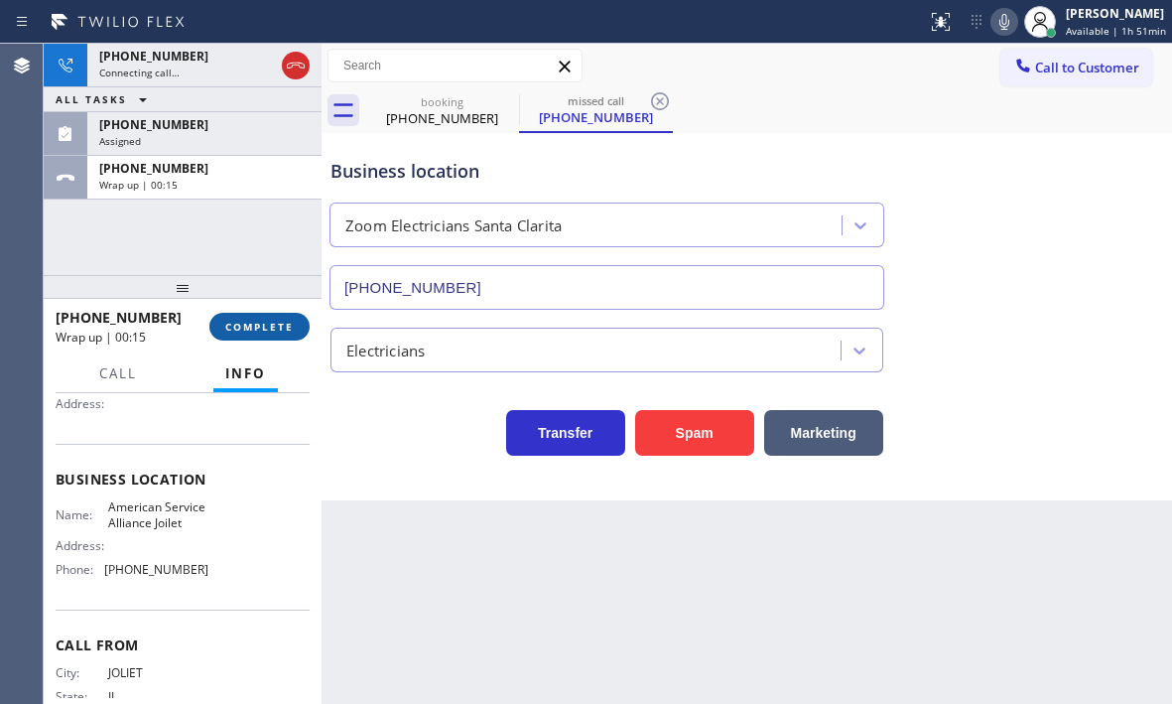
click at [264, 314] on button "COMPLETE" at bounding box center [259, 327] width 100 height 28
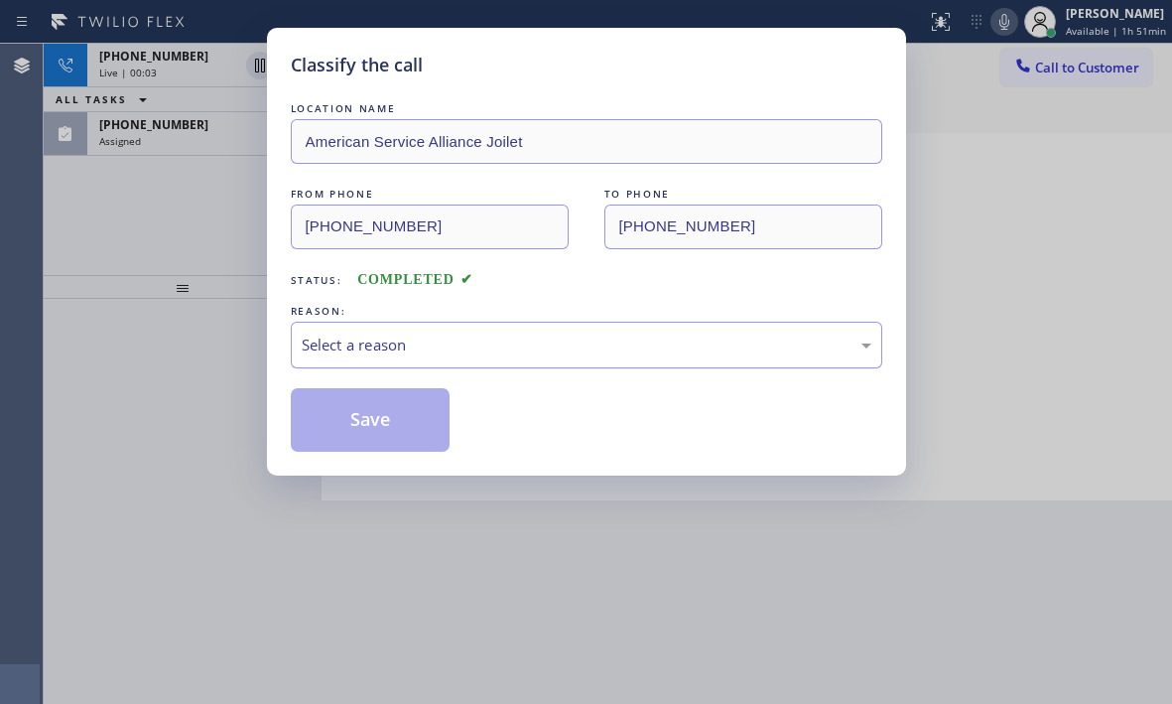
click at [491, 343] on div "Select a reason" at bounding box center [587, 345] width 570 height 23
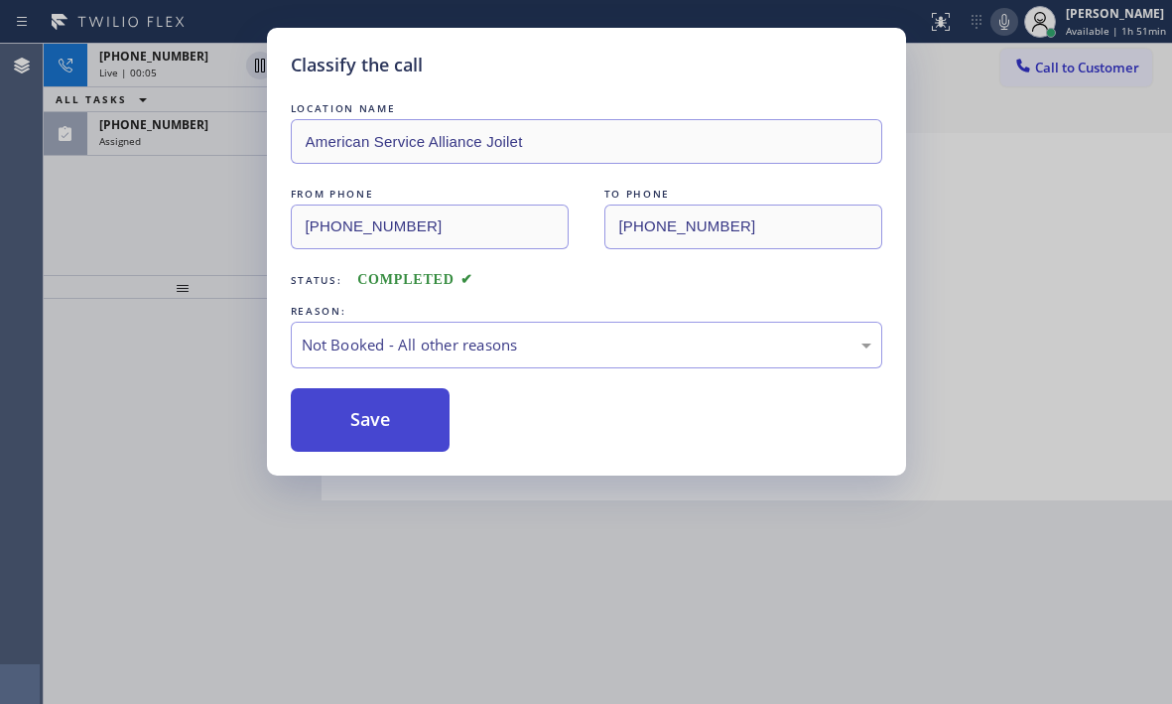
click at [327, 422] on button "Save" at bounding box center [371, 420] width 160 height 64
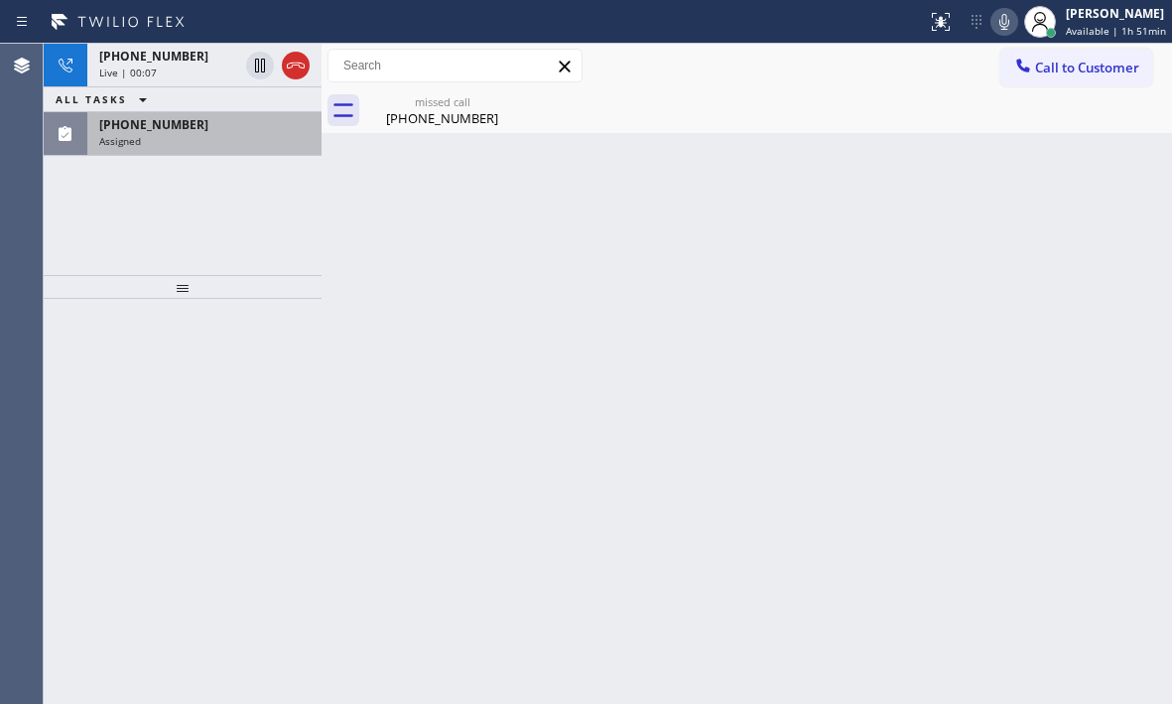
click at [207, 140] on div "Assigned" at bounding box center [204, 141] width 210 height 14
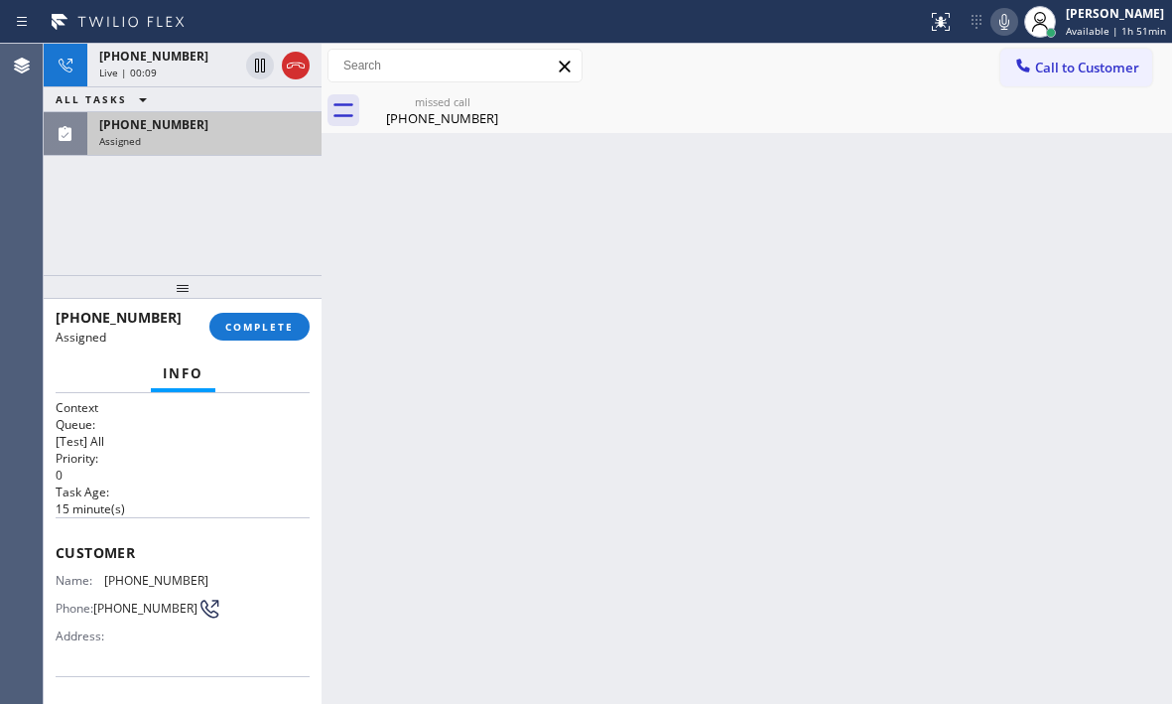
click at [207, 138] on div "Assigned" at bounding box center [204, 141] width 210 height 14
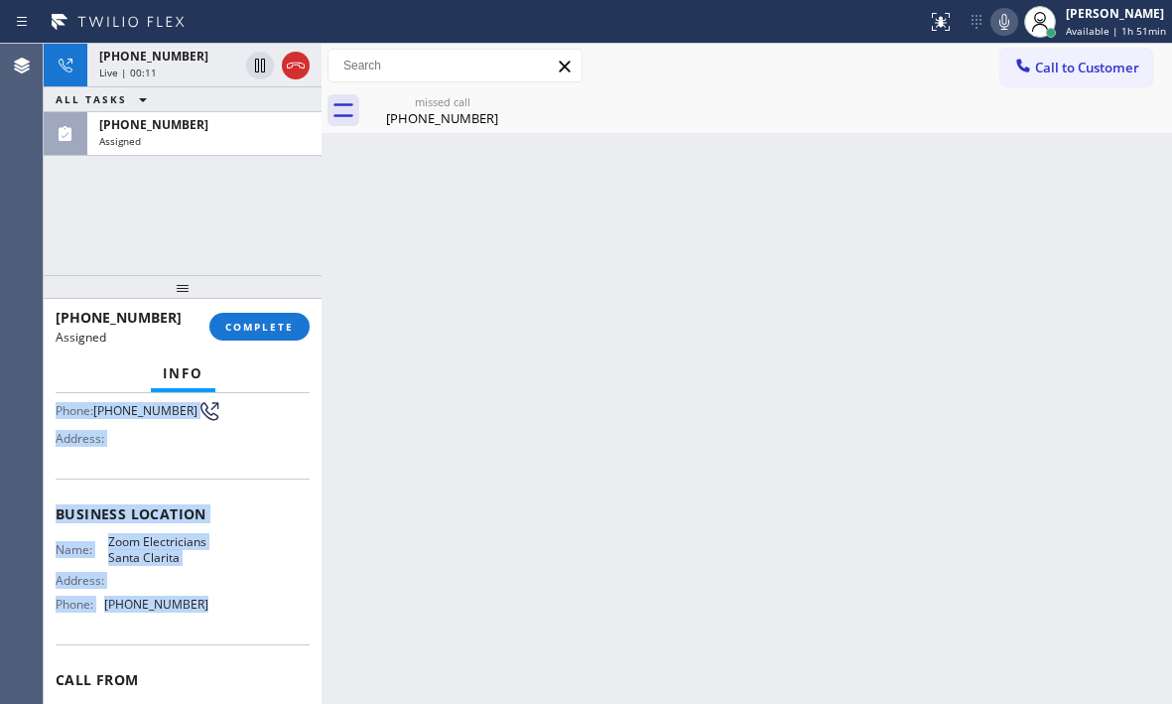
scroll to position [199, 0]
drag, startPoint x: 54, startPoint y: 547, endPoint x: 217, endPoint y: 624, distance: 181.2
click at [217, 624] on div "Context Queue: [Test] All Priority: 0 Task Age: 15 minute(s) Customer Name: (32…" at bounding box center [183, 548] width 278 height 311
click at [272, 333] on button "COMPLETE" at bounding box center [259, 327] width 100 height 28
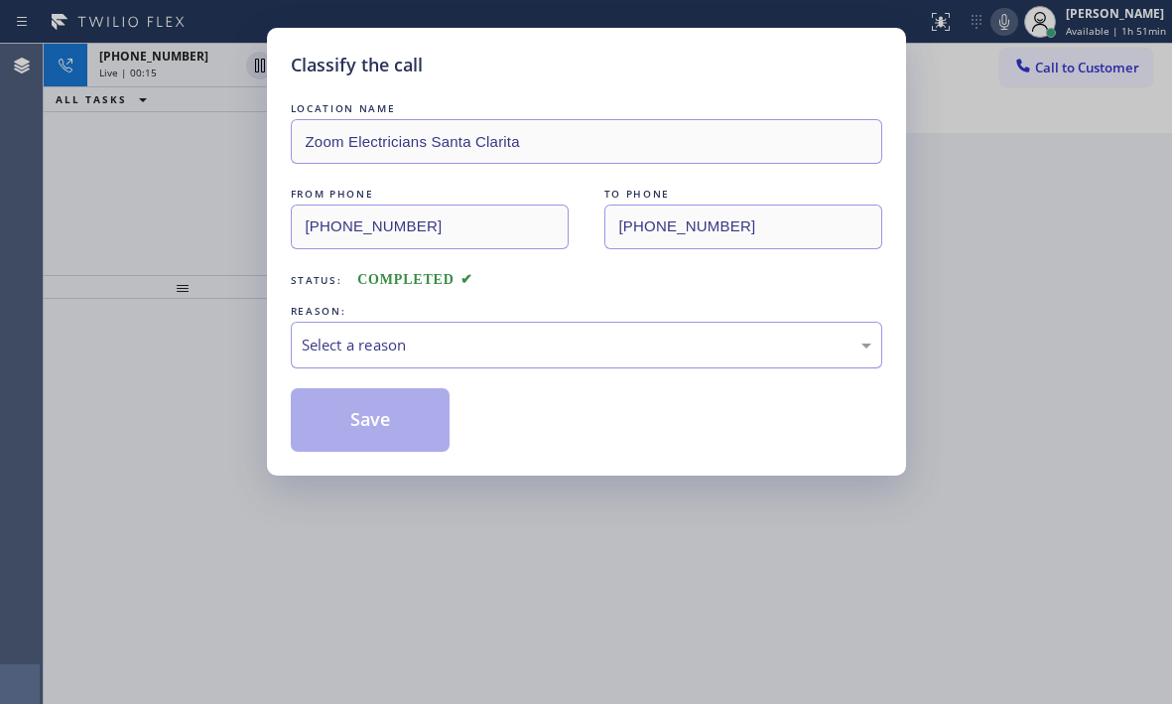
click at [475, 348] on div "Select a reason" at bounding box center [587, 345] width 570 height 23
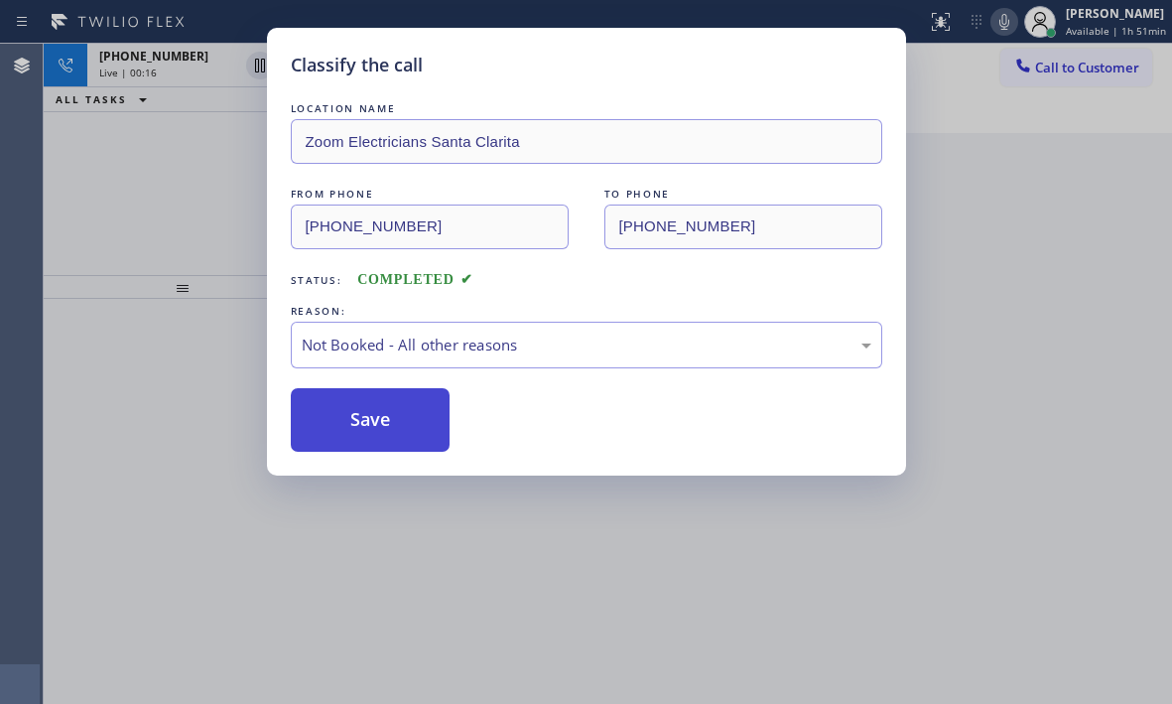
click at [366, 429] on button "Save" at bounding box center [371, 420] width 160 height 64
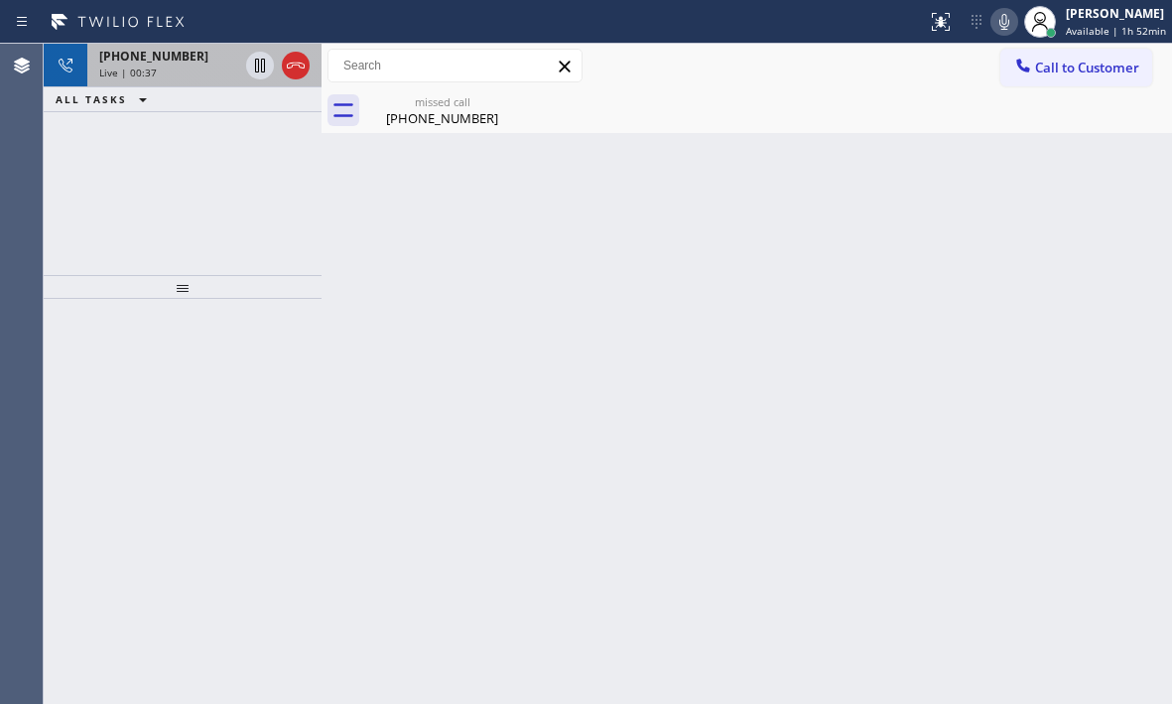
click at [188, 77] on div "Live | 00:37" at bounding box center [168, 73] width 139 height 14
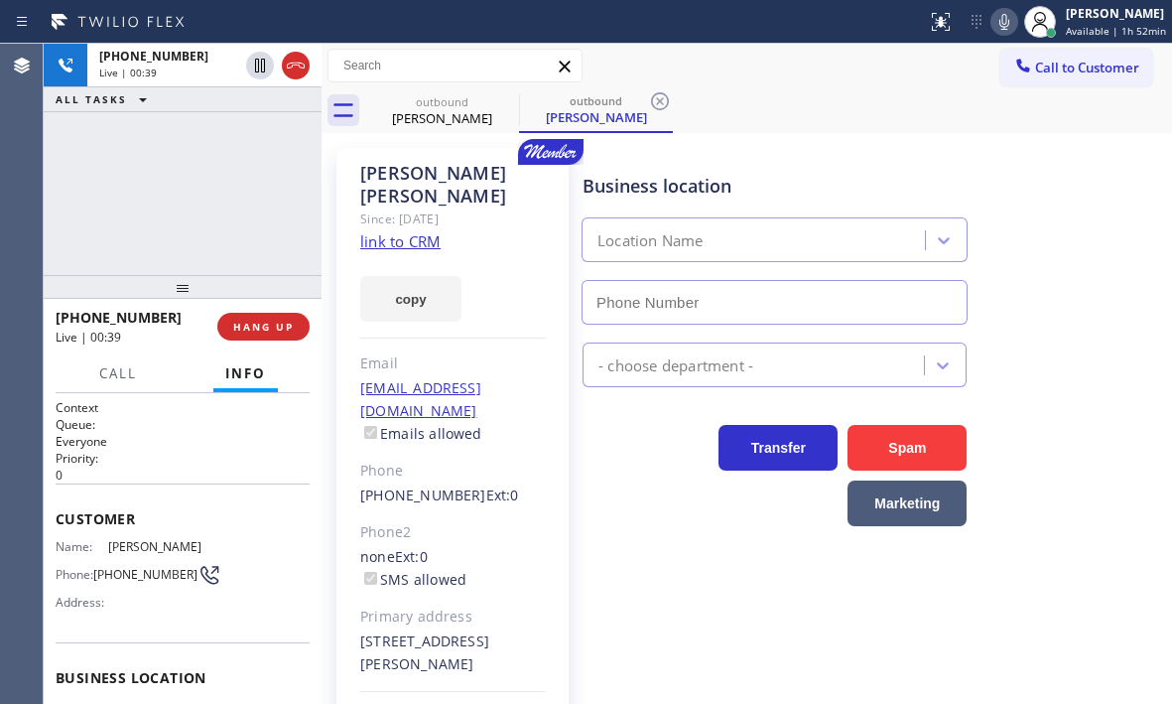
type input "(779) 212-7220"
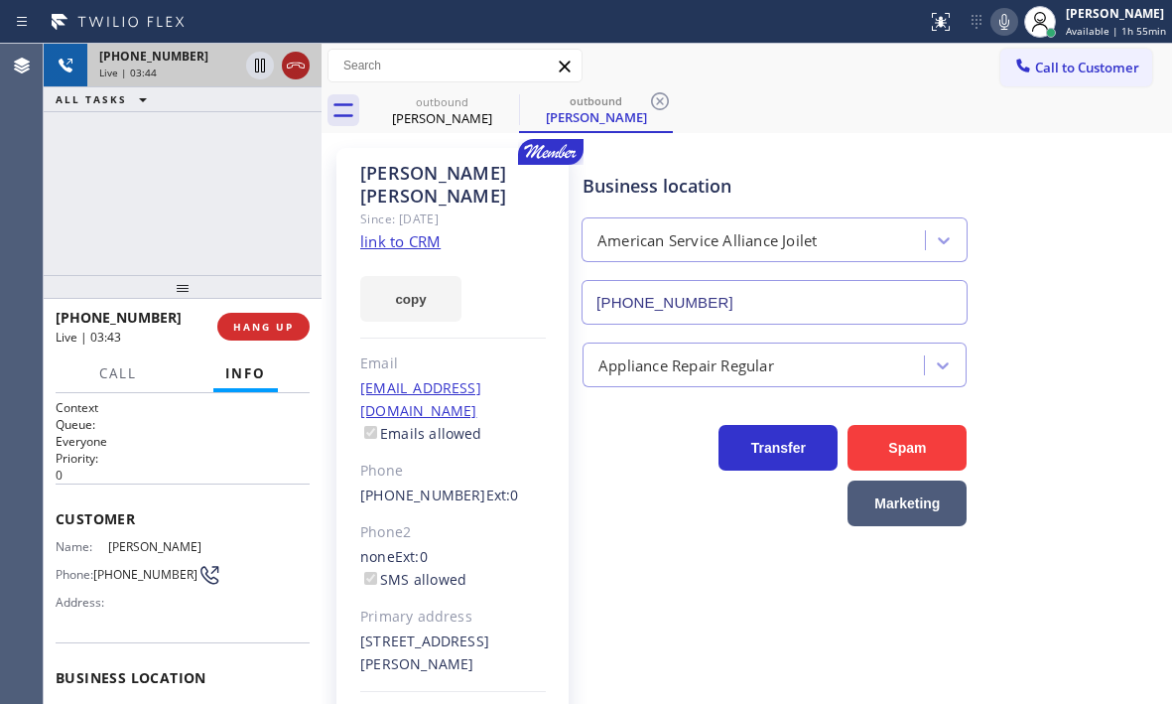
click at [302, 69] on icon at bounding box center [296, 66] width 24 height 24
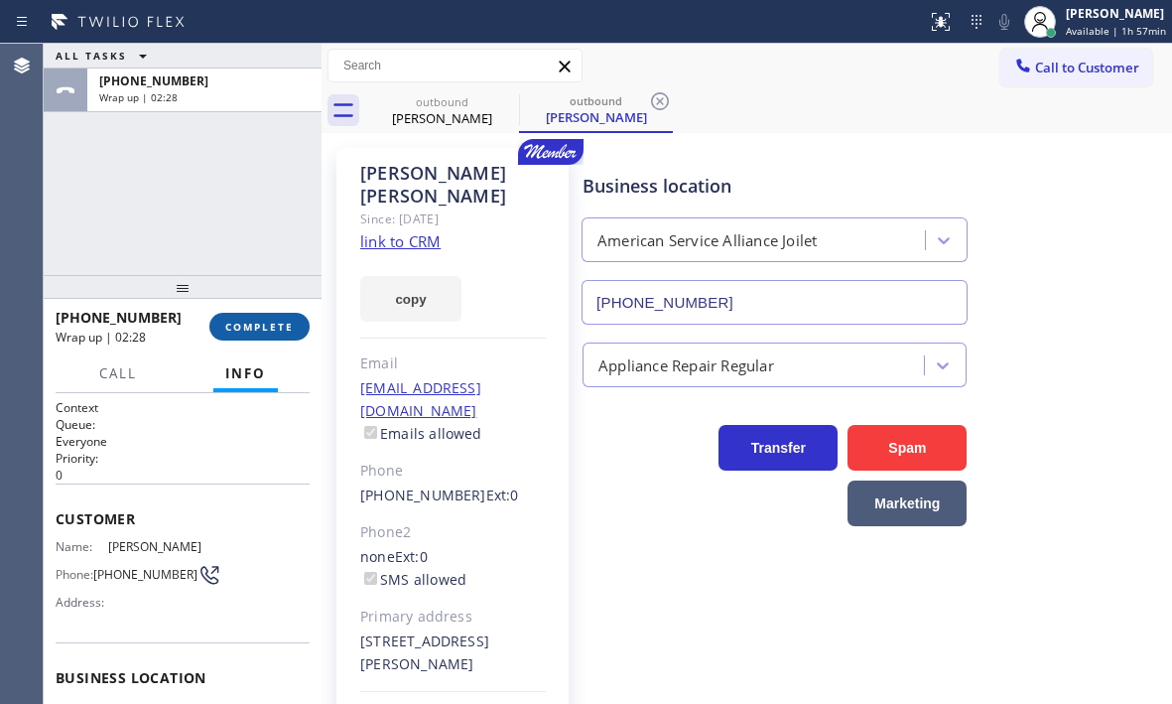
click at [255, 320] on span "COMPLETE" at bounding box center [259, 327] width 69 height 14
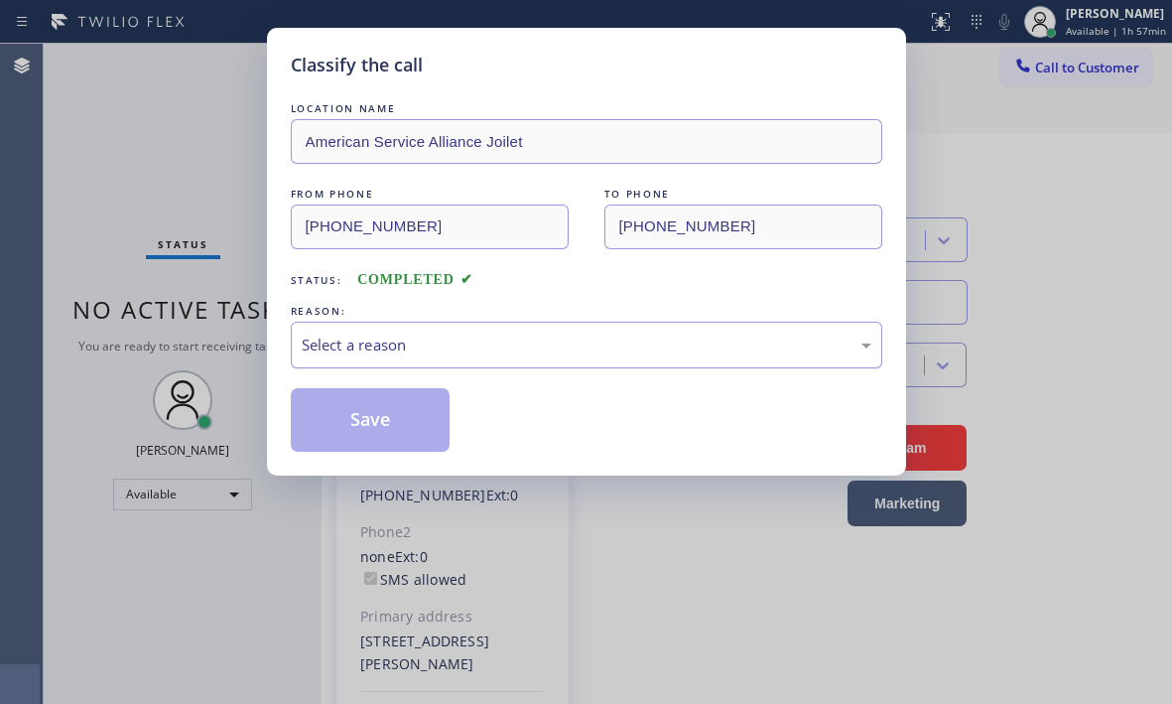
click at [407, 339] on div "Select a reason" at bounding box center [587, 345] width 570 height 23
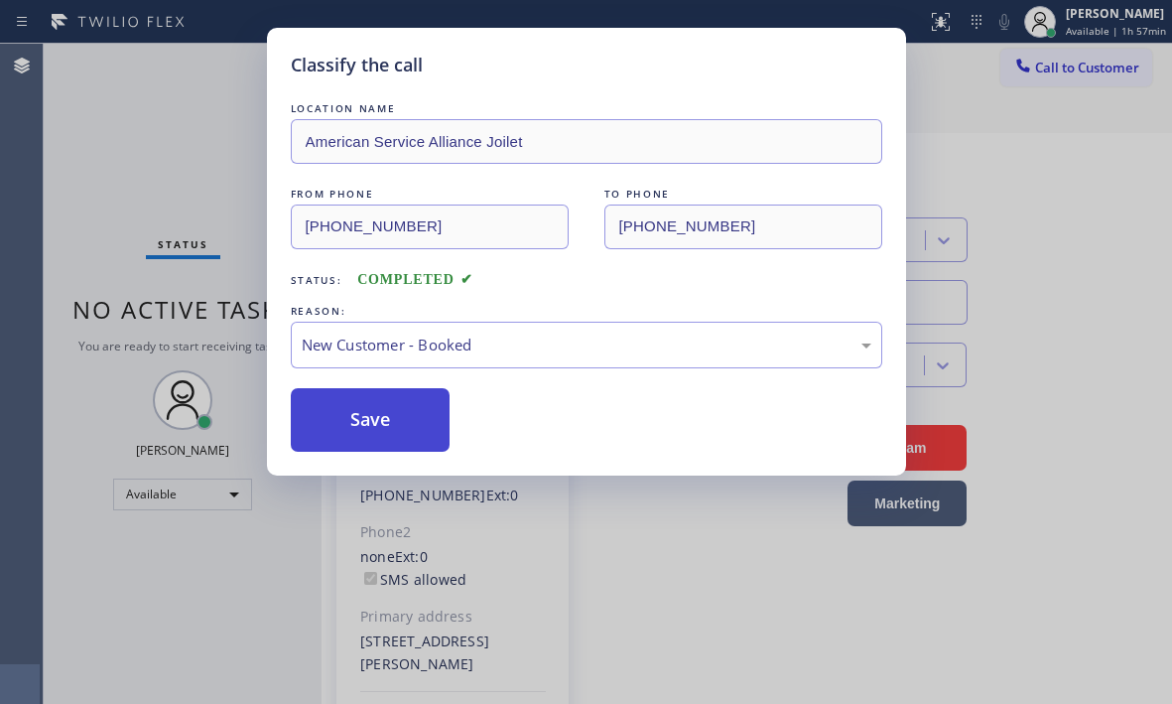
click at [366, 421] on button "Save" at bounding box center [371, 420] width 160 height 64
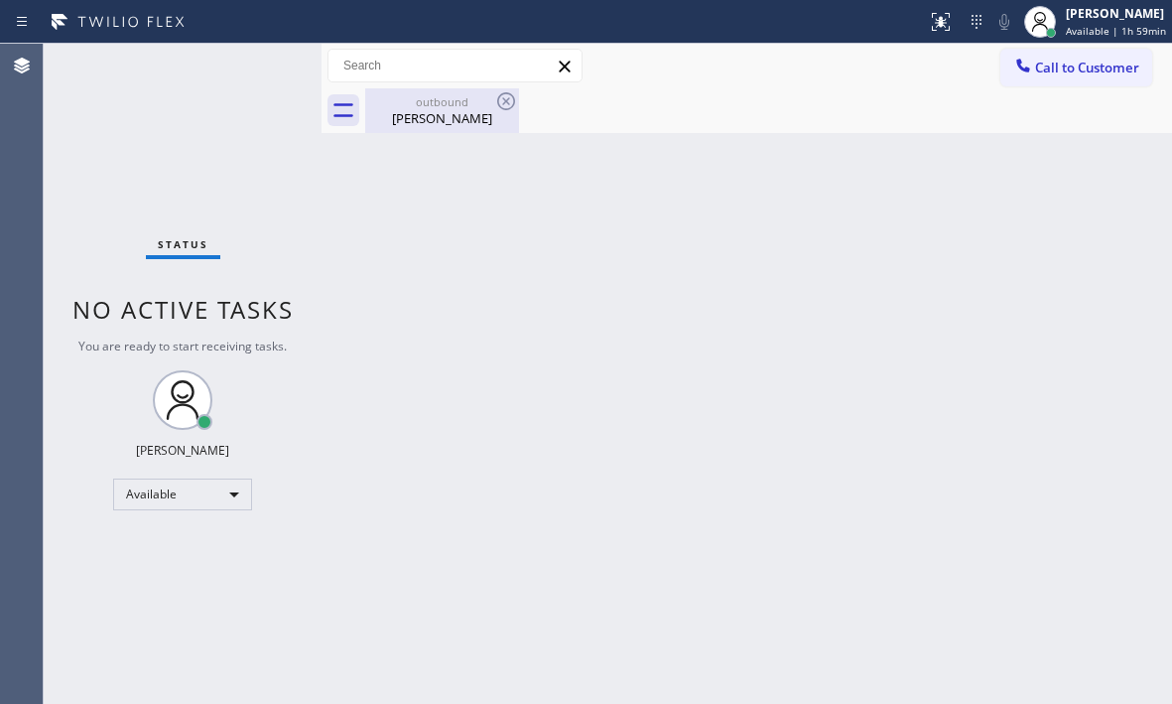
click at [405, 116] on div "Amy Sahler" at bounding box center [442, 118] width 150 height 18
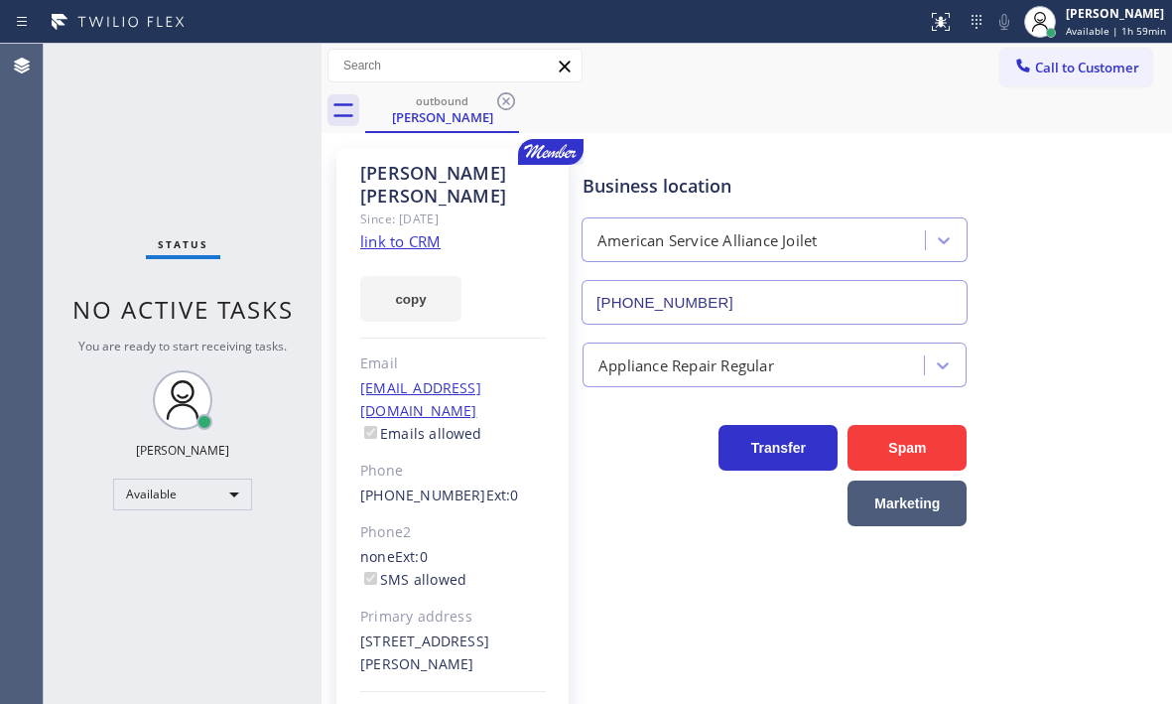
click at [507, 101] on icon at bounding box center [506, 101] width 18 height 18
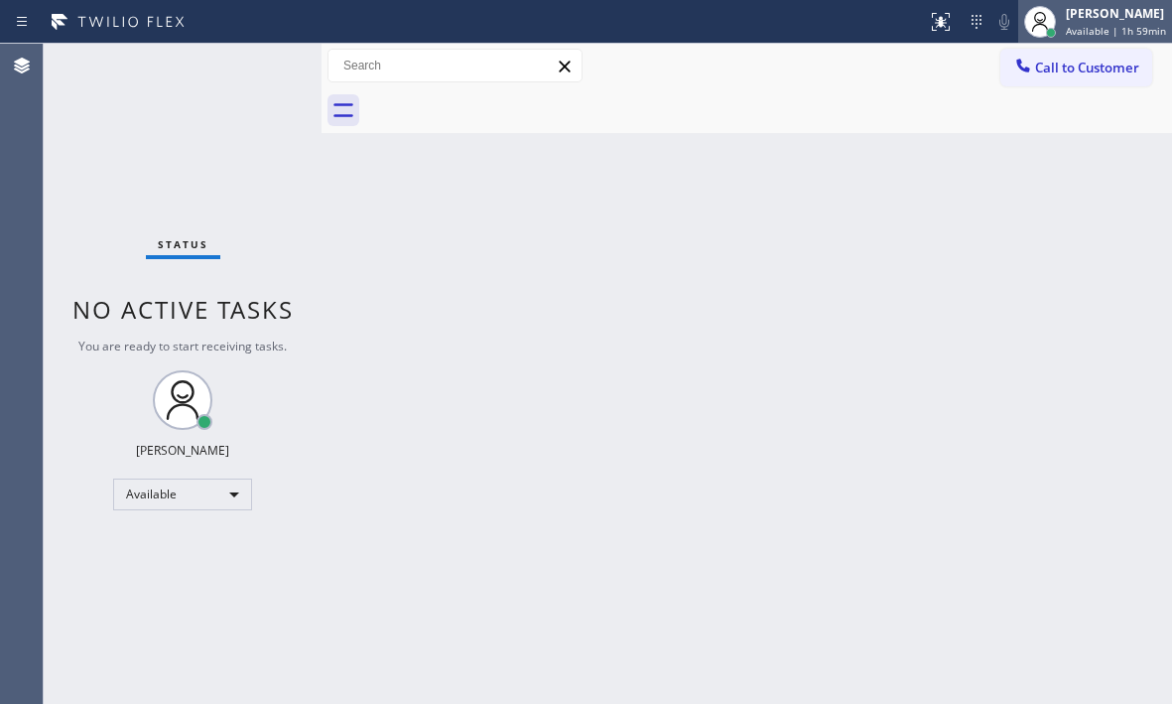
click at [1106, 25] on span "Available | 1h 59min" at bounding box center [1116, 31] width 100 height 14
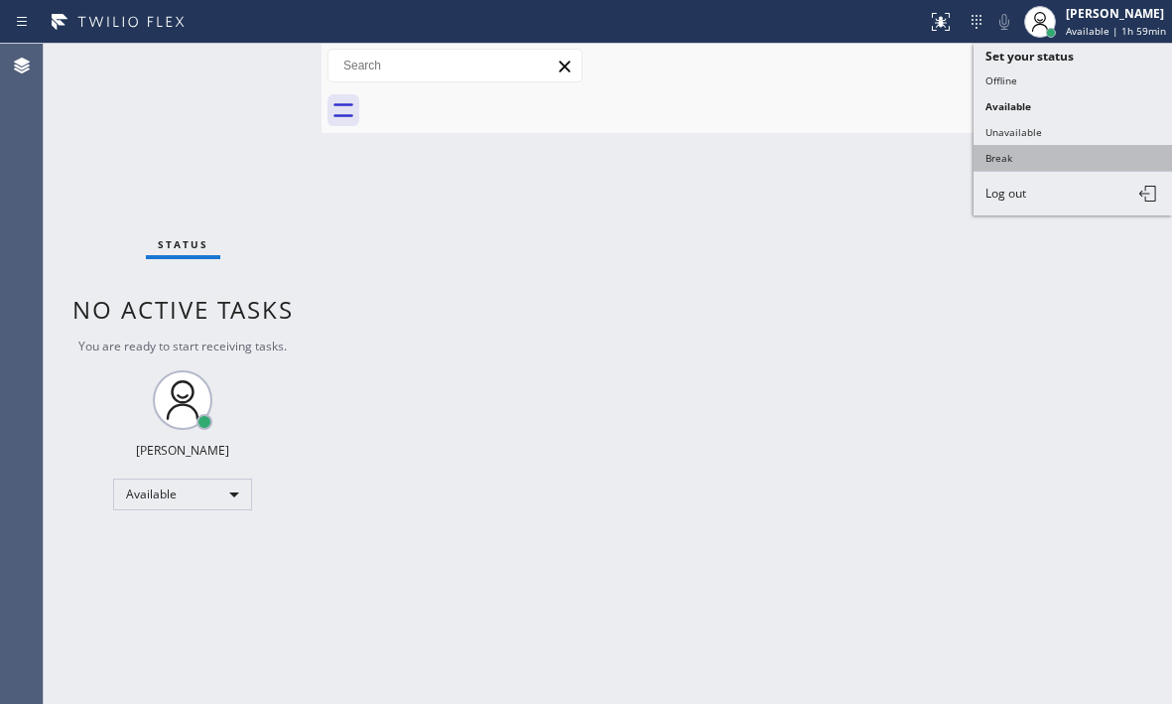
click at [1016, 154] on button "Break" at bounding box center [1073, 158] width 199 height 26
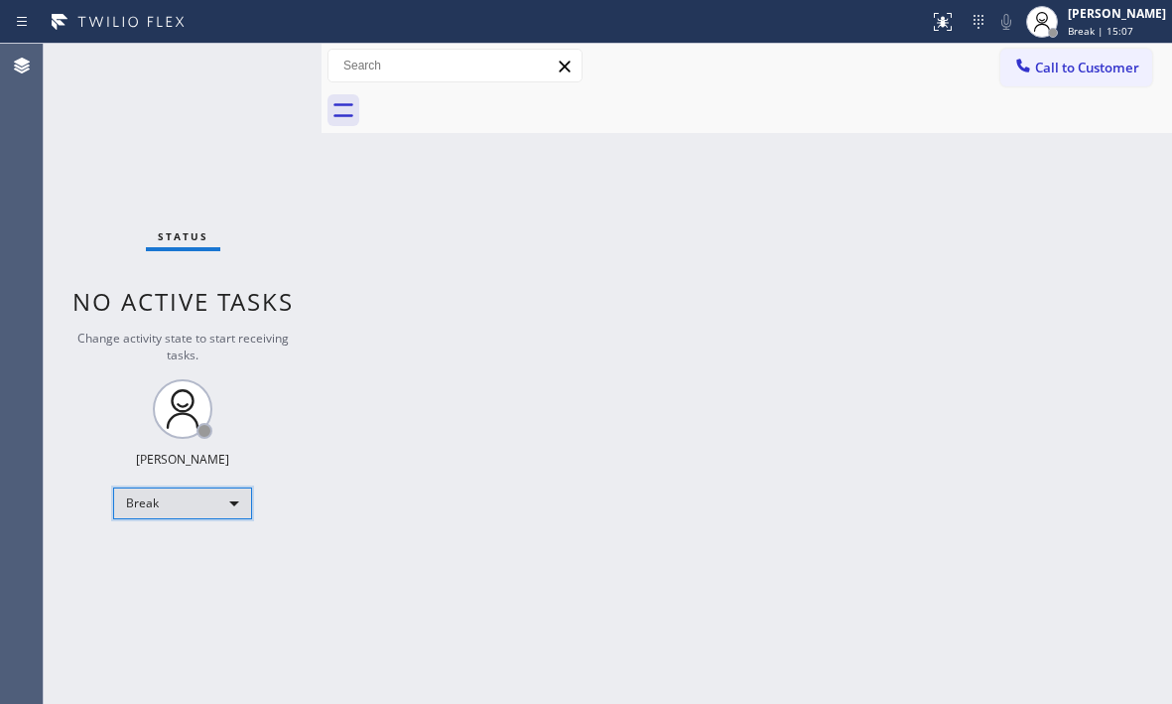
click at [175, 495] on div "Break" at bounding box center [182, 503] width 139 height 32
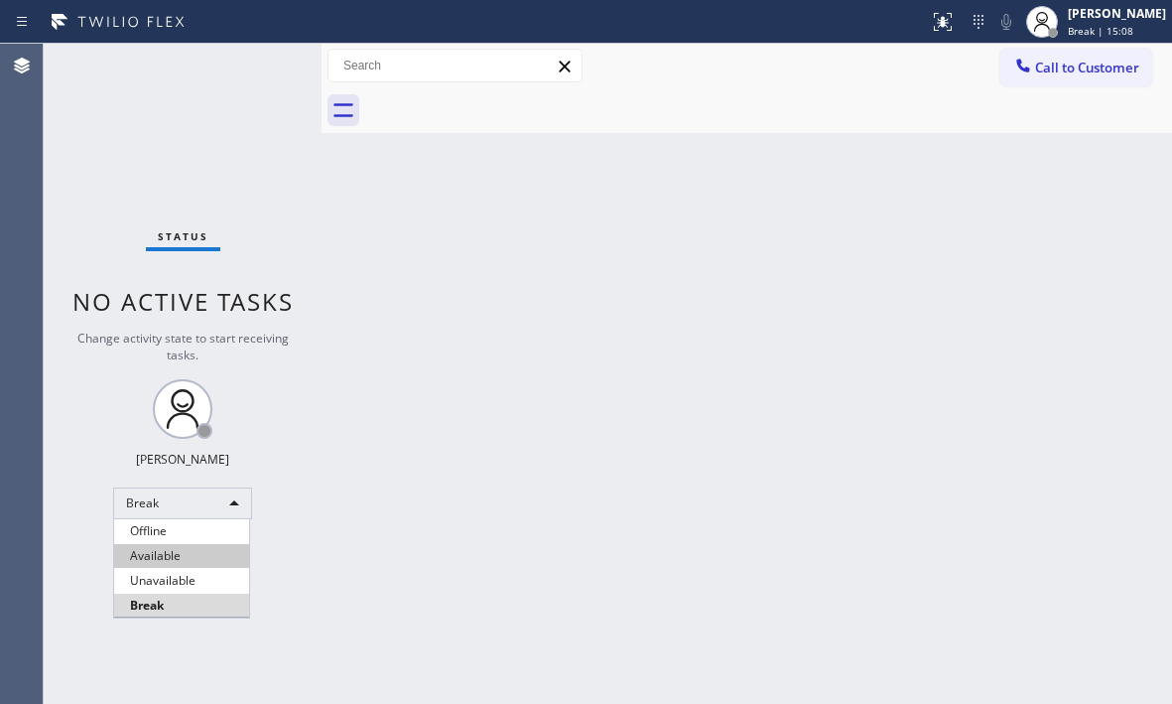
click at [190, 551] on li "Available" at bounding box center [181, 556] width 135 height 24
click at [523, 310] on div "Back to Dashboard Change Sender ID Customers Technicians Select a contact Outbo…" at bounding box center [747, 374] width 851 height 660
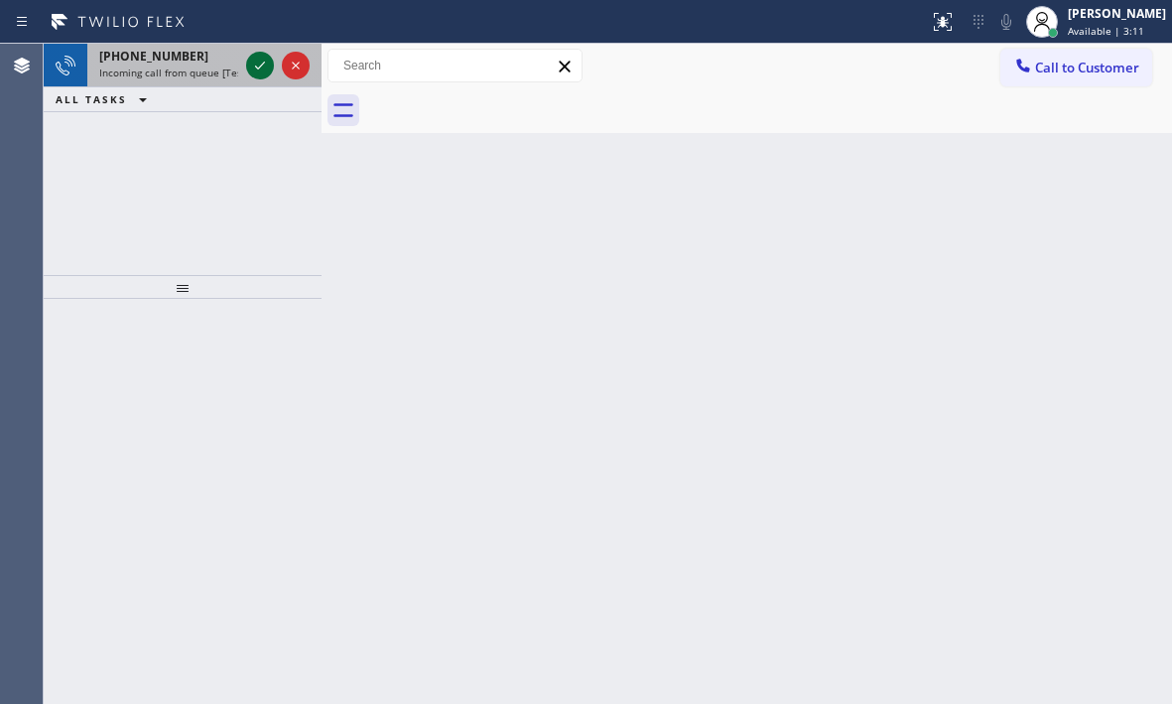
click at [257, 66] on icon at bounding box center [260, 66] width 24 height 24
click at [255, 75] on icon at bounding box center [260, 66] width 24 height 24
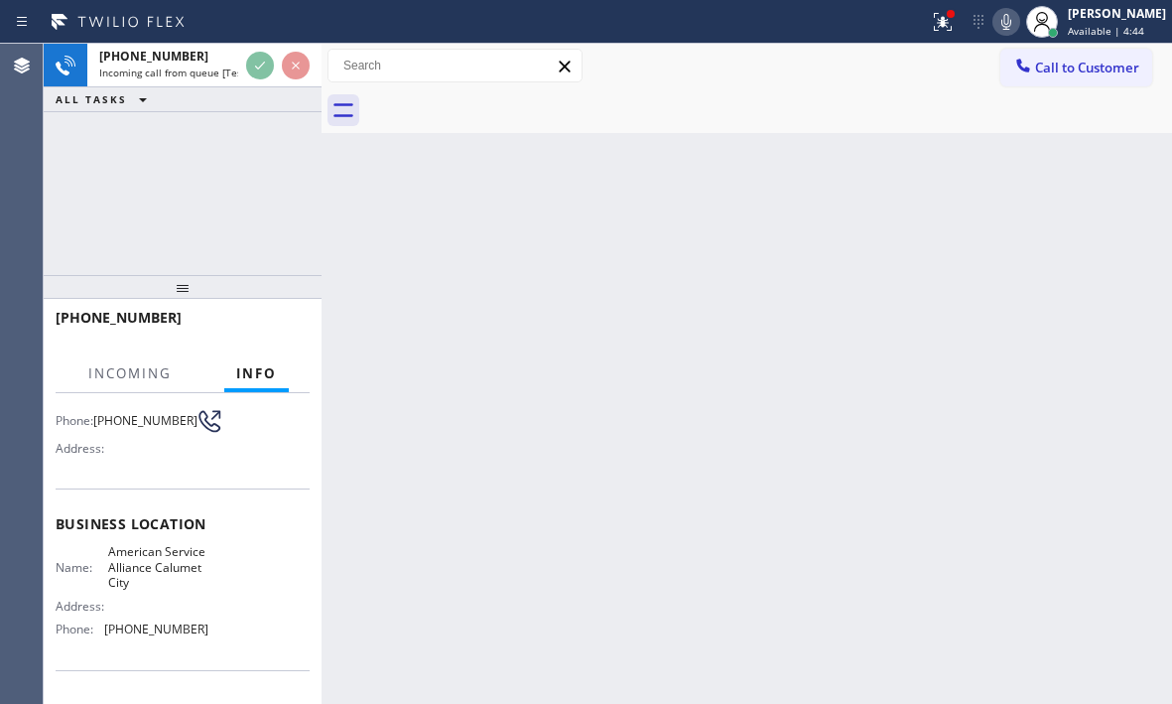
scroll to position [199, 0]
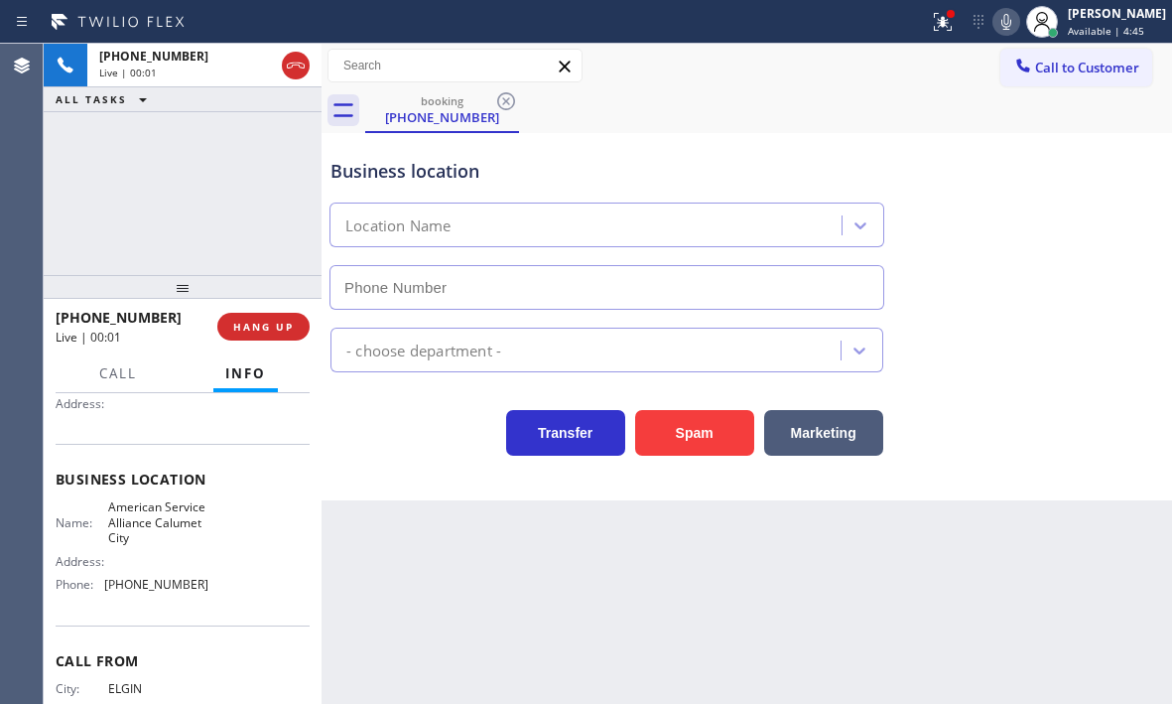
type input "(708) 554-7898"
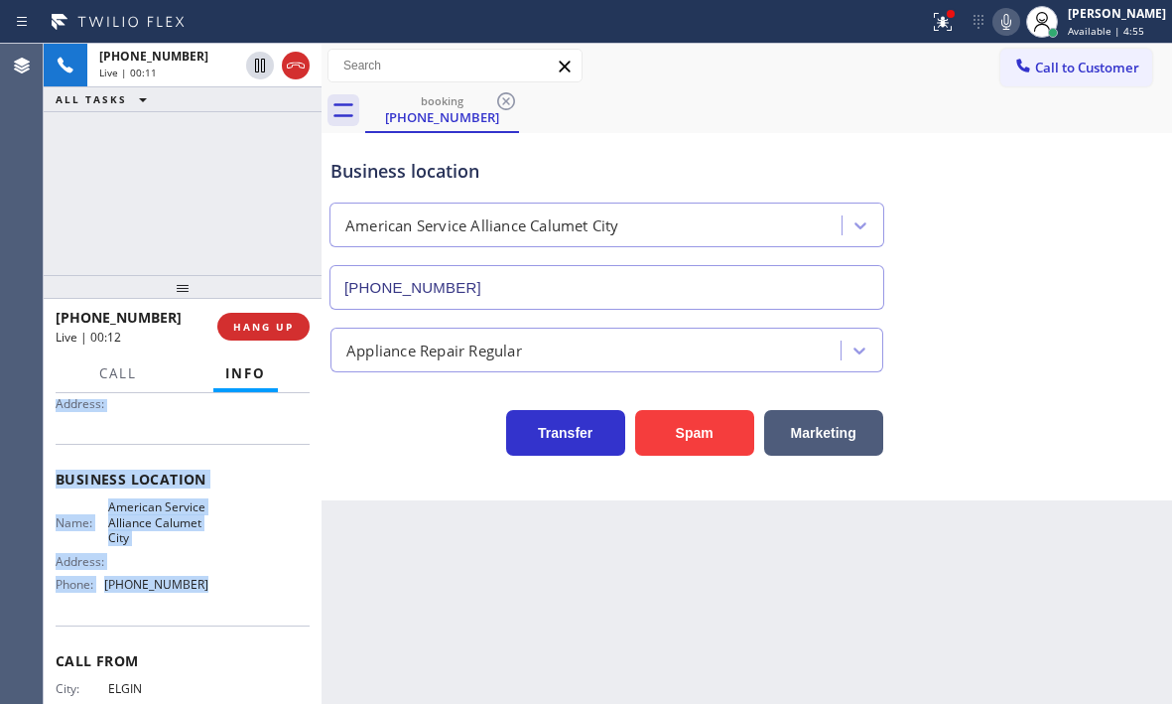
drag, startPoint x: 79, startPoint y: 521, endPoint x: 211, endPoint y: 600, distance: 153.6
click at [211, 600] on div "Context Queue: [Test] All Priority: 2 Customer Name: (708) 501-9814 Phone: (708…" at bounding box center [183, 488] width 254 height 575
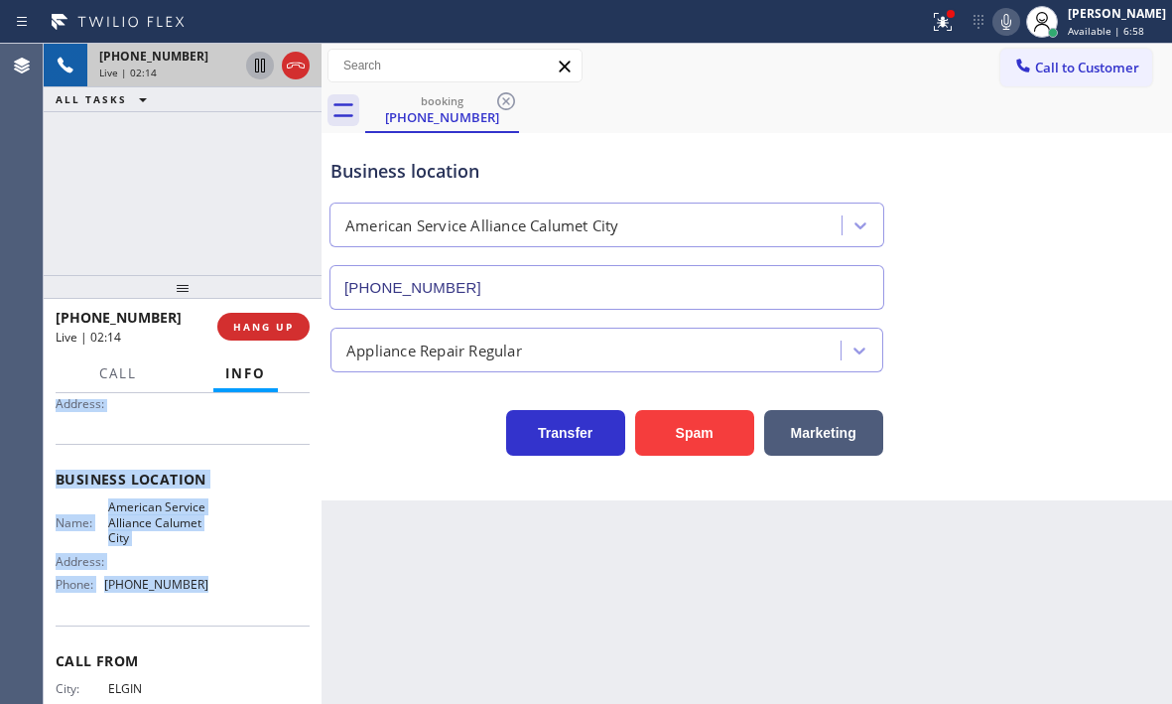
click at [259, 69] on icon at bounding box center [260, 66] width 10 height 14
click at [254, 70] on icon at bounding box center [260, 66] width 24 height 24
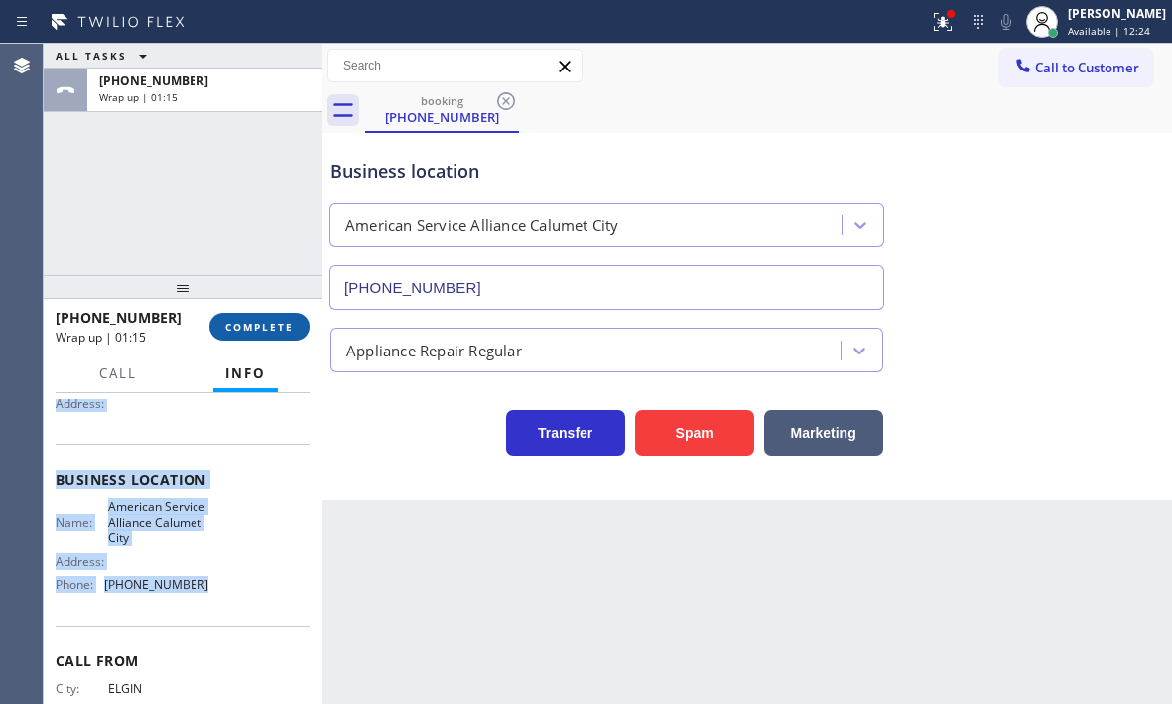
click at [258, 320] on span "COMPLETE" at bounding box center [259, 327] width 69 height 14
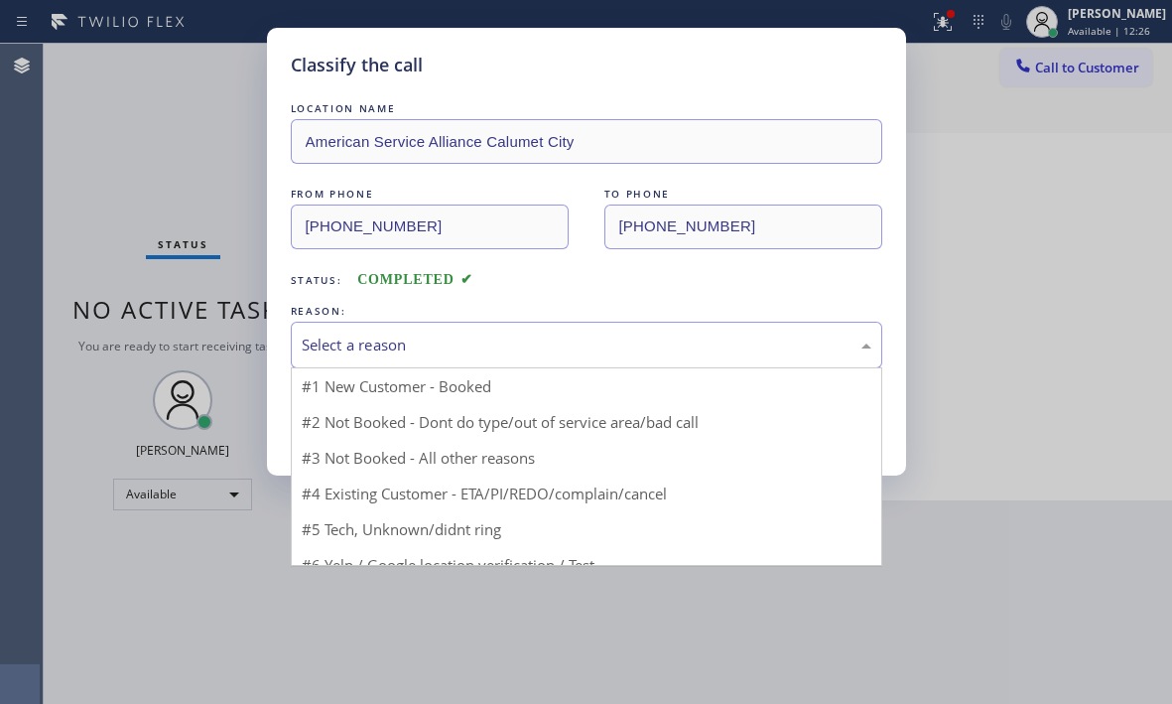
click at [430, 338] on div "Select a reason" at bounding box center [587, 345] width 570 height 23
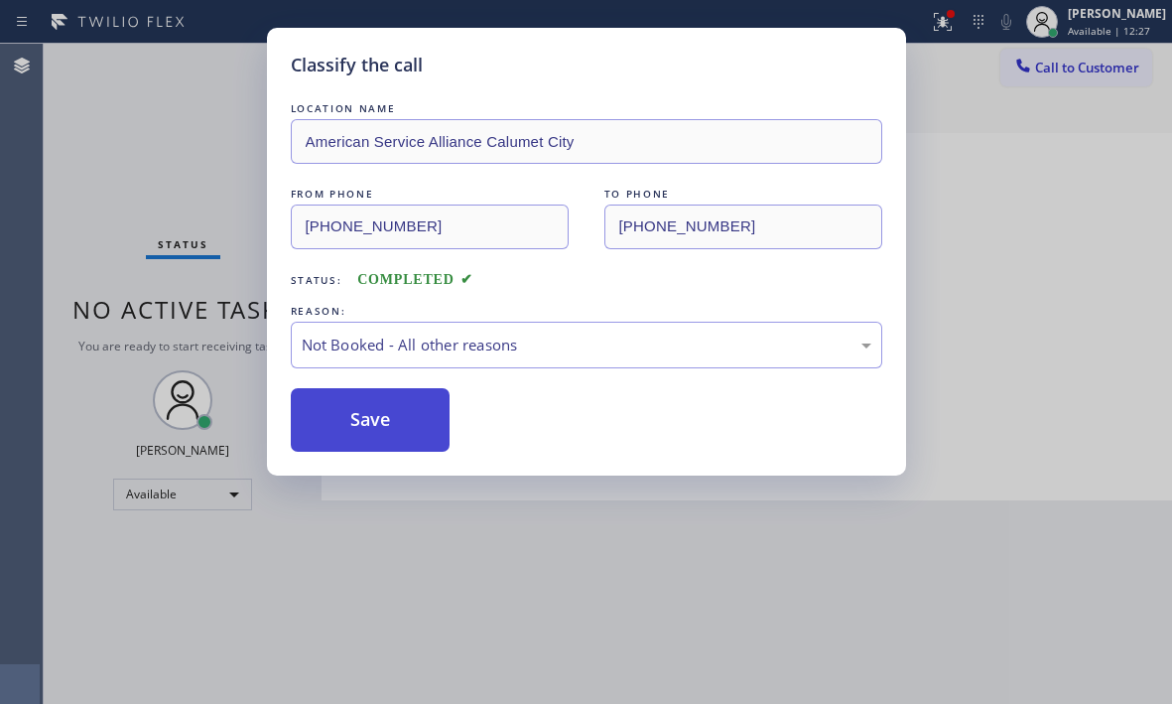
drag, startPoint x: 346, startPoint y: 423, endPoint x: 273, endPoint y: 278, distance: 162.5
click at [345, 423] on button "Save" at bounding box center [371, 420] width 160 height 64
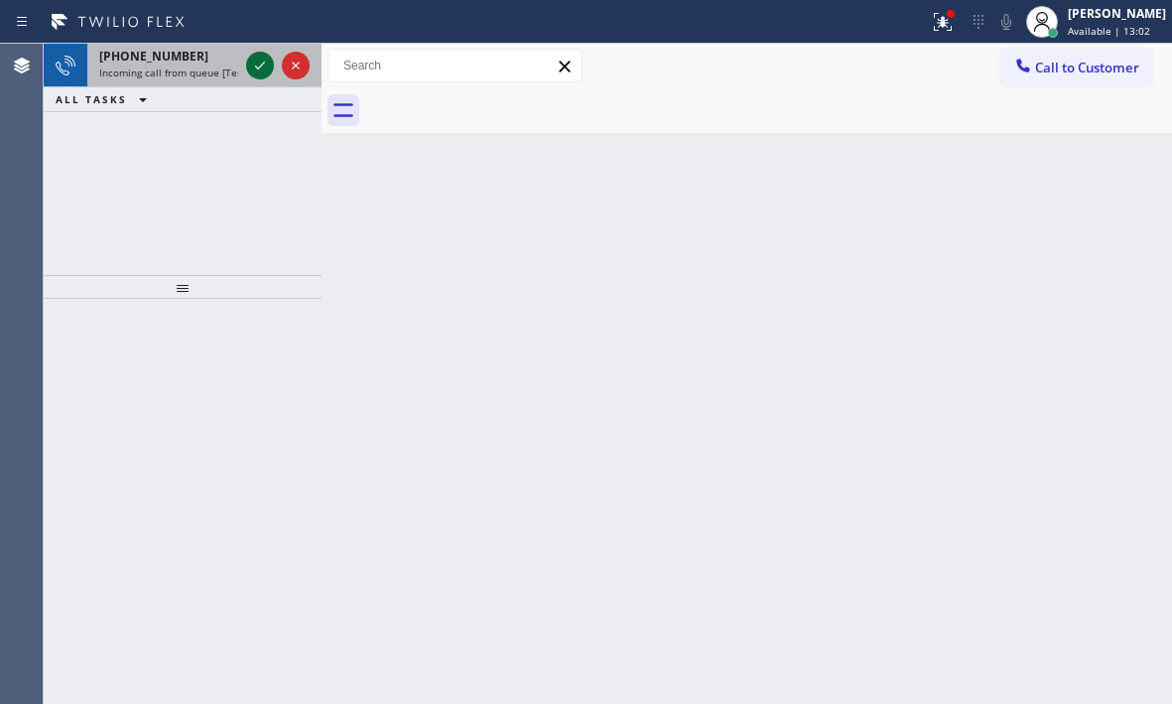
click at [257, 70] on icon at bounding box center [260, 66] width 24 height 24
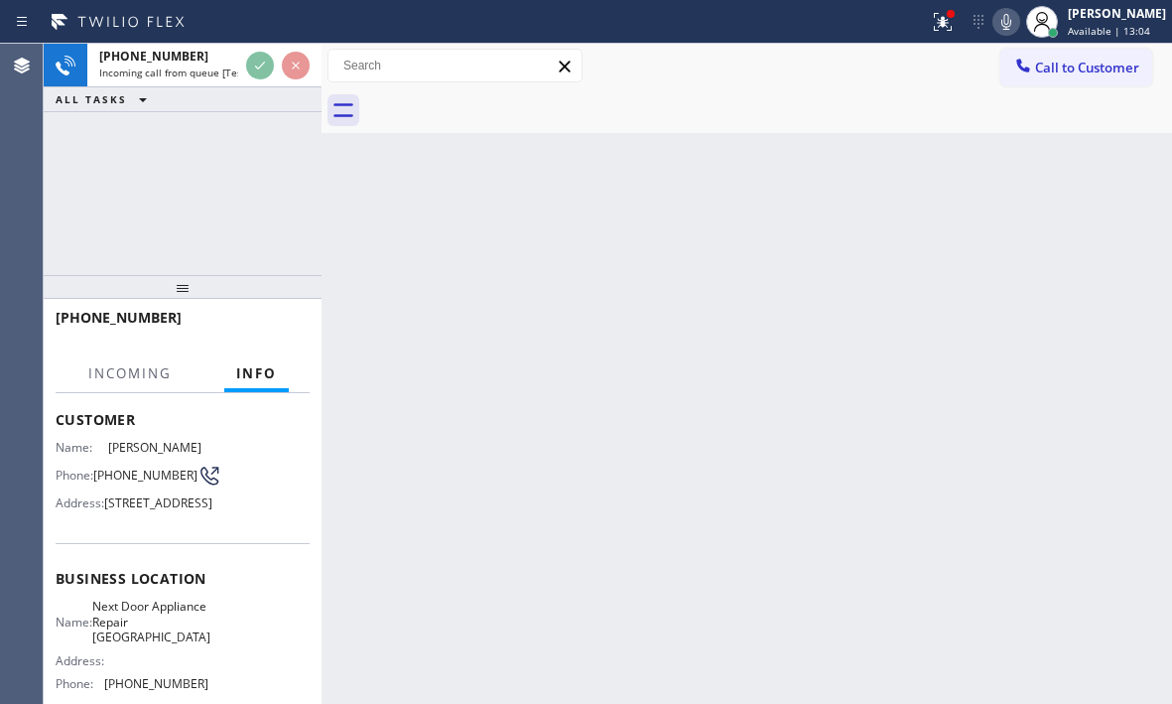
scroll to position [199, 0]
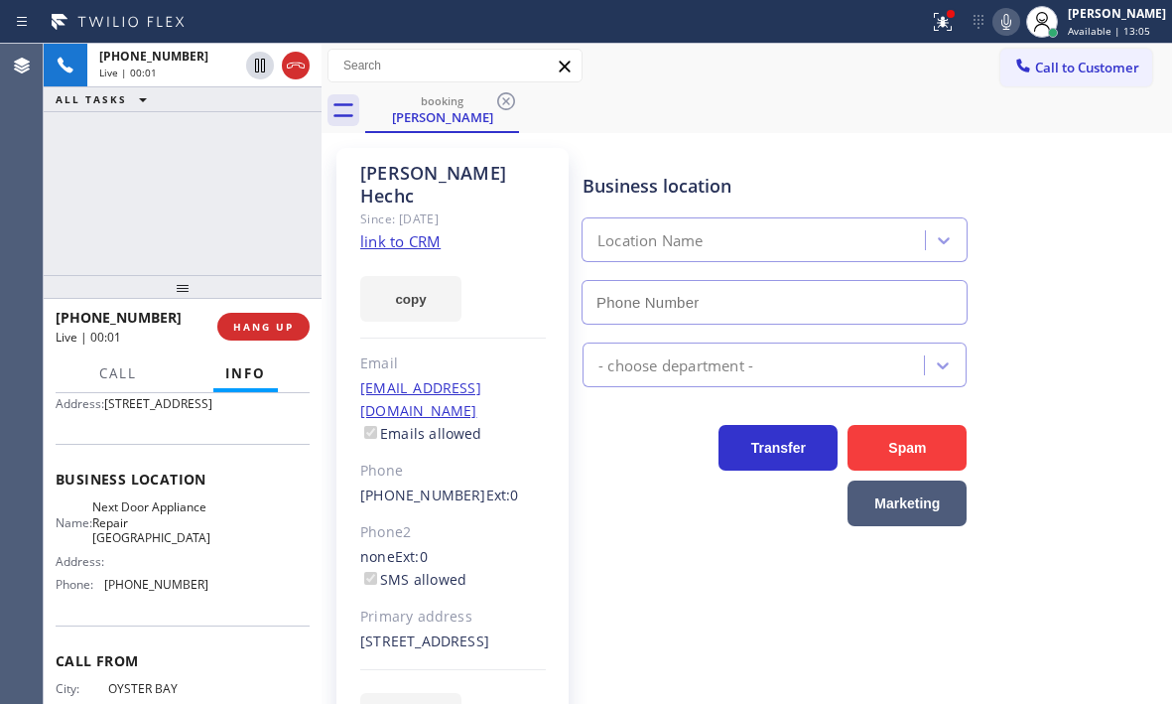
type input "(631) 203-1974"
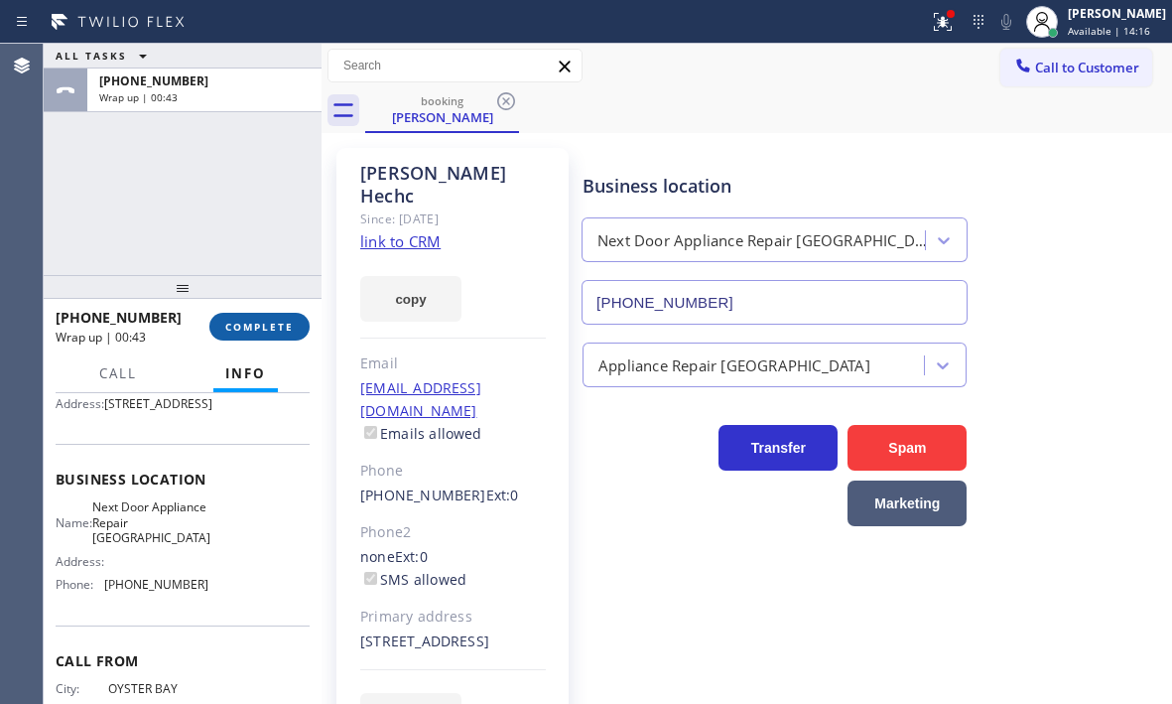
click at [245, 333] on span "COMPLETE" at bounding box center [259, 327] width 69 height 14
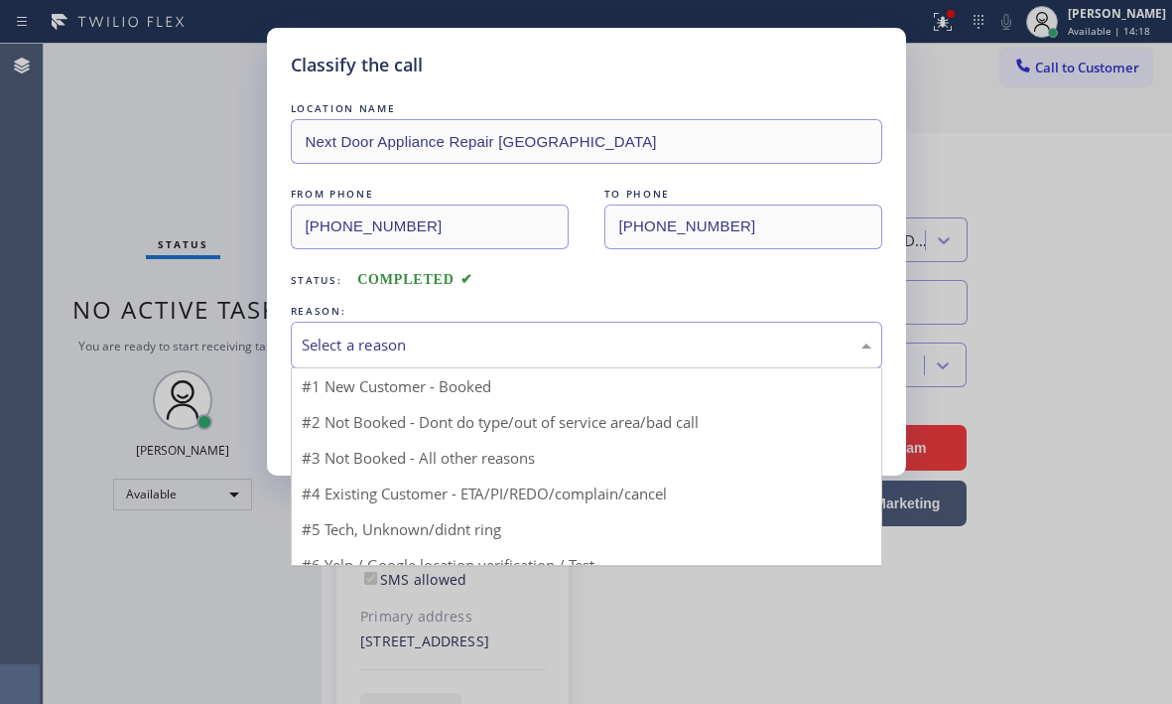
click at [410, 335] on div "Select a reason" at bounding box center [587, 345] width 570 height 23
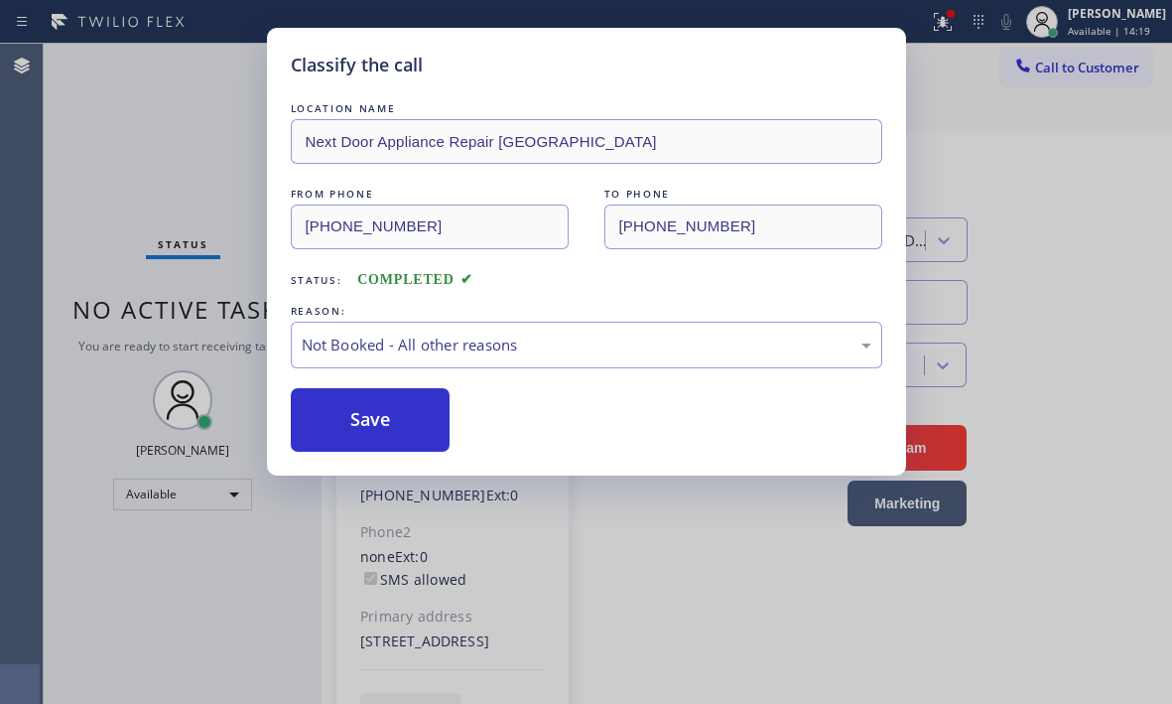
drag, startPoint x: 390, startPoint y: 422, endPoint x: 408, endPoint y: 368, distance: 56.5
click at [408, 367] on div "Not Booked - All other reasons" at bounding box center [587, 345] width 592 height 47
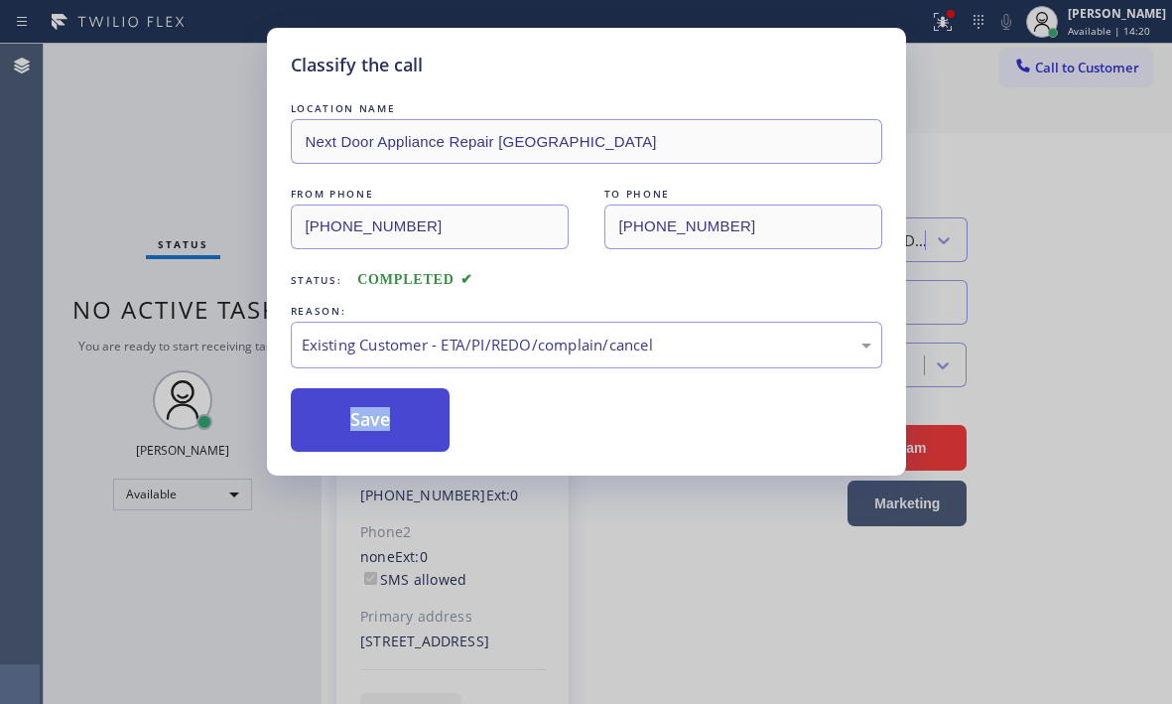
click at [368, 404] on button "Save" at bounding box center [371, 420] width 160 height 64
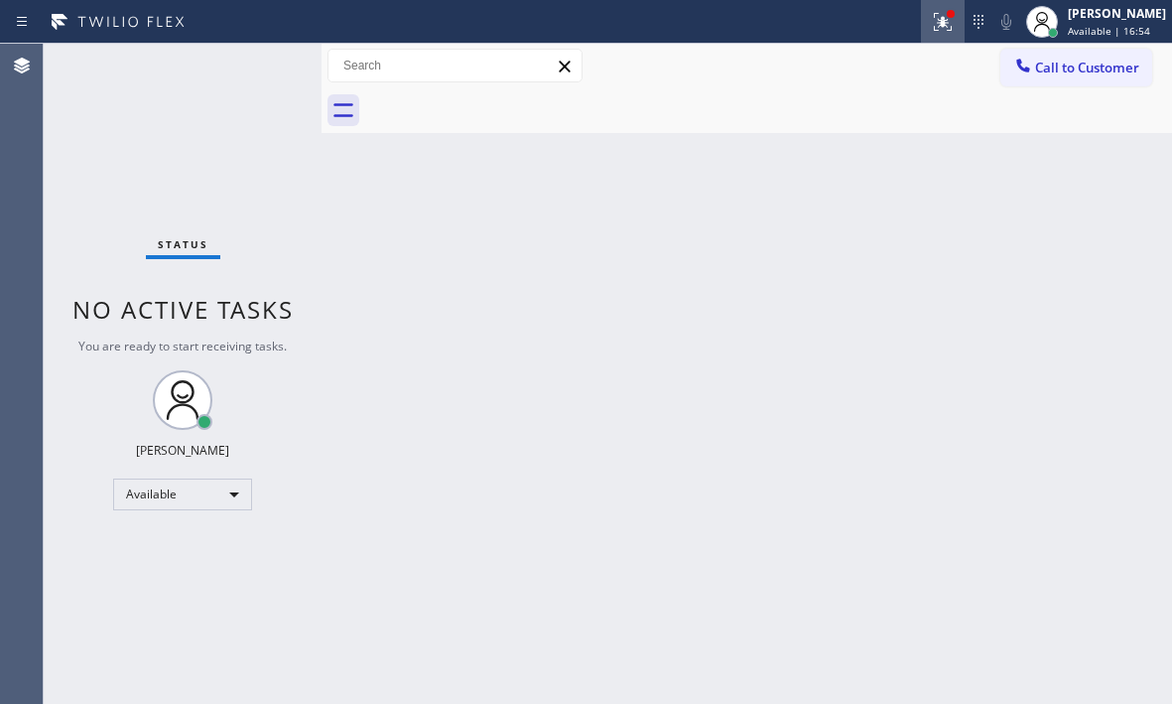
click at [931, 25] on icon at bounding box center [943, 22] width 24 height 24
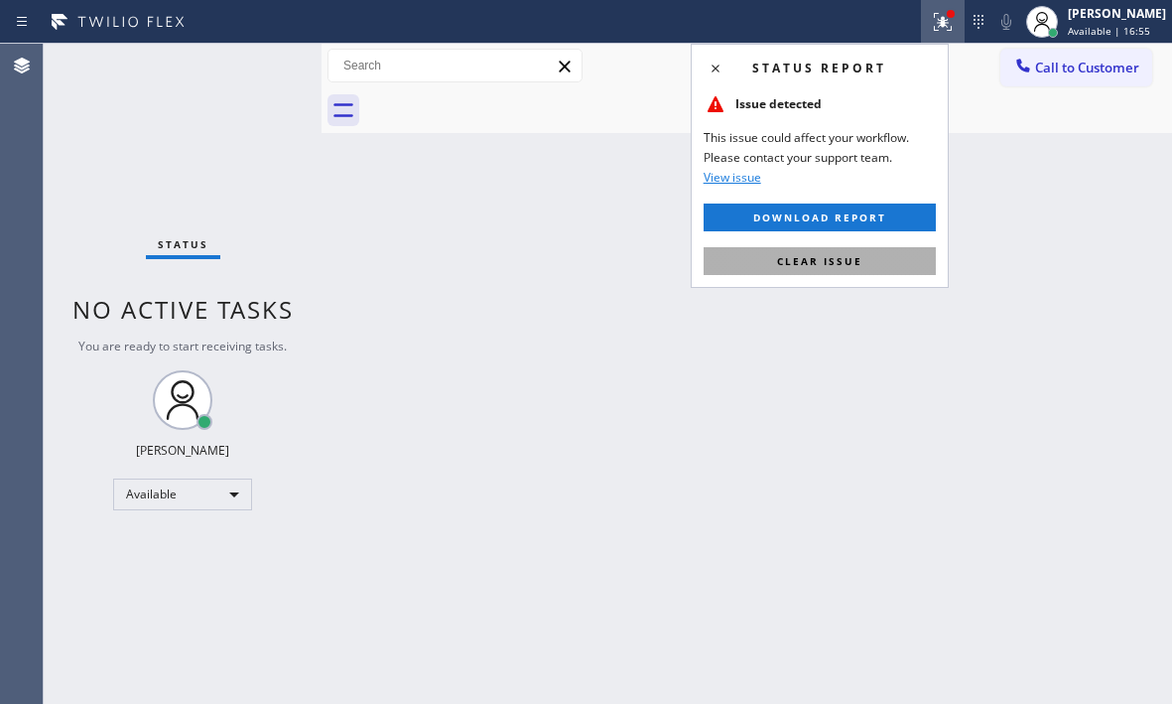
click at [870, 259] on button "Clear issue" at bounding box center [820, 261] width 232 height 28
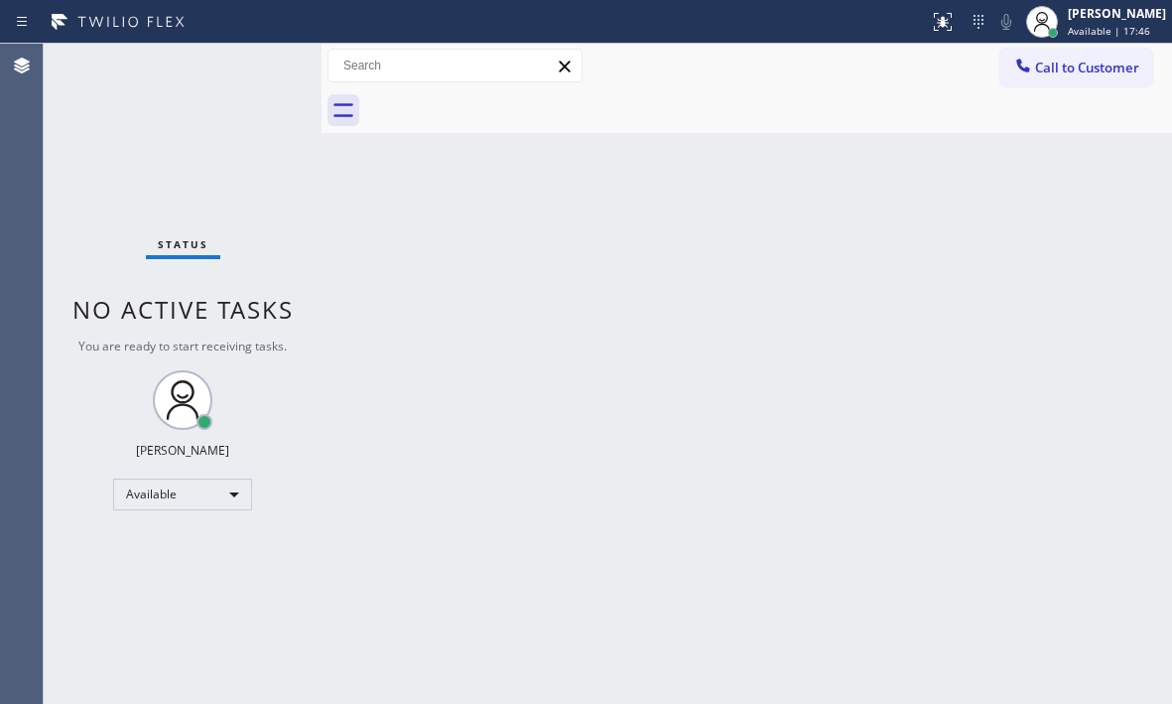
click at [911, 257] on div "Back to Dashboard Change Sender ID Customers Technicians Select a contact Outbo…" at bounding box center [747, 374] width 851 height 660
click at [597, 332] on div "Back to Dashboard Change Sender ID Customers Technicians Select a contact Outbo…" at bounding box center [747, 374] width 851 height 660
click at [669, 332] on div "Back to Dashboard Change Sender ID Customers Technicians Select a contact Outbo…" at bounding box center [747, 374] width 851 height 660
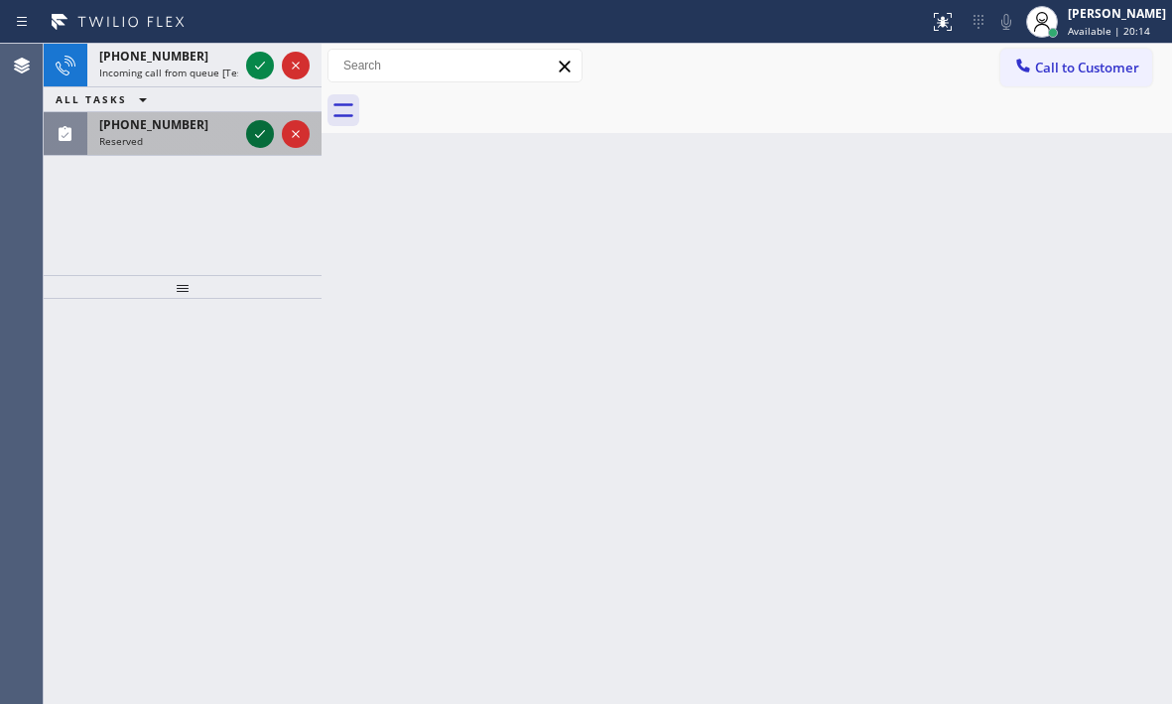
click at [251, 137] on icon at bounding box center [260, 134] width 24 height 24
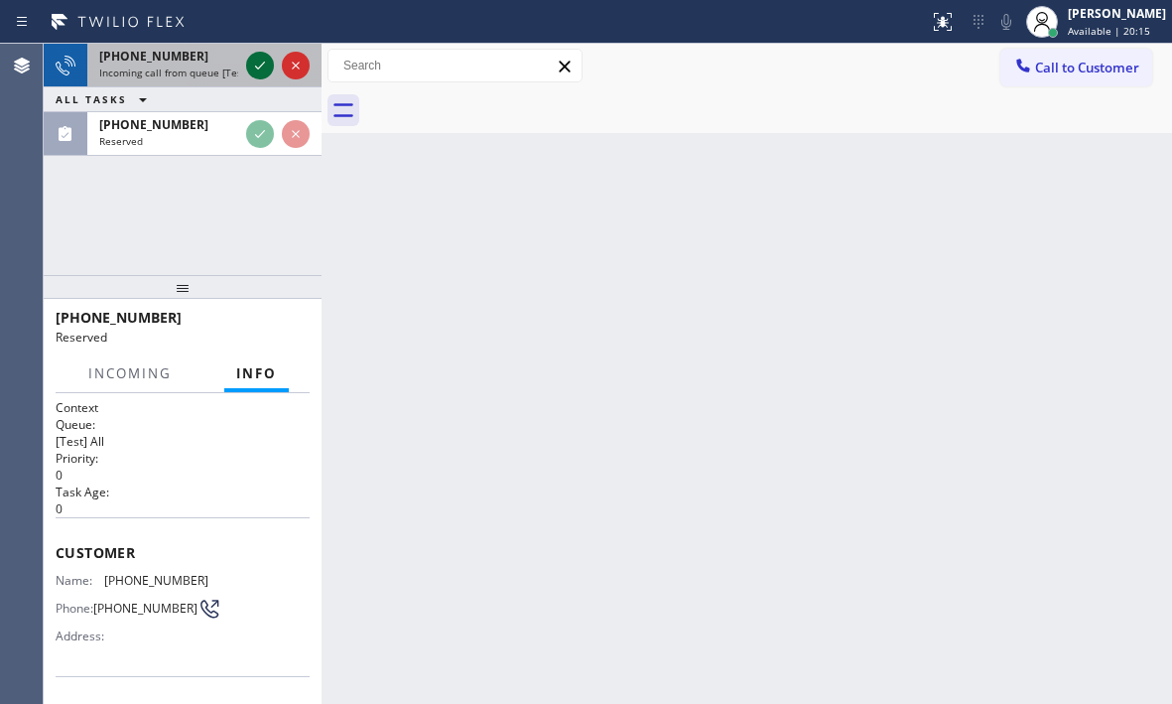
click at [256, 72] on icon at bounding box center [260, 66] width 24 height 24
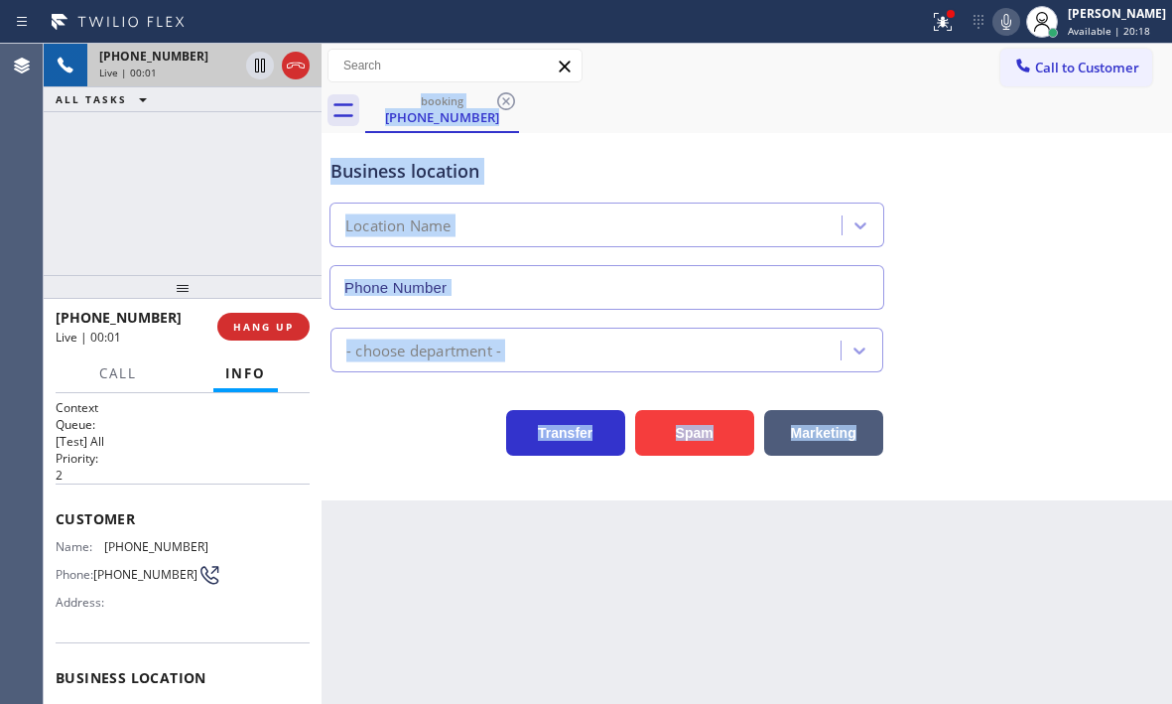
type input "(708) 554-7898"
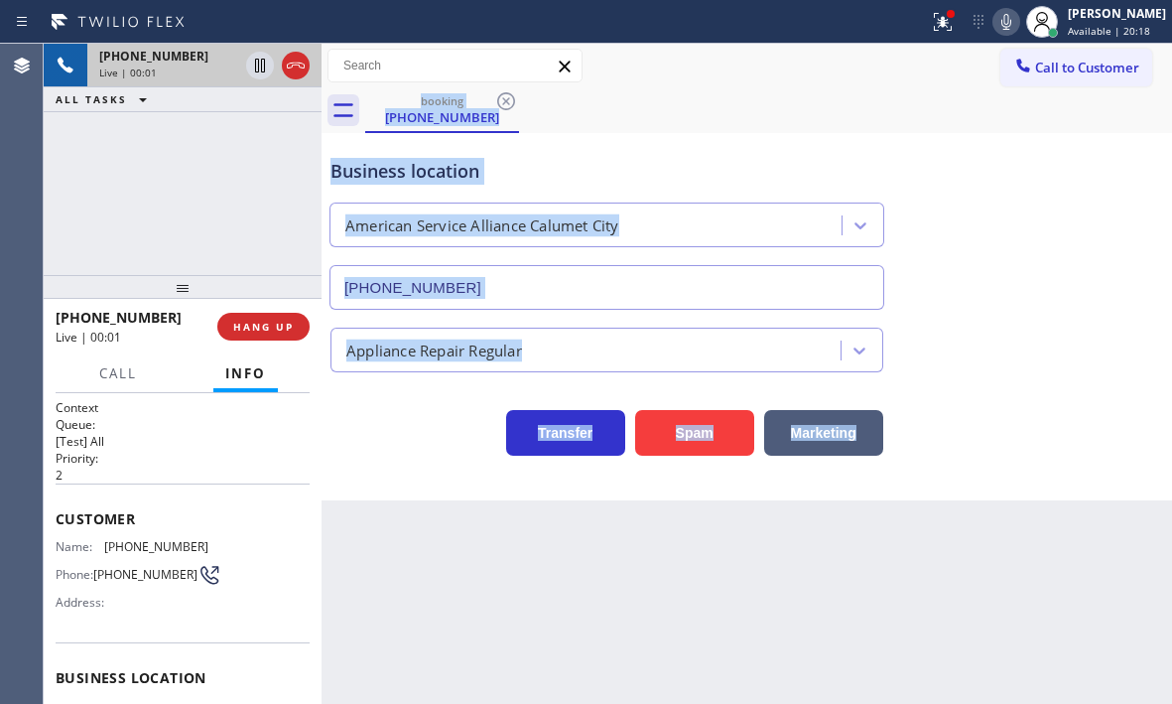
click at [439, 461] on div "Business location American Service Alliance Calumet City (708) 554-7898 Applian…" at bounding box center [747, 316] width 851 height 367
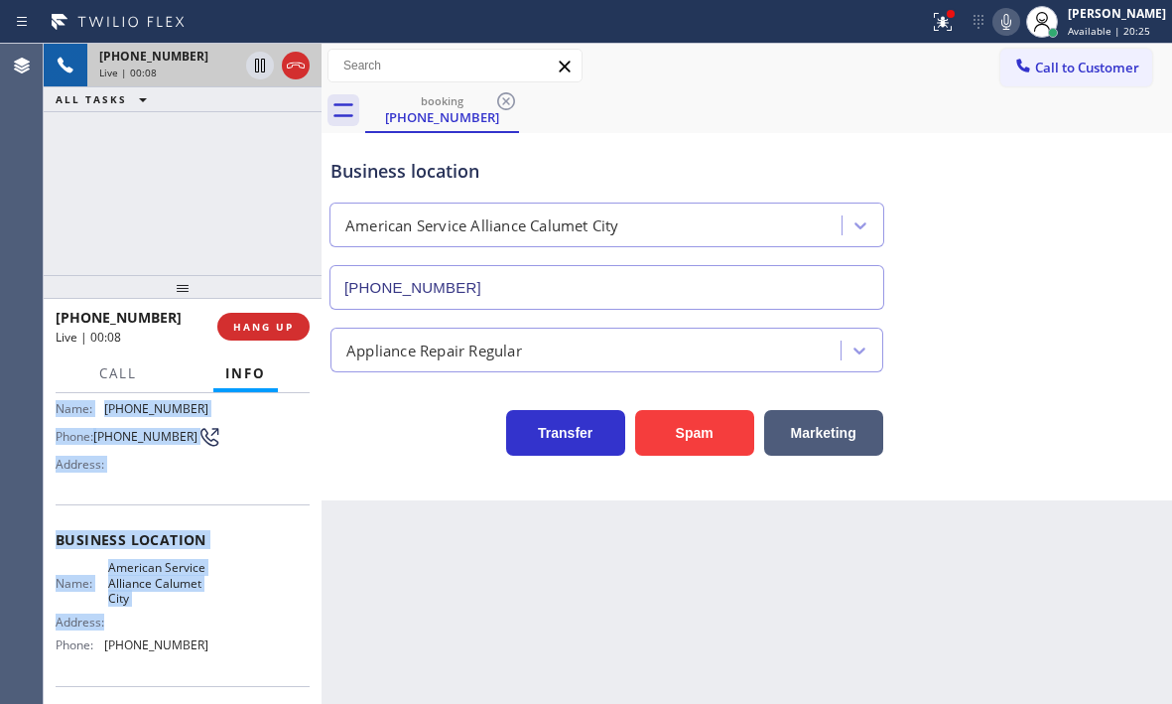
scroll to position [199, 0]
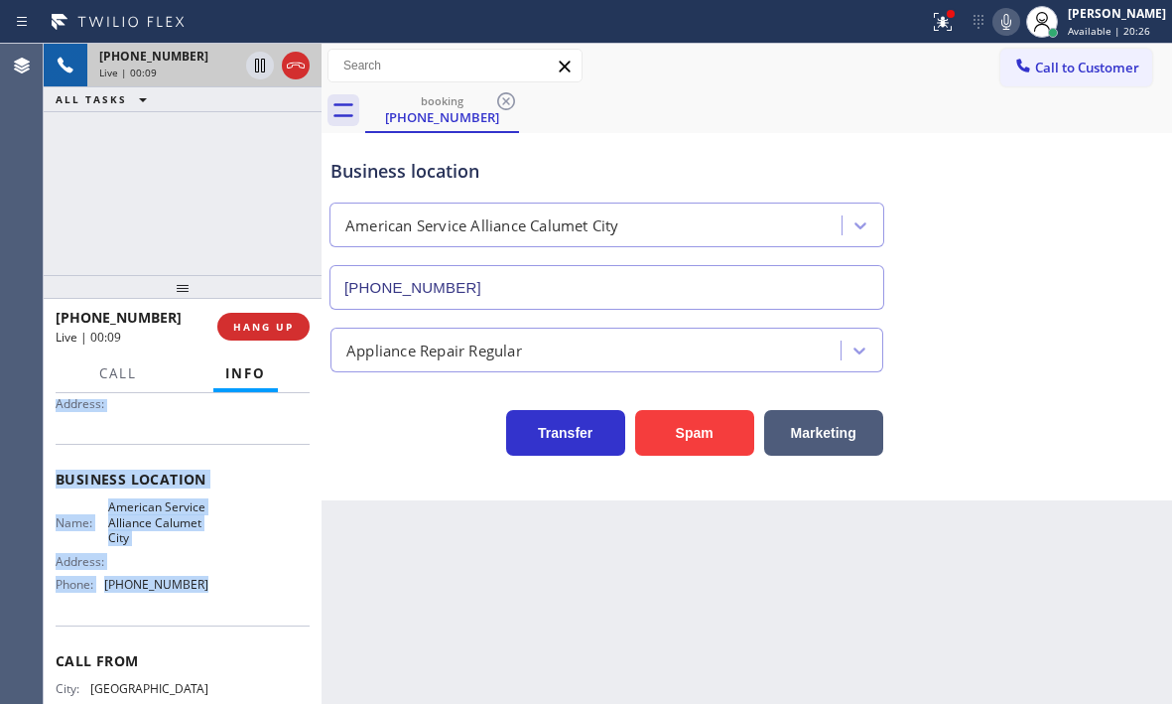
drag, startPoint x: 56, startPoint y: 418, endPoint x: 238, endPoint y: 591, distance: 251.4
click at [238, 591] on div "Context Queue: [Test] All Priority: 2 Customer Name: (708) 612-7067 Phone: (708…" at bounding box center [183, 488] width 254 height 575
click at [262, 74] on icon at bounding box center [260, 66] width 24 height 24
click at [259, 65] on icon at bounding box center [260, 66] width 24 height 24
click at [291, 64] on icon at bounding box center [296, 66] width 18 height 6
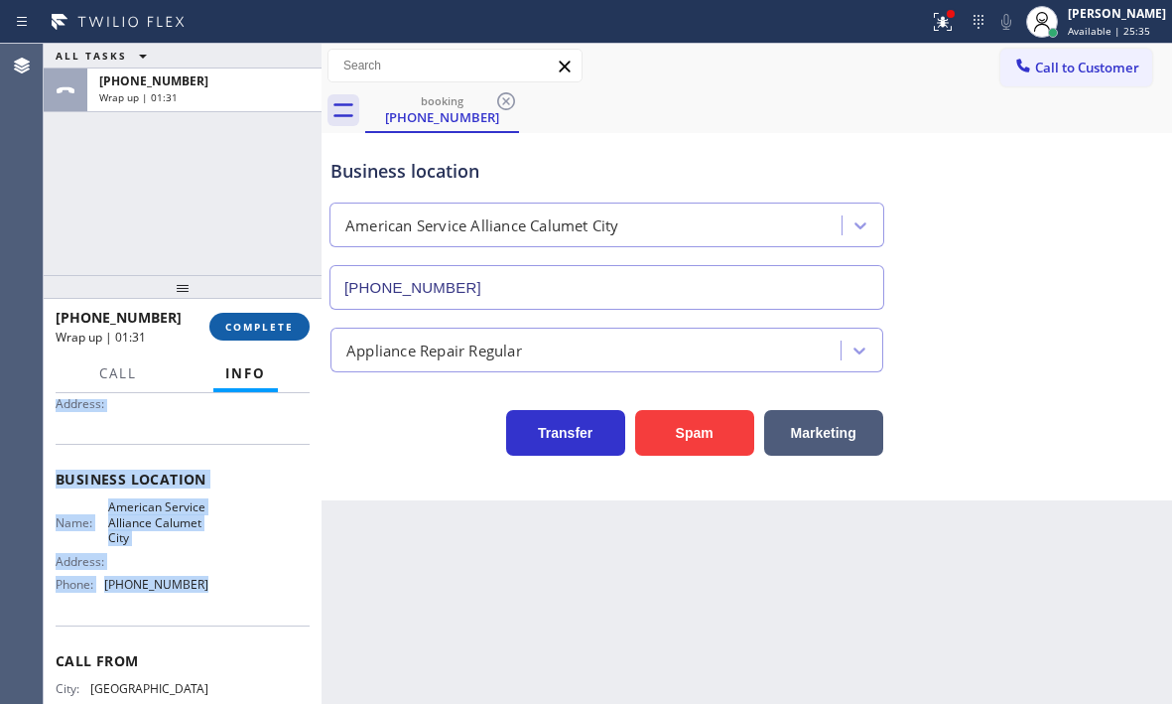
click at [271, 317] on button "COMPLETE" at bounding box center [259, 327] width 100 height 28
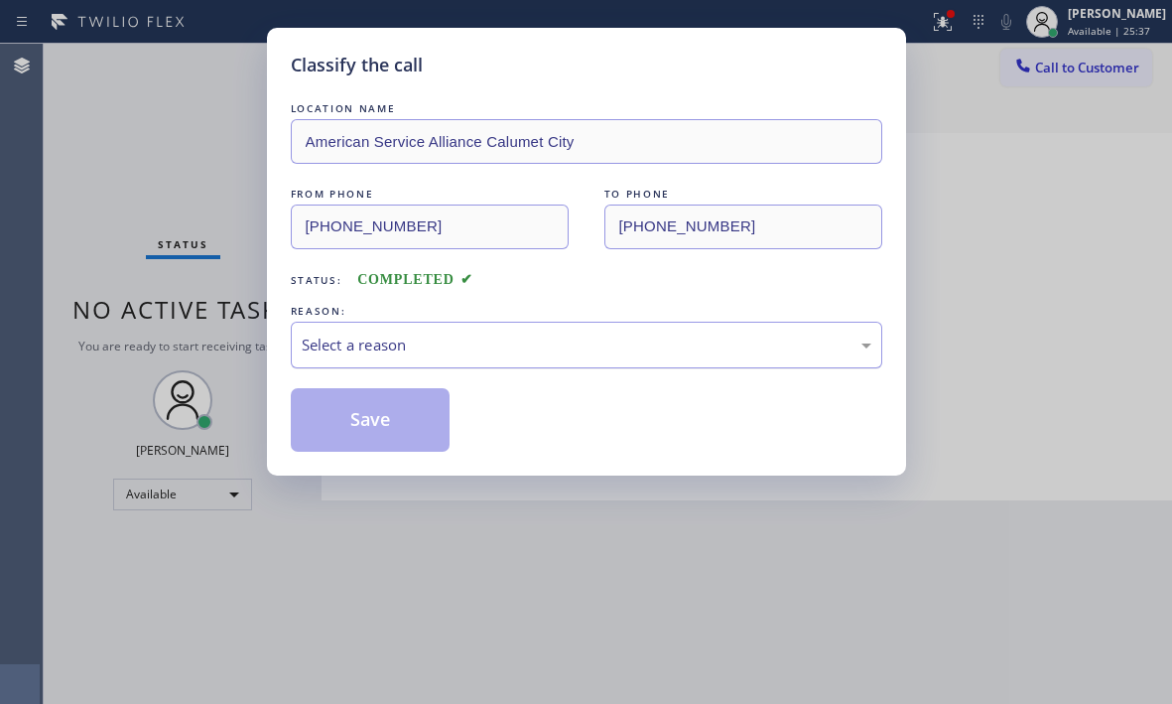
click at [359, 350] on div "Select a reason" at bounding box center [587, 345] width 570 height 23
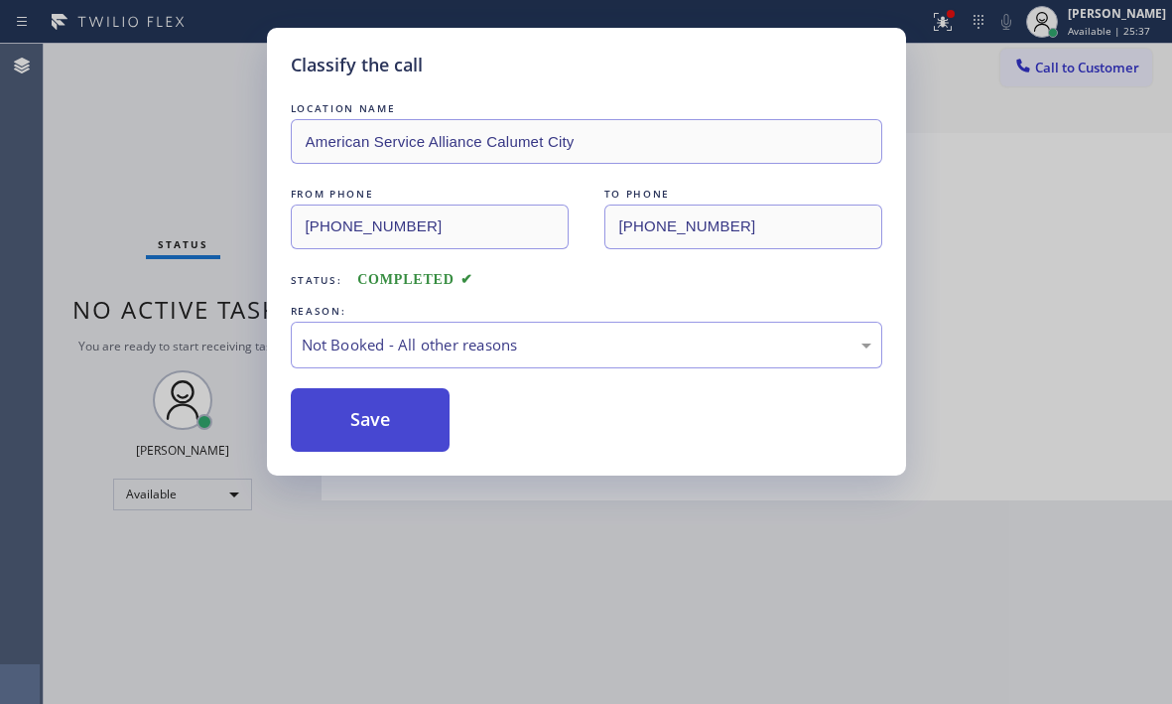
click at [327, 422] on button "Save" at bounding box center [371, 420] width 160 height 64
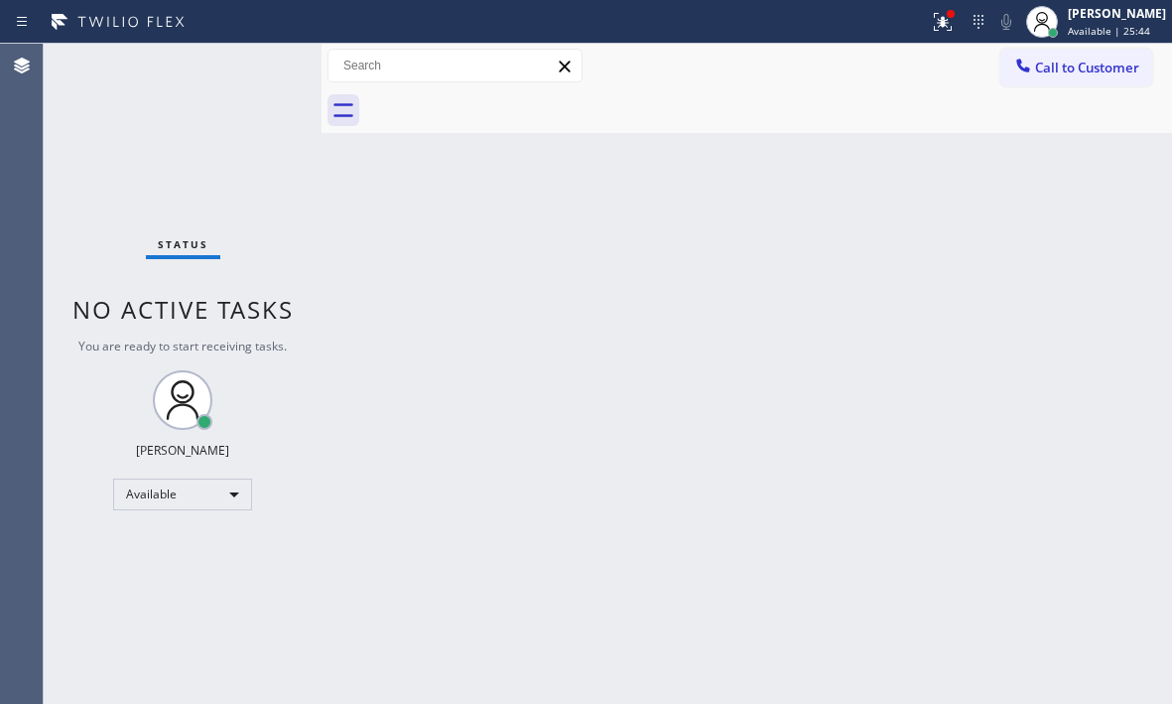
click at [728, 260] on div "Back to Dashboard Change Sender ID Customers Technicians Select a contact Outbo…" at bounding box center [747, 374] width 851 height 660
click at [931, 32] on icon at bounding box center [943, 22] width 24 height 24
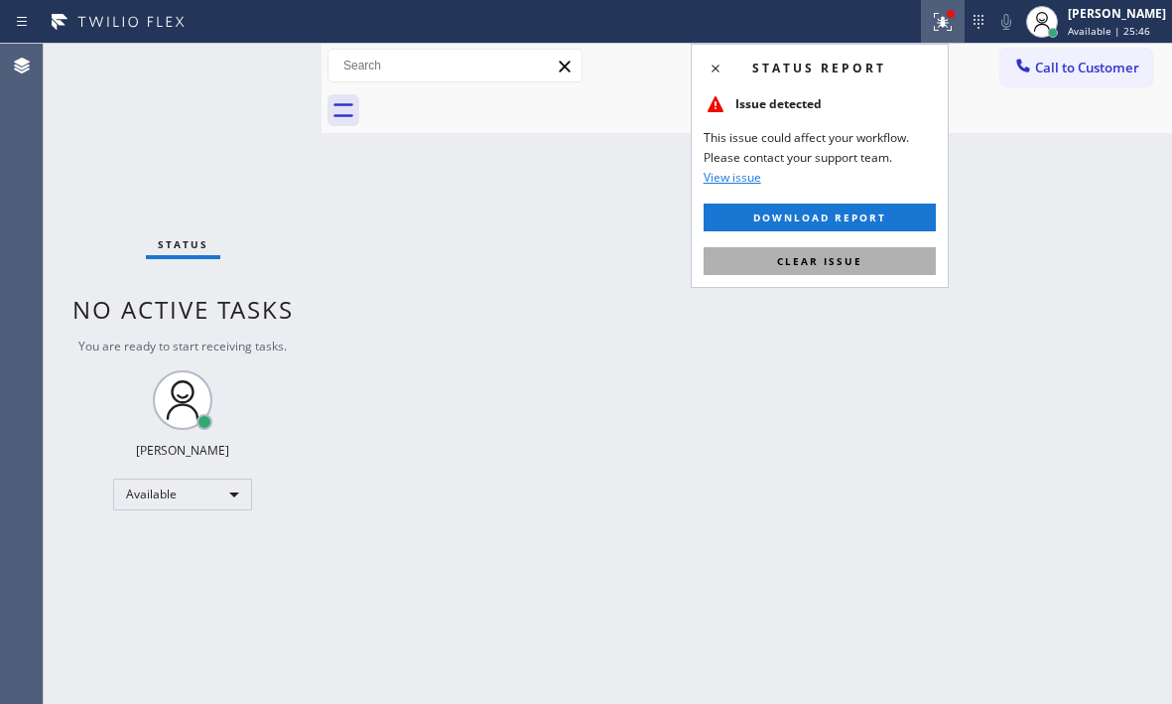
click at [856, 260] on span "Clear issue" at bounding box center [819, 261] width 85 height 14
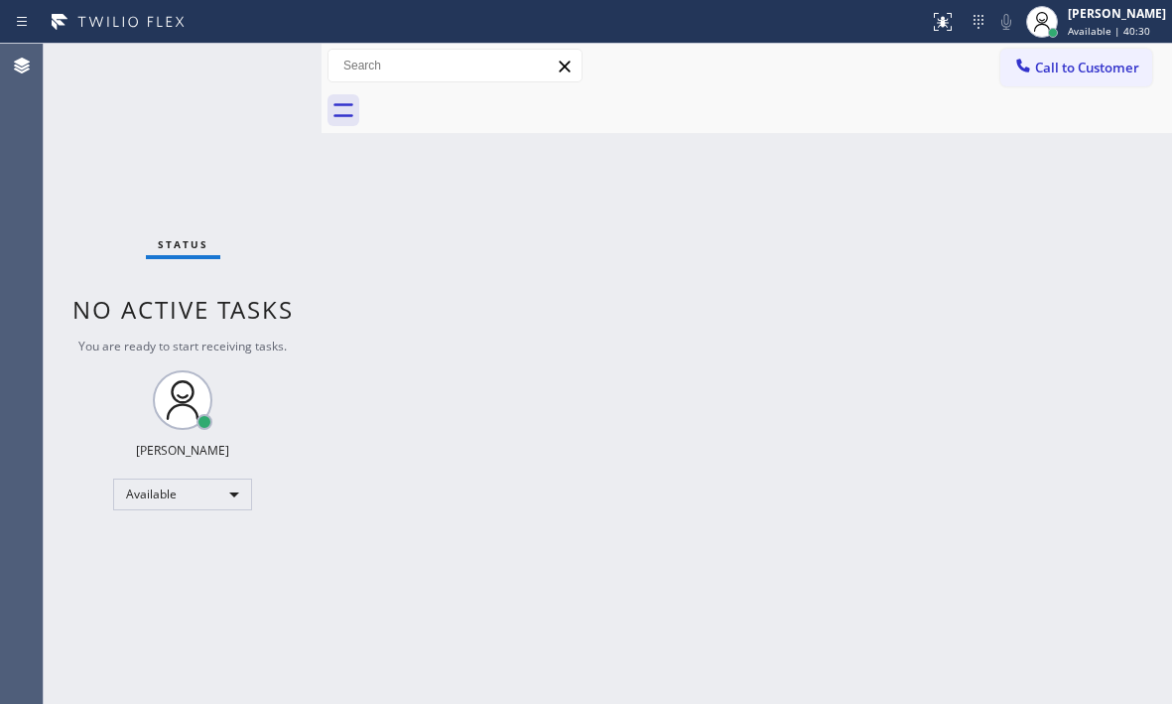
click at [675, 283] on div "Back to Dashboard Change Sender ID Customers Technicians Select a contact Outbo…" at bounding box center [747, 374] width 851 height 660
click at [238, 65] on div "Status No active tasks You are ready to start receiving tasks. Judy Mae Saturin…" at bounding box center [183, 374] width 278 height 660
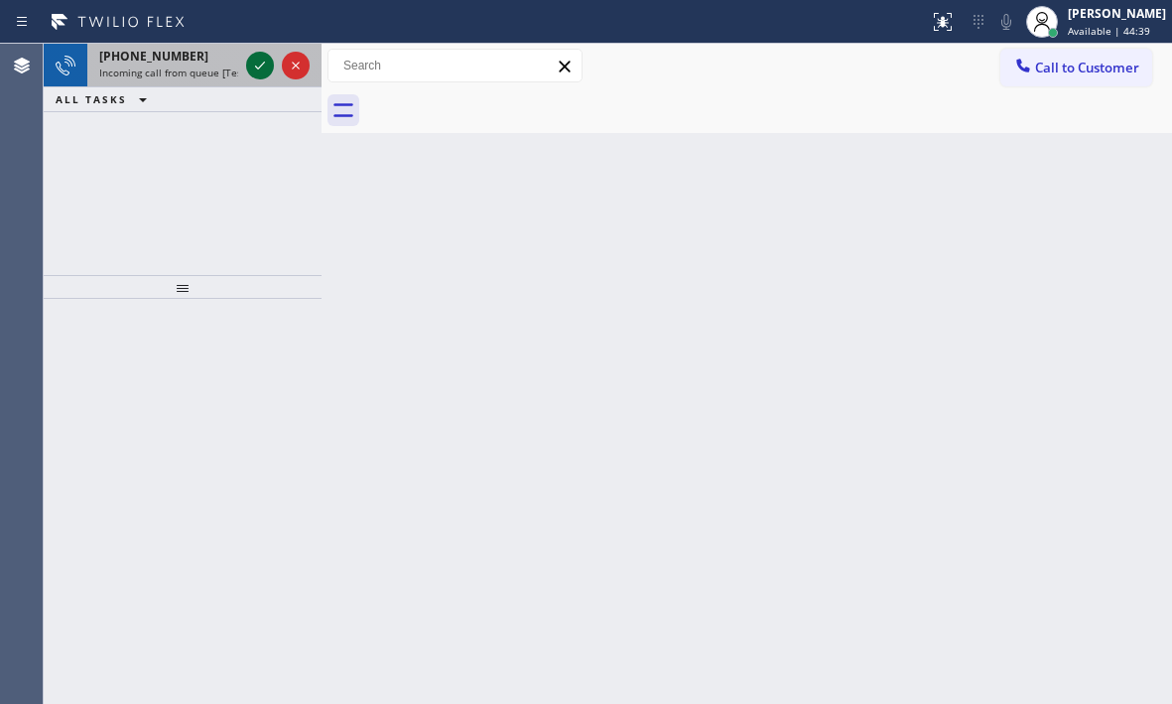
click at [266, 64] on icon at bounding box center [260, 66] width 24 height 24
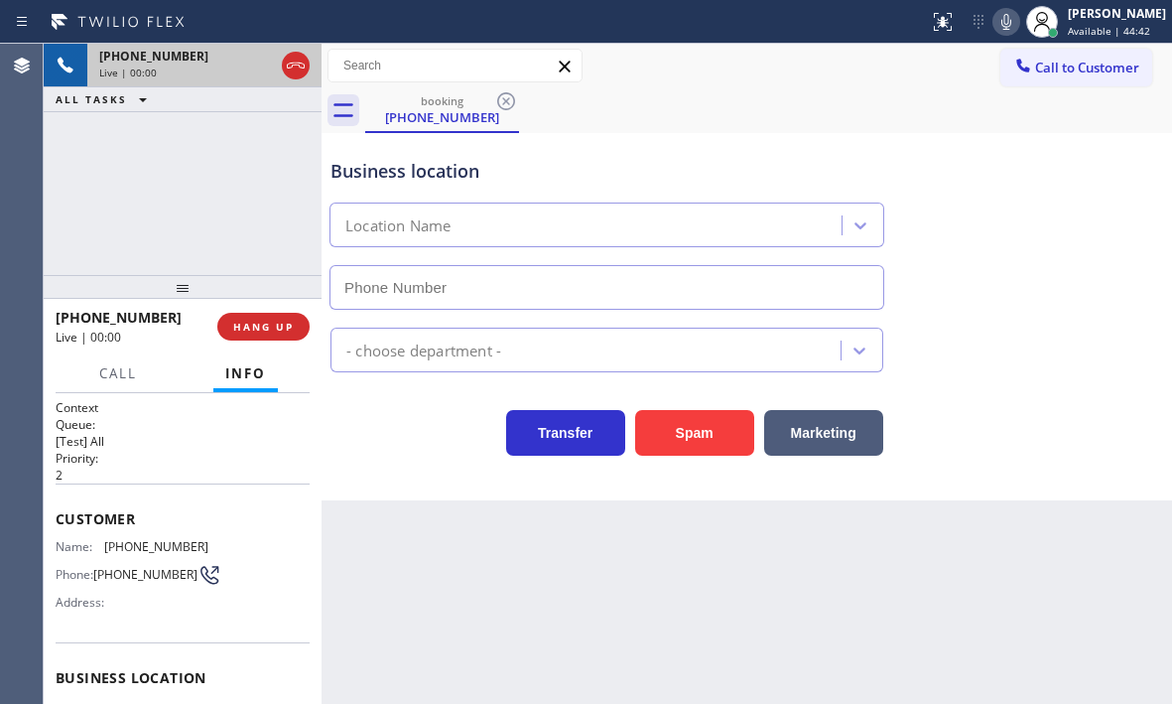
type input "(805) 256-7908"
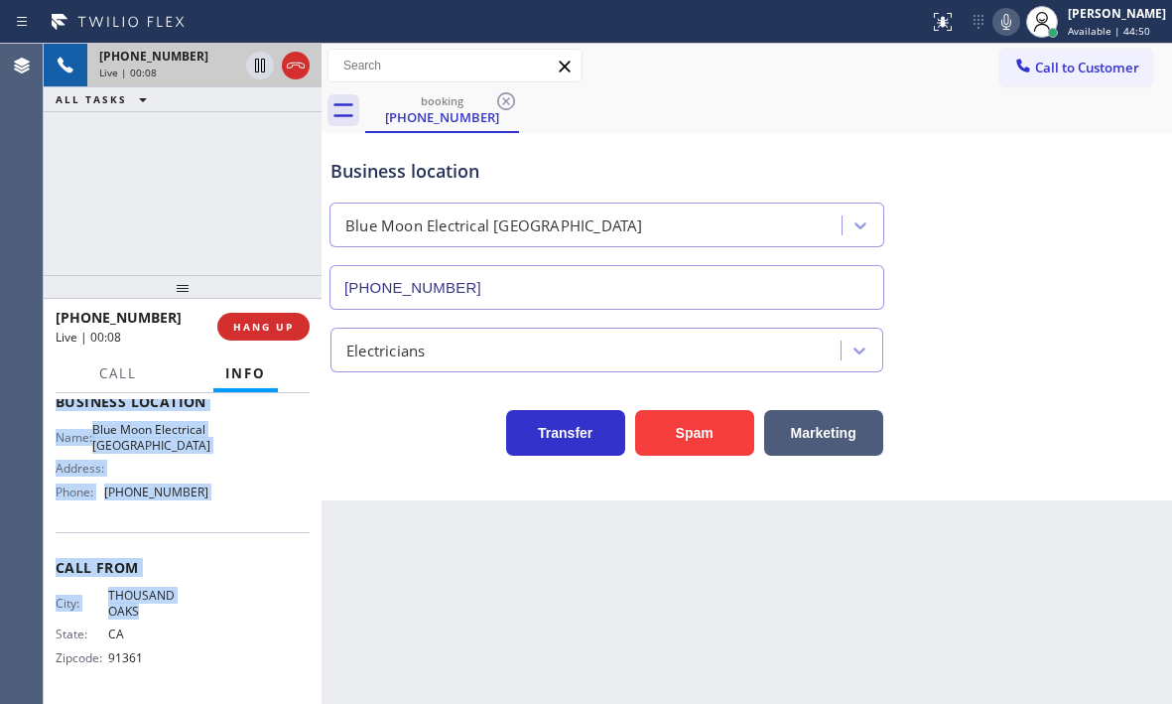
scroll to position [298, 0]
drag, startPoint x: 53, startPoint y: 514, endPoint x: 230, endPoint y: 516, distance: 177.7
click at [230, 516] on div "Context Queue: [Test] All Priority: 2 Customer Name: (805) 905-9931 Phone: (805…" at bounding box center [183, 548] width 278 height 311
click at [257, 69] on icon at bounding box center [260, 66] width 24 height 24
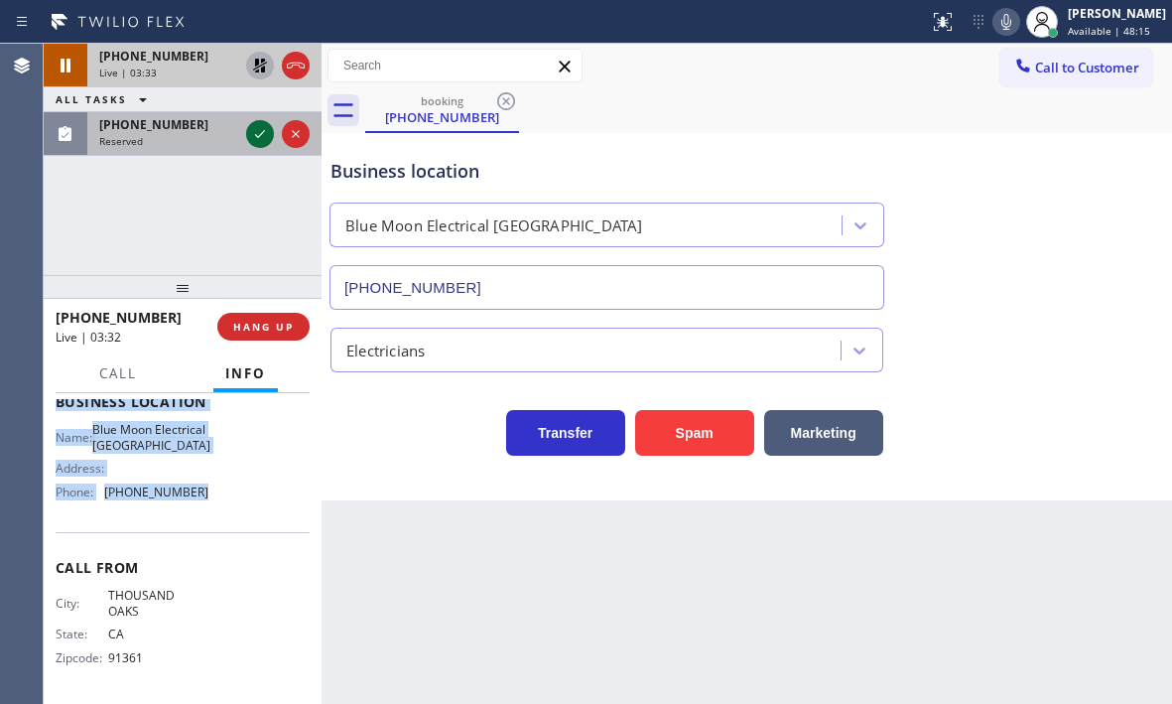
click at [262, 140] on icon at bounding box center [260, 134] width 24 height 24
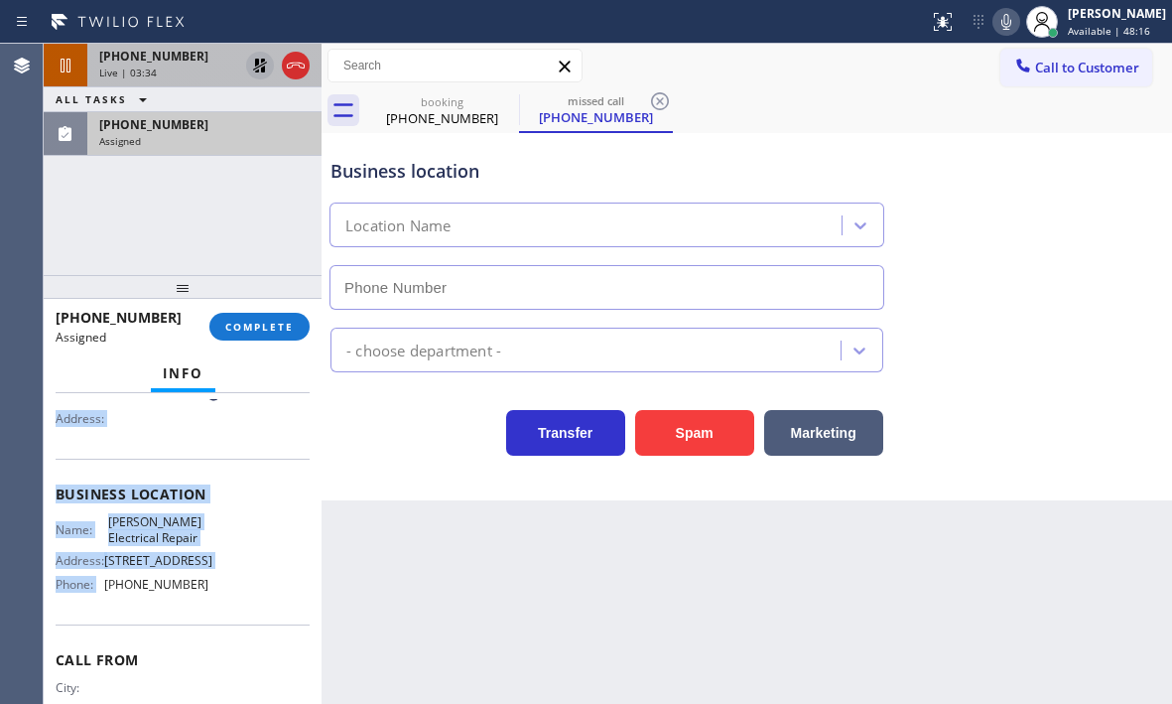
click at [247, 479] on div "Business location Name: Larson Electrical Repair Address: 1614 N HARVARD BLVD P…" at bounding box center [183, 542] width 254 height 166
type input "(323) 616-1473"
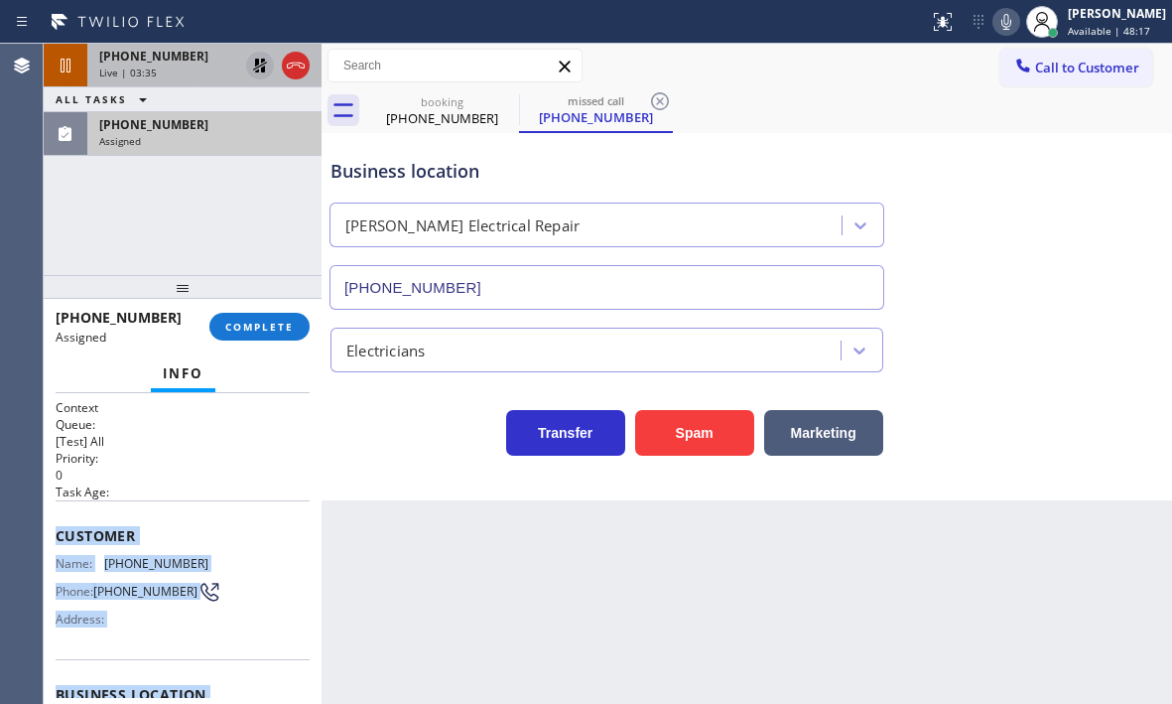
click at [166, 523] on div "Customer Name: (310) 418-4822 Phone: (310) 418-4822 Address:" at bounding box center [183, 579] width 254 height 159
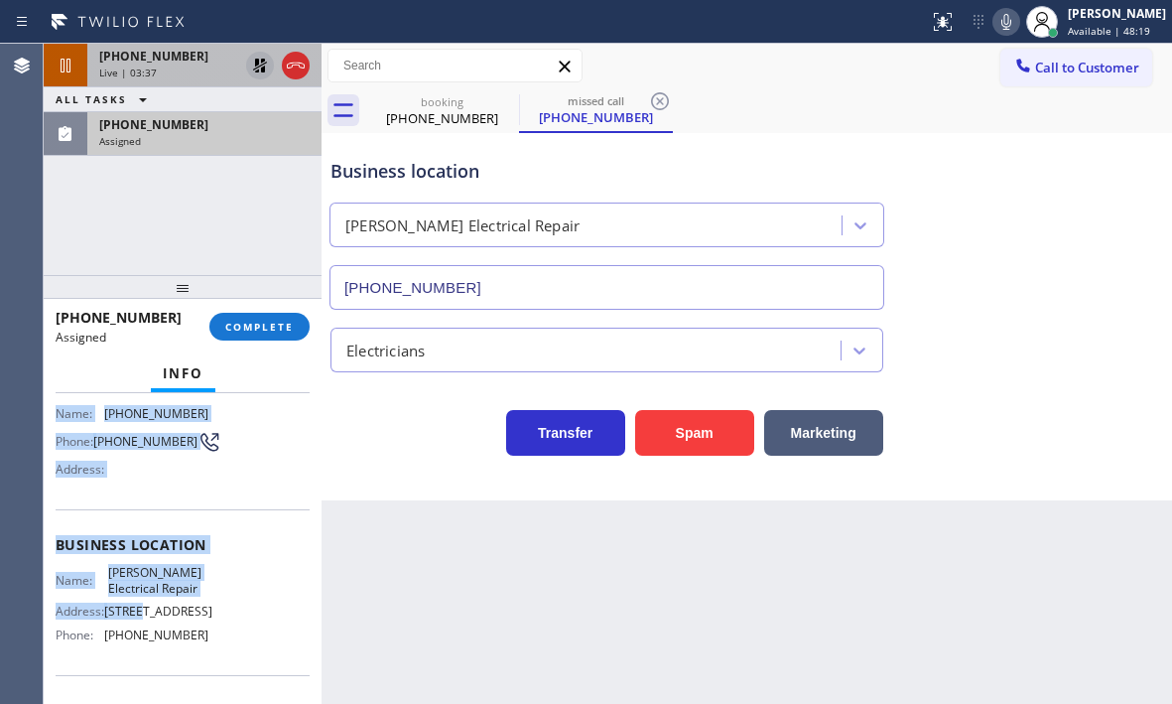
scroll to position [199, 0]
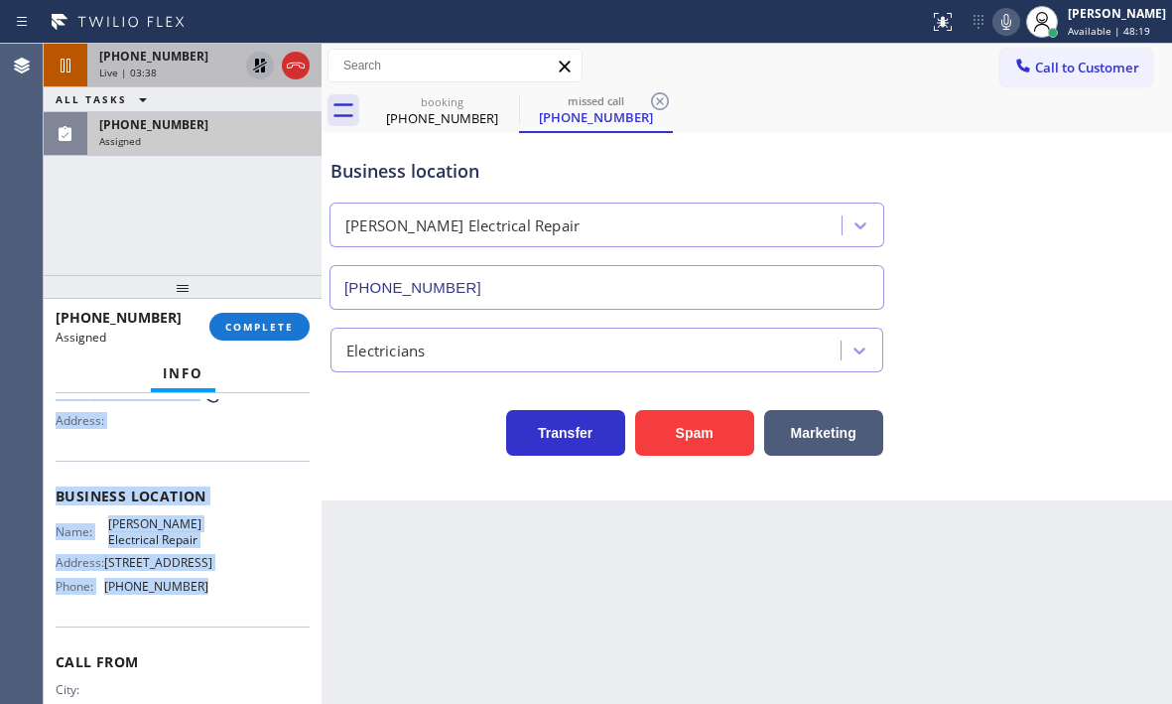
drag, startPoint x: 54, startPoint y: 528, endPoint x: 215, endPoint y: 613, distance: 182.5
click at [215, 613] on div "Context Queue: [Test] All Priority: 0 Task Age: Customer Name: (310) 418-4822 P…" at bounding box center [183, 548] width 278 height 311
click at [268, 333] on span "COMPLETE" at bounding box center [259, 327] width 69 height 14
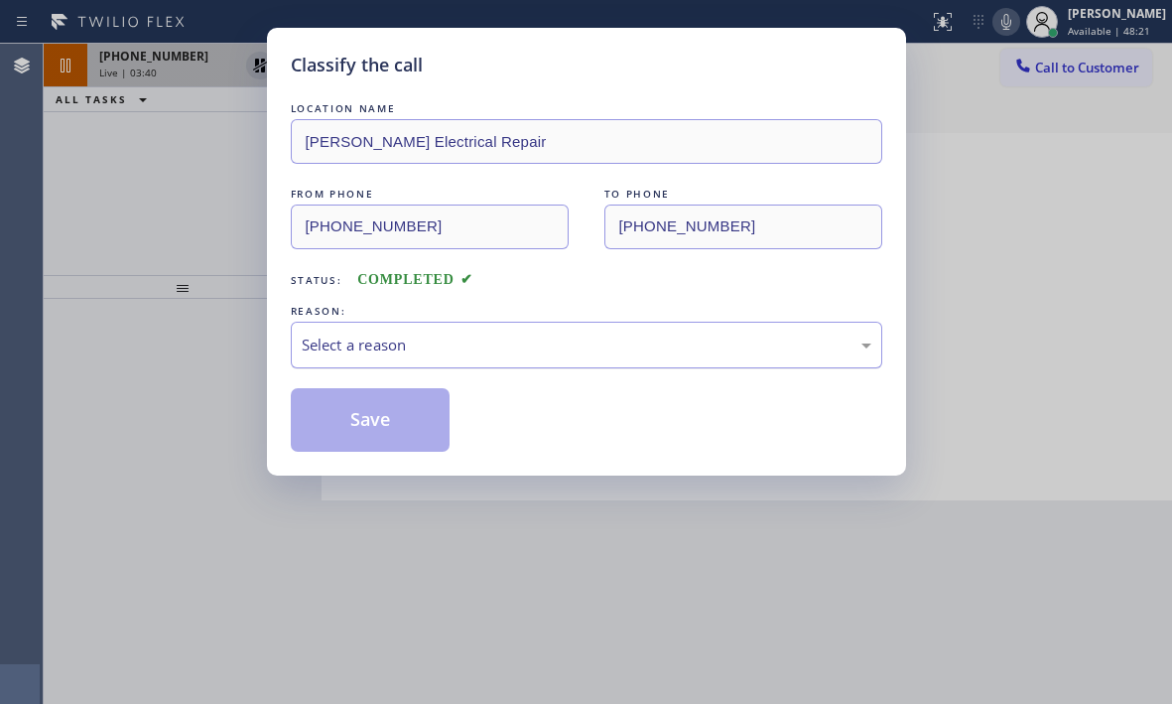
click at [454, 347] on div "Select a reason" at bounding box center [587, 345] width 570 height 23
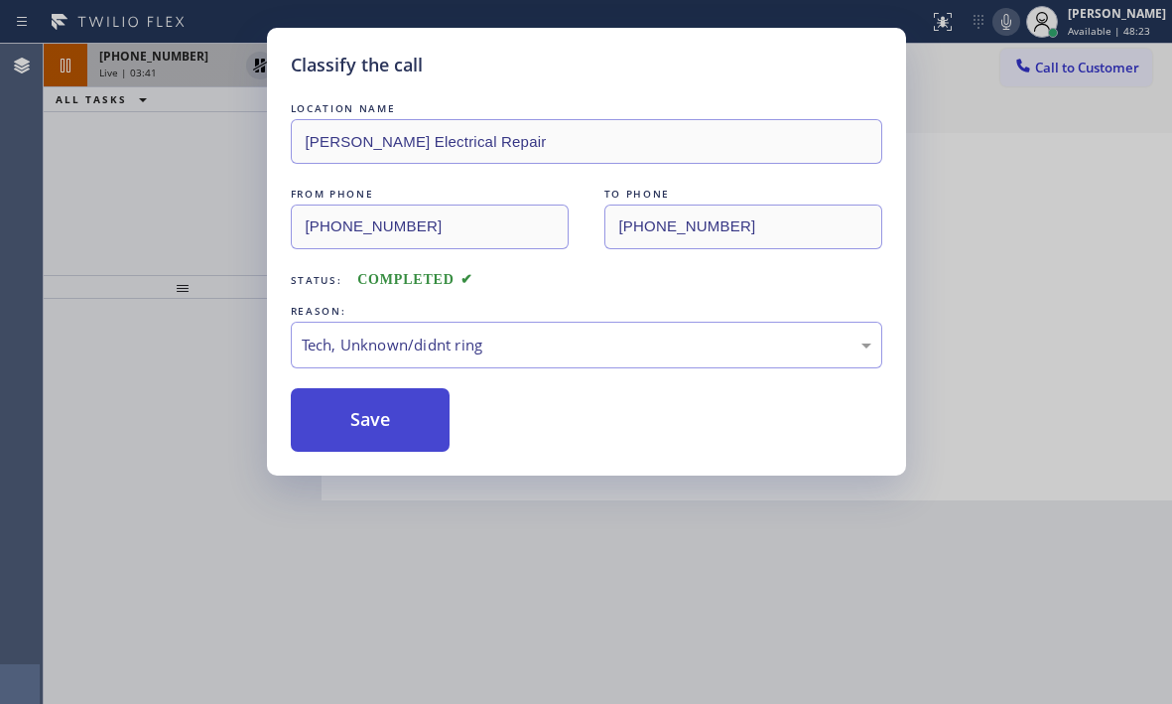
drag, startPoint x: 345, startPoint y: 423, endPoint x: 1098, endPoint y: 344, distance: 757.7
click at [345, 422] on button "Save" at bounding box center [371, 420] width 160 height 64
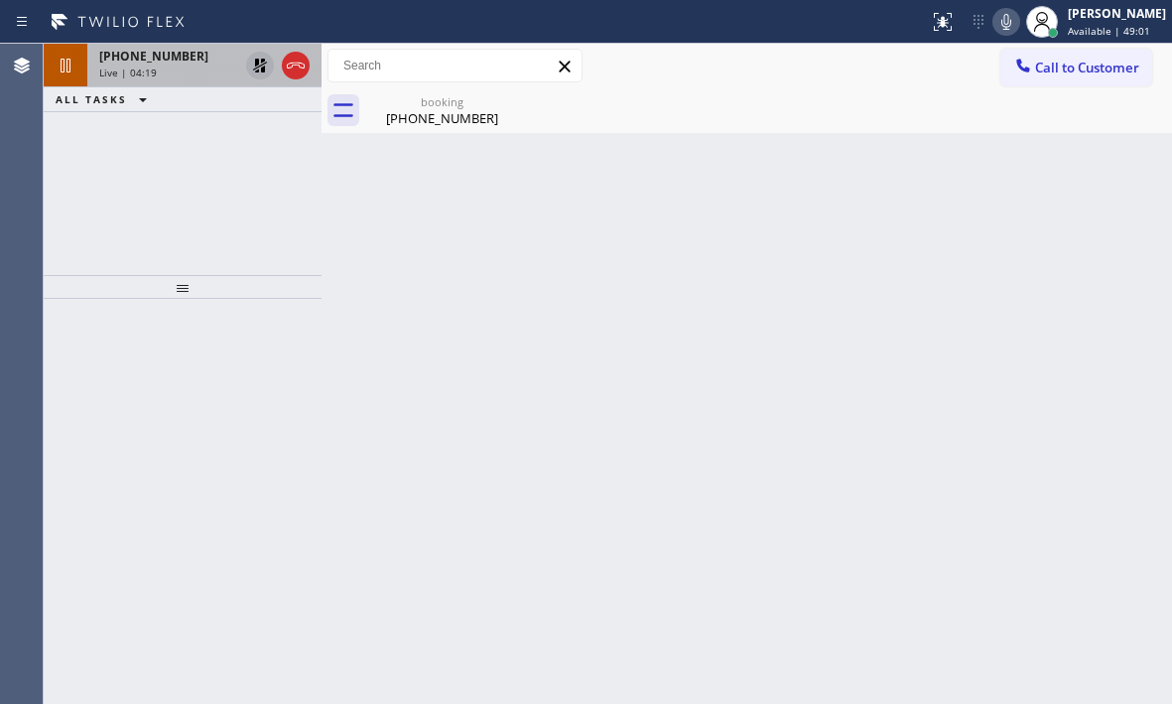
click at [258, 72] on icon at bounding box center [260, 66] width 14 height 14
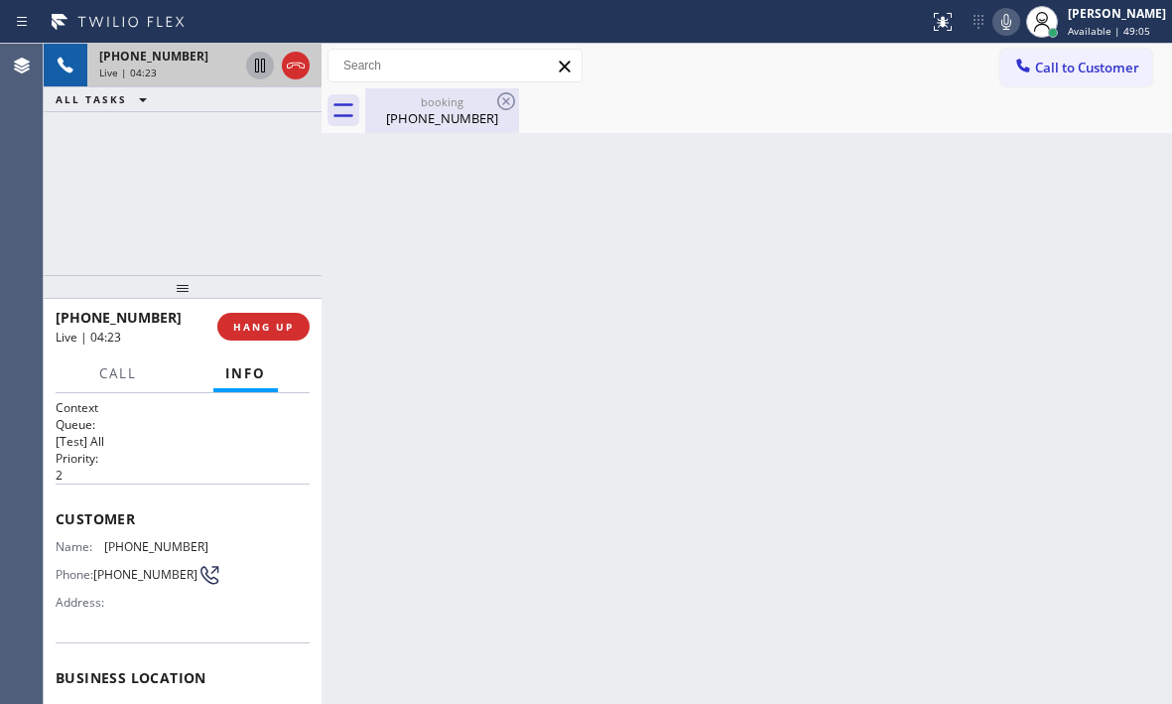
click at [441, 104] on div "booking" at bounding box center [442, 101] width 150 height 15
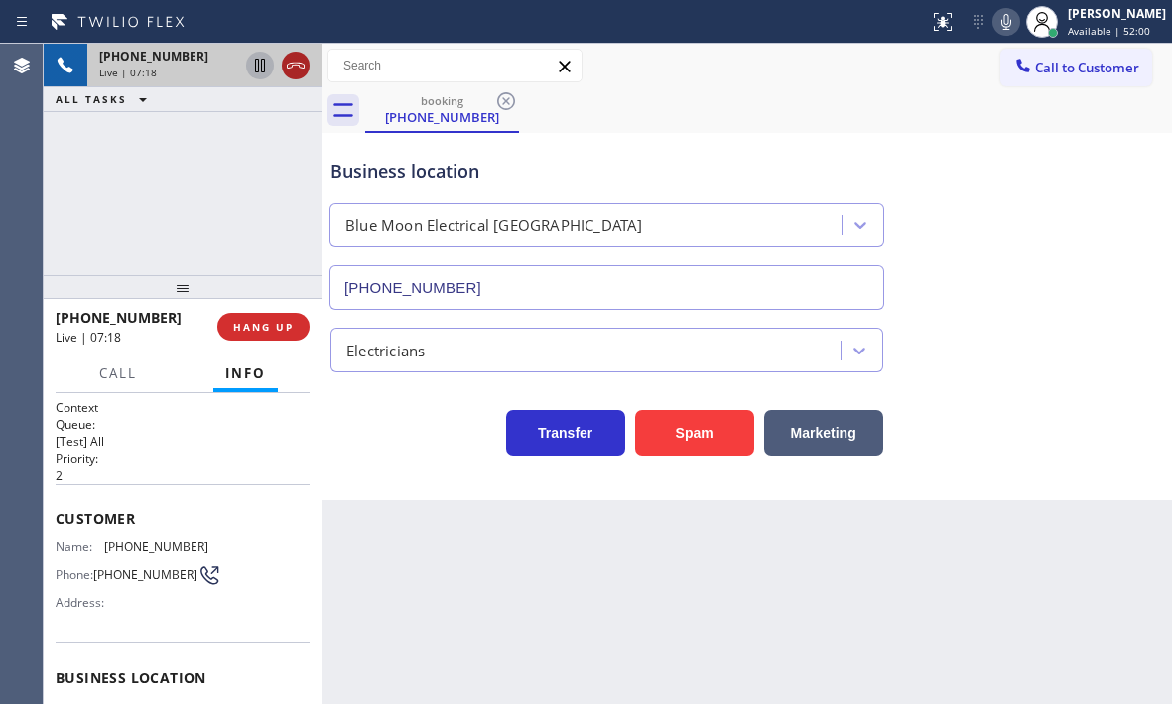
click at [300, 74] on icon at bounding box center [296, 66] width 24 height 24
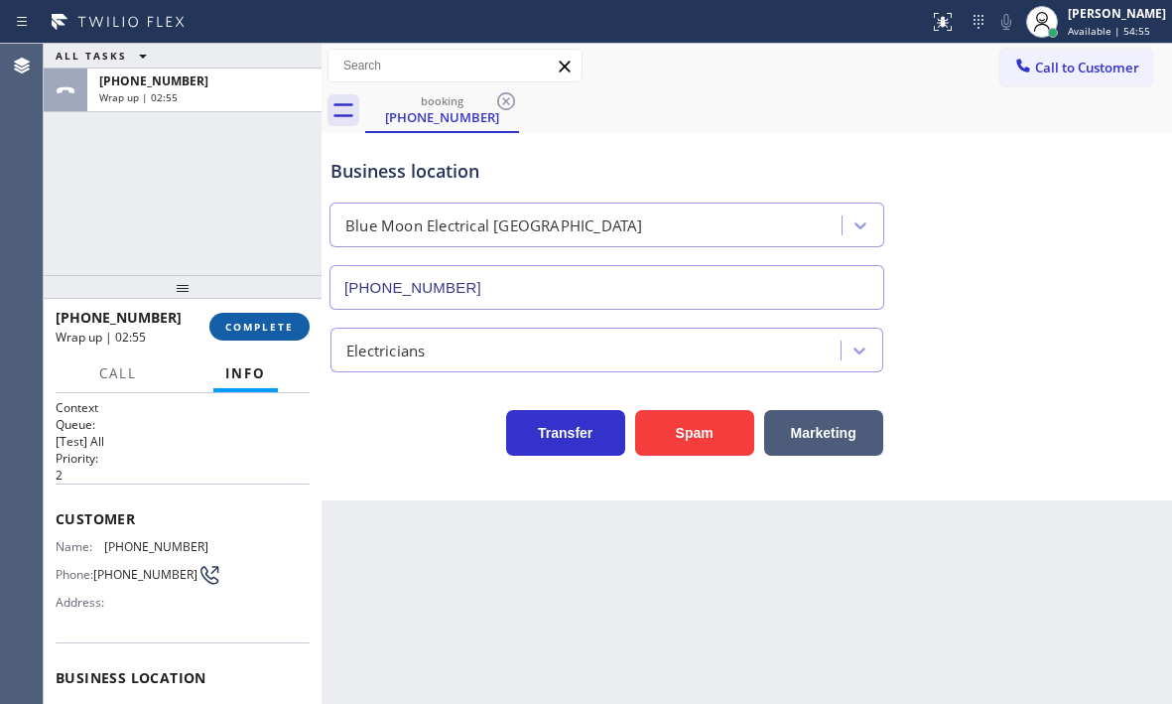
click at [256, 323] on span "COMPLETE" at bounding box center [259, 327] width 69 height 14
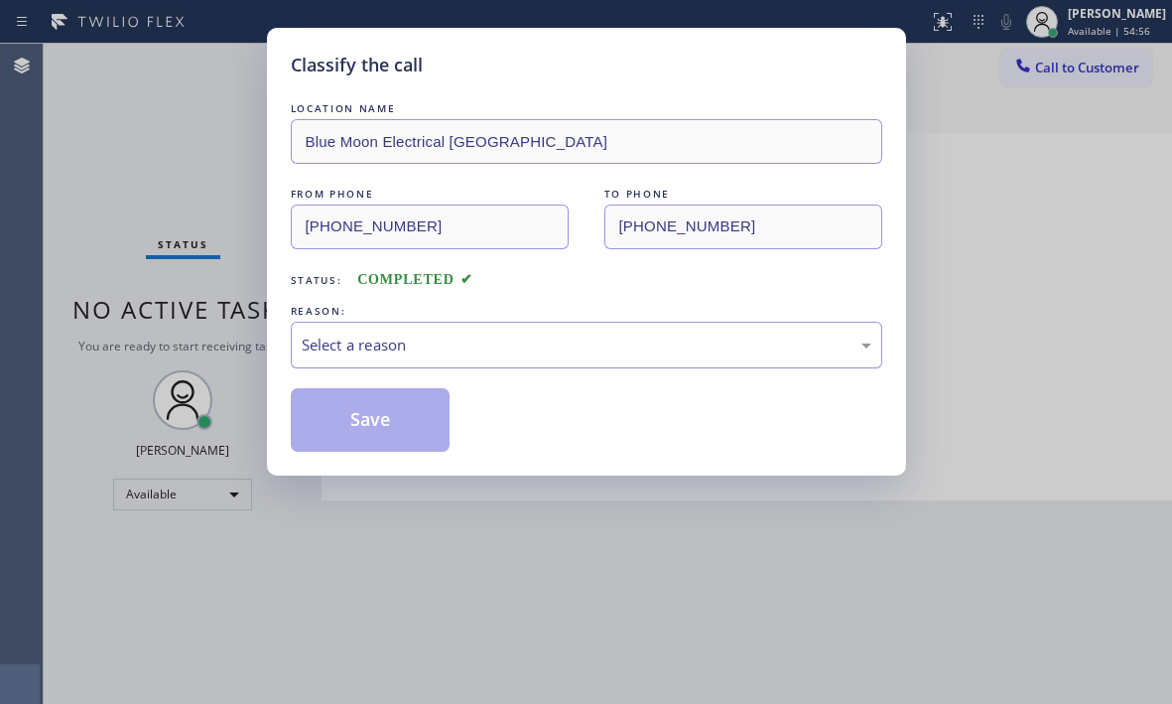
click at [450, 329] on div "Select a reason" at bounding box center [587, 345] width 592 height 47
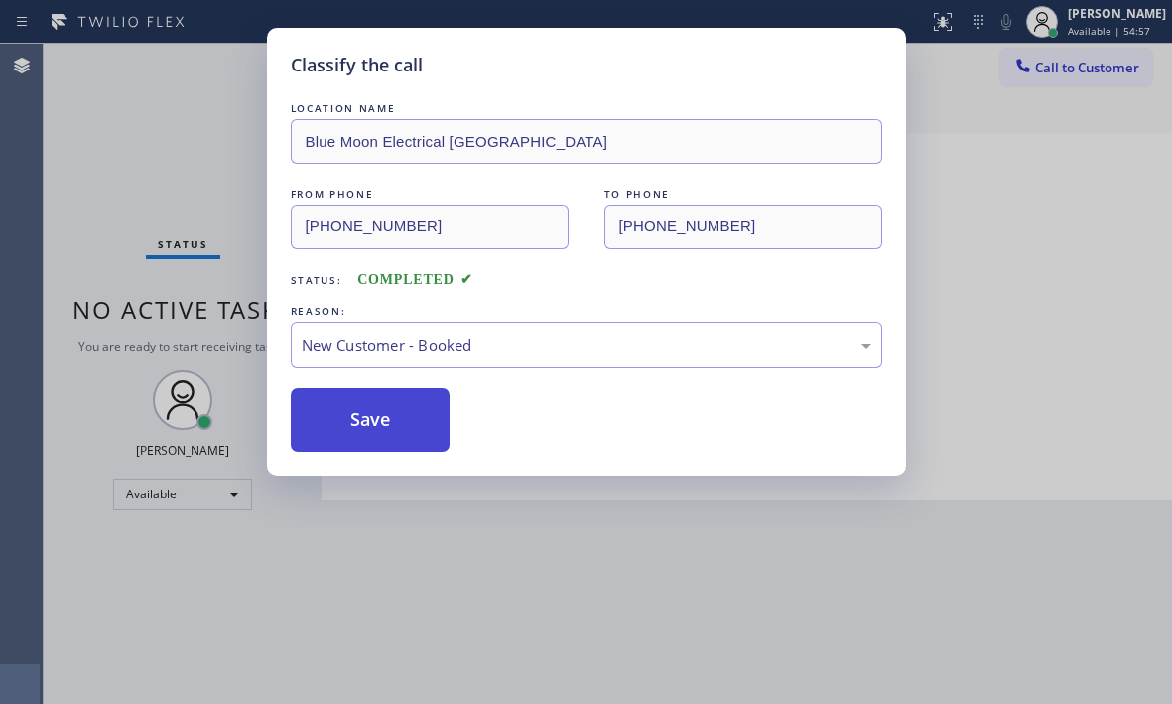
click at [352, 425] on button "Save" at bounding box center [371, 420] width 160 height 64
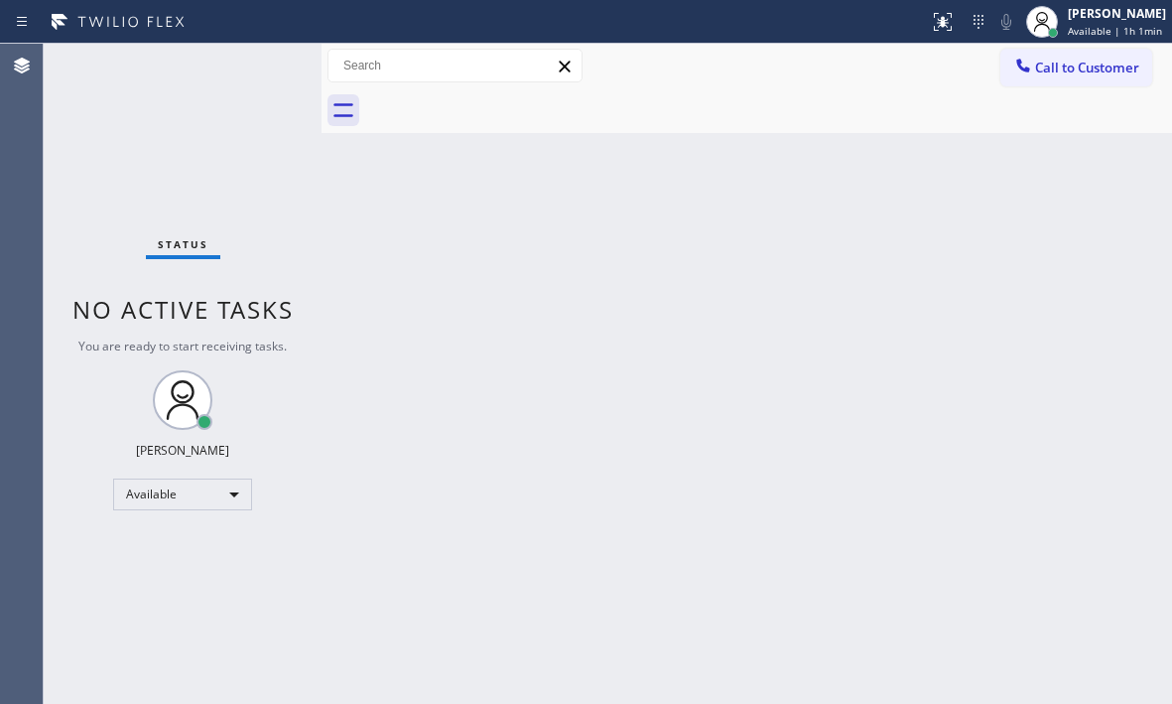
click at [339, 289] on div "Back to Dashboard Change Sender ID Customers Technicians Select a contact Outbo…" at bounding box center [747, 374] width 851 height 660
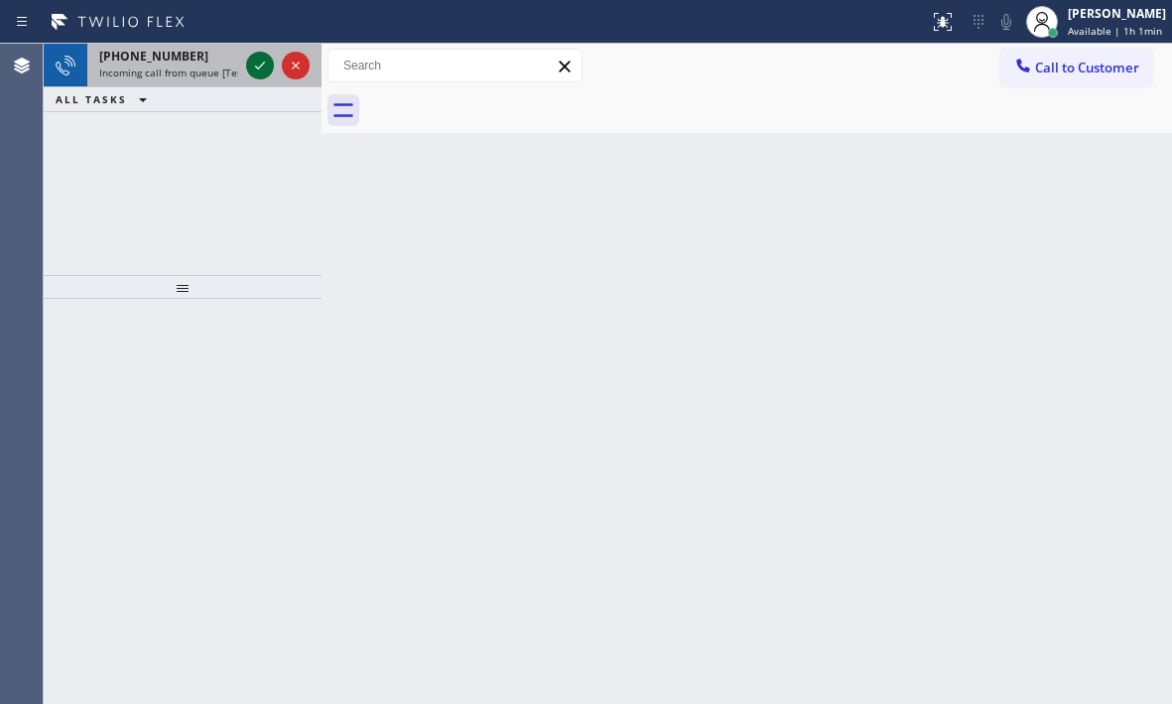
click at [264, 73] on icon at bounding box center [260, 66] width 24 height 24
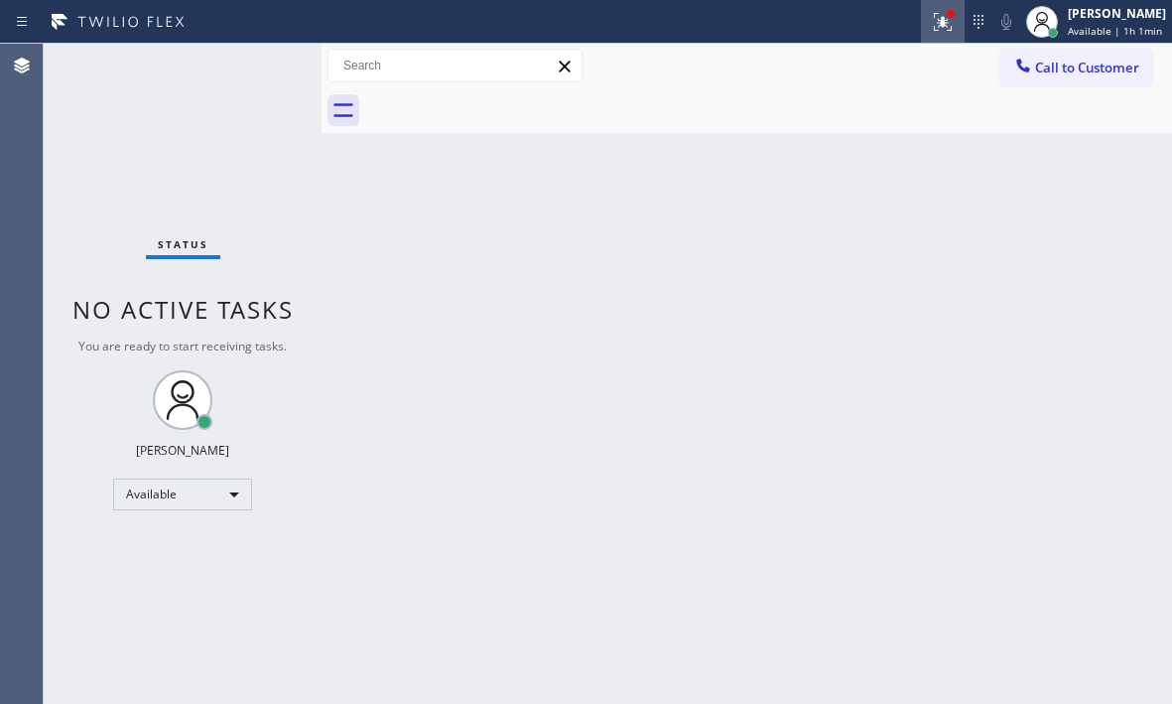
click at [933, 21] on icon at bounding box center [943, 22] width 24 height 24
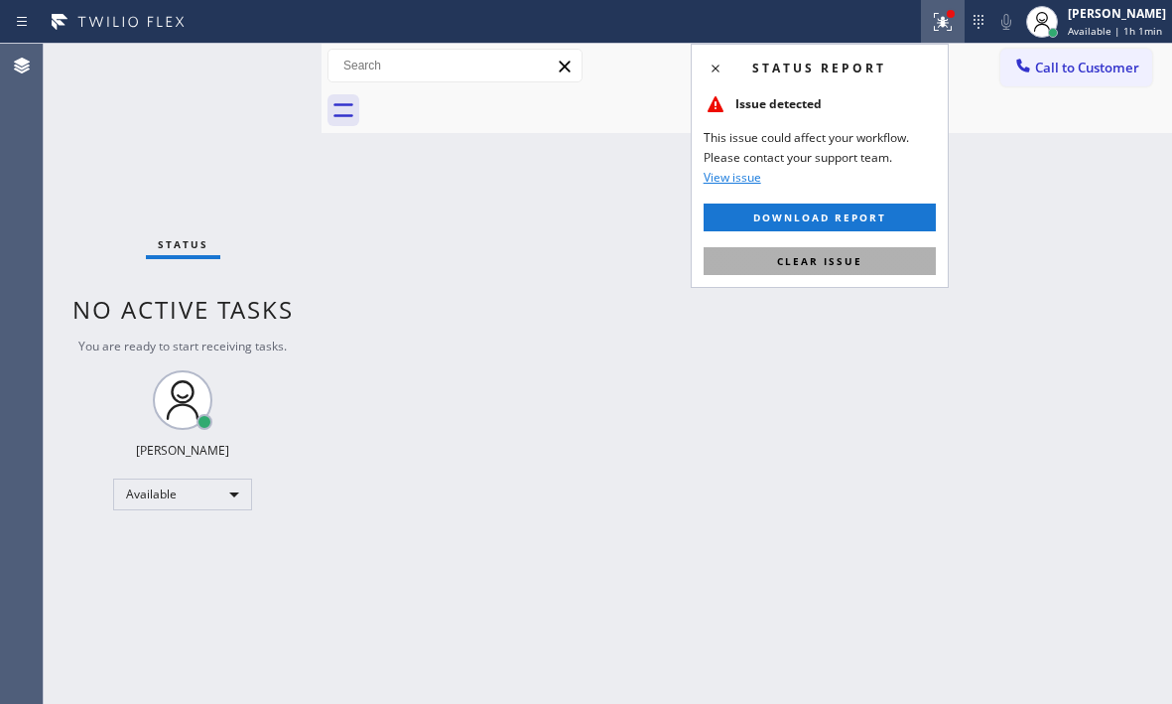
click at [878, 262] on button "Clear issue" at bounding box center [820, 261] width 232 height 28
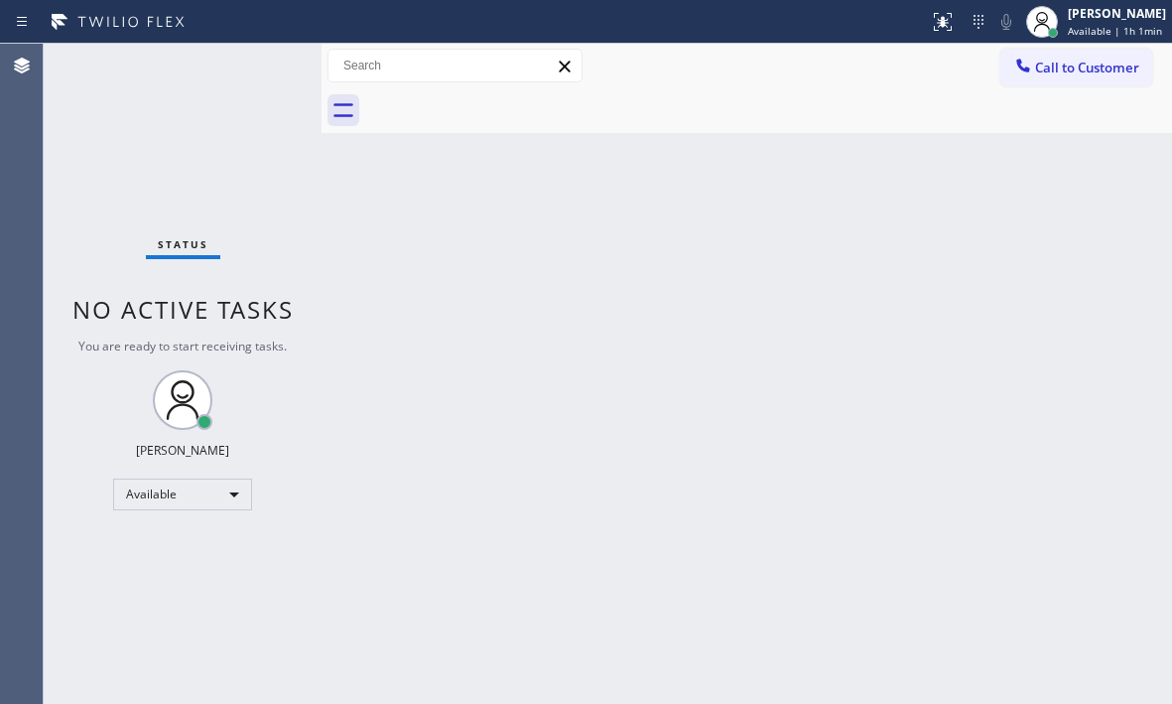
click at [270, 75] on div "Status No active tasks You are ready to start receiving tasks. Judy Mae Saturin…" at bounding box center [183, 374] width 278 height 660
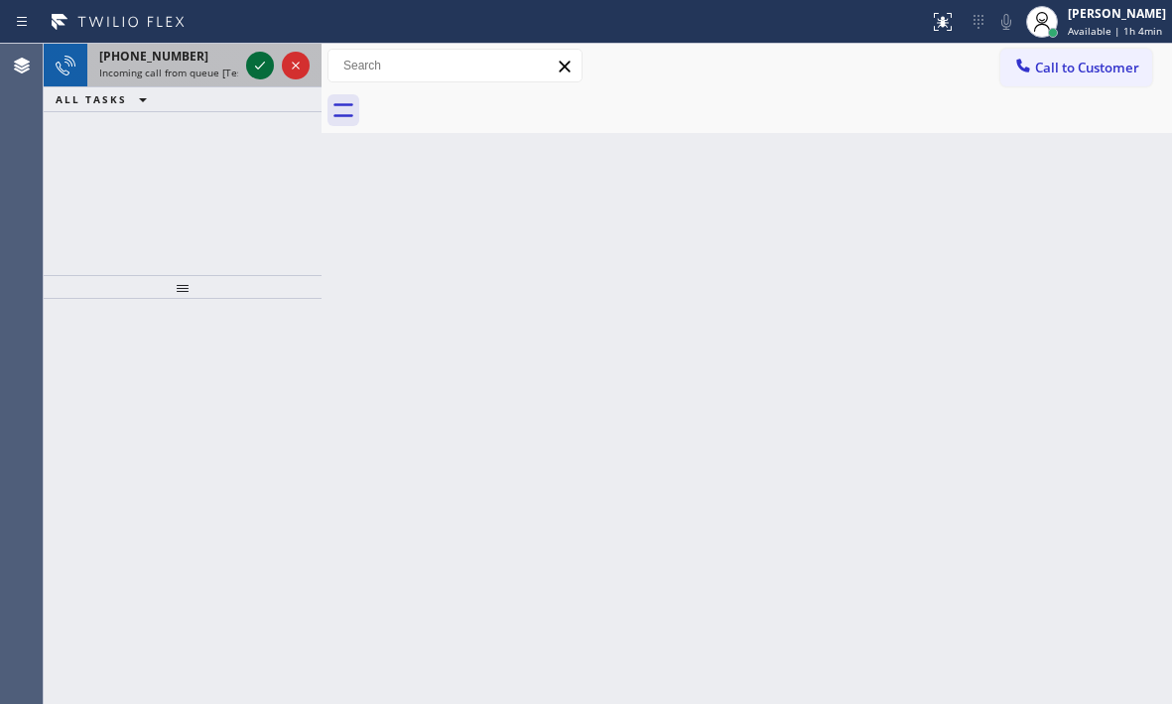
click at [248, 67] on icon at bounding box center [260, 66] width 24 height 24
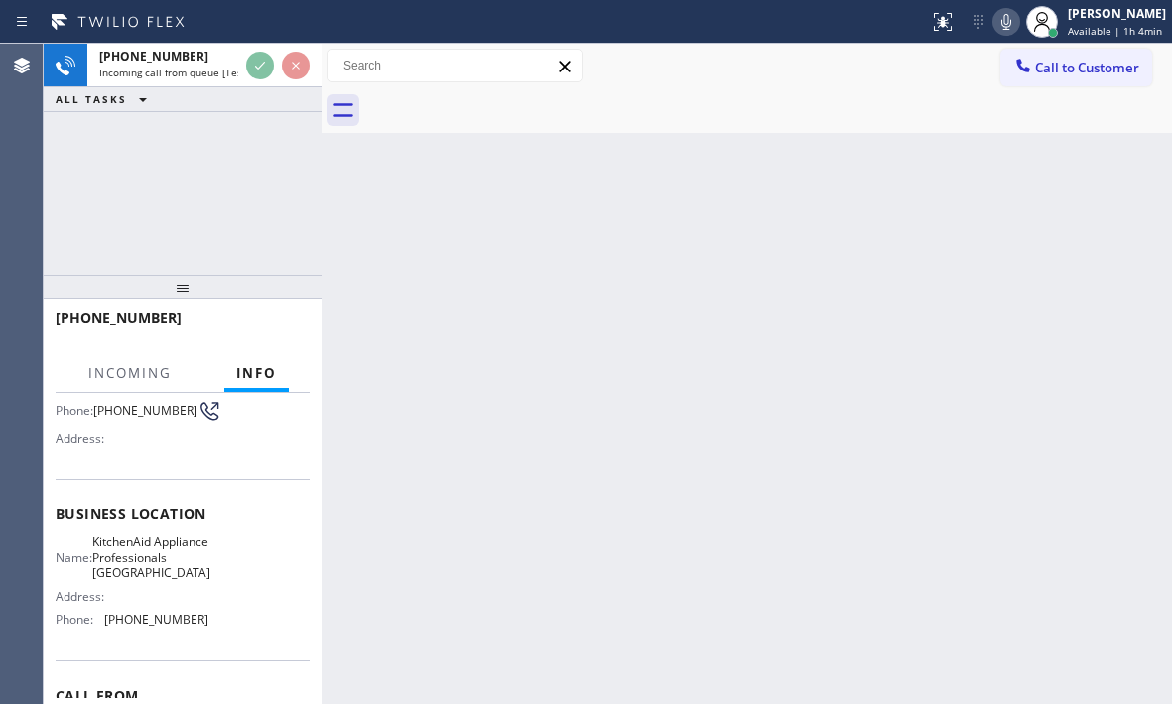
scroll to position [199, 0]
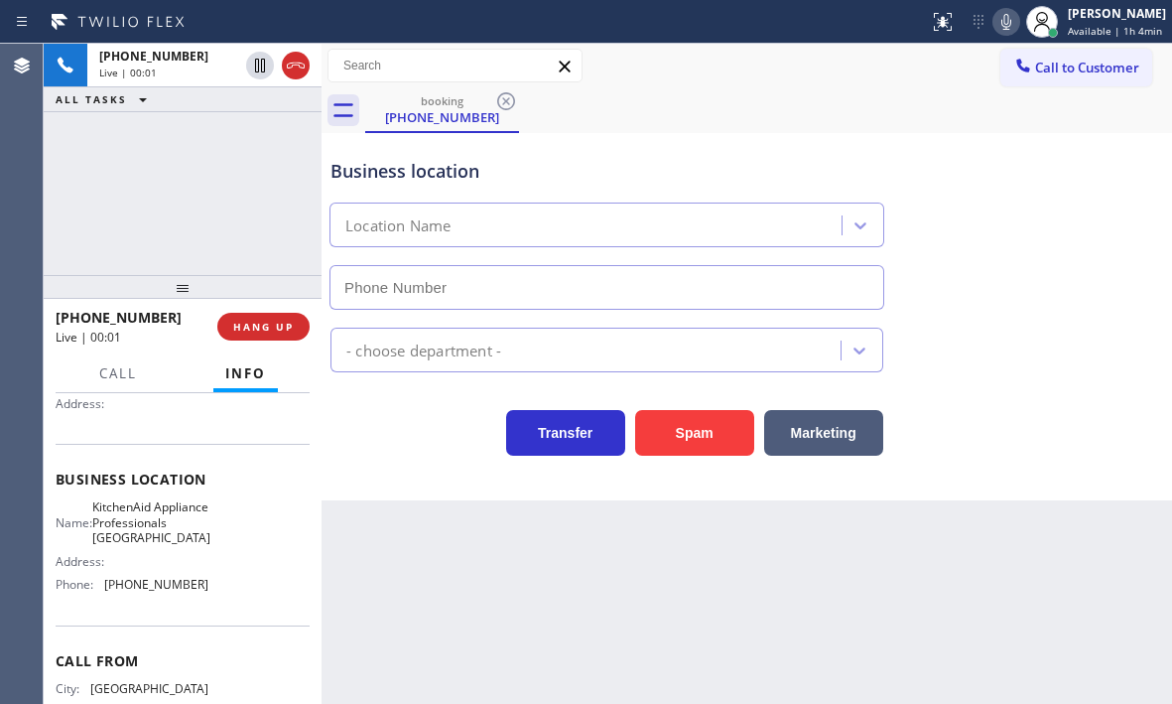
type input "(917) 935-4352"
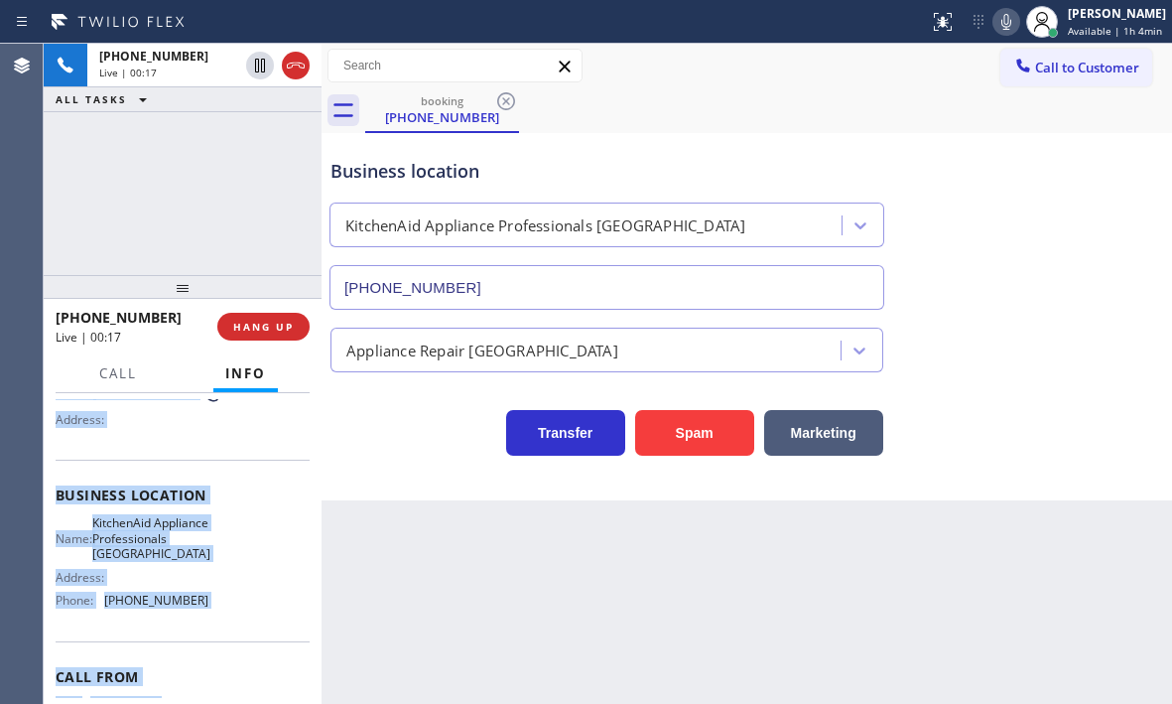
scroll to position [297, 0]
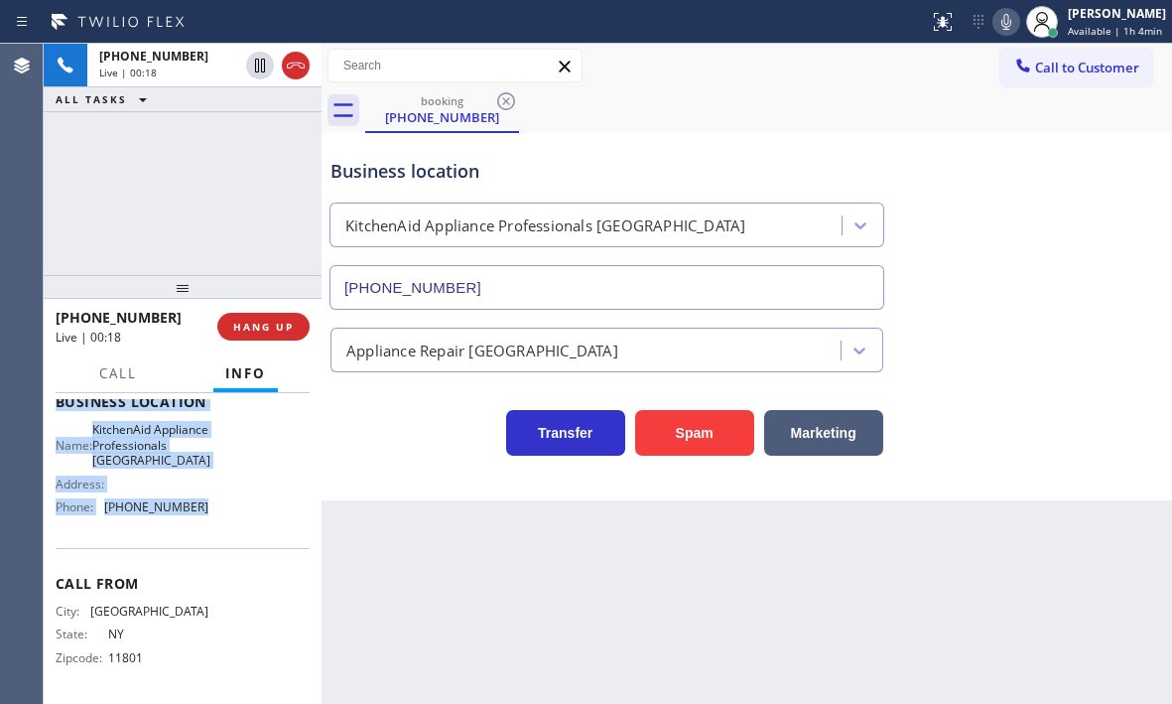
drag, startPoint x: 58, startPoint y: 415, endPoint x: 239, endPoint y: 528, distance: 214.1
click at [239, 528] on div "Context Queue: [Test] All Priority: 1 Customer Name: (516) 943-7895 Phone: (516…" at bounding box center [183, 410] width 254 height 575
click at [285, 330] on span "HANG UP" at bounding box center [263, 327] width 61 height 14
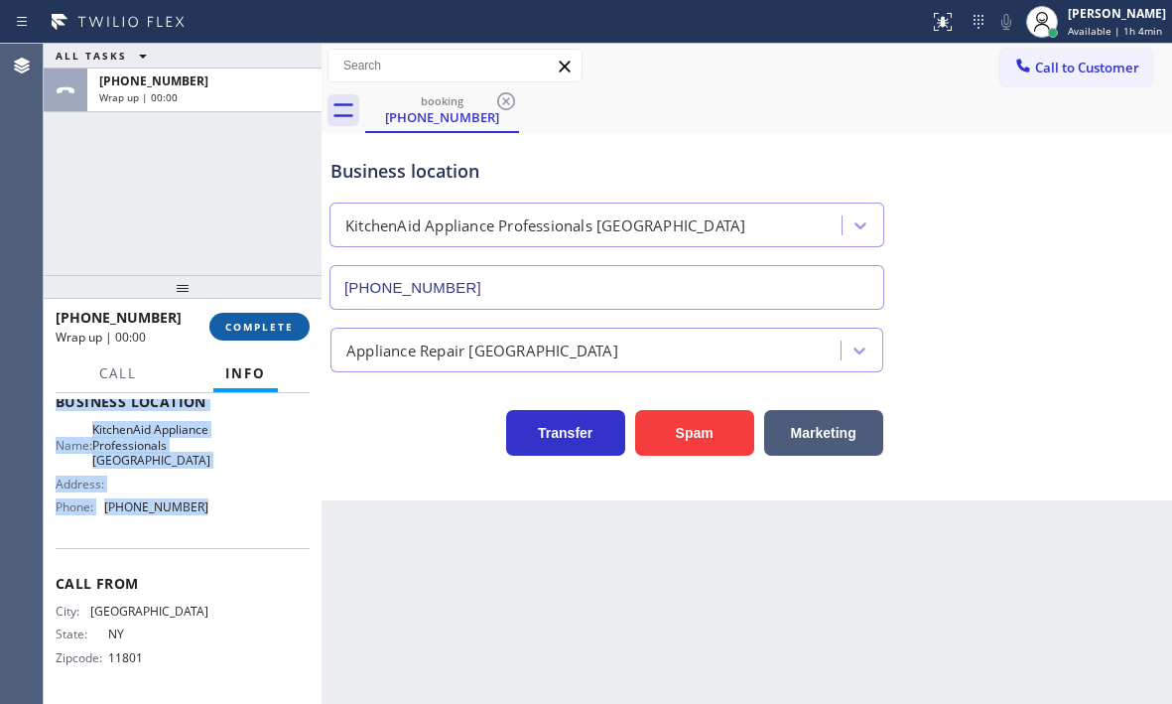
click at [260, 332] on span "COMPLETE" at bounding box center [259, 327] width 69 height 14
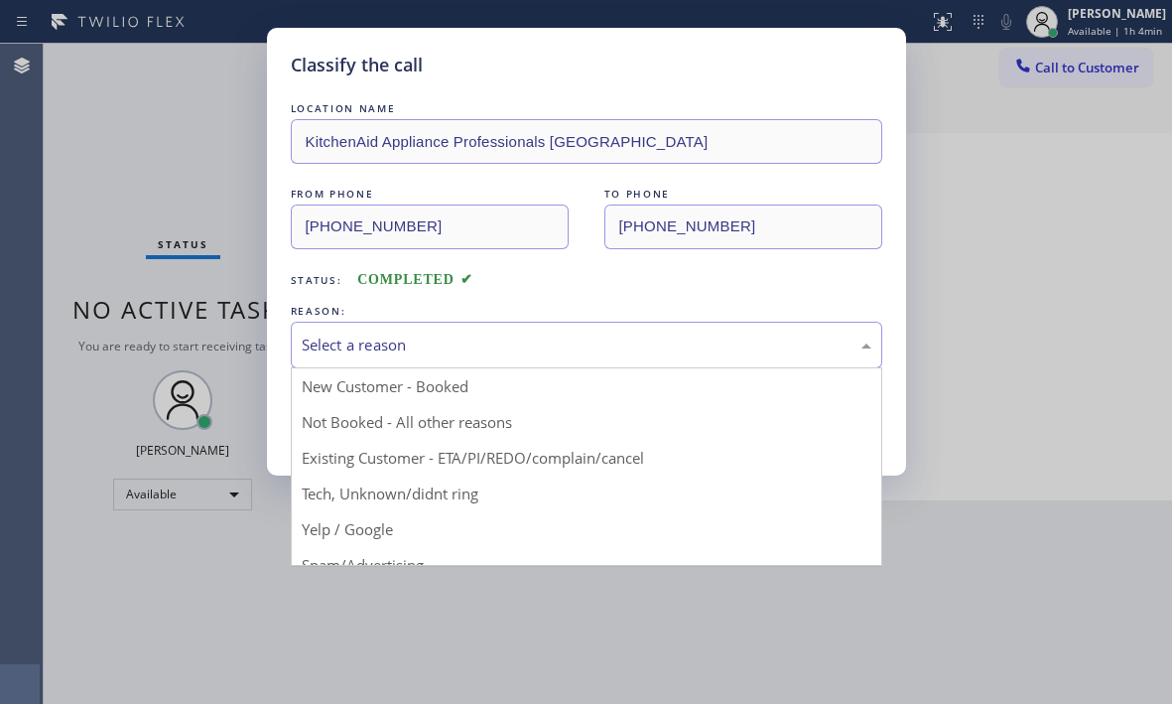
click at [503, 347] on div "Select a reason" at bounding box center [587, 345] width 570 height 23
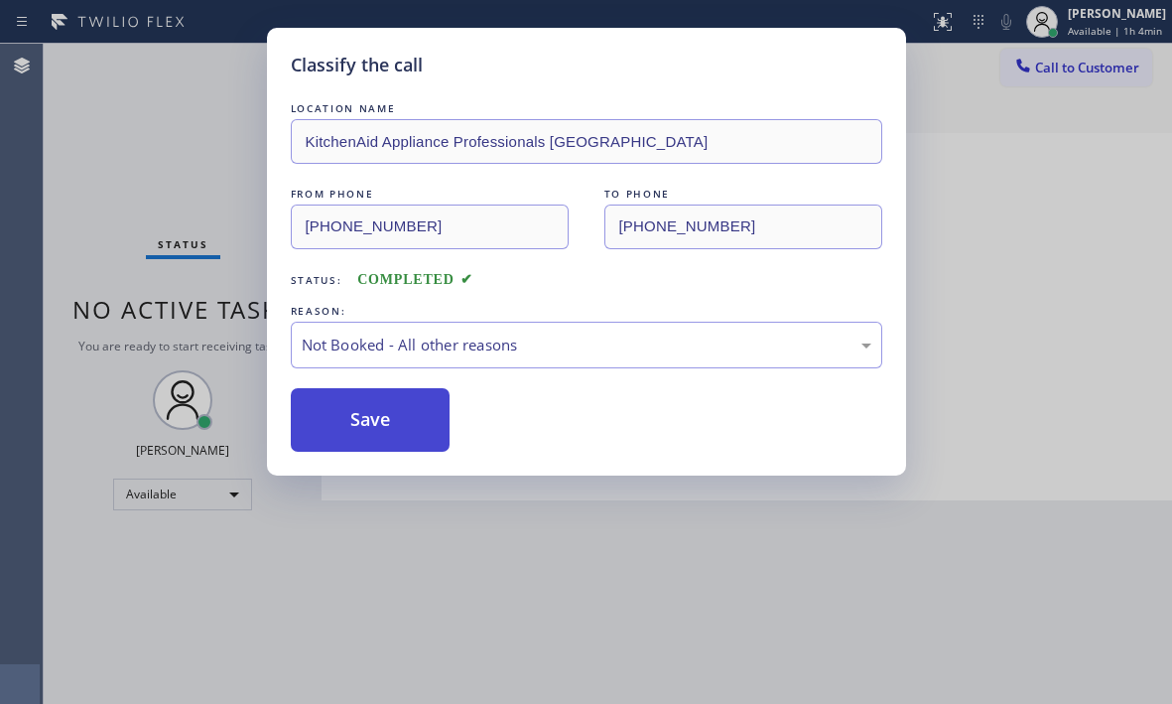
click at [317, 423] on button "Save" at bounding box center [371, 420] width 160 height 64
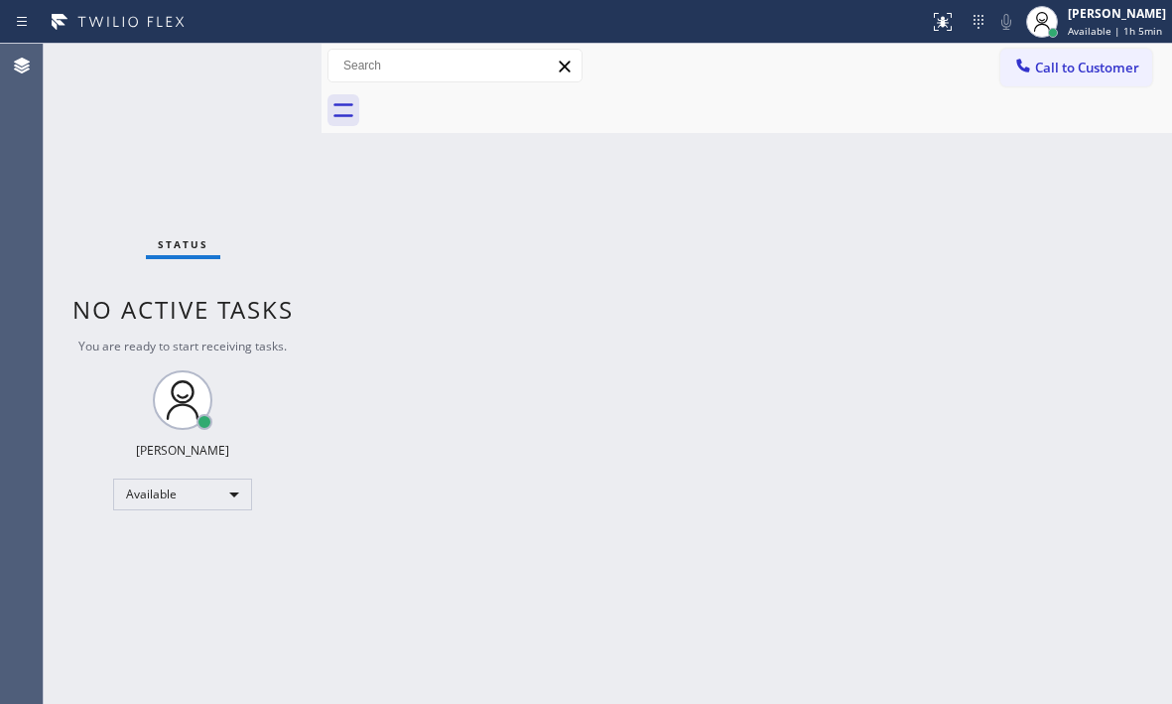
click at [243, 72] on div "Status No active tasks You are ready to start receiving tasks. Judy Mae Saturin…" at bounding box center [183, 374] width 278 height 660
click at [252, 69] on div "Status No active tasks You are ready to start receiving tasks. Judy Mae Saturin…" at bounding box center [183, 374] width 278 height 660
click at [264, 58] on div "Status No active tasks You are ready to start receiving tasks. Judy Mae Saturin…" at bounding box center [183, 374] width 278 height 660
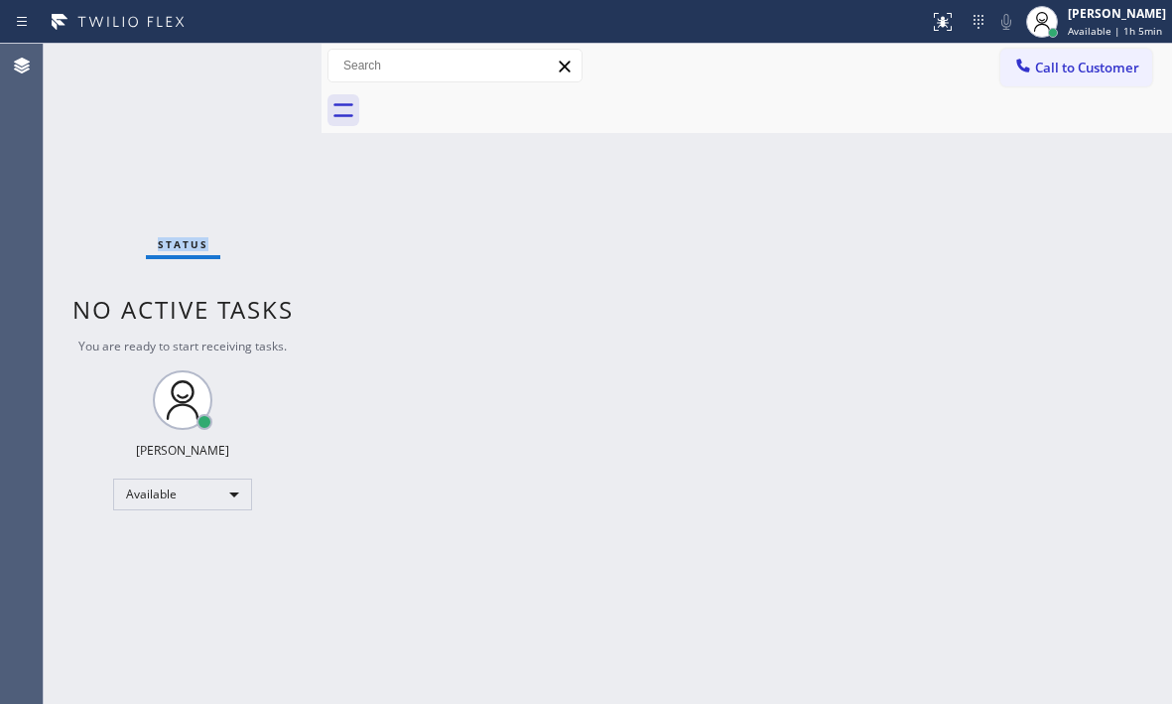
click at [264, 58] on div "Status No active tasks You are ready to start receiving tasks. Judy Mae Saturin…" at bounding box center [183, 374] width 278 height 660
click at [263, 57] on div "Status No active tasks You are ready to start receiving tasks. Judy Mae Saturin…" at bounding box center [183, 374] width 278 height 660
click at [200, 196] on div "Status No active tasks You are ready to start receiving tasks. Judy Mae Saturin…" at bounding box center [183, 374] width 278 height 660
click at [488, 343] on div "Back to Dashboard Change Sender ID Customers Technicians Select a contact Outbo…" at bounding box center [747, 374] width 851 height 660
click at [211, 116] on div "Status No active tasks You are ready to start receiving tasks. Judy Mae Saturin…" at bounding box center [183, 374] width 278 height 660
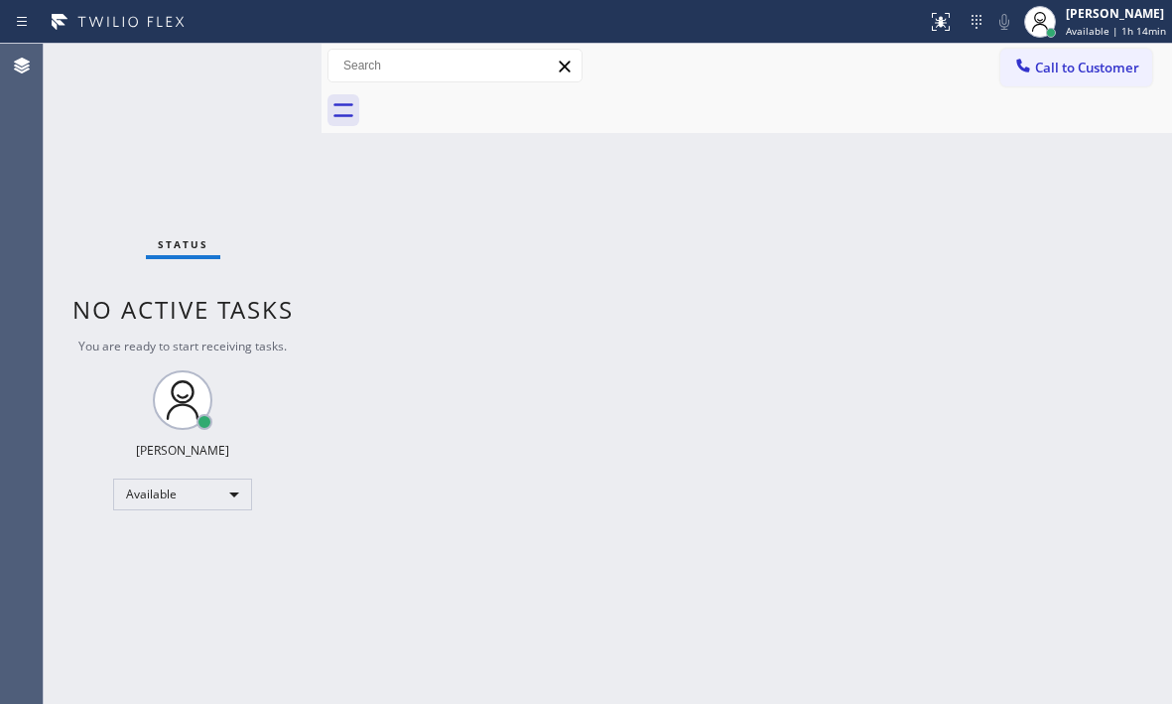
click at [211, 116] on div "Status No active tasks You are ready to start receiving tasks. Judy Mae Saturin…" at bounding box center [183, 374] width 278 height 660
click at [617, 304] on div "Back to Dashboard Change Sender ID Customers Technicians Select a contact Outbo…" at bounding box center [747, 374] width 851 height 660
click at [618, 304] on div "Back to Dashboard Change Sender ID Customers Technicians Select a contact Outbo…" at bounding box center [747, 374] width 851 height 660
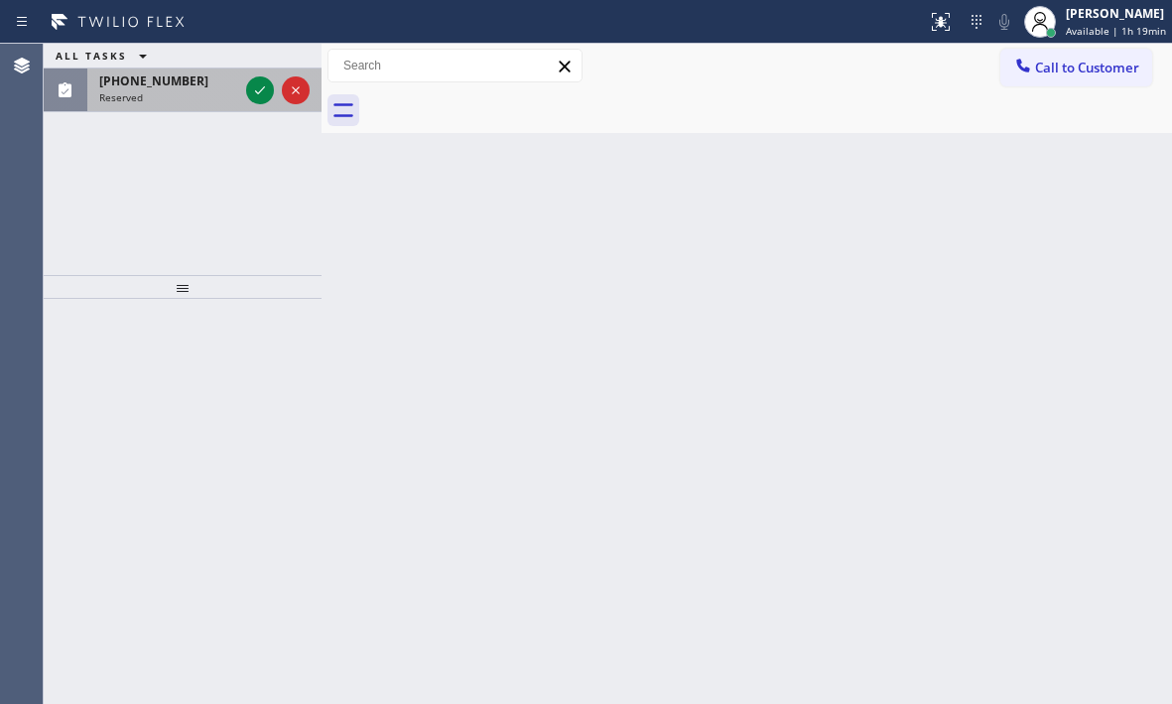
click at [256, 75] on div at bounding box center [277, 91] width 71 height 44
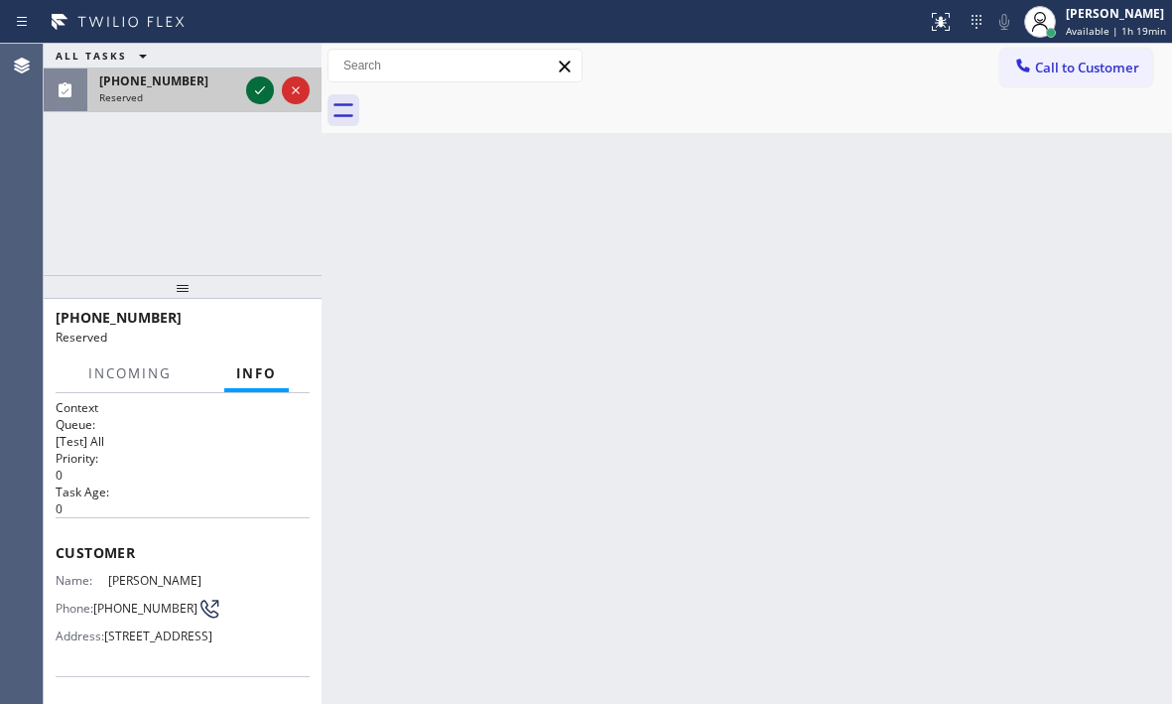
click at [256, 83] on icon at bounding box center [260, 90] width 24 height 24
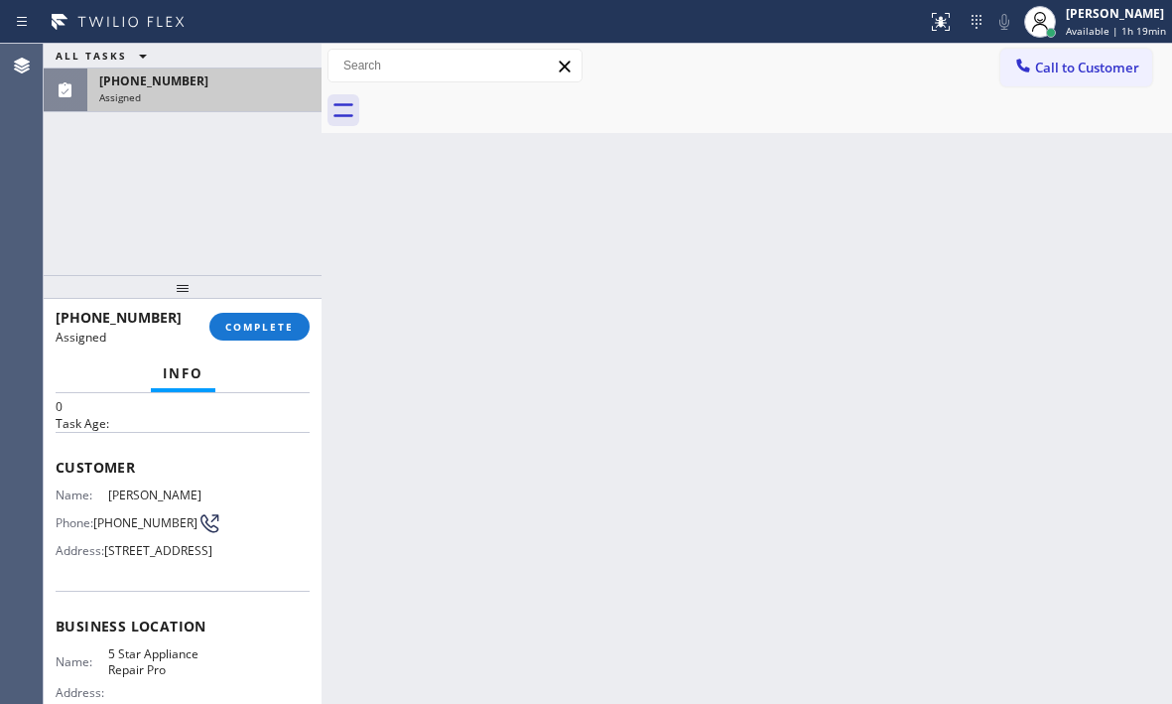
scroll to position [99, 0]
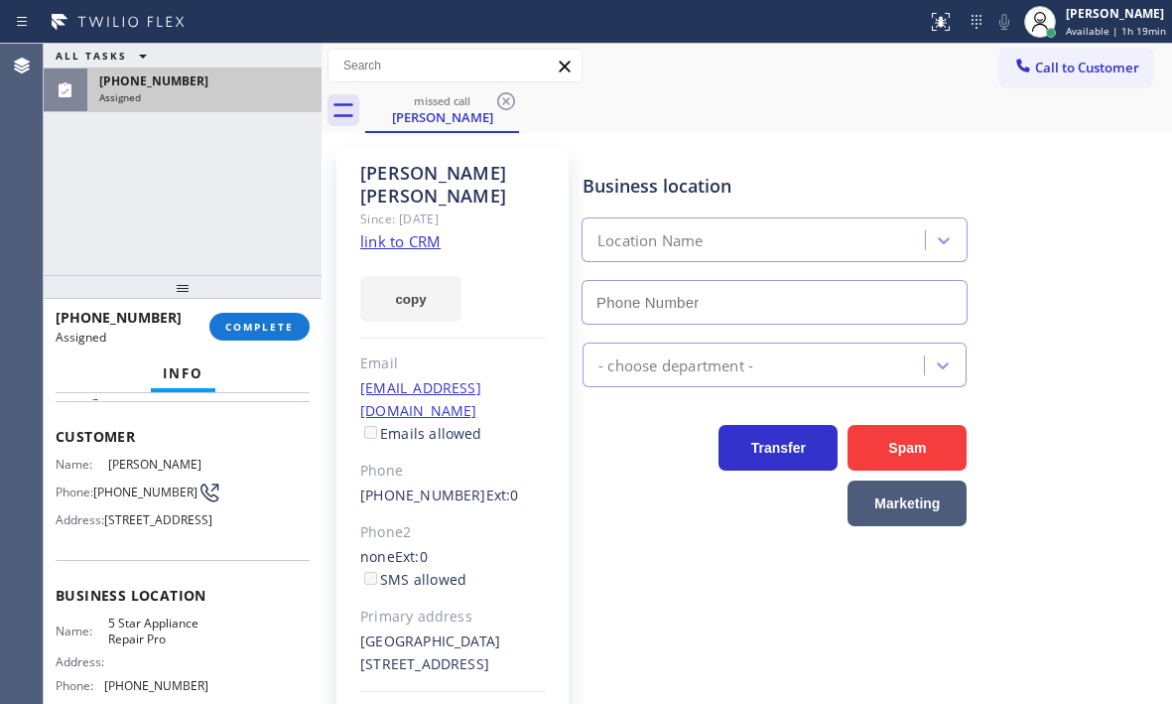
type input "(888) 477-1309"
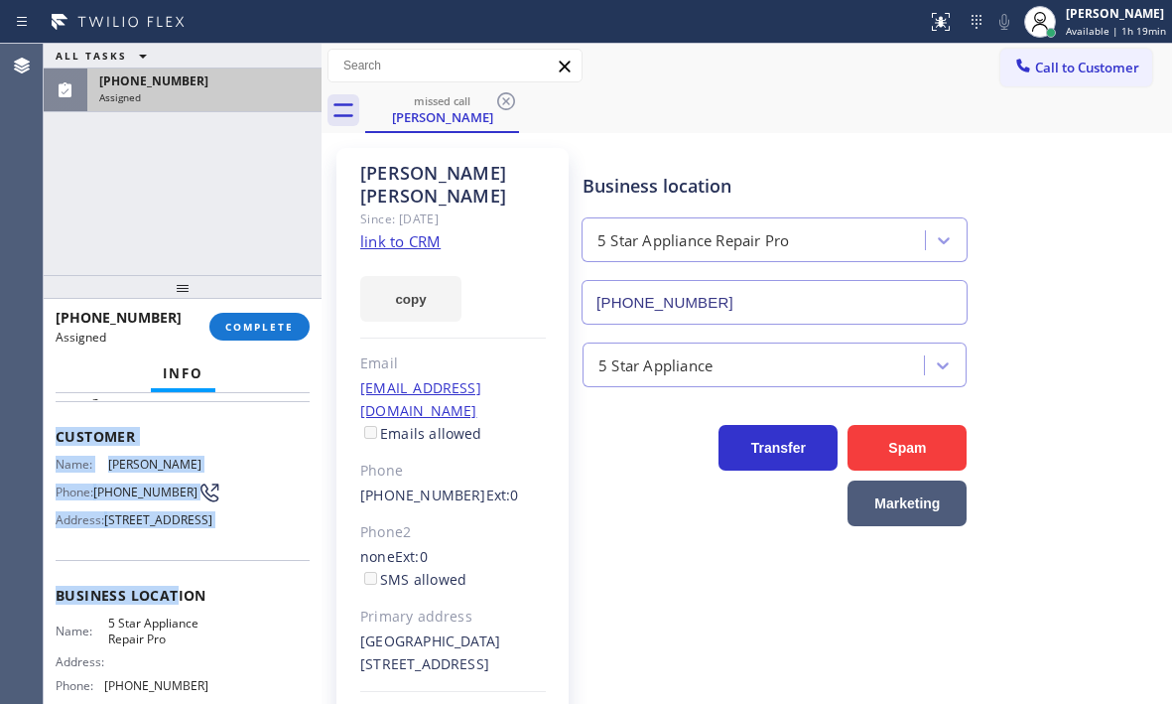
scroll to position [199, 0]
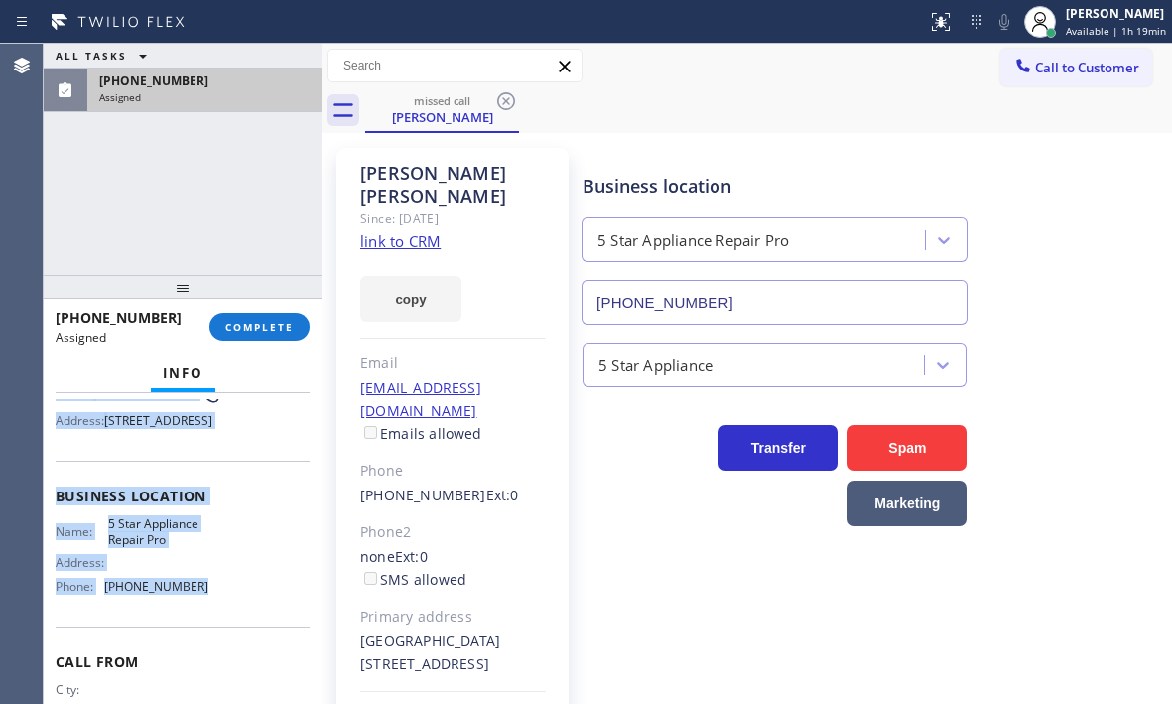
drag, startPoint x: 52, startPoint y: 426, endPoint x: 218, endPoint y: 625, distance: 260.1
click at [218, 625] on div "Context Queue: [Test] All Priority: 0 Task Age: Customer Name: Donald Gibbs Pho…" at bounding box center [183, 548] width 278 height 311
click at [245, 325] on span "COMPLETE" at bounding box center [259, 327] width 69 height 14
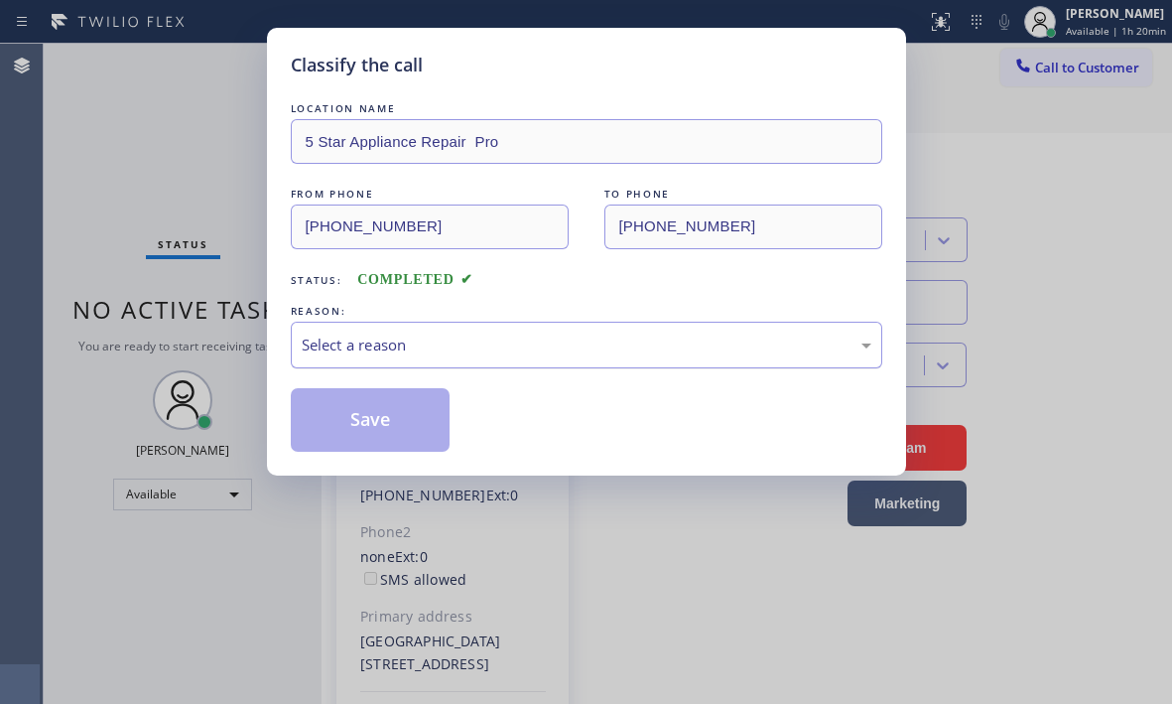
click at [417, 347] on div "Select a reason" at bounding box center [587, 345] width 570 height 23
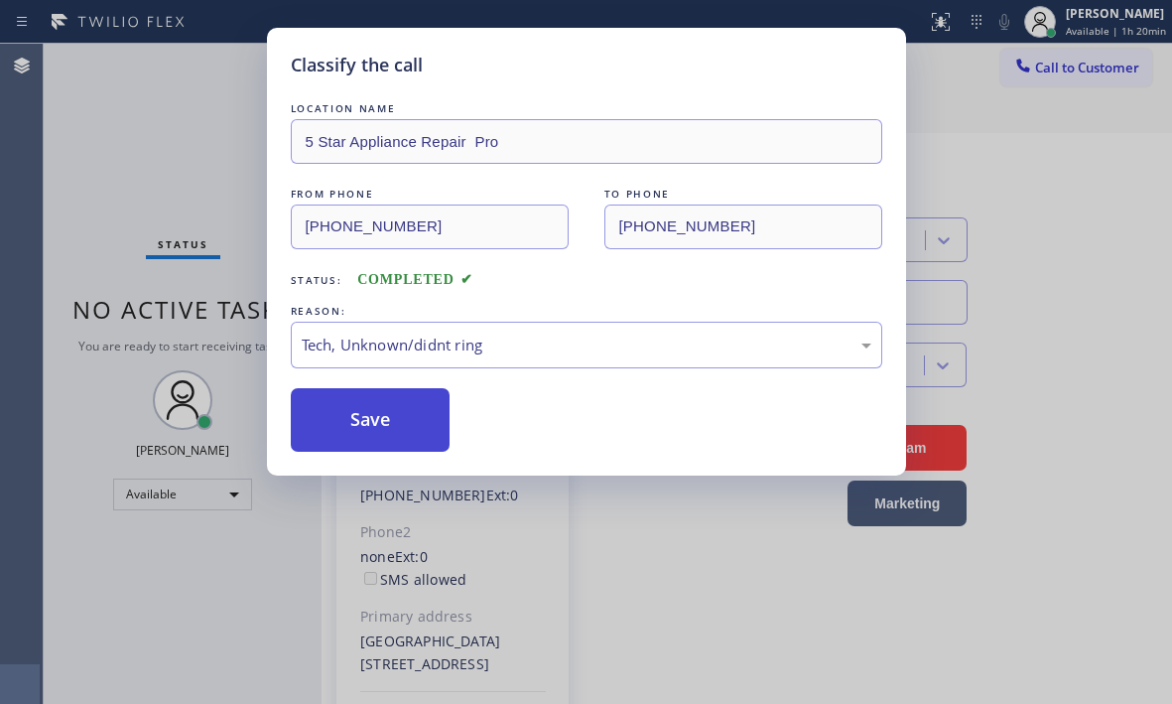
click at [371, 416] on button "Save" at bounding box center [371, 420] width 160 height 64
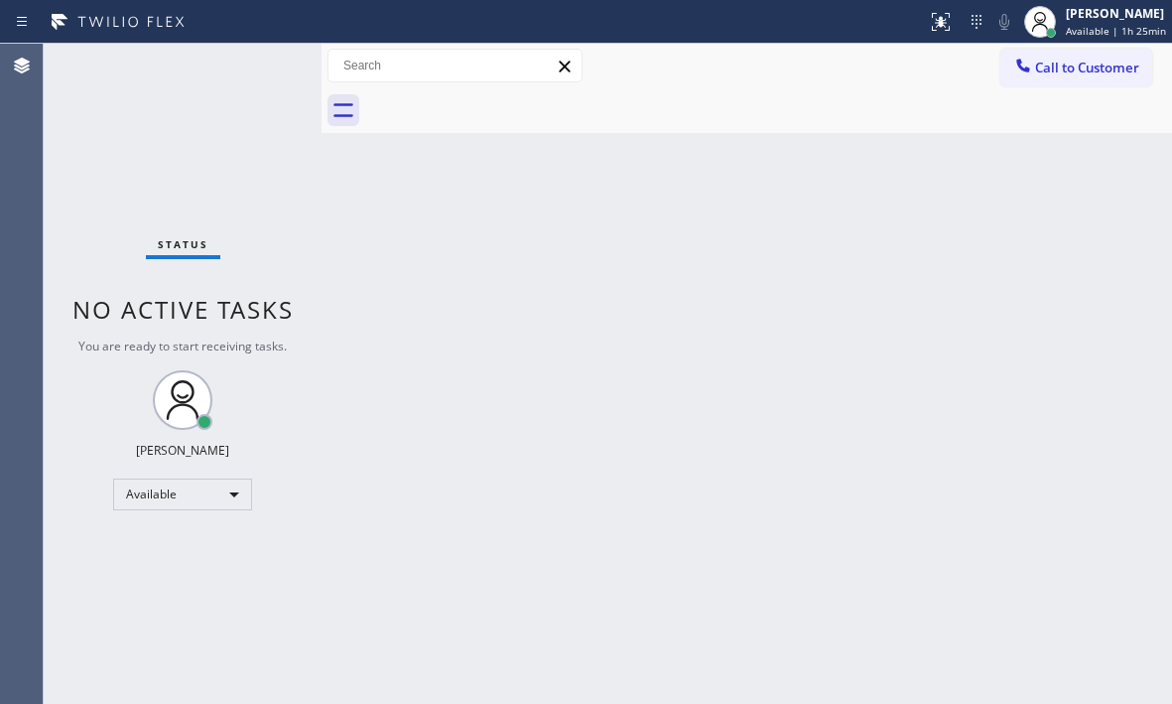
click at [1075, 295] on div "Back to Dashboard Change Sender ID Customers Technicians Select a contact Outbo…" at bounding box center [747, 374] width 851 height 660
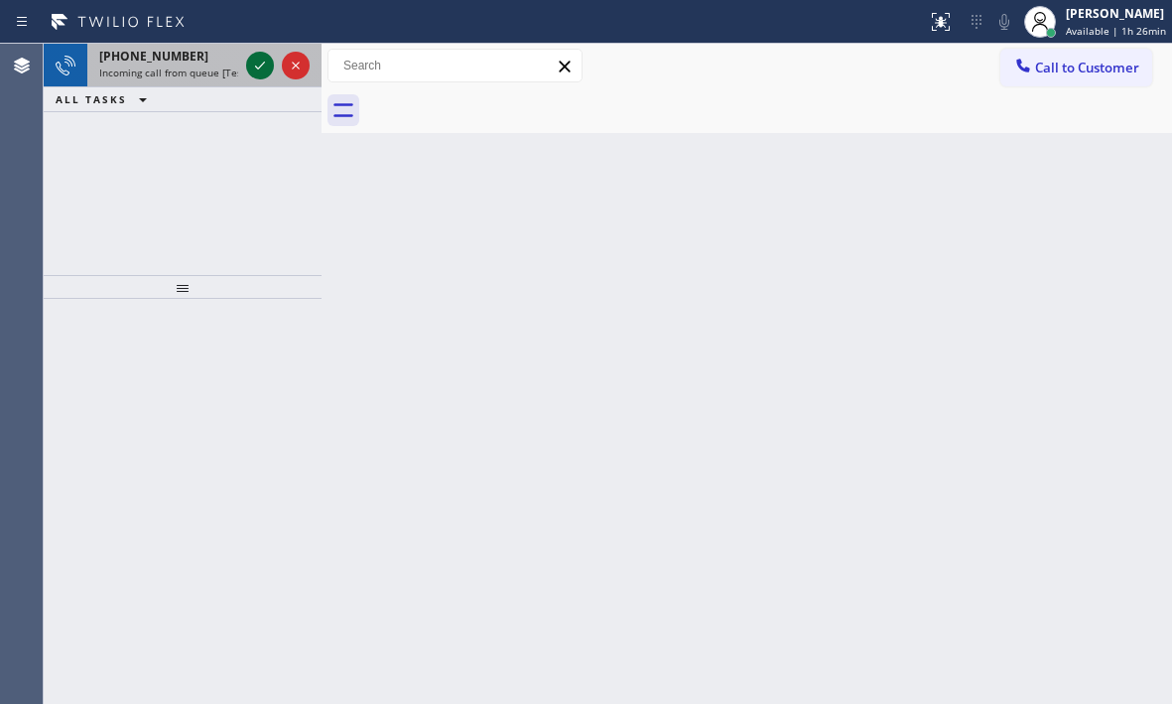
click at [263, 62] on icon at bounding box center [260, 66] width 24 height 24
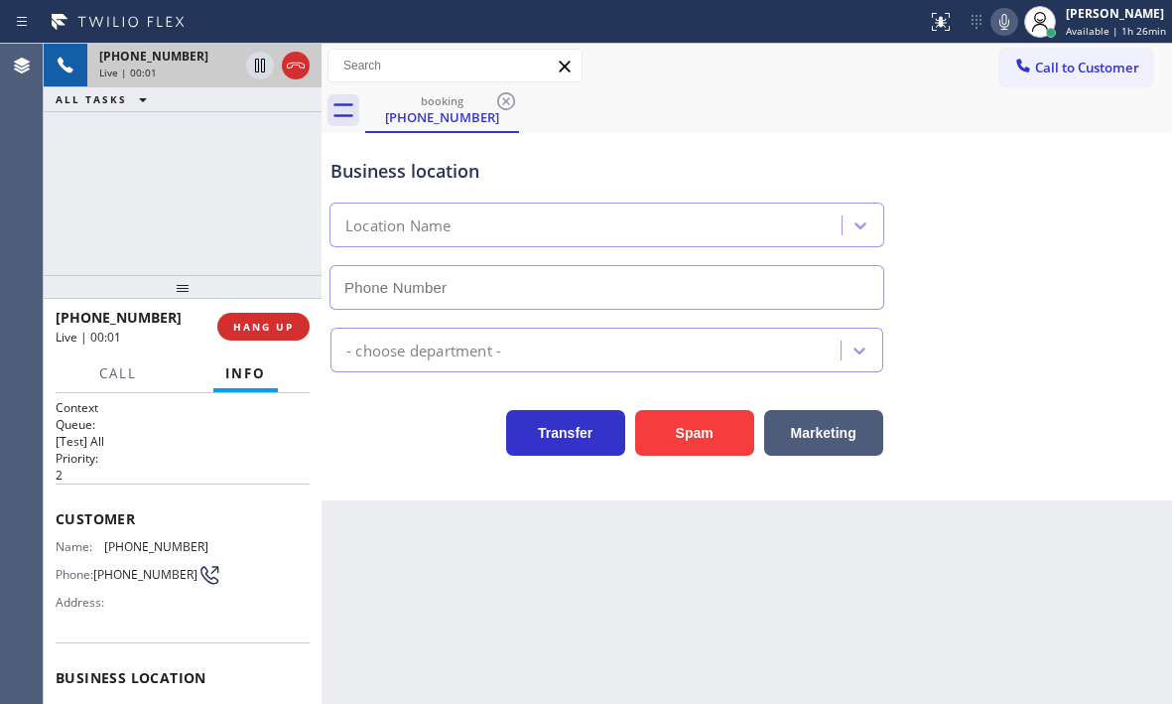
type input "(323) 676-1149"
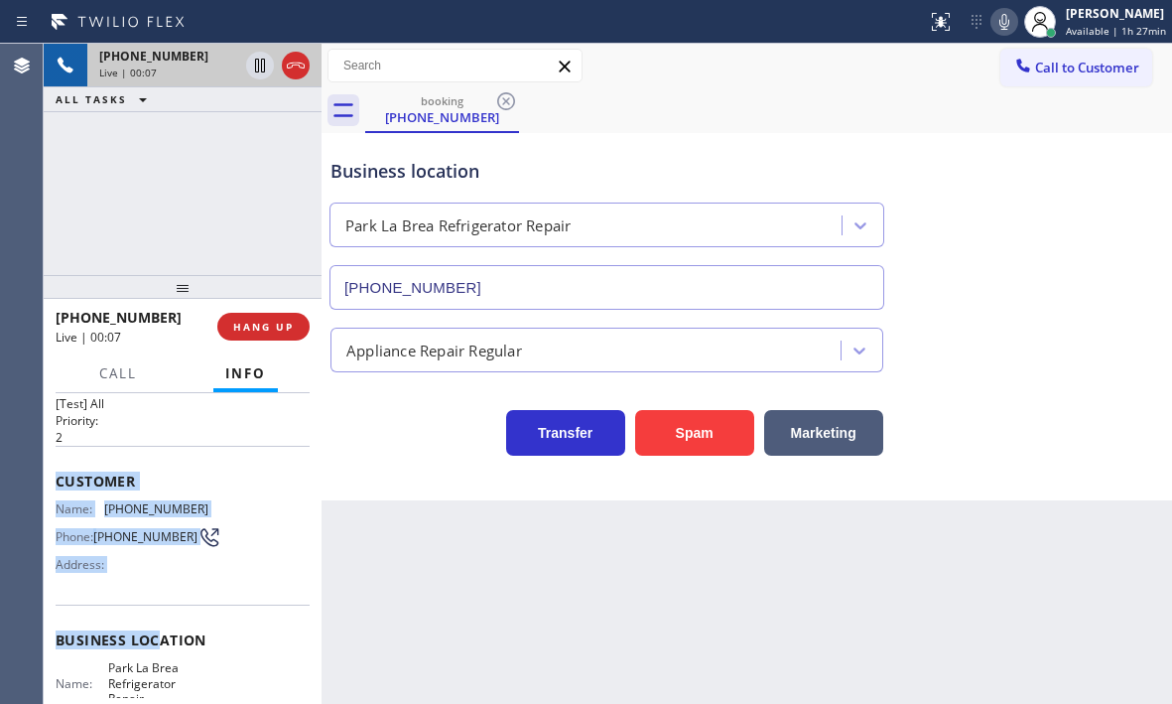
scroll to position [199, 0]
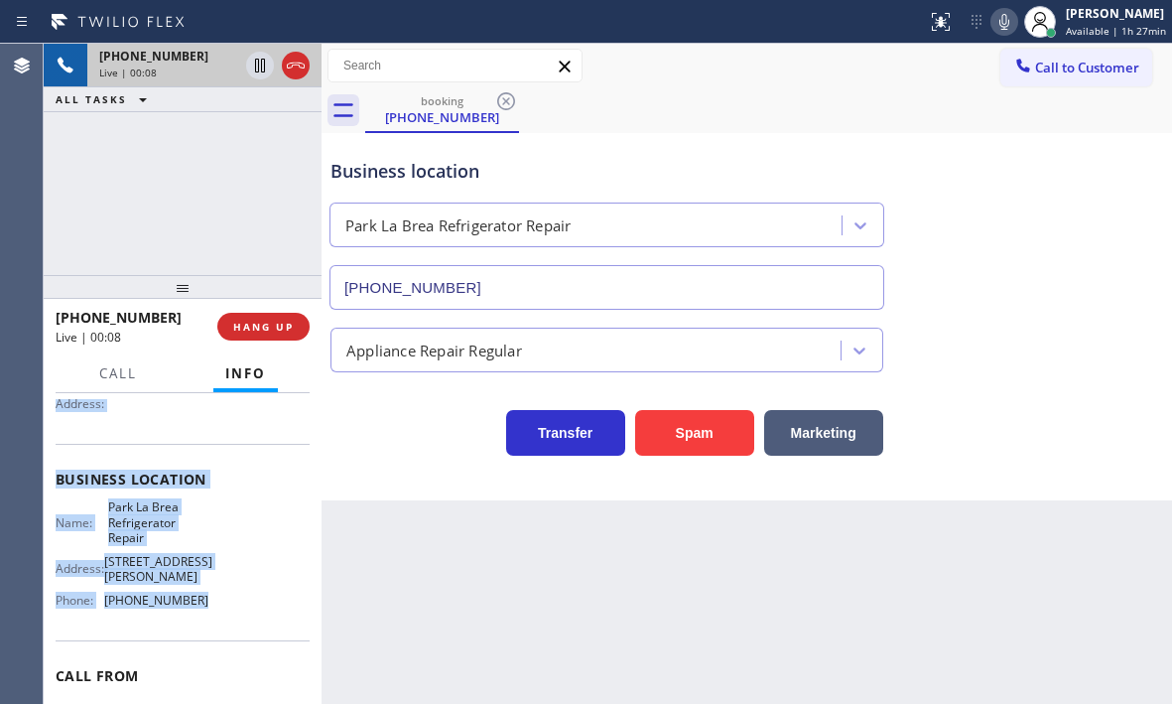
drag, startPoint x: 55, startPoint y: 516, endPoint x: 196, endPoint y: 605, distance: 166.4
click at [196, 605] on div "Context Queue: [Test] All Priority: 2 Customer Name: (323) 894-8511 Phone: (323…" at bounding box center [183, 548] width 278 height 311
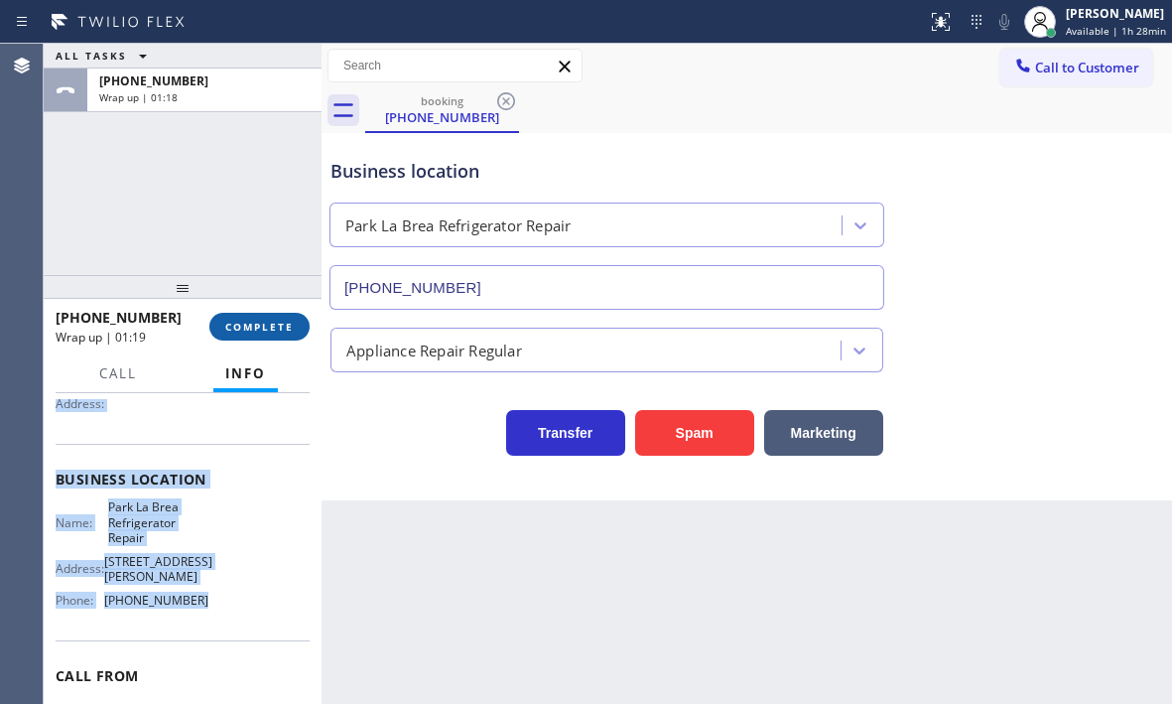
click at [250, 334] on button "COMPLETE" at bounding box center [259, 327] width 100 height 28
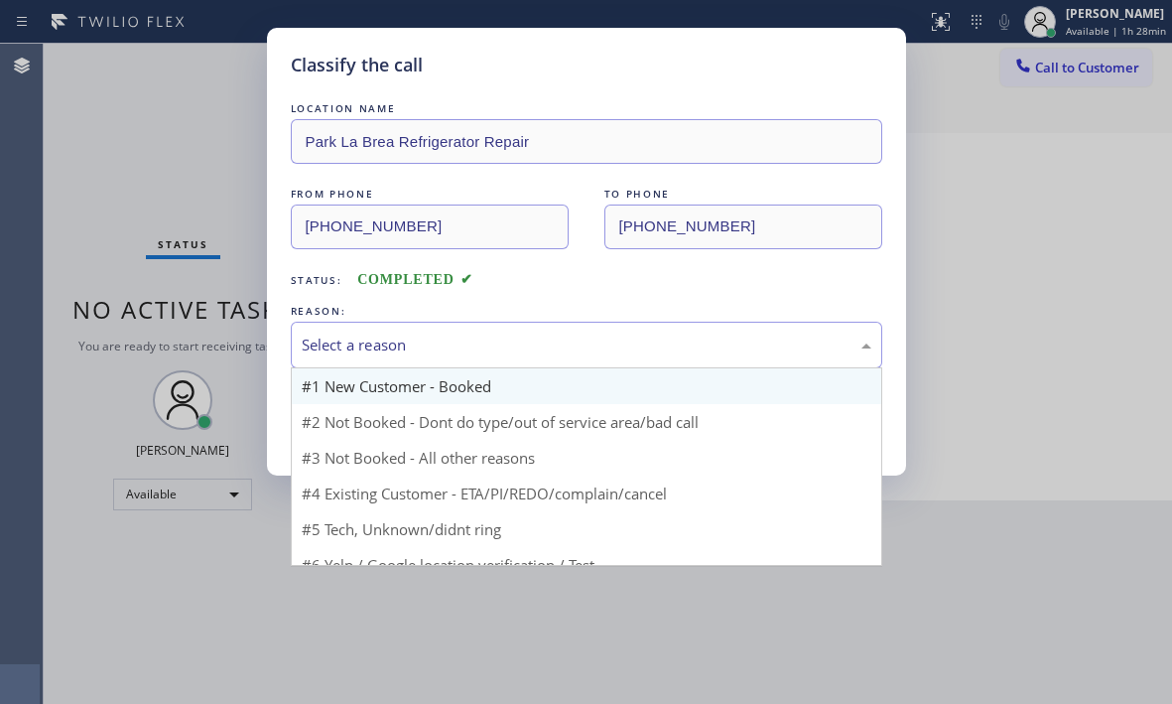
drag, startPoint x: 549, startPoint y: 343, endPoint x: 532, endPoint y: 388, distance: 48.7
click at [549, 342] on div "Select a reason" at bounding box center [587, 345] width 570 height 23
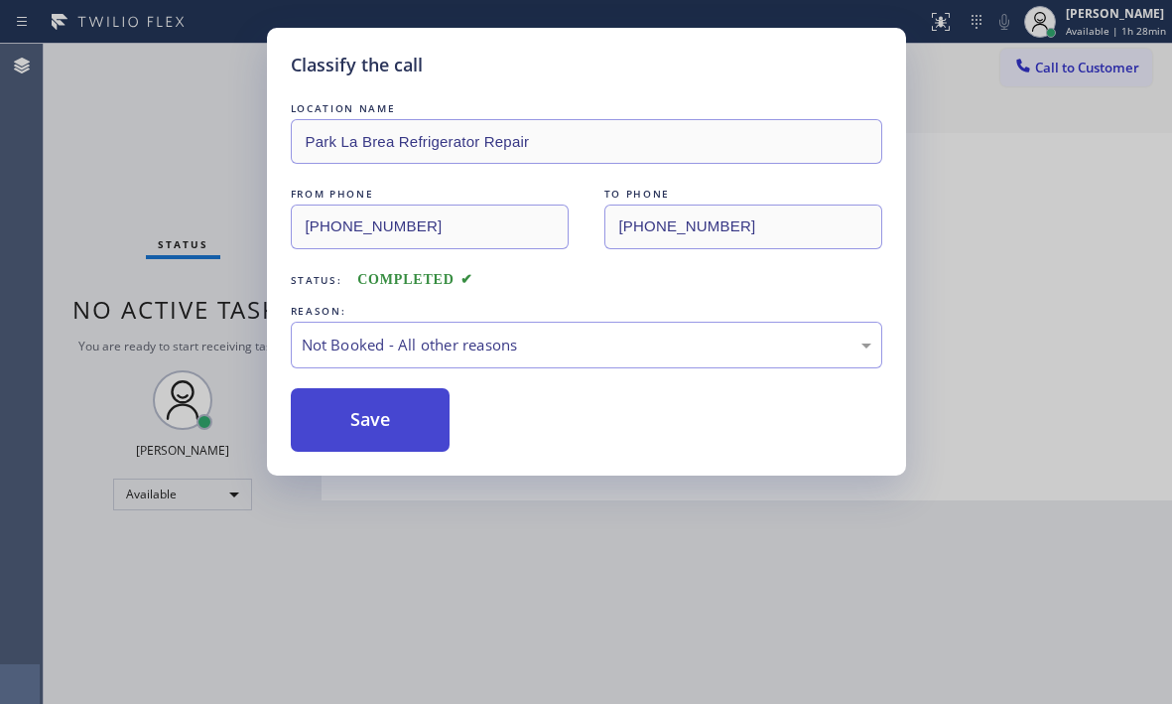
click at [361, 425] on button "Save" at bounding box center [371, 420] width 160 height 64
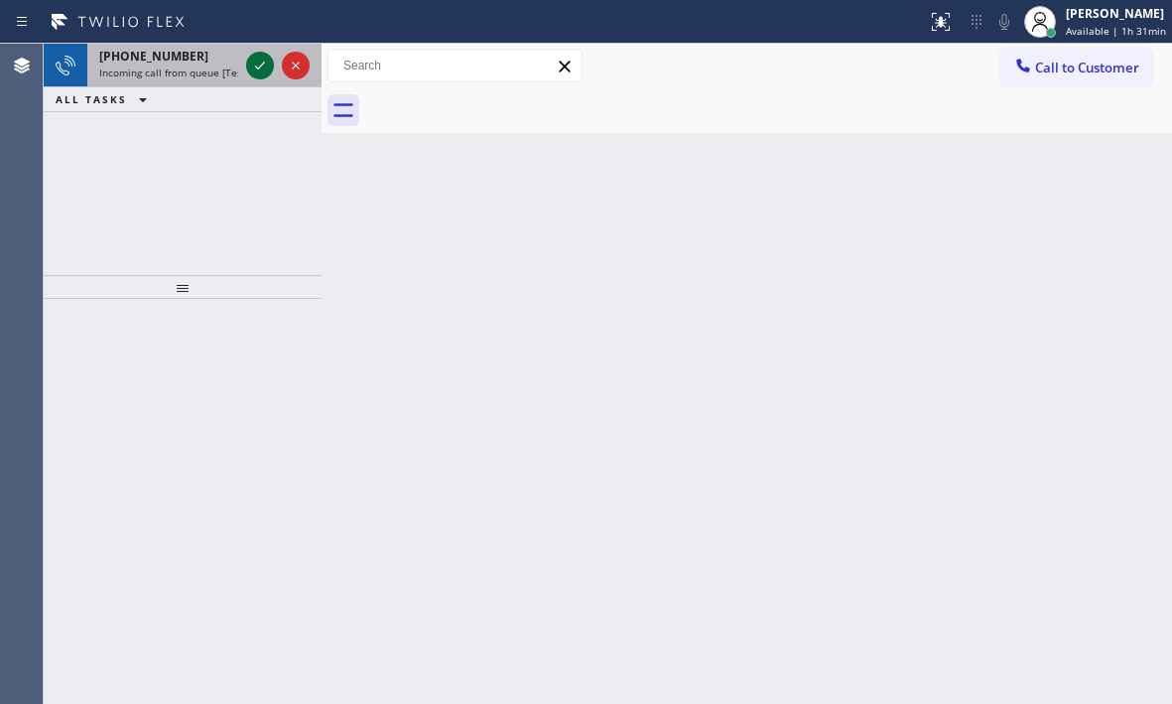
click at [252, 61] on icon at bounding box center [260, 66] width 24 height 24
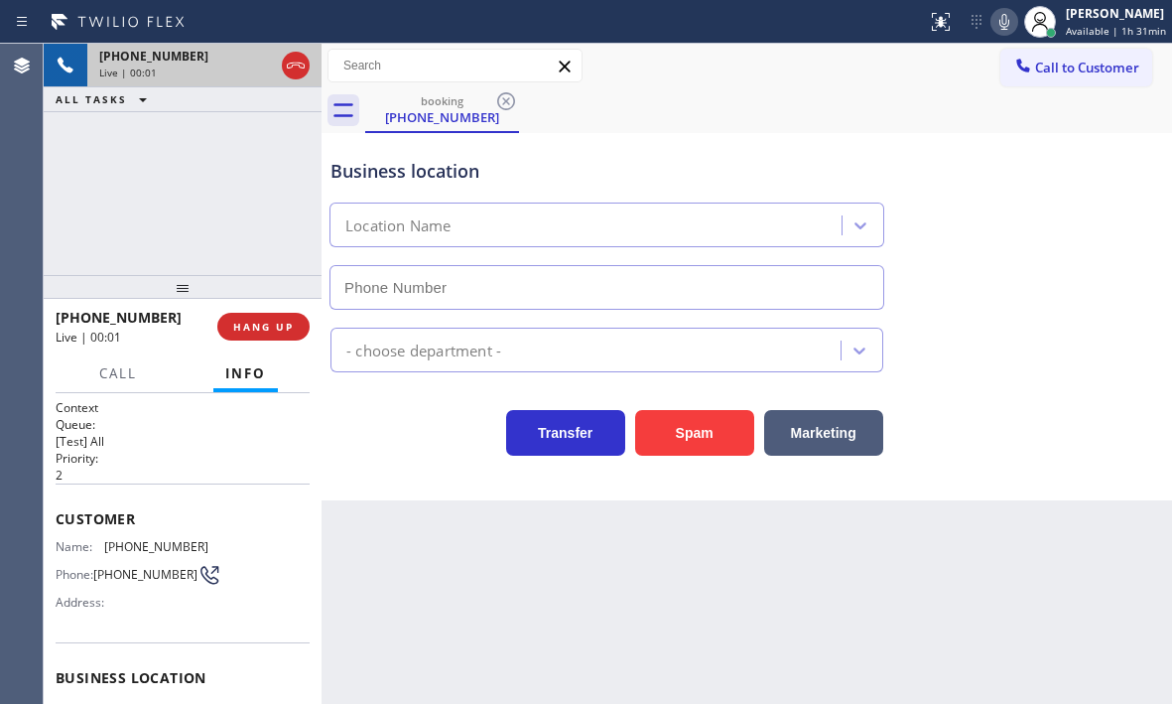
type input "(858) 244-9718"
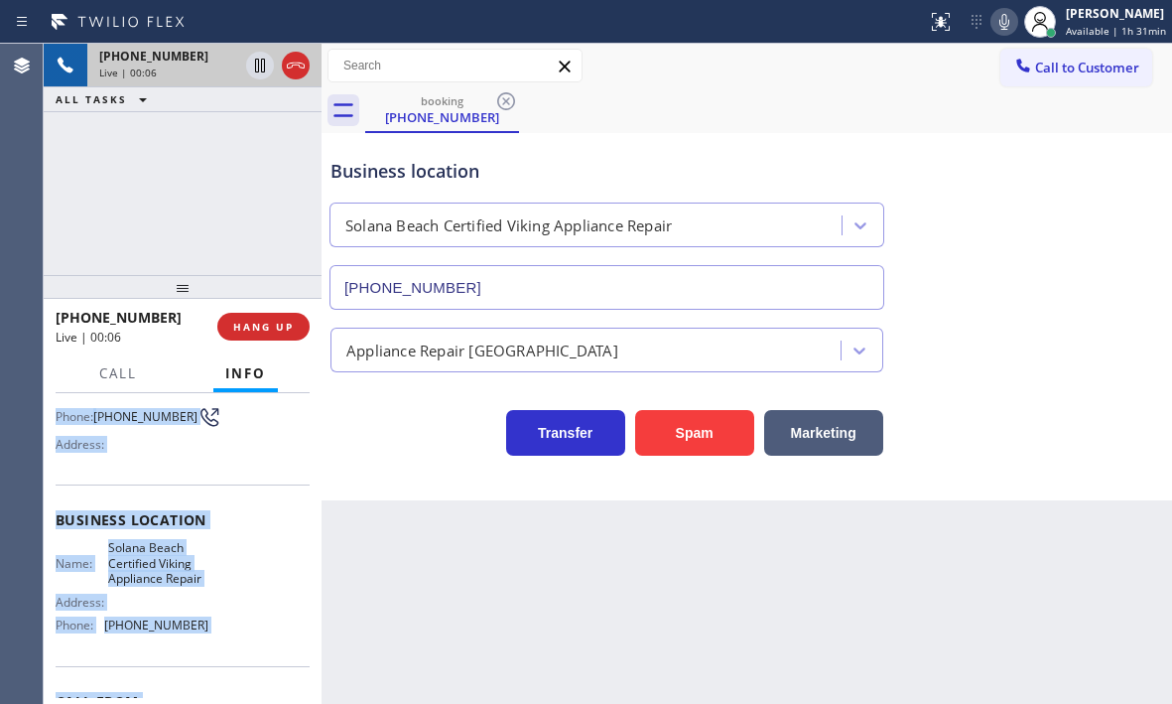
scroll to position [283, 0]
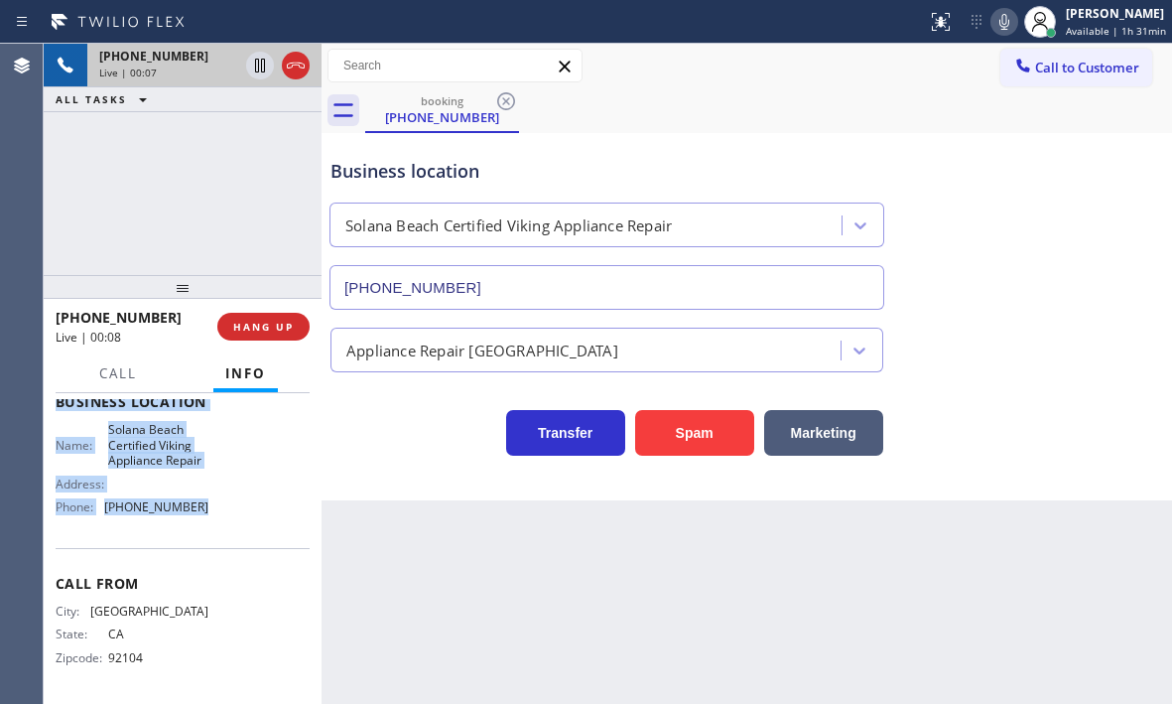
drag, startPoint x: 60, startPoint y: 520, endPoint x: 193, endPoint y: 498, distance: 134.8
click at [193, 498] on div "Context Queue: [Test] All Priority: 2 Customer Name: (858) 431-9734 Phone: (858…" at bounding box center [183, 410] width 254 height 575
drag, startPoint x: 269, startPoint y: 328, endPoint x: 253, endPoint y: 229, distance: 99.6
click at [253, 229] on div "+18584319734 Live | 00:20 ALL TASKS ALL TASKS ACTIVE TASKS TASKS IN WRAP UP +18…" at bounding box center [183, 374] width 278 height 660
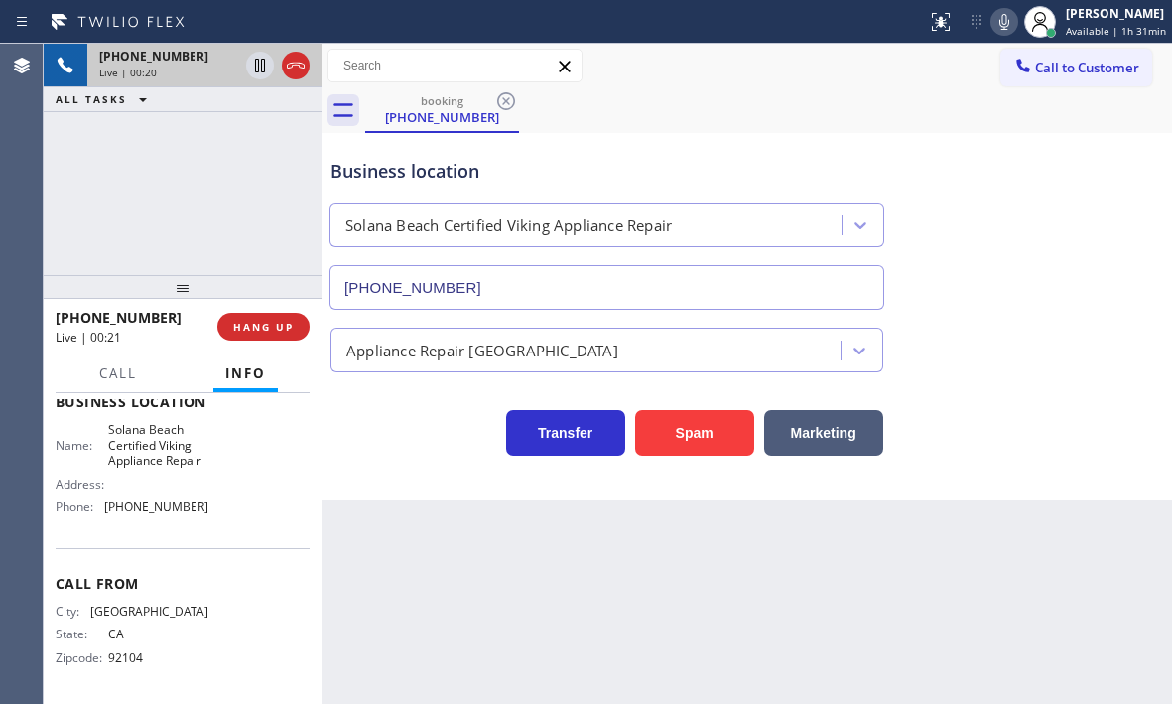
click at [253, 229] on div "+18584319734 Live | 00:20 ALL TASKS ALL TASKS ACTIVE TASKS TASKS IN WRAP UP" at bounding box center [183, 159] width 278 height 231
click at [258, 69] on icon at bounding box center [260, 66] width 10 height 14
click at [252, 64] on icon at bounding box center [260, 66] width 24 height 24
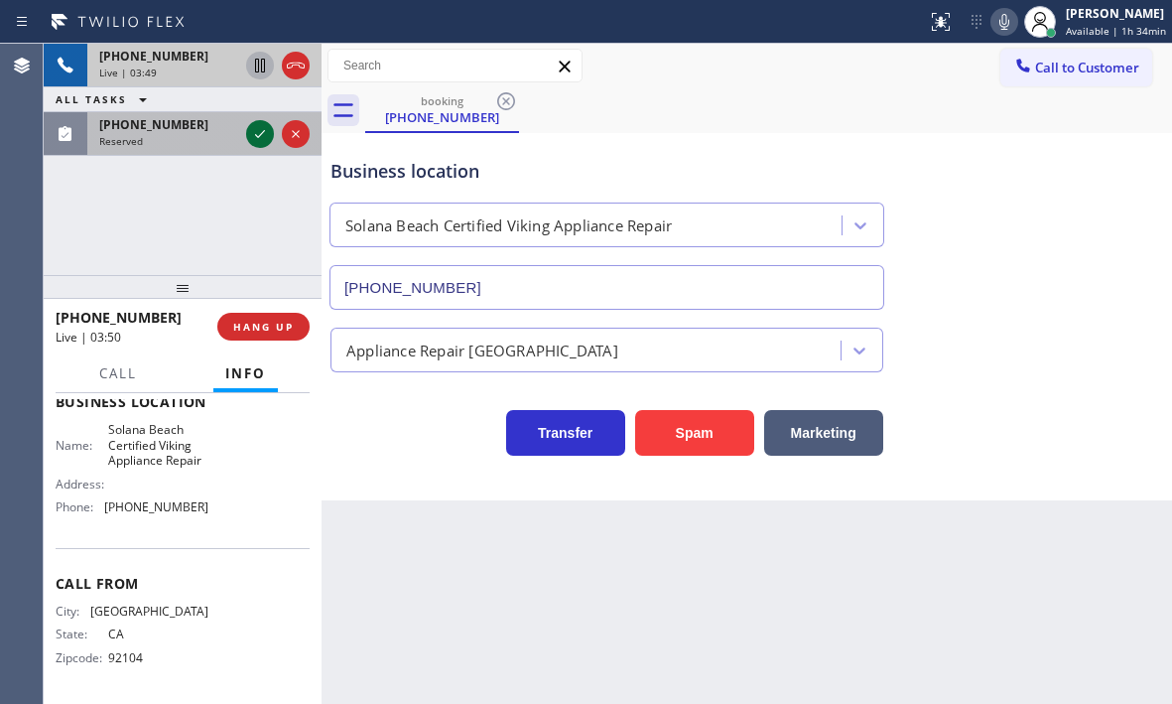
click at [259, 140] on icon at bounding box center [260, 134] width 24 height 24
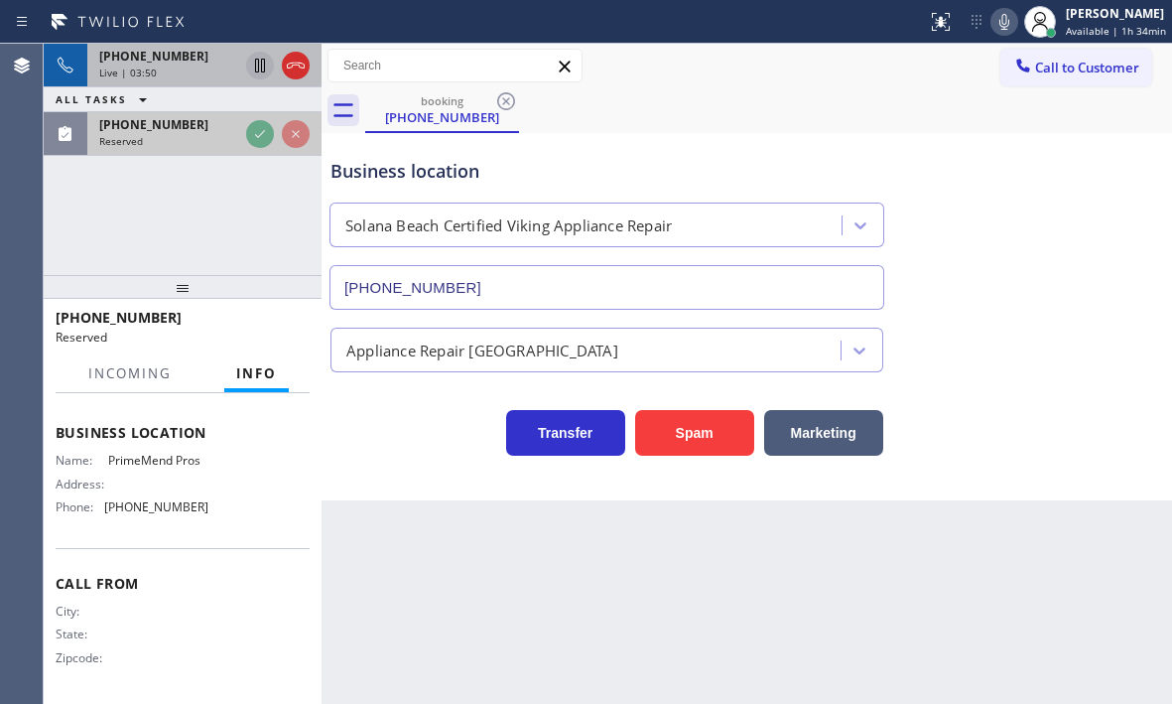
scroll to position [300, 0]
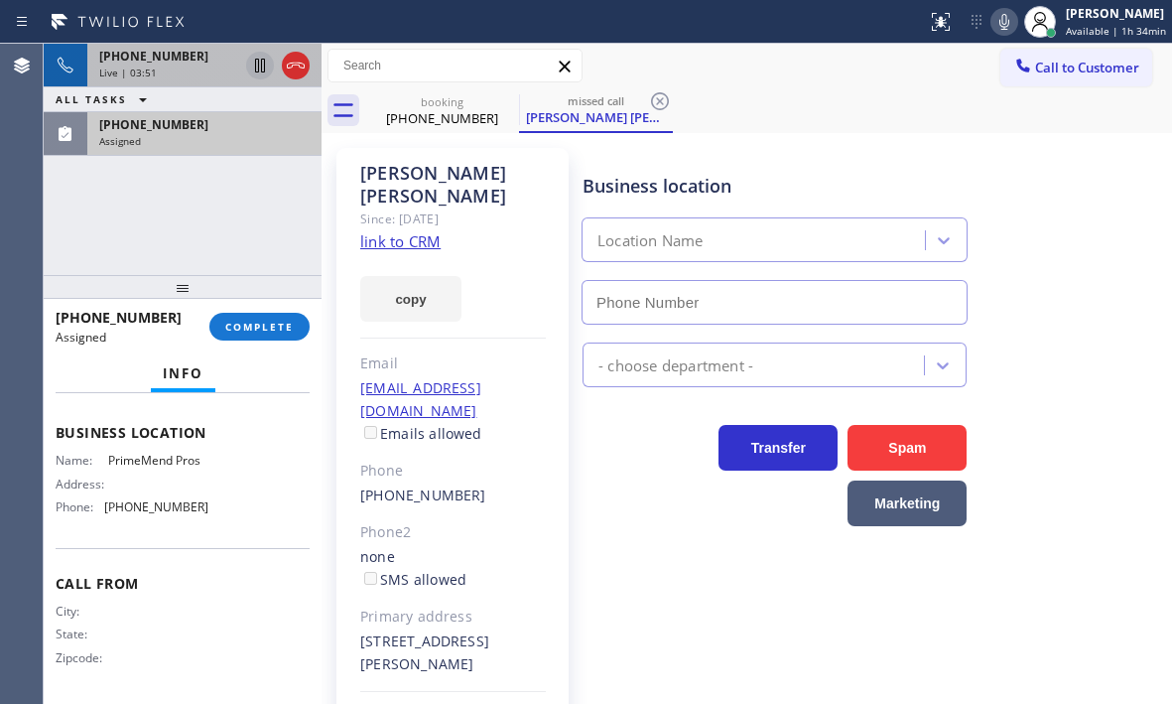
type input "(954) 787-0381"
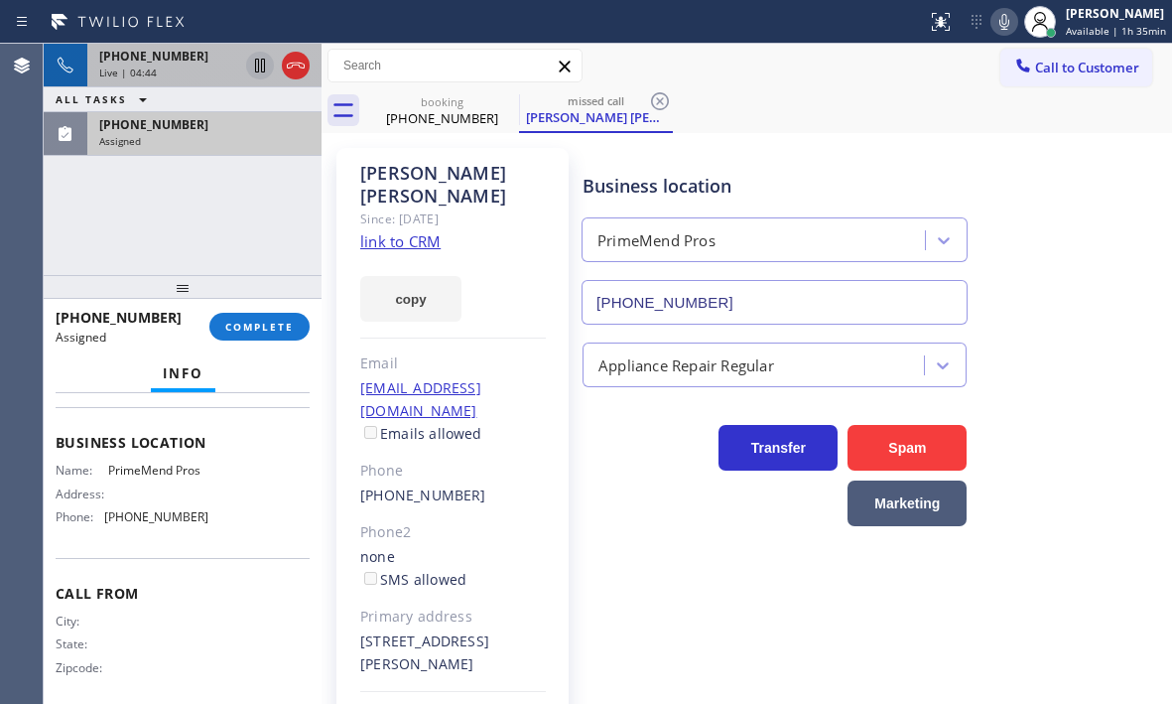
scroll to position [317, 0]
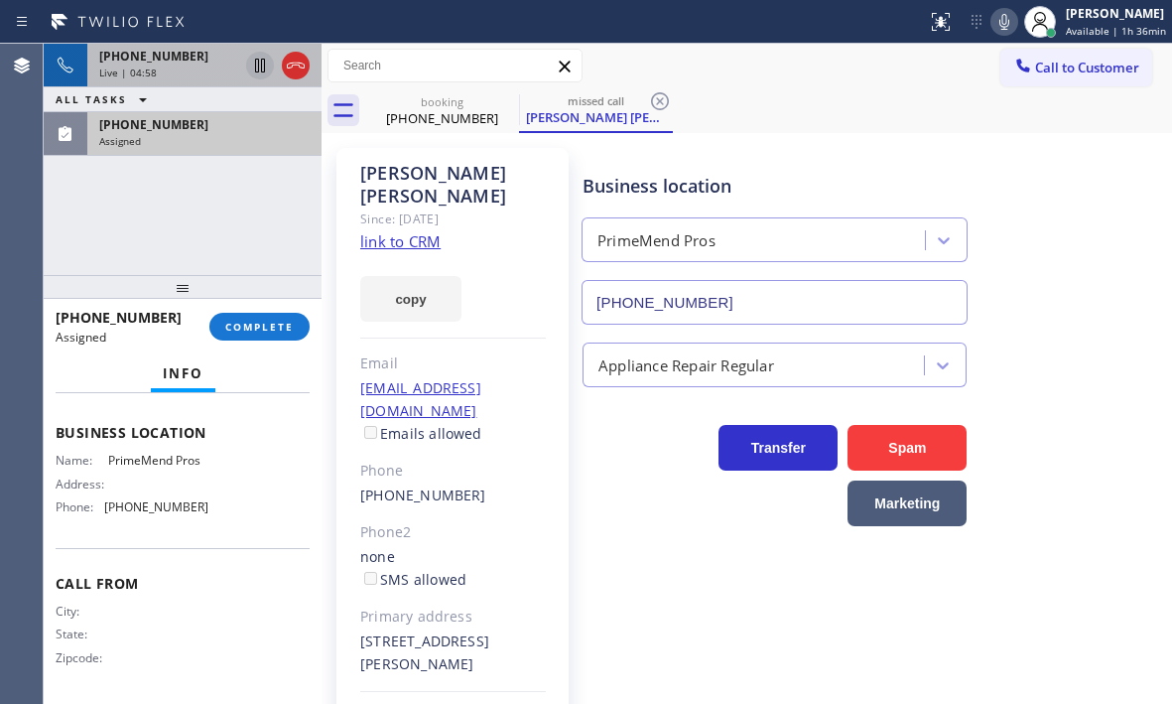
click at [260, 60] on icon at bounding box center [260, 66] width 24 height 24
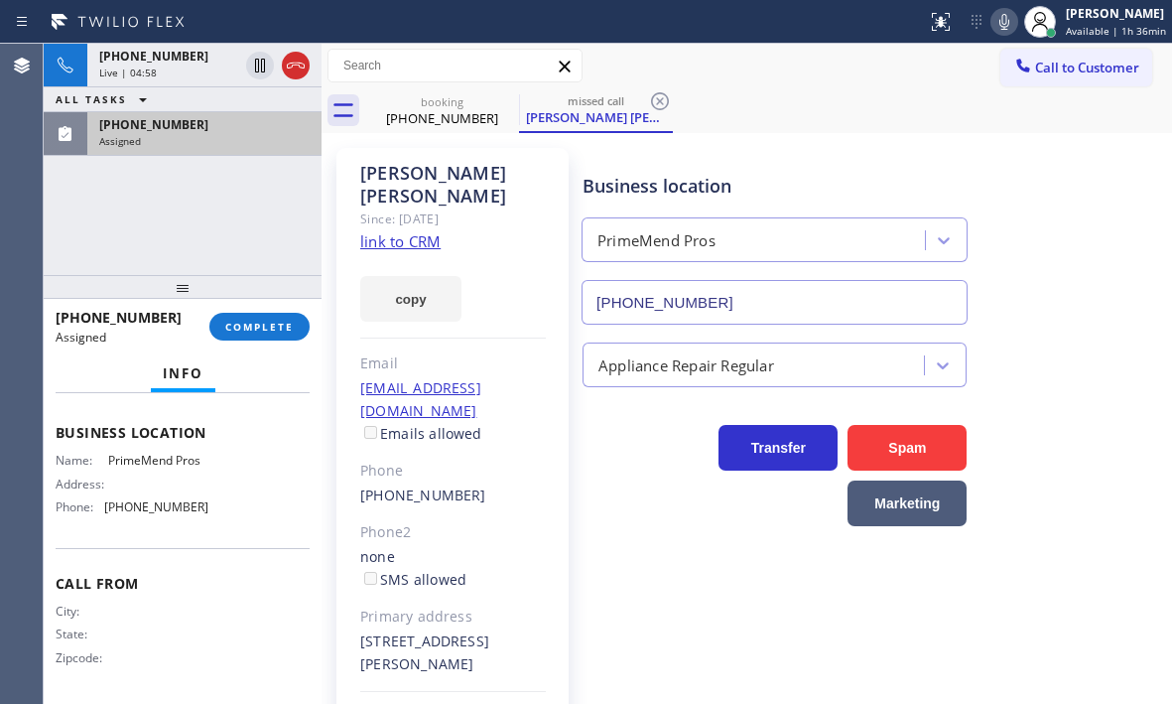
scroll to position [283, 0]
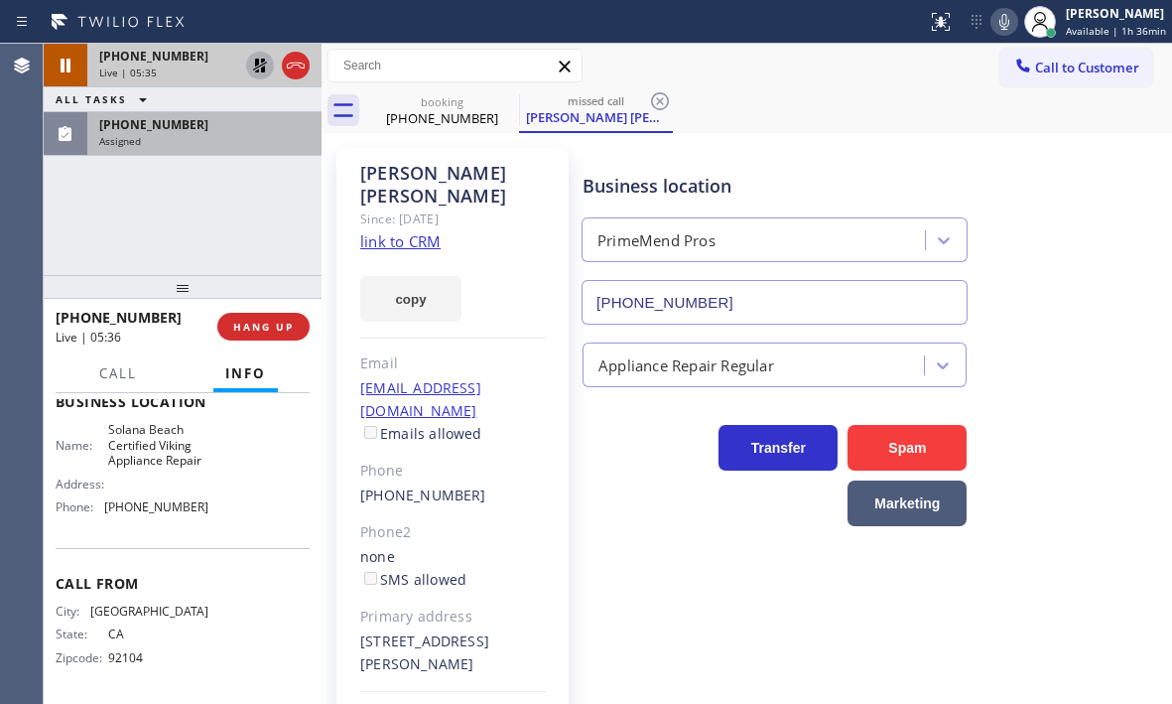
click at [250, 61] on icon at bounding box center [260, 66] width 24 height 24
click at [289, 73] on icon at bounding box center [296, 66] width 24 height 24
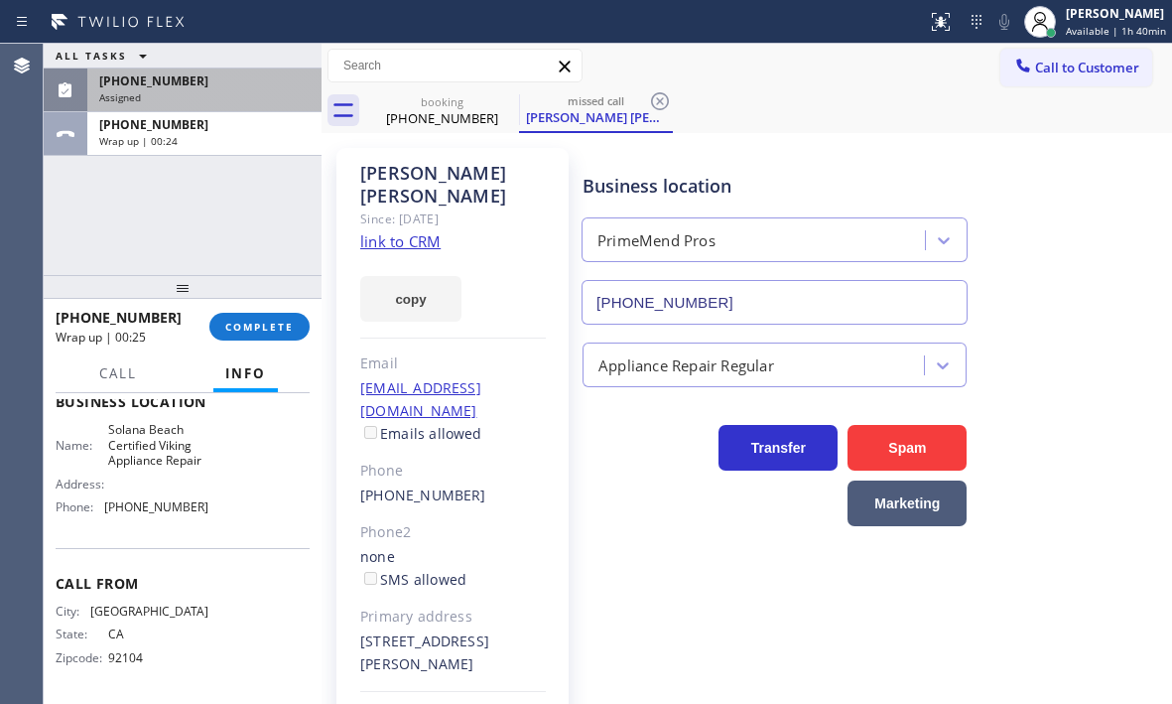
click at [229, 84] on div "(305) 992-0998" at bounding box center [204, 80] width 210 height 17
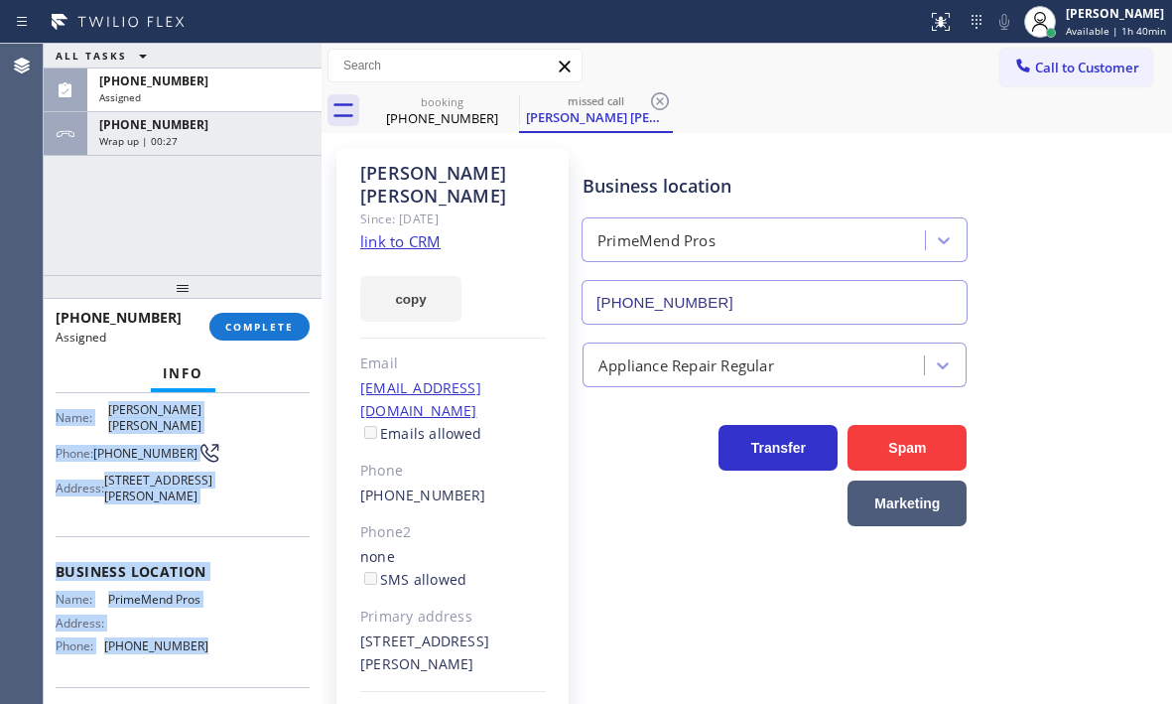
scroll to position [217, 0]
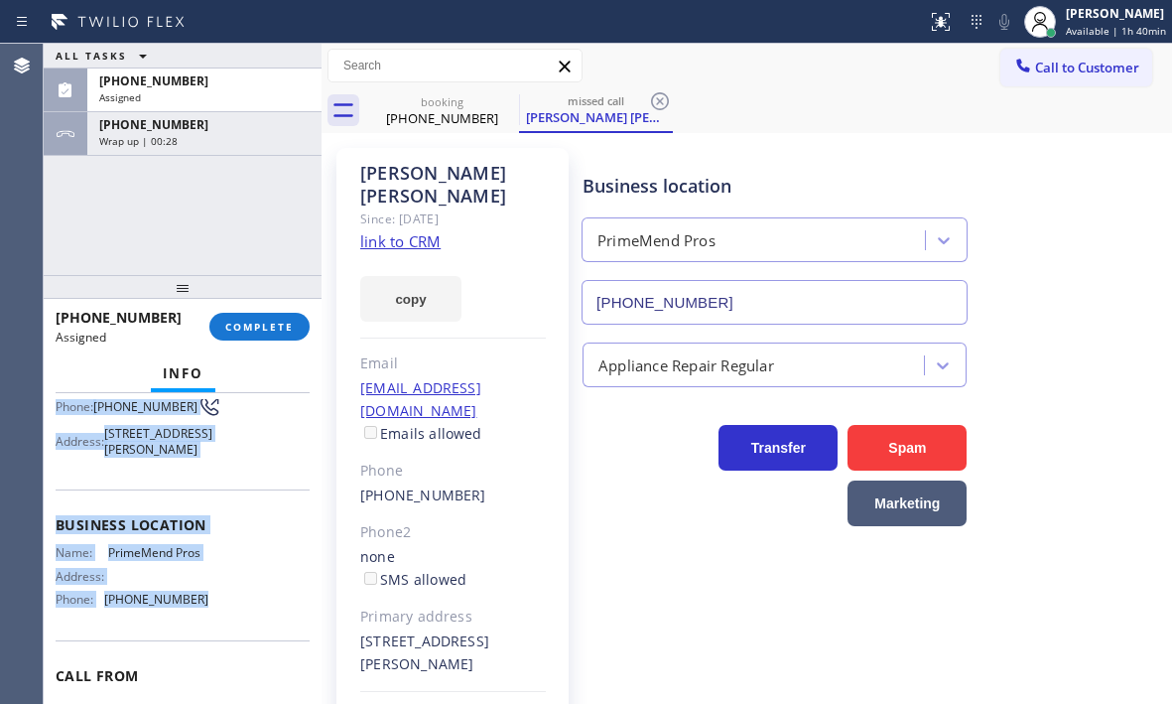
drag, startPoint x: 55, startPoint y: 522, endPoint x: 203, endPoint y: 628, distance: 182.1
click at [203, 628] on div "Context Queue: [Test] All Priority: 0 Task Age: 5 minute(s) Customer Name: Geor…" at bounding box center [183, 548] width 278 height 311
click at [275, 331] on span "COMPLETE" at bounding box center [259, 327] width 69 height 14
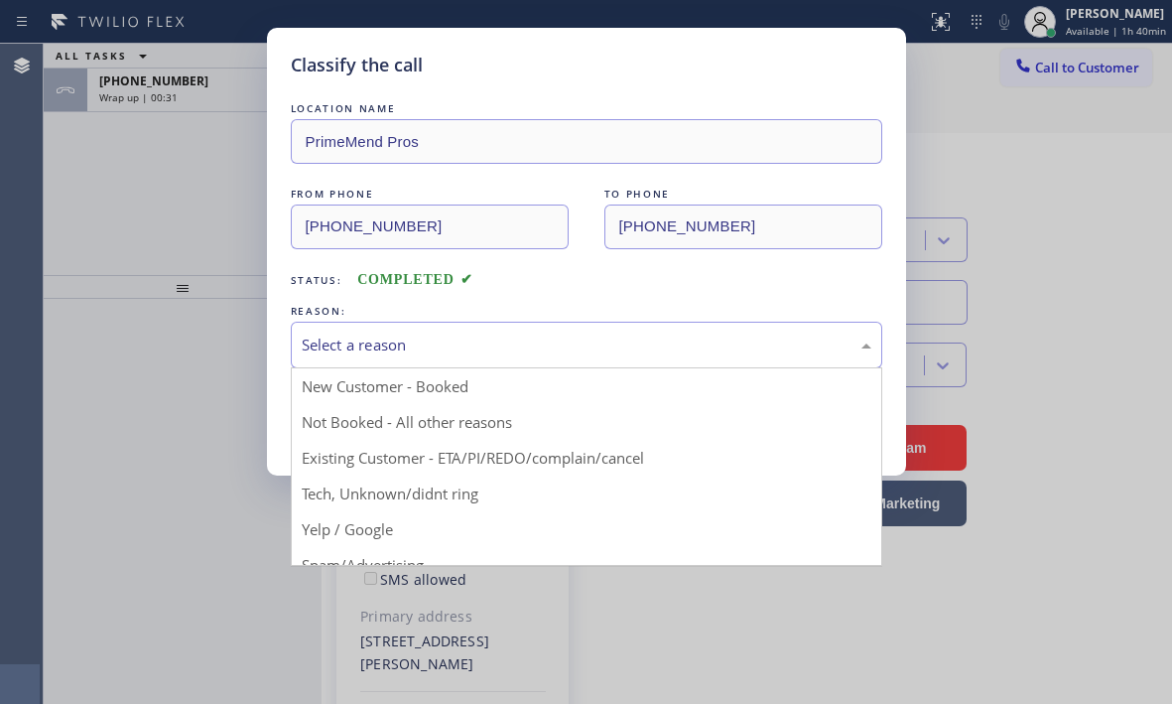
click at [555, 326] on div "Select a reason" at bounding box center [587, 345] width 592 height 47
click at [499, 357] on div "Select a reason" at bounding box center [587, 345] width 592 height 47
click at [424, 345] on div "Select a reason" at bounding box center [587, 345] width 570 height 23
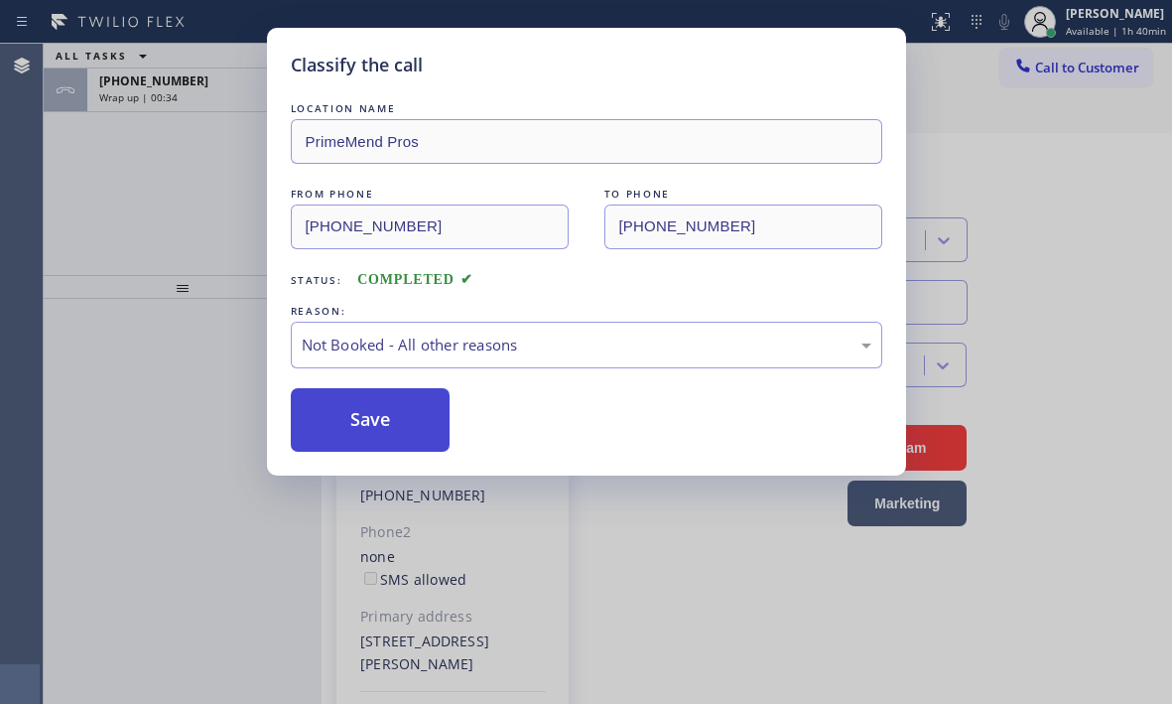
click at [368, 425] on button "Save" at bounding box center [371, 420] width 160 height 64
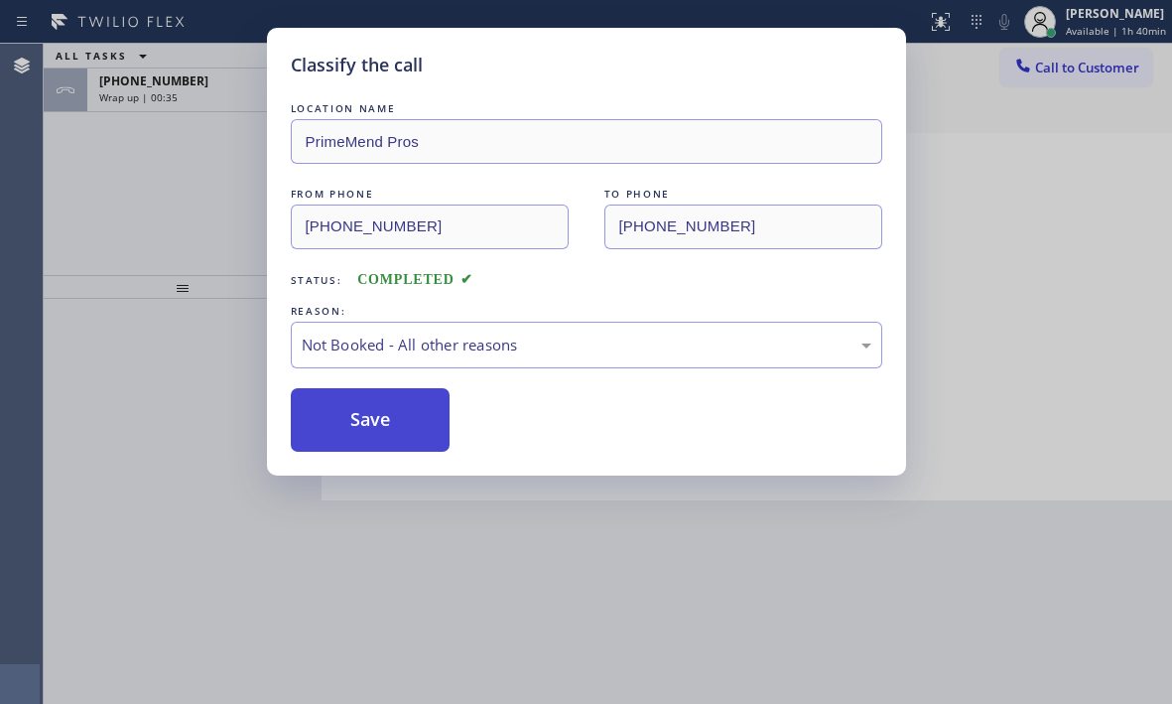
click at [380, 409] on button "Save" at bounding box center [371, 420] width 160 height 64
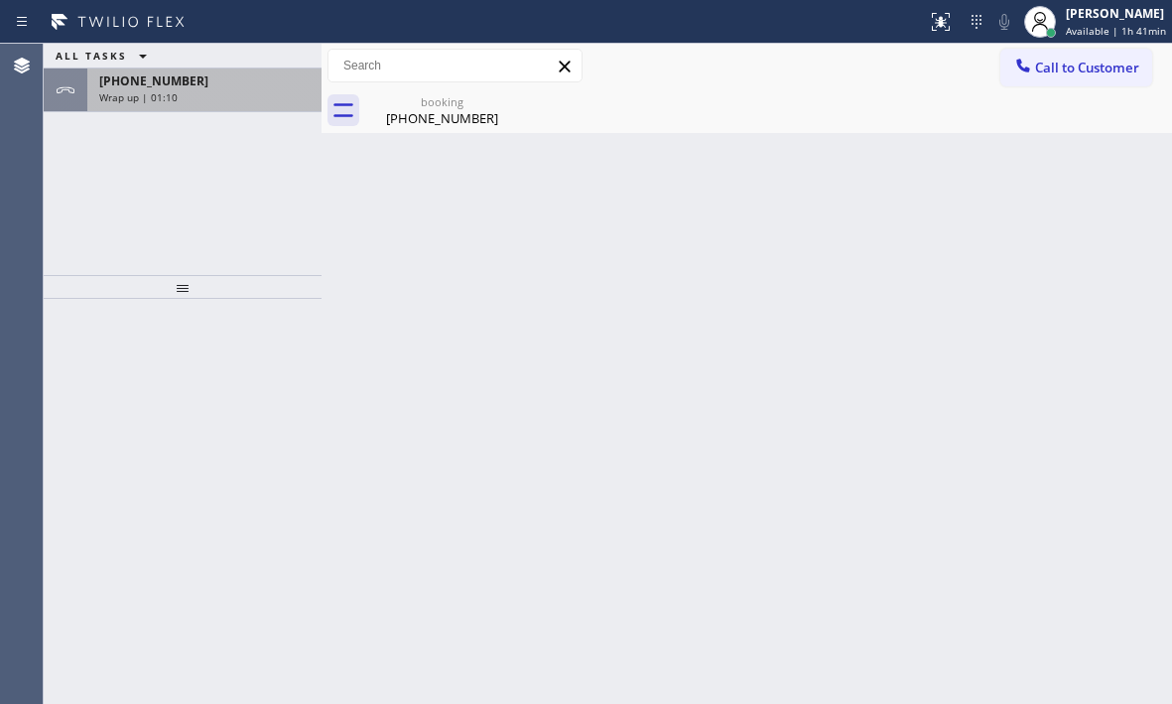
click at [192, 85] on div "+18584319734" at bounding box center [204, 80] width 210 height 17
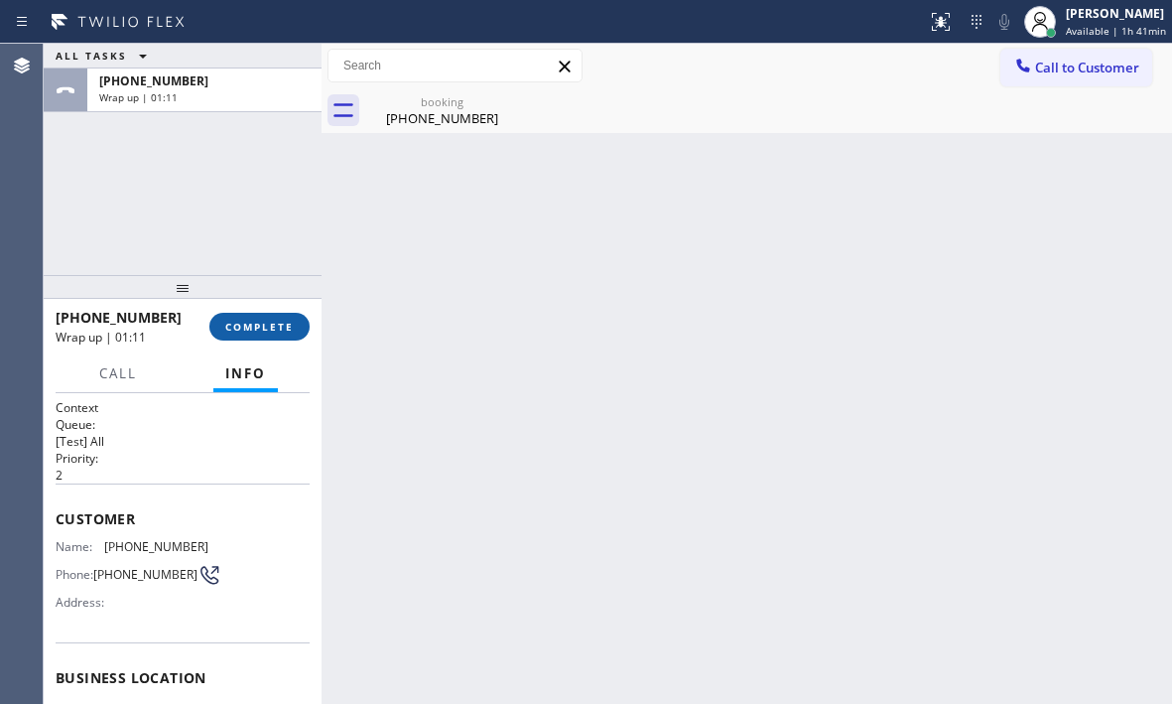
click at [255, 336] on button "COMPLETE" at bounding box center [259, 327] width 100 height 28
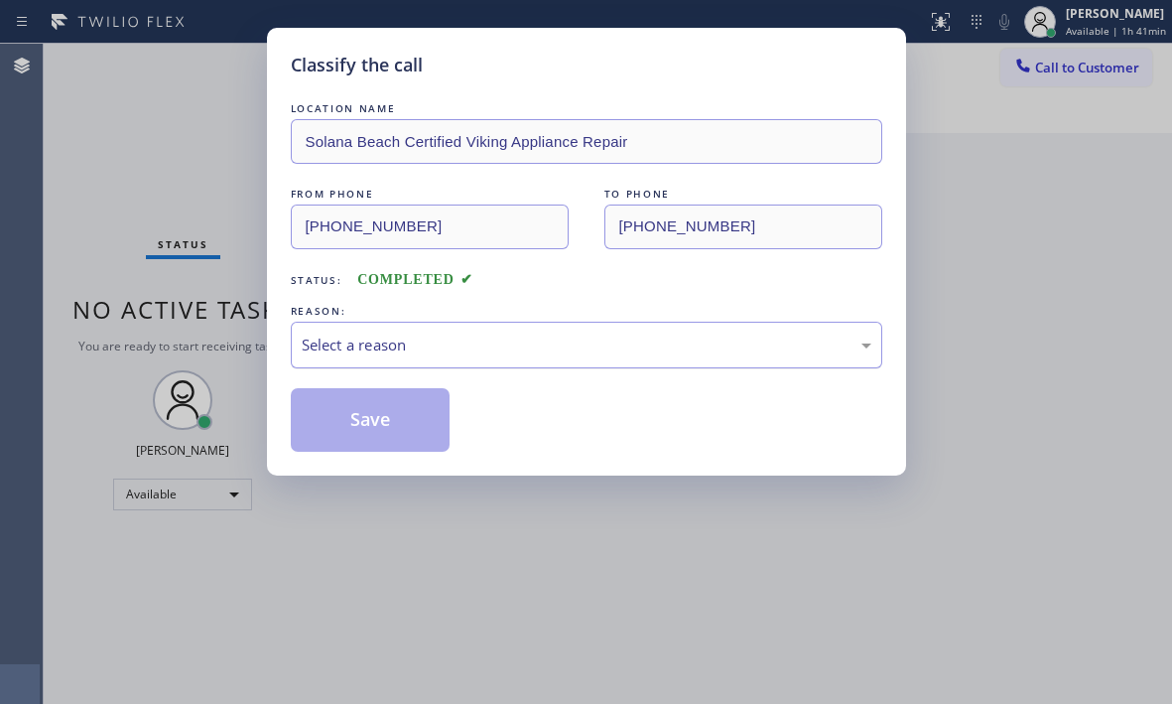
click at [437, 353] on div "Select a reason" at bounding box center [587, 345] width 570 height 23
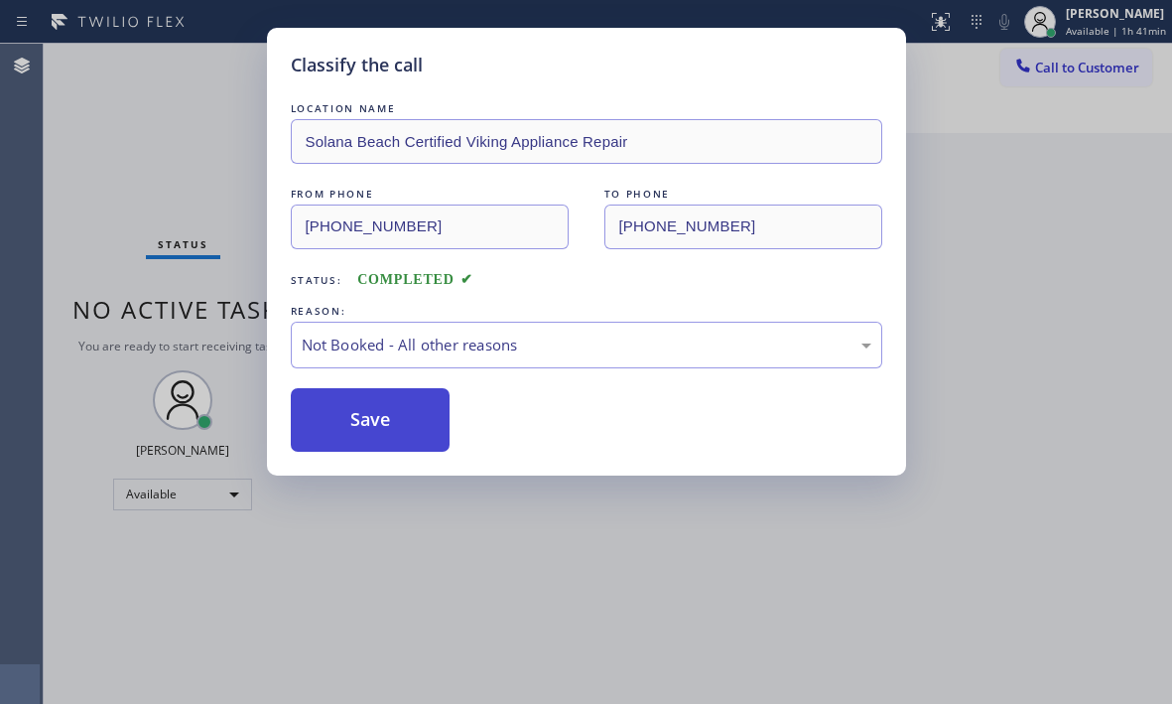
click at [357, 408] on button "Save" at bounding box center [371, 420] width 160 height 64
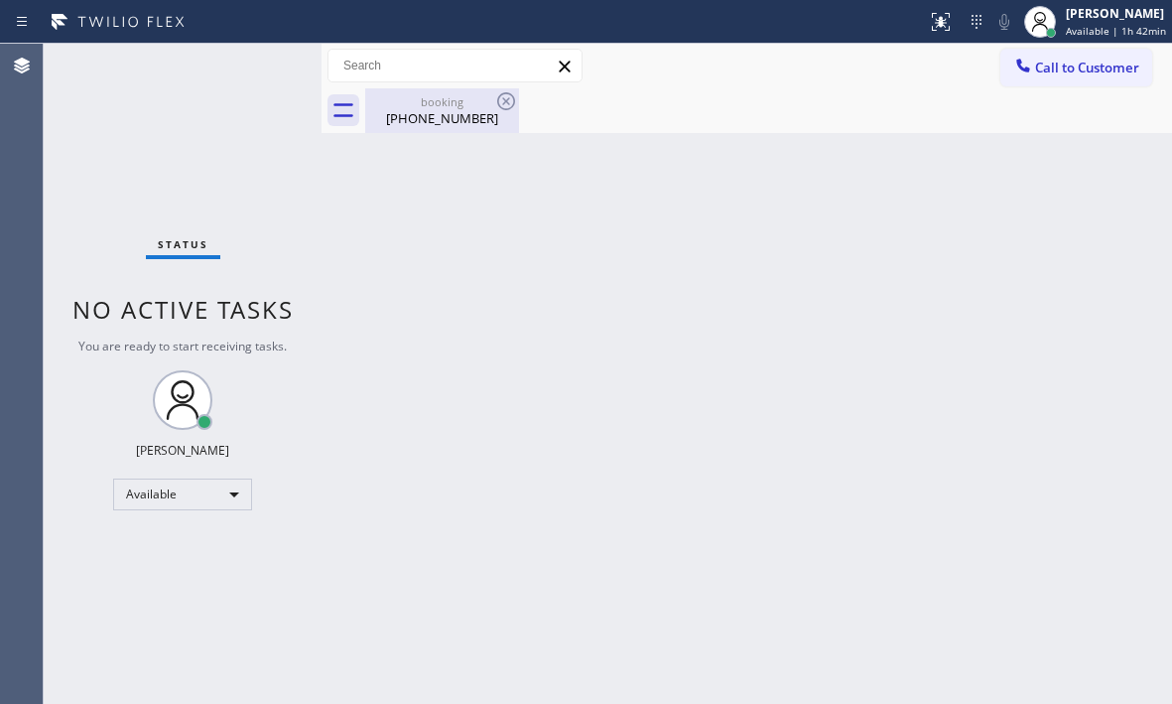
click at [458, 123] on div "(858) 431-9734" at bounding box center [442, 118] width 150 height 18
click at [1094, 72] on span "Call to Customer" at bounding box center [1087, 68] width 104 height 18
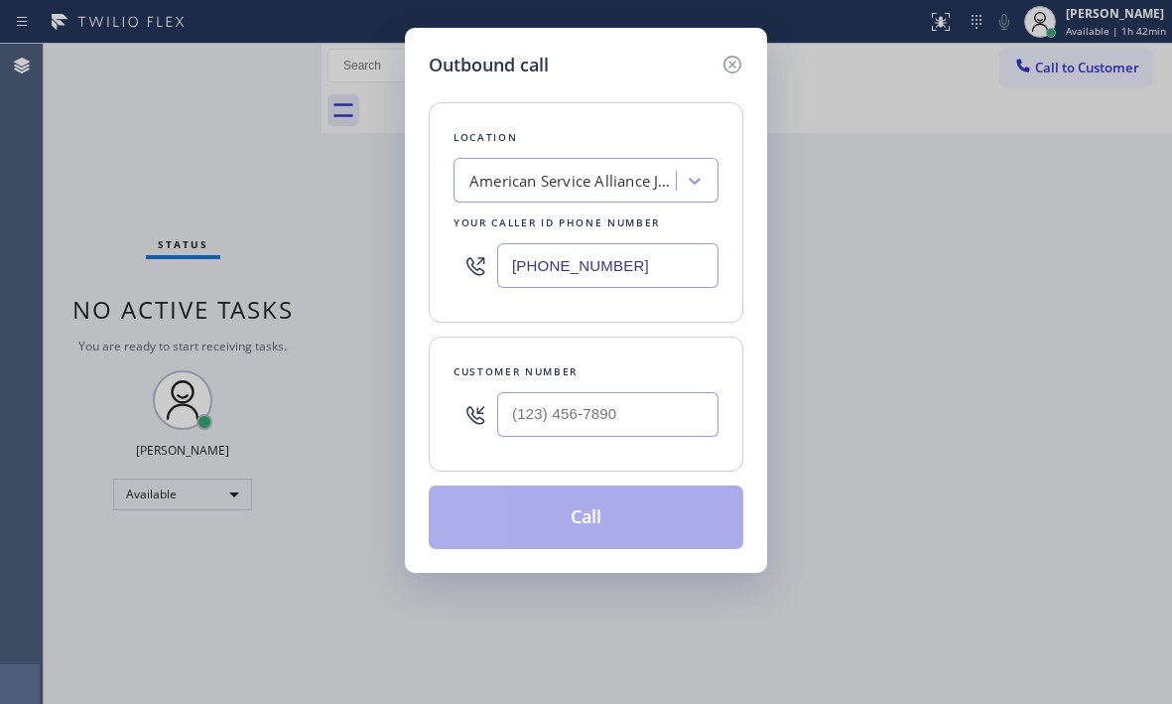
click at [675, 270] on input "(779) 212-7220" at bounding box center [607, 265] width 221 height 45
paste input "858) 244-9718"
type input "(858) 244-9718"
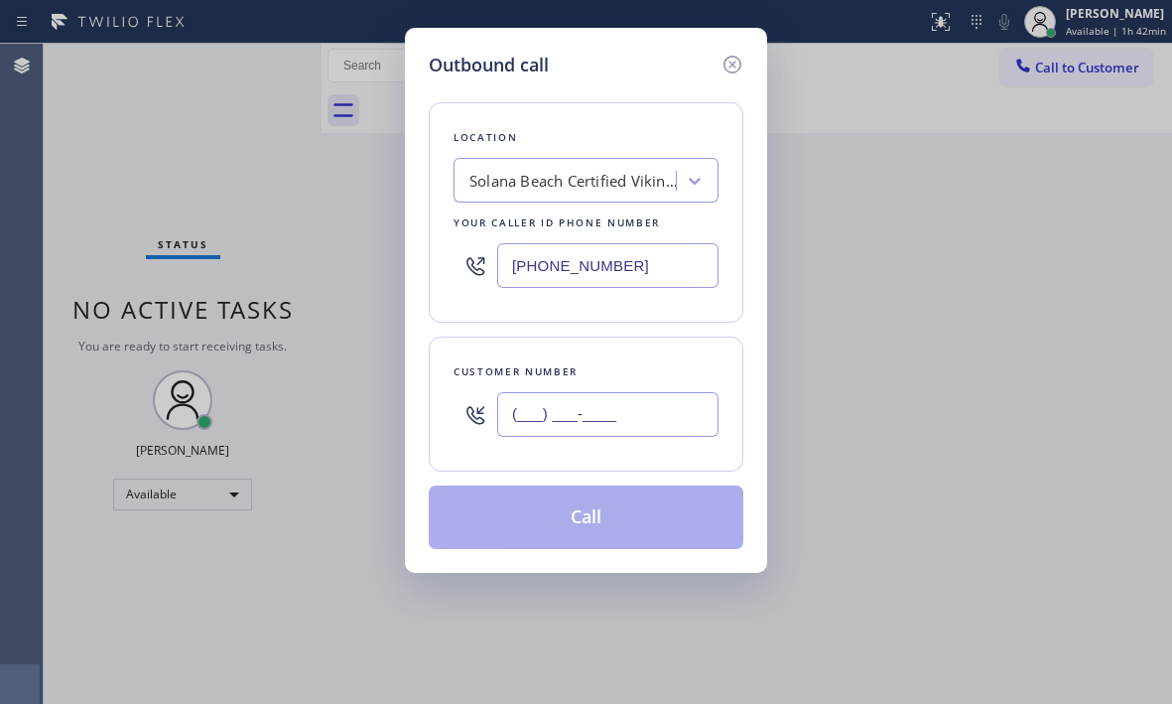
click at [682, 422] on input "(___) ___-____" at bounding box center [607, 414] width 221 height 45
paste input "858) 431-9734"
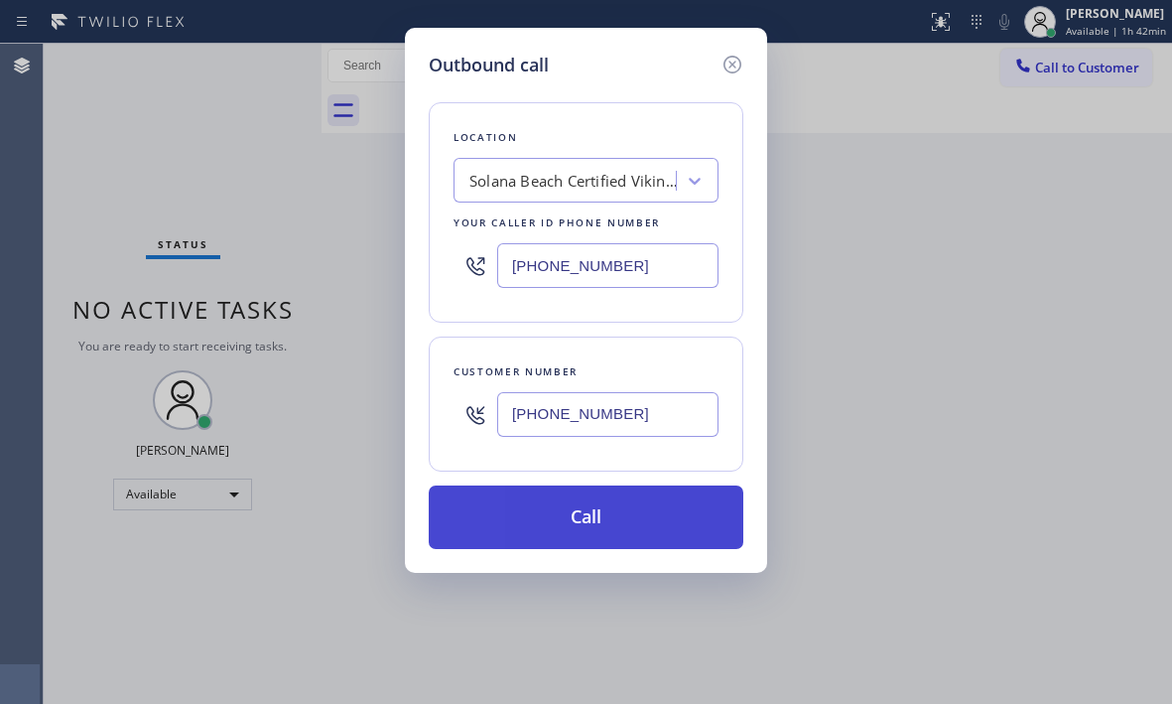
type input "(858) 431-9734"
click at [612, 512] on button "Call" at bounding box center [586, 517] width 315 height 64
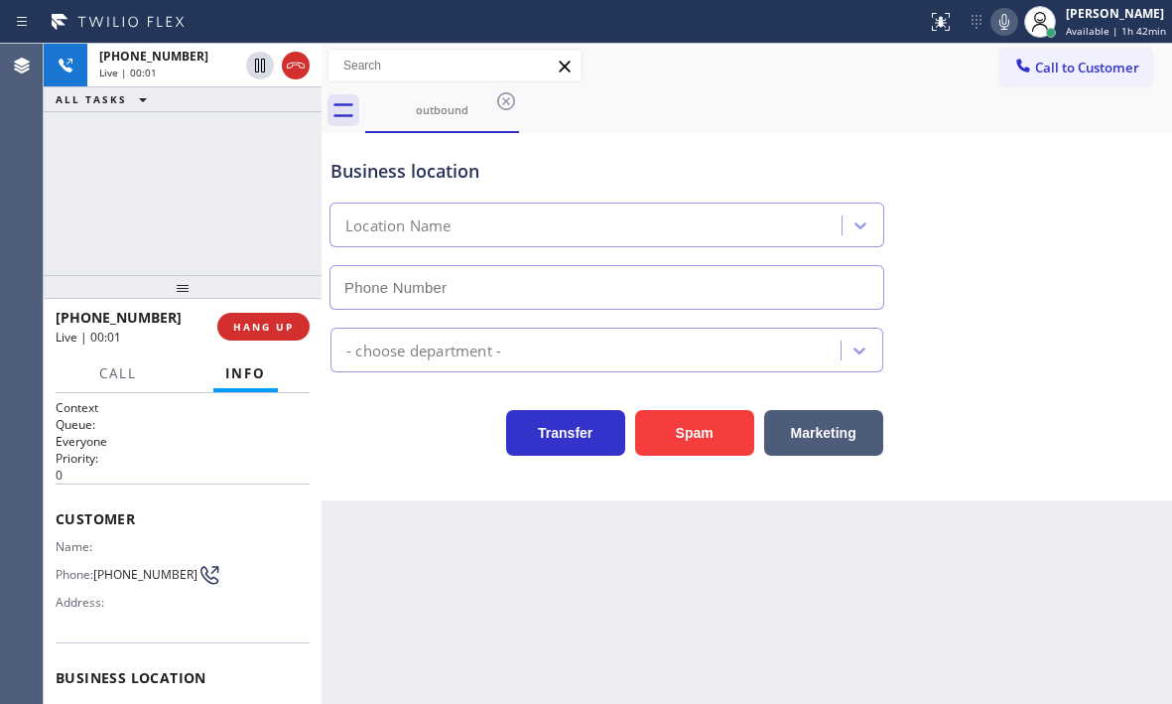
type input "(858) 244-9718"
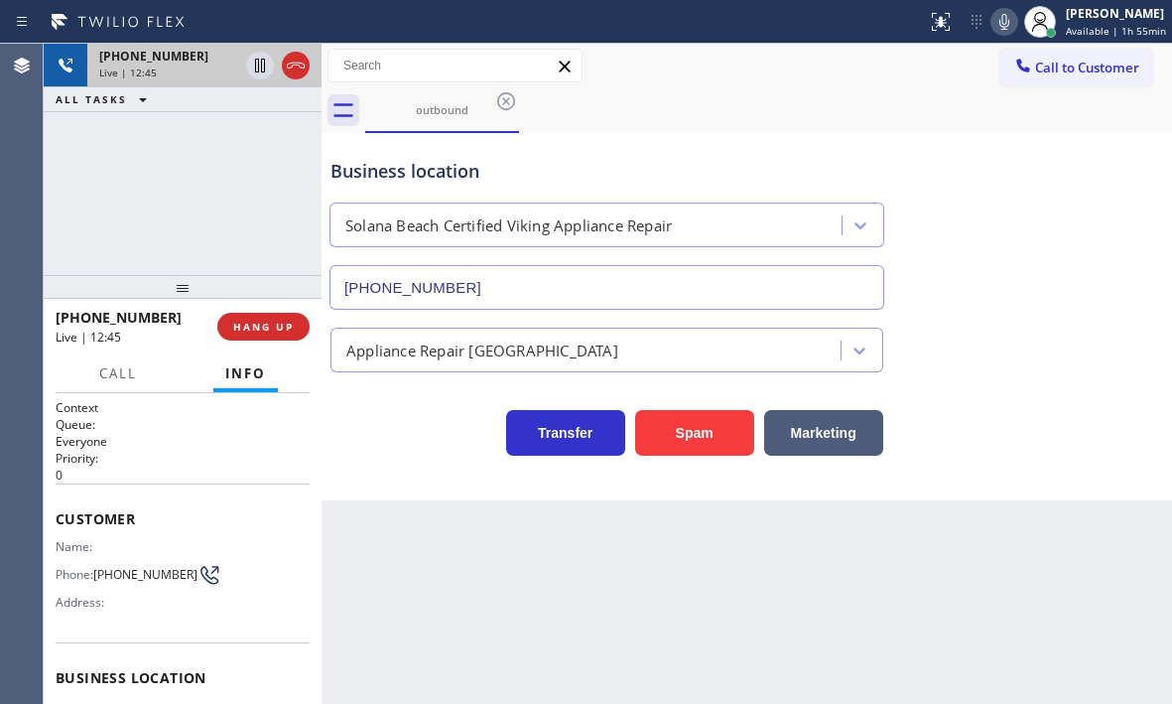
click at [302, 78] on div at bounding box center [277, 66] width 71 height 44
click at [296, 70] on icon at bounding box center [296, 66] width 24 height 24
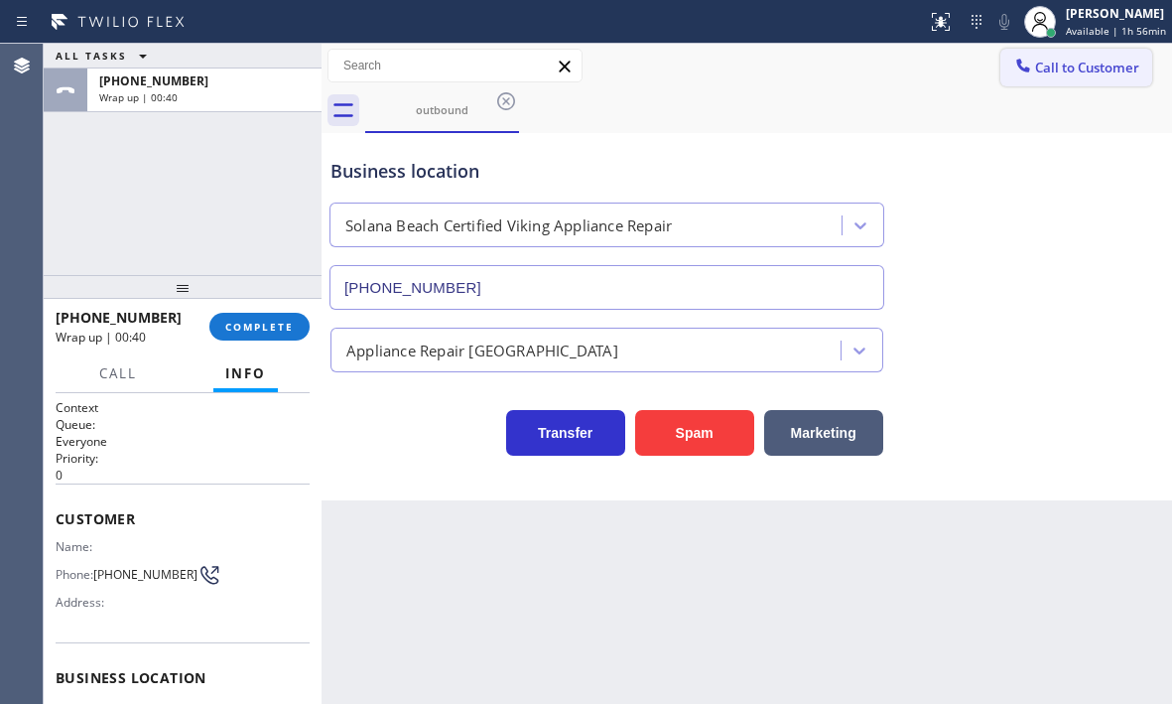
click at [1078, 65] on span "Call to Customer" at bounding box center [1087, 68] width 104 height 18
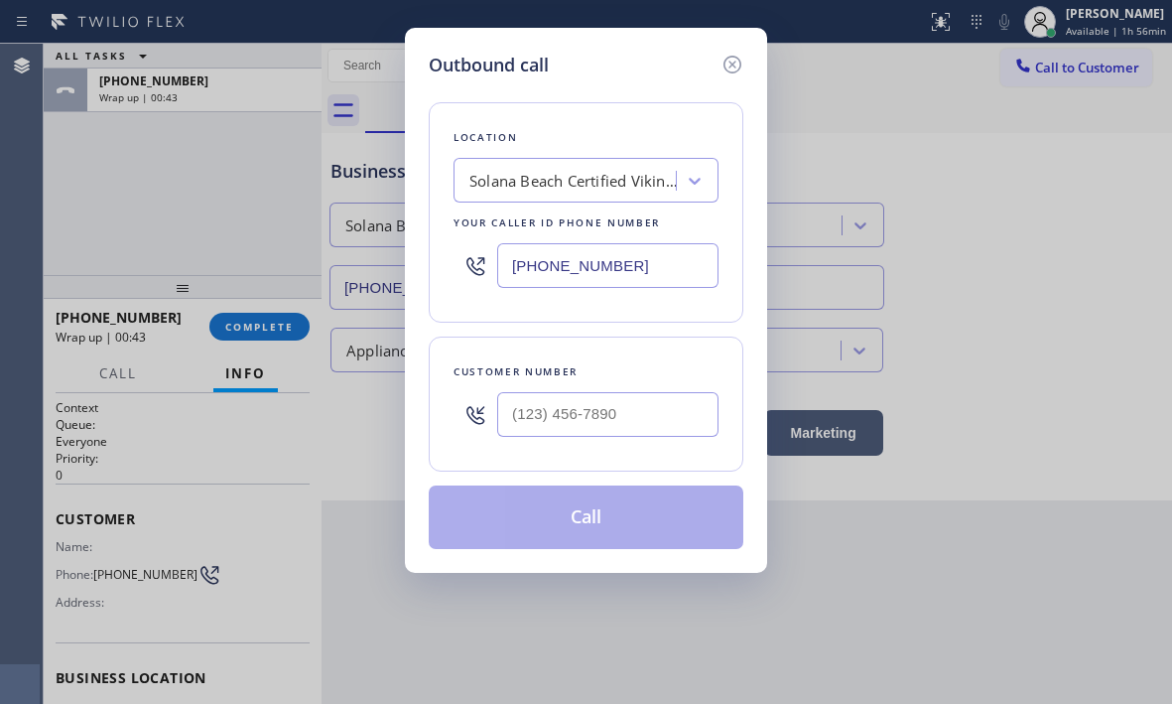
click at [659, 271] on input "(858) 244-9718" at bounding box center [607, 265] width 221 height 45
paste input "text"
type input "(858) 244-9718"
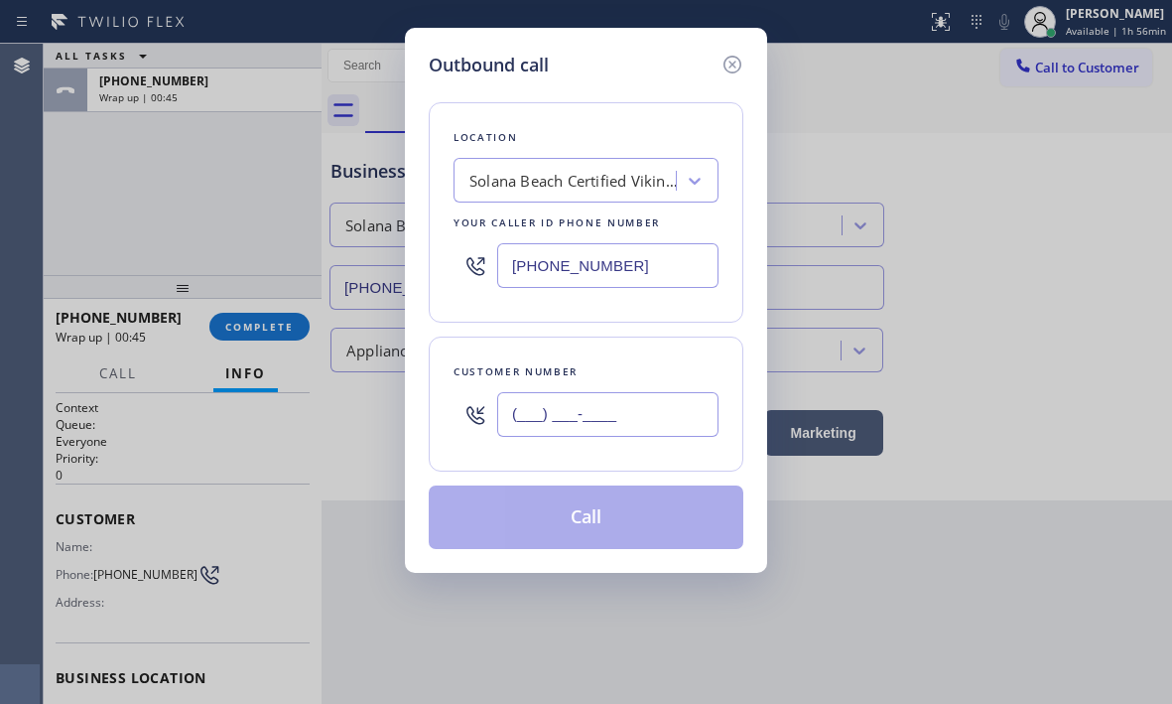
click at [594, 418] on input "(___) ___-____" at bounding box center [607, 414] width 221 height 45
paste input "858) 431-9734"
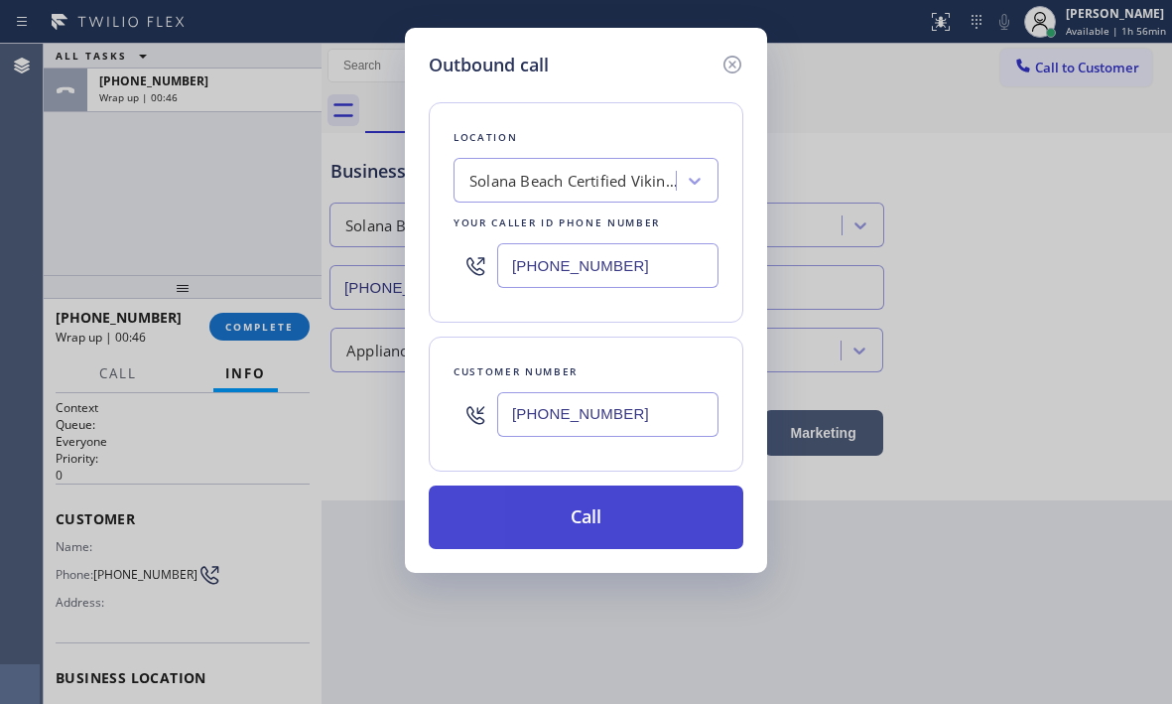
type input "(858) 431-9734"
click at [624, 511] on button "Call" at bounding box center [586, 517] width 315 height 64
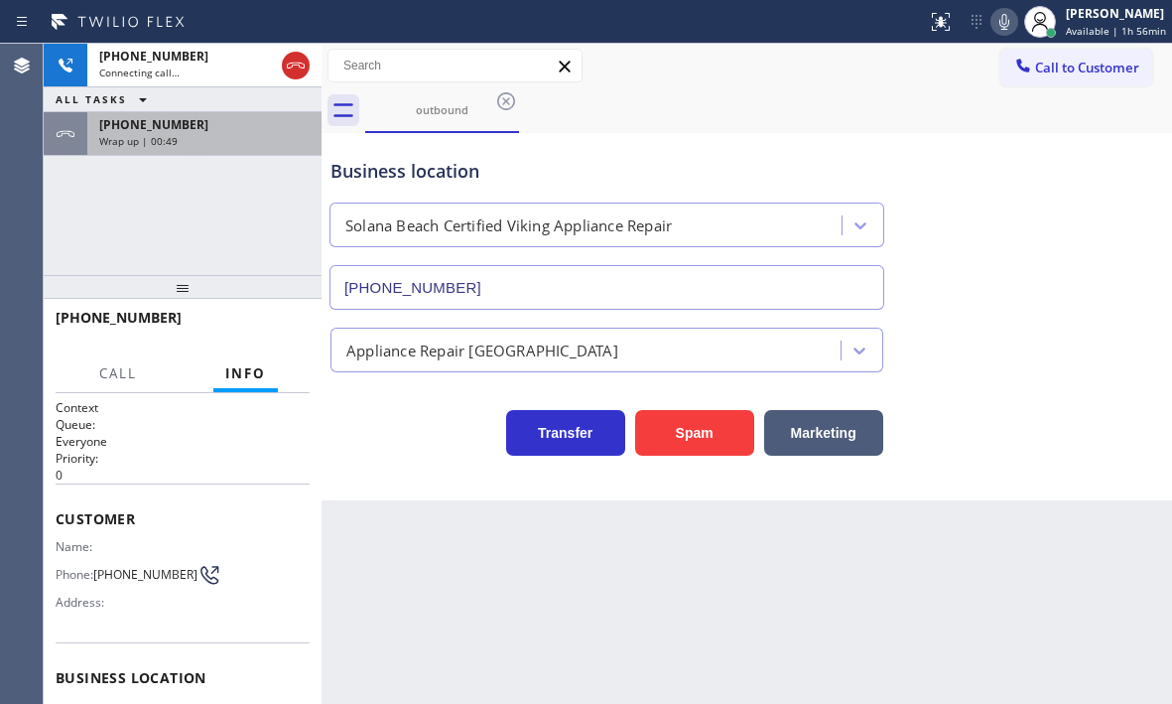
click at [216, 139] on div "Wrap up | 00:49" at bounding box center [204, 141] width 210 height 14
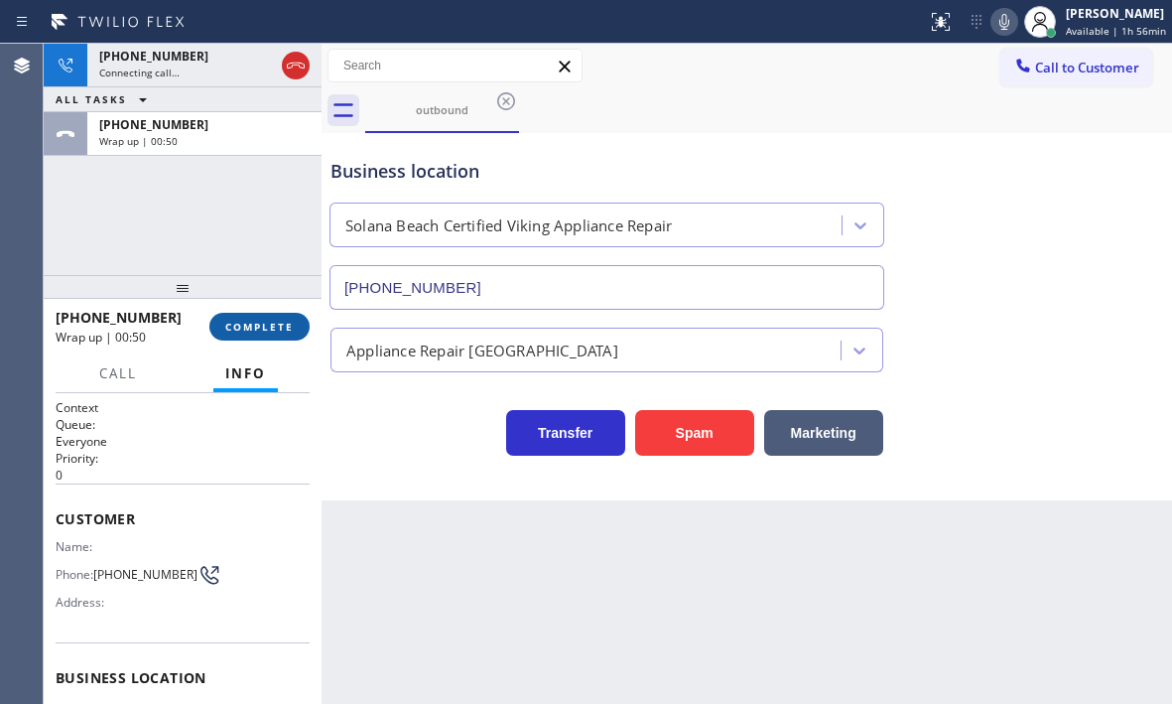
click at [263, 329] on span "COMPLETE" at bounding box center [259, 327] width 69 height 14
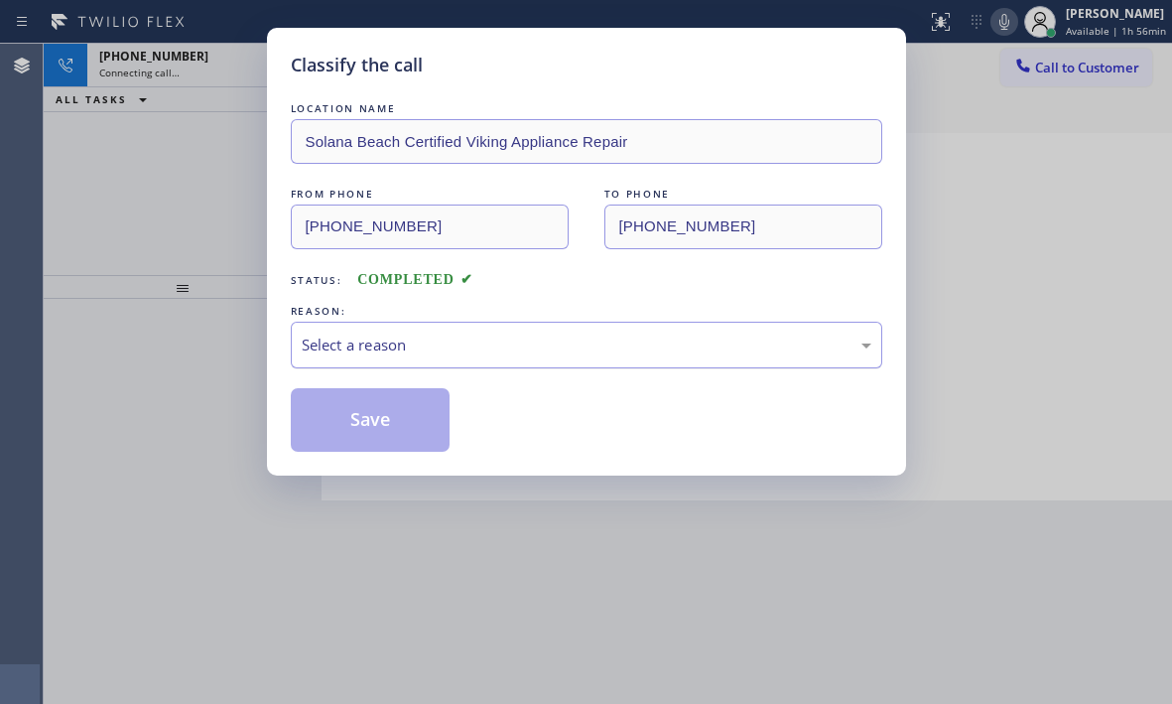
click at [450, 352] on div "Select a reason" at bounding box center [587, 345] width 570 height 23
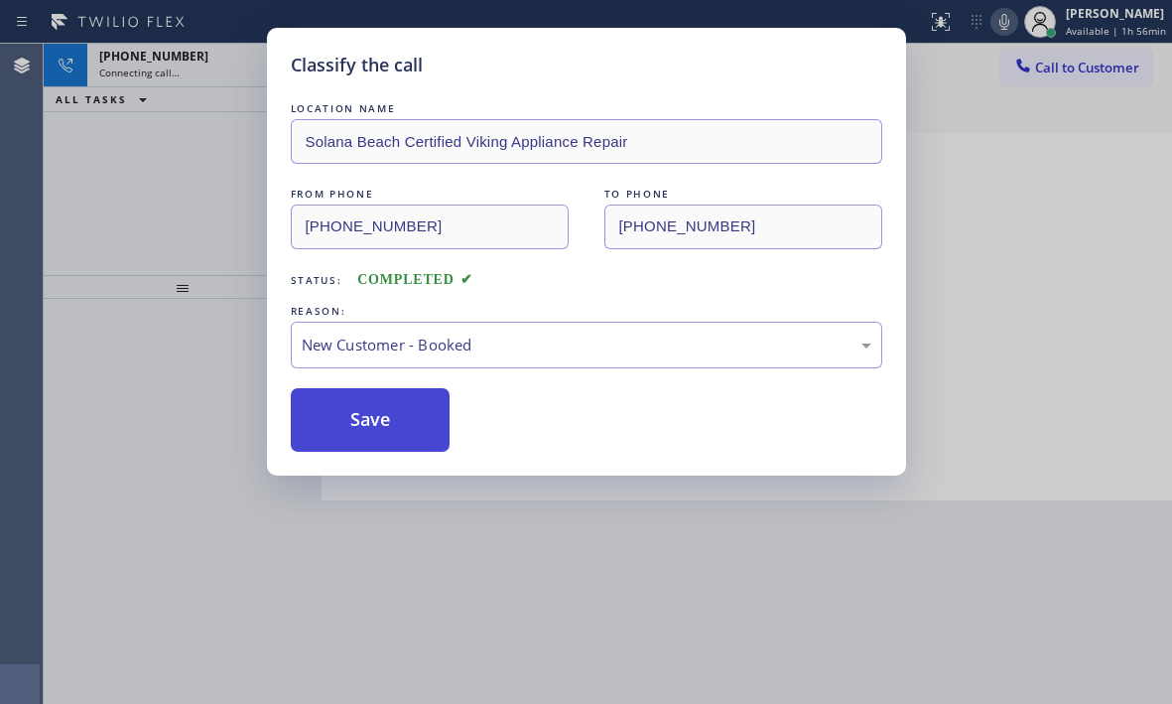
click at [361, 409] on button "Save" at bounding box center [371, 420] width 160 height 64
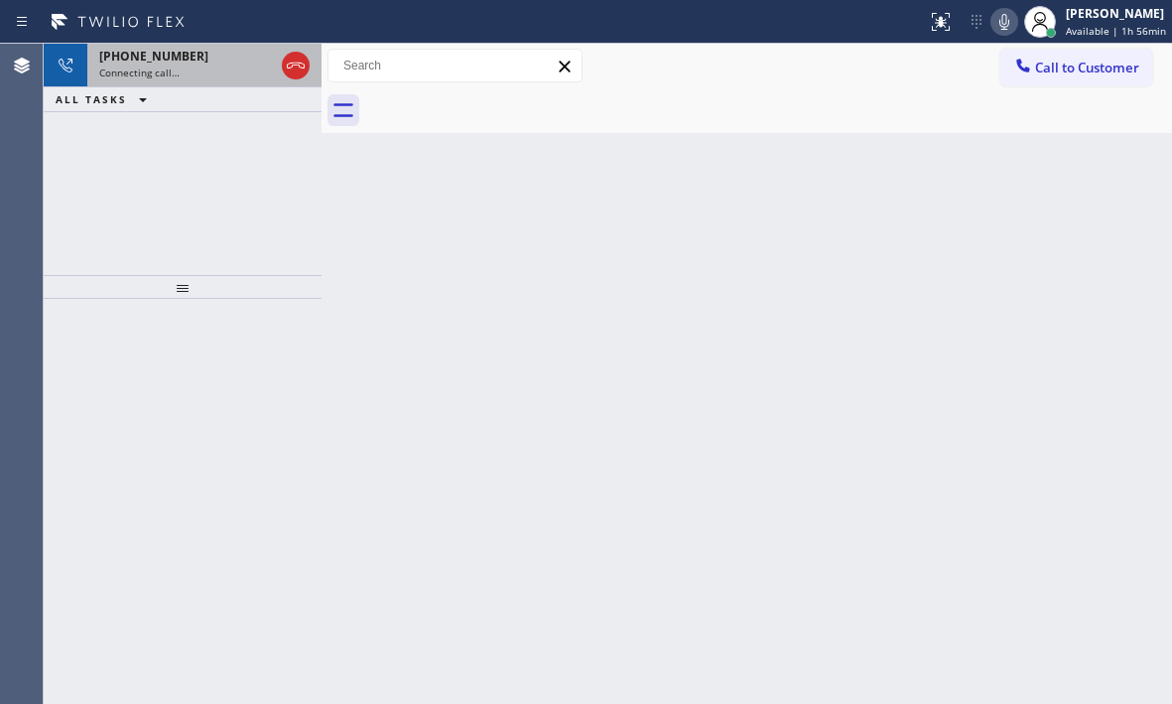
click at [214, 77] on div "Connecting call…" at bounding box center [186, 73] width 175 height 14
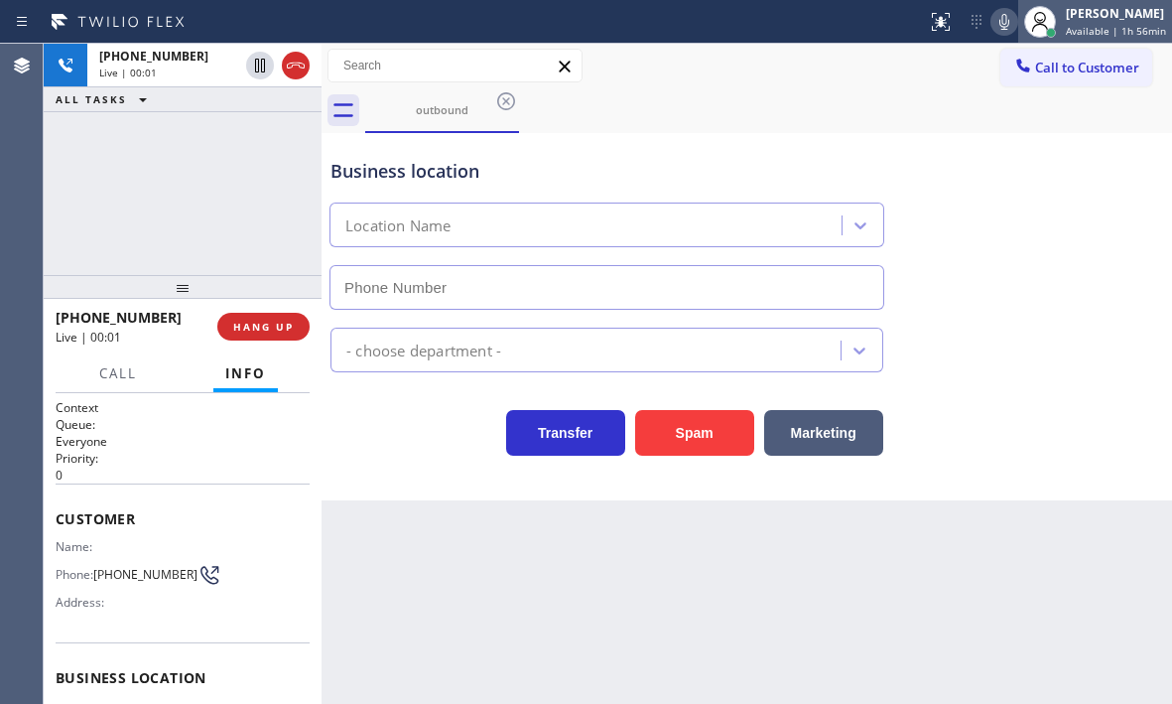
type input "(858) 244-9718"
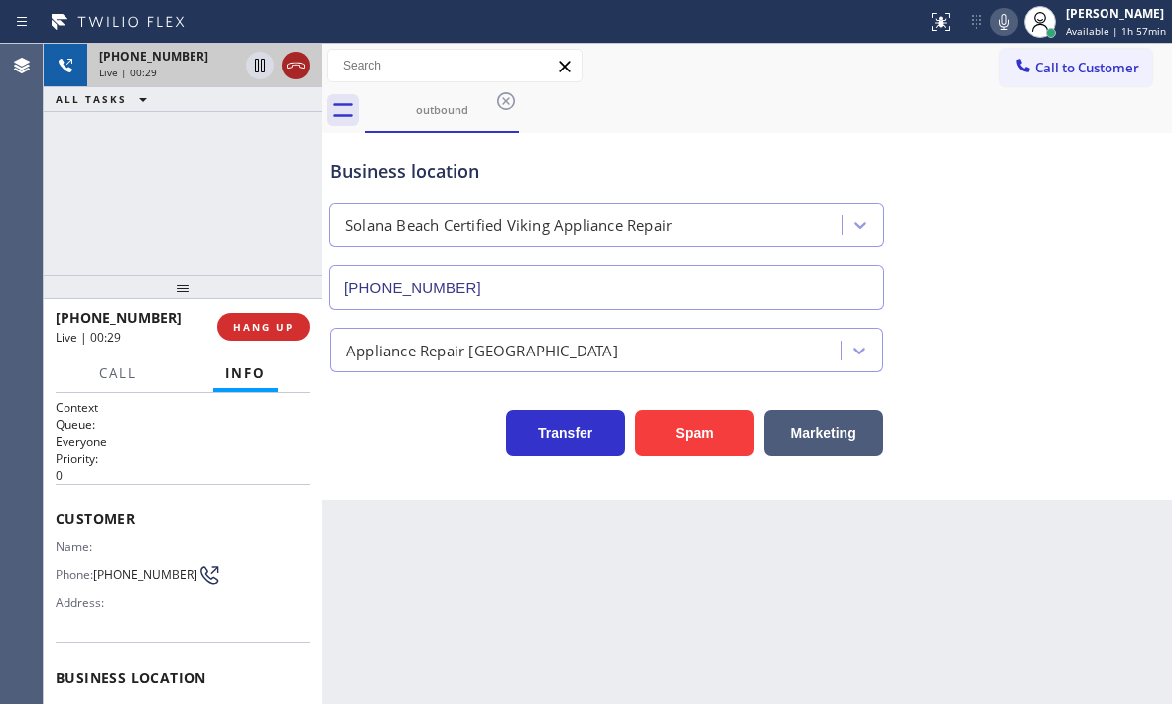
click at [297, 74] on icon at bounding box center [296, 66] width 24 height 24
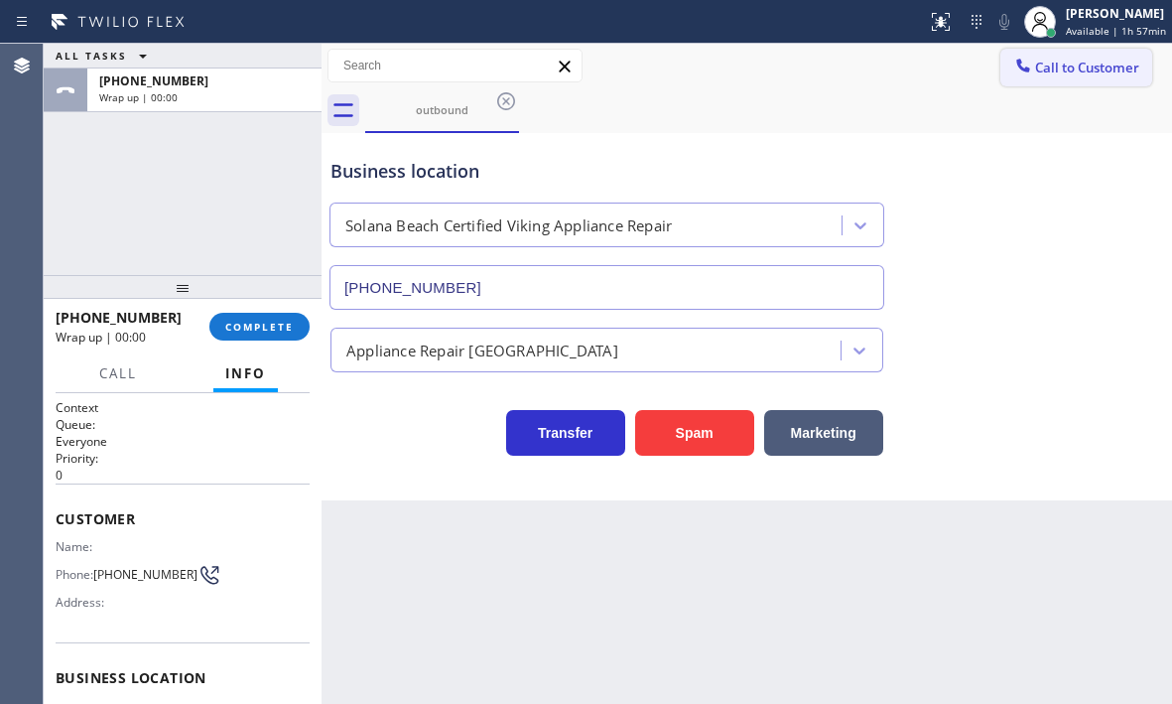
click at [1084, 69] on span "Call to Customer" at bounding box center [1087, 68] width 104 height 18
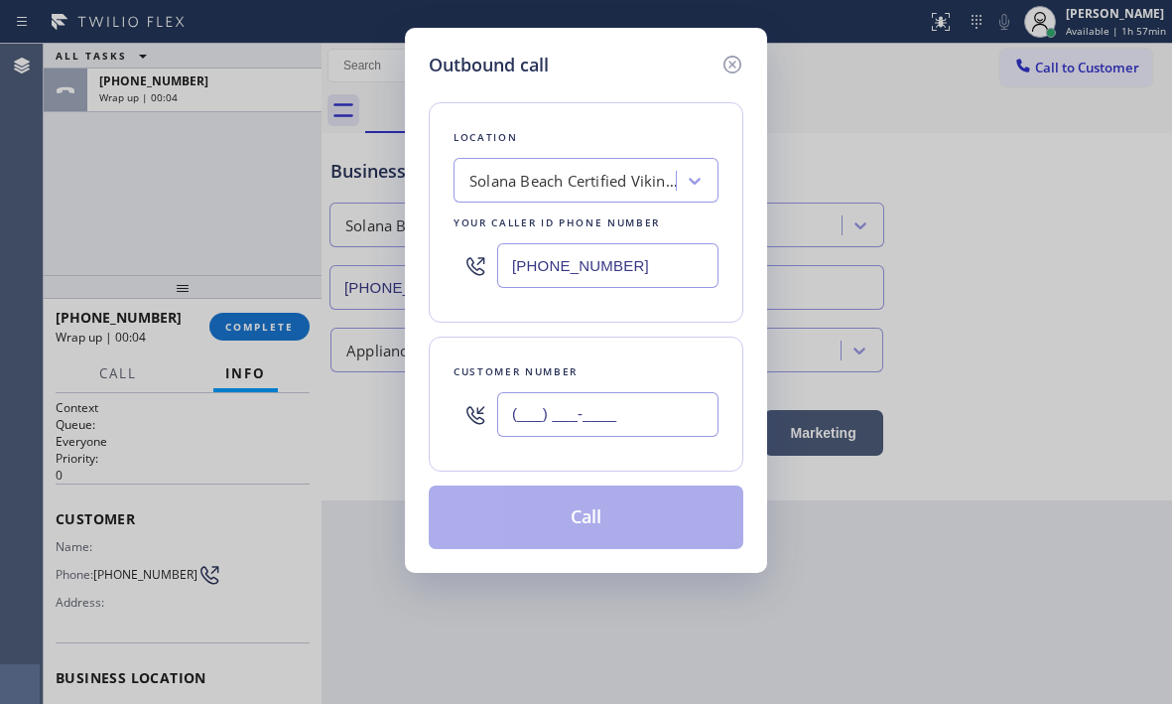
click at [626, 408] on input "(___) ___-____" at bounding box center [607, 414] width 221 height 45
paste input "858) 431-9734"
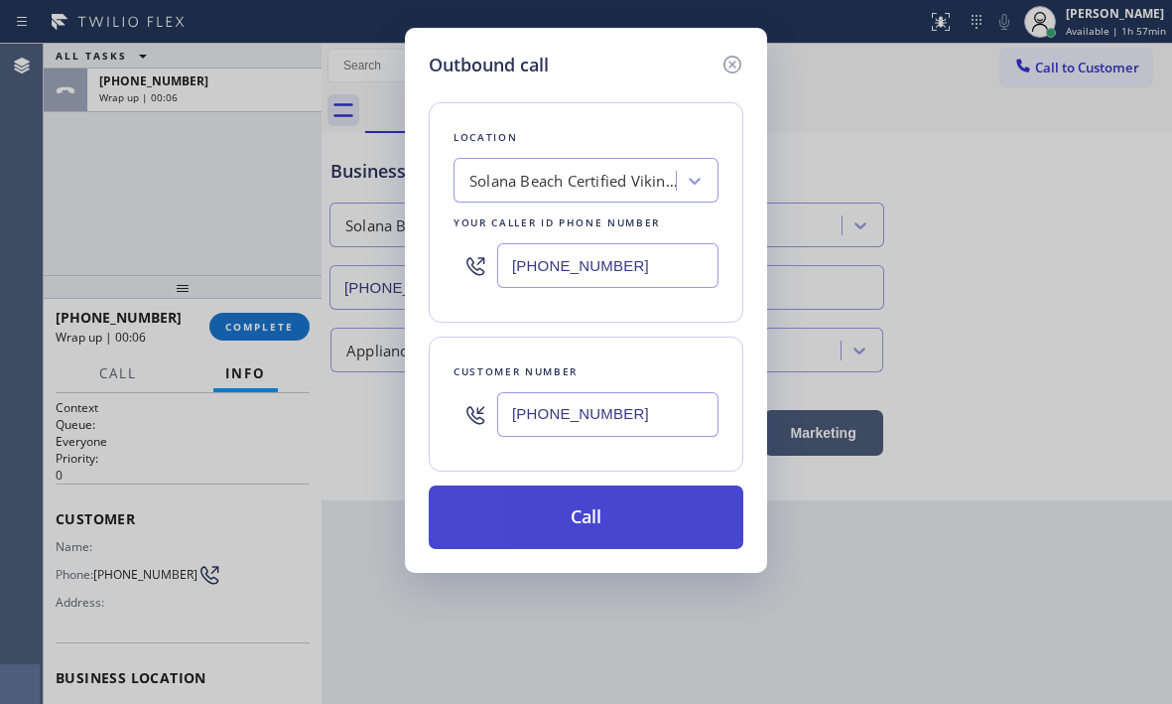
type input "(858) 431-9734"
click at [635, 516] on button "Call" at bounding box center [586, 517] width 315 height 64
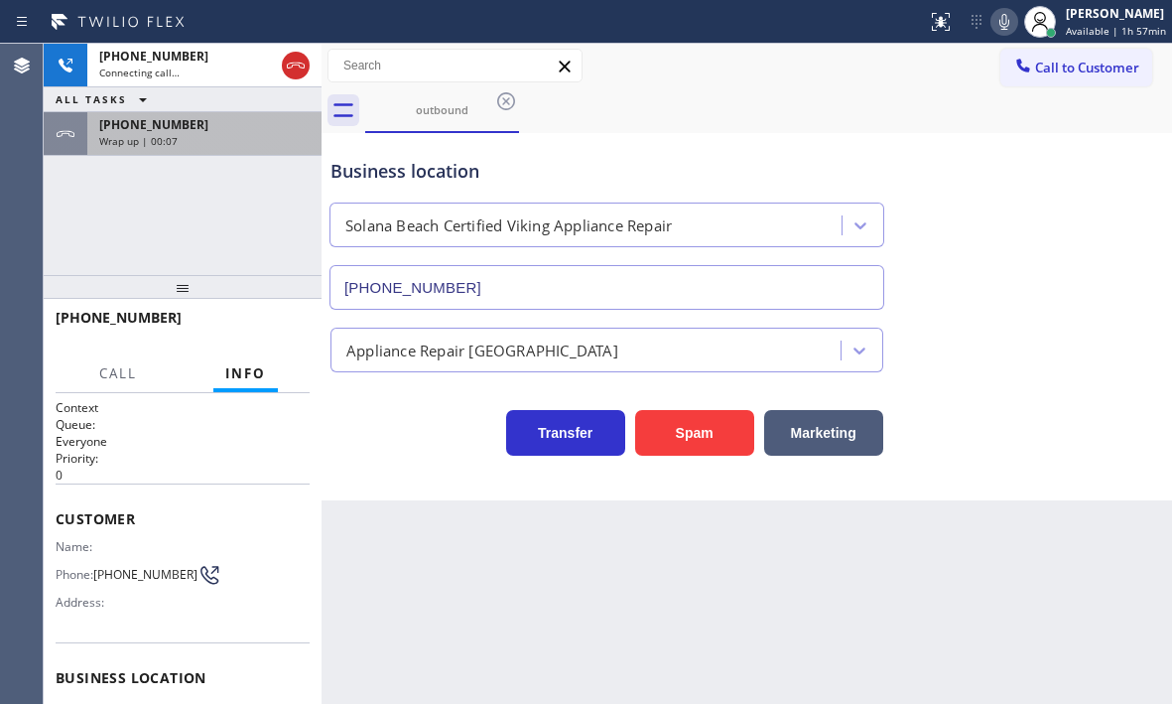
click at [237, 127] on div "+18584319734" at bounding box center [204, 124] width 210 height 17
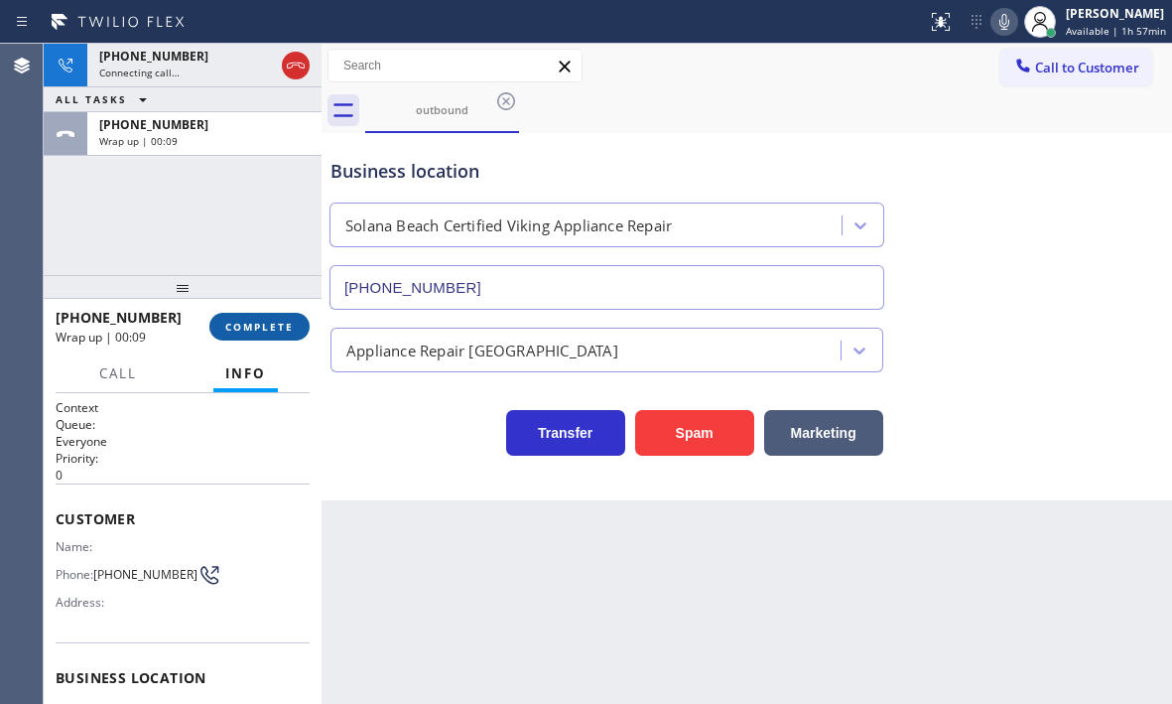
click at [282, 321] on span "COMPLETE" at bounding box center [259, 327] width 69 height 14
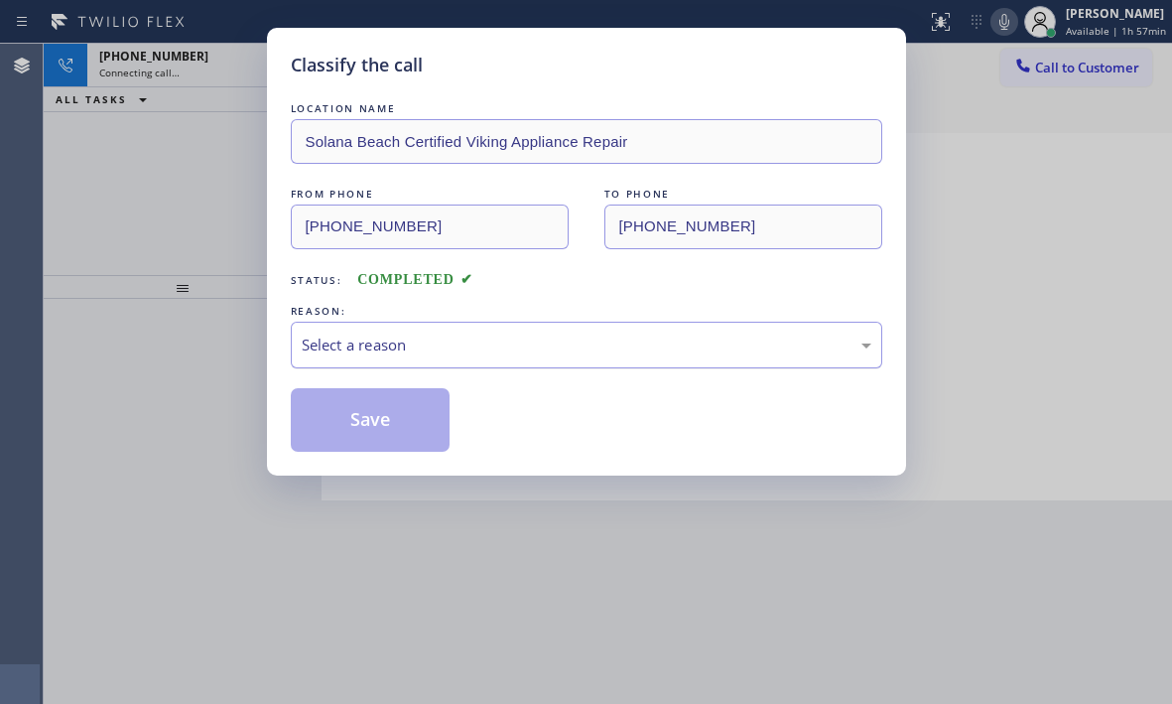
click at [528, 324] on div "Select a reason" at bounding box center [587, 345] width 592 height 47
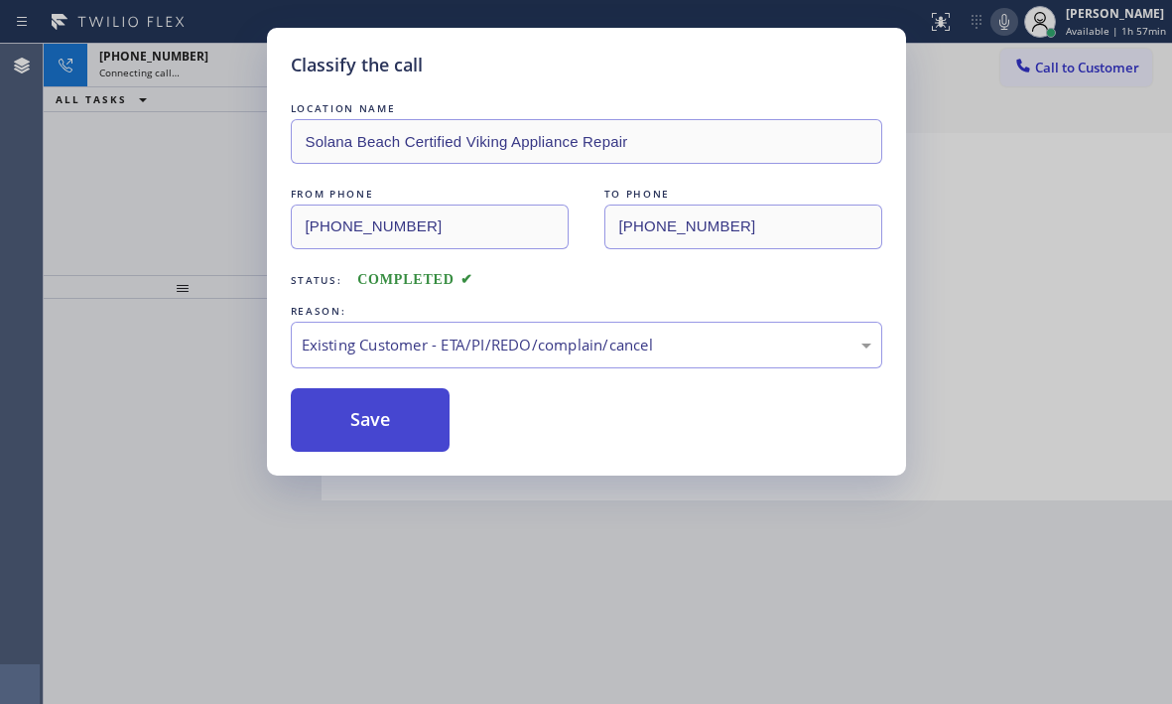
click at [393, 418] on button "Save" at bounding box center [371, 420] width 160 height 64
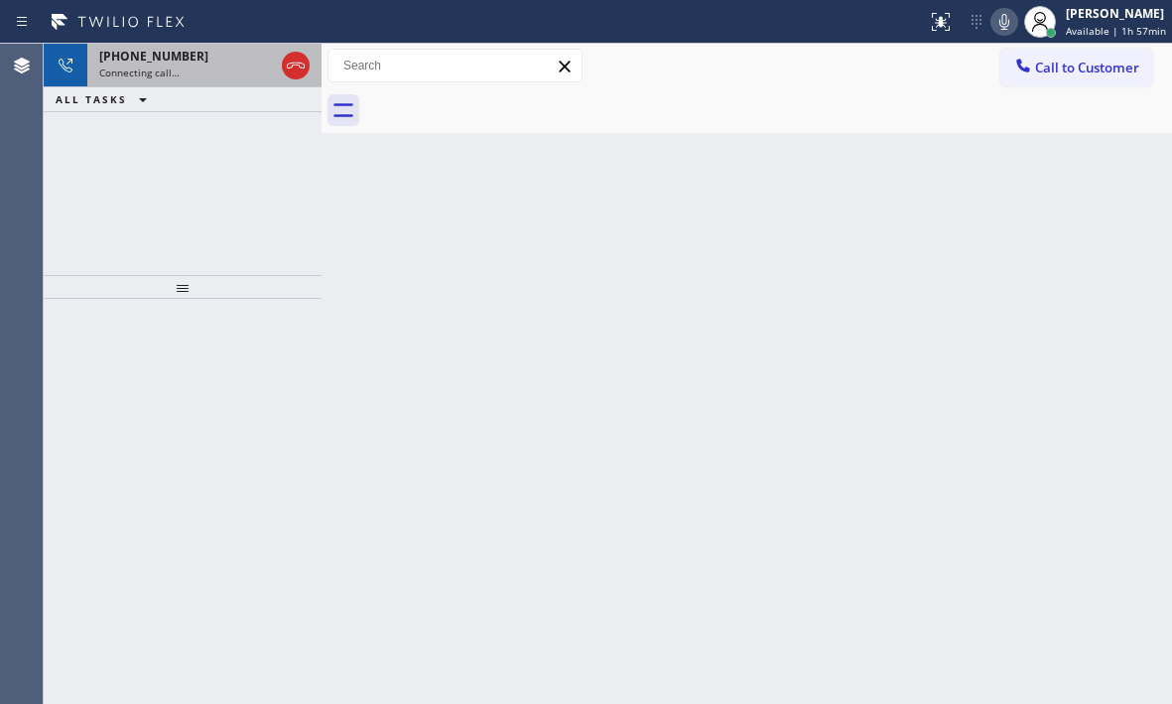
click at [204, 69] on div "Connecting call…" at bounding box center [186, 73] width 175 height 14
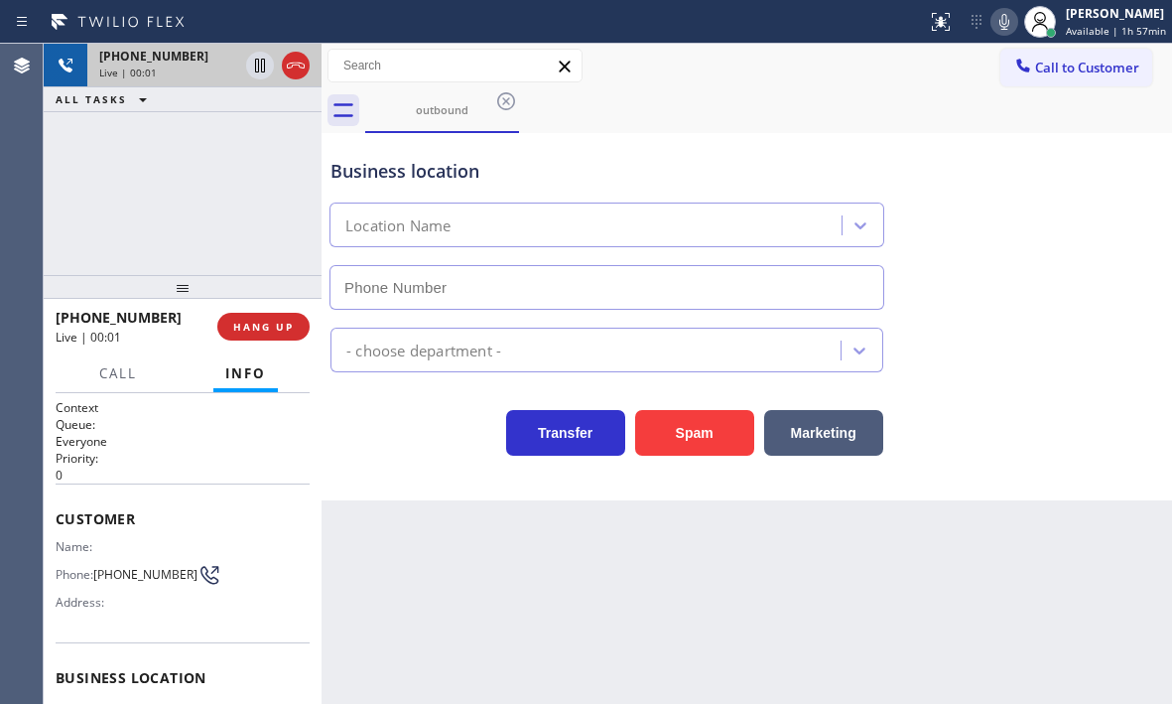
type input "(858) 244-9718"
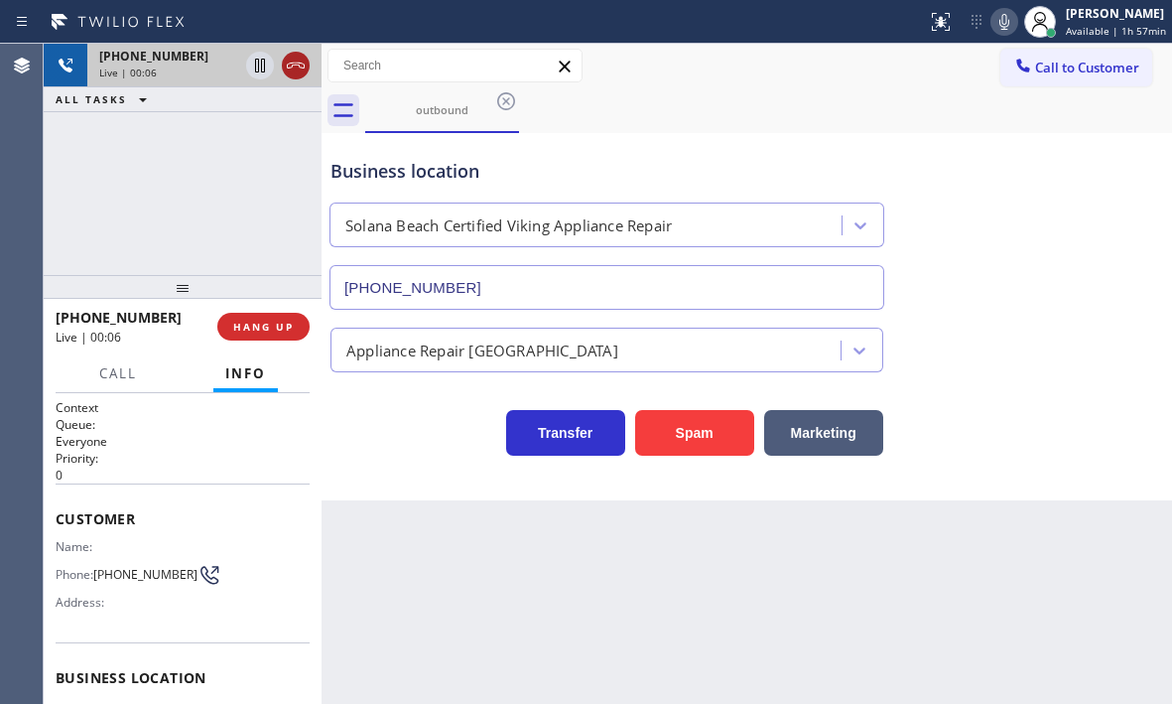
click at [298, 67] on icon at bounding box center [296, 66] width 24 height 24
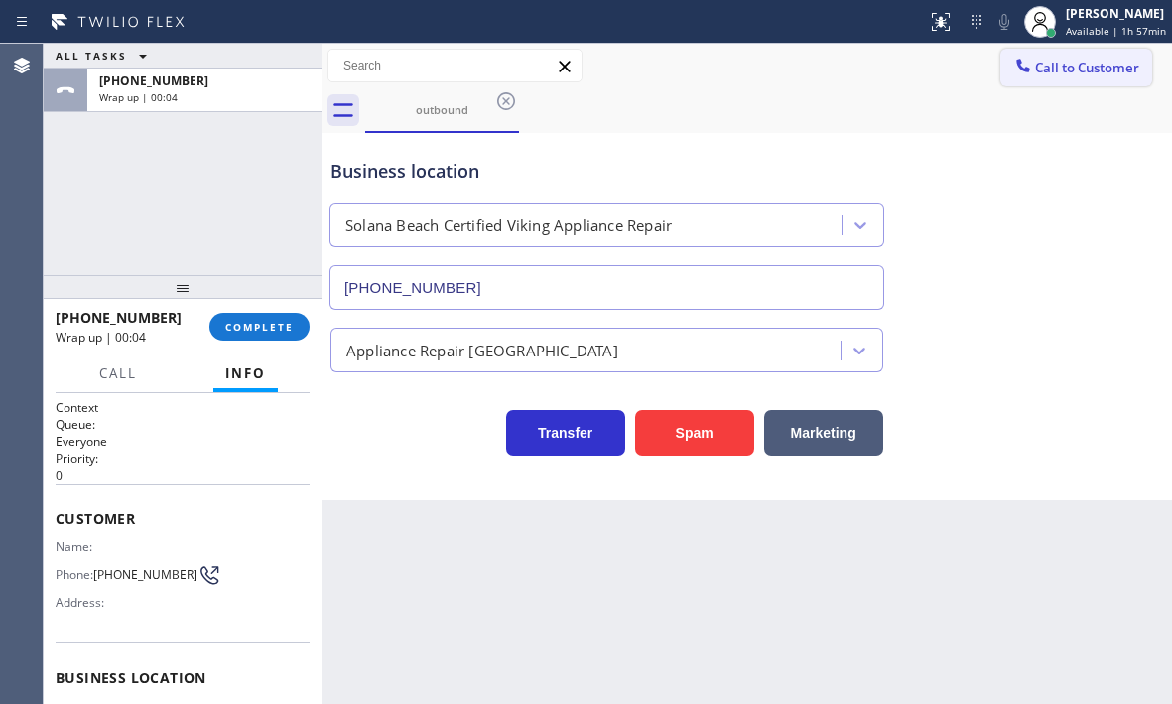
click at [1066, 68] on span "Call to Customer" at bounding box center [1087, 68] width 104 height 18
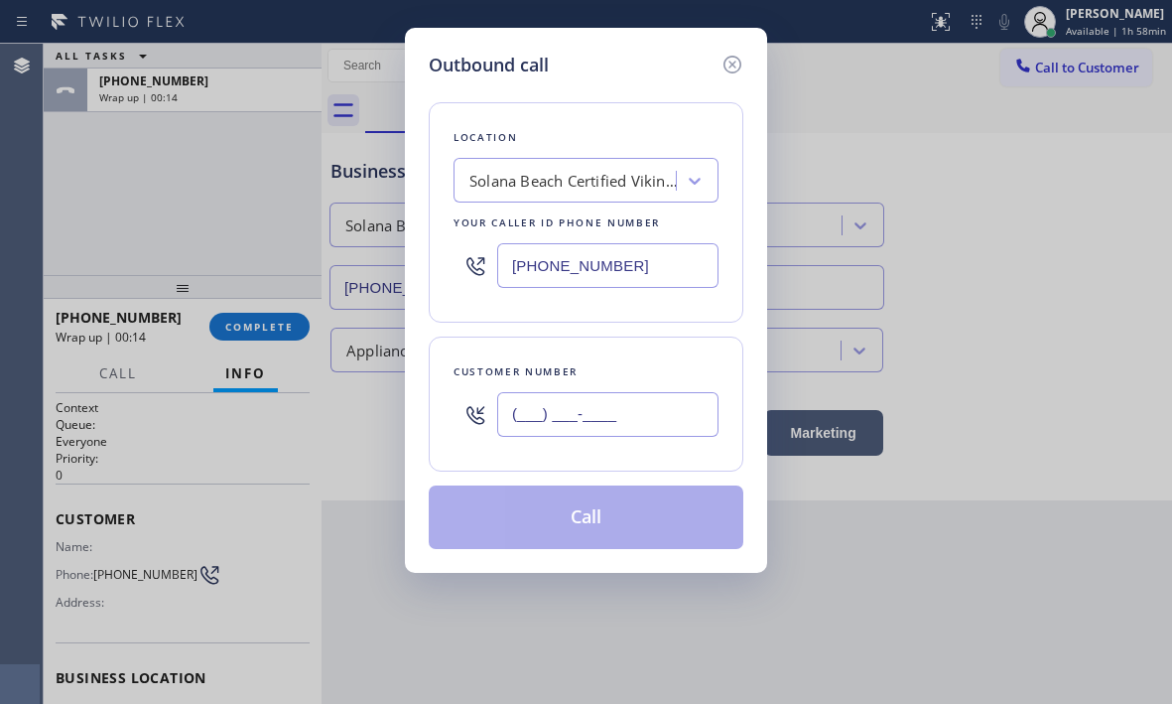
click at [590, 424] on input "(___) ___-____" at bounding box center [607, 414] width 221 height 45
paste input "858) 431-9734"
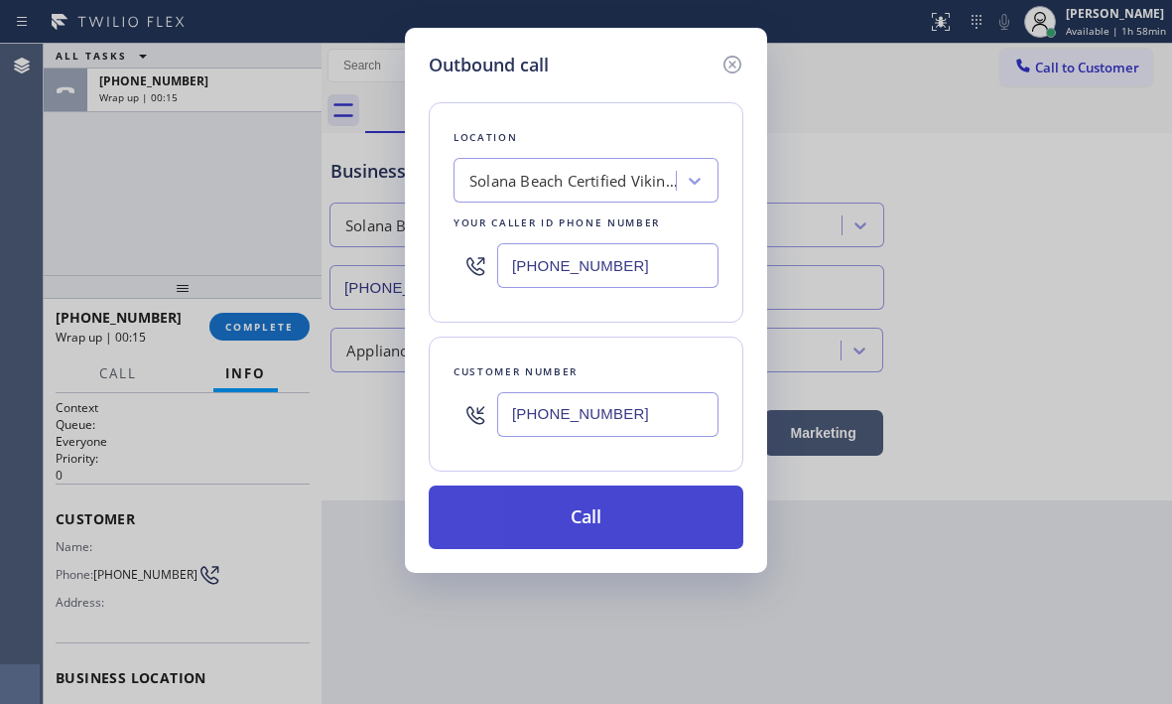
type input "(858) 431-9734"
click at [638, 505] on button "Call" at bounding box center [586, 517] width 315 height 64
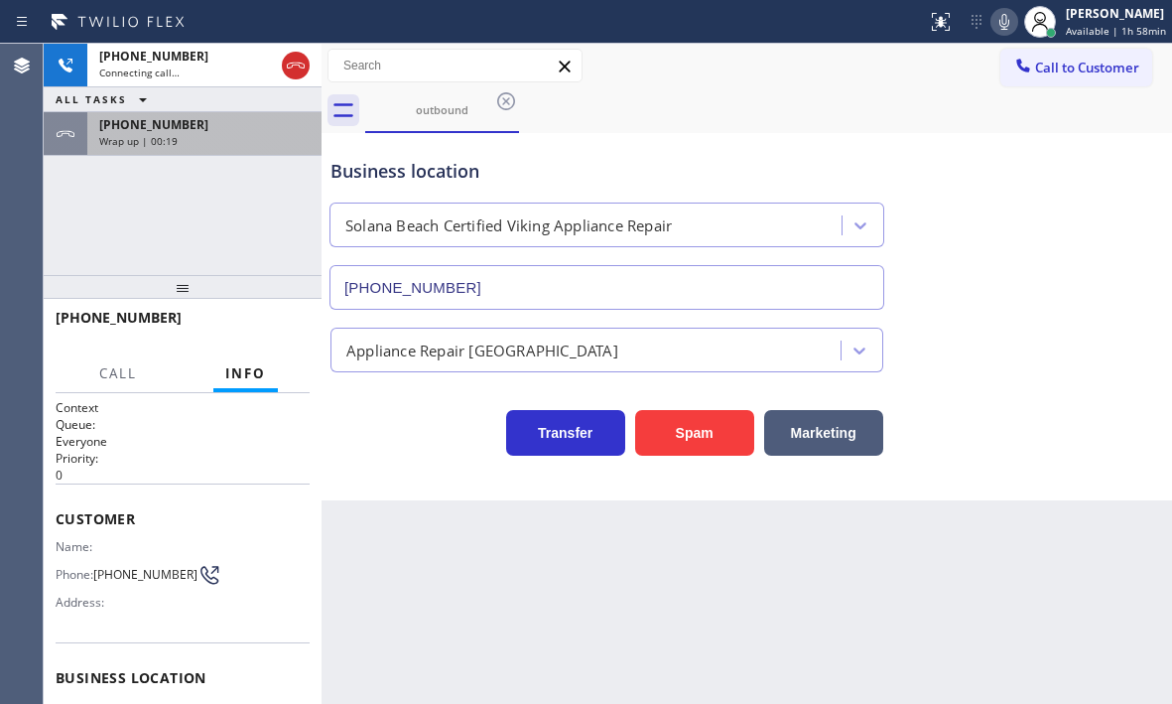
click at [205, 139] on div "Wrap up | 00:19" at bounding box center [204, 141] width 210 height 14
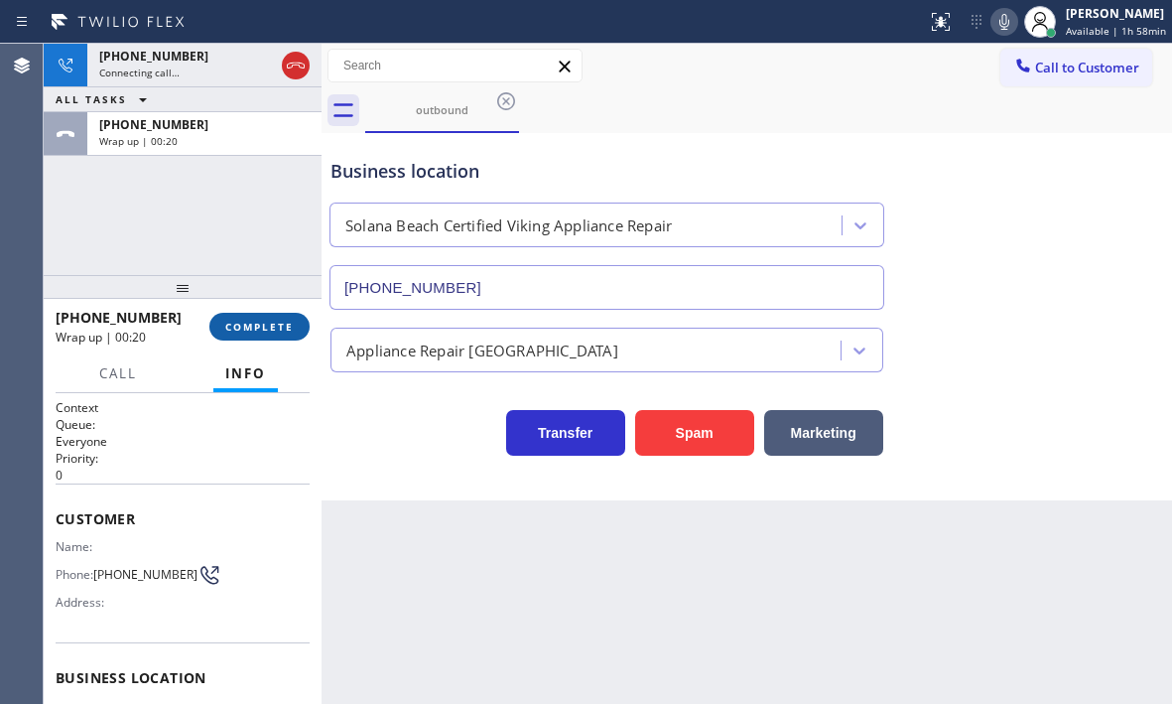
click at [262, 331] on span "COMPLETE" at bounding box center [259, 327] width 69 height 14
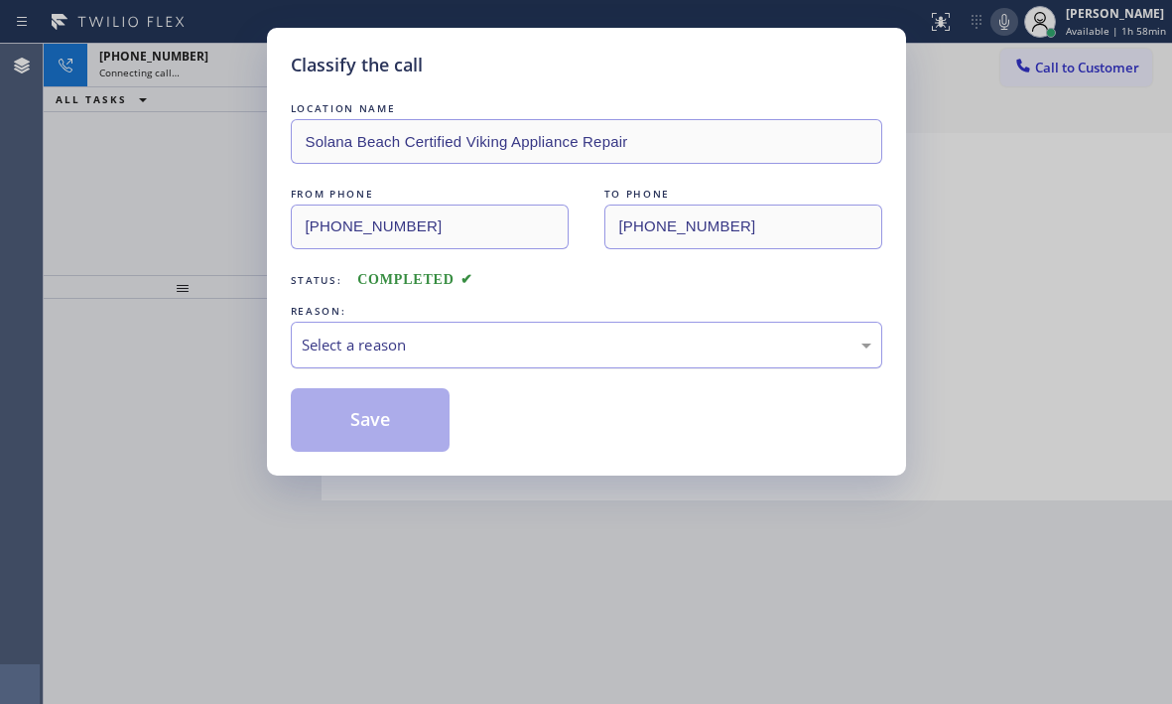
click at [458, 325] on div "Select a reason" at bounding box center [587, 345] width 592 height 47
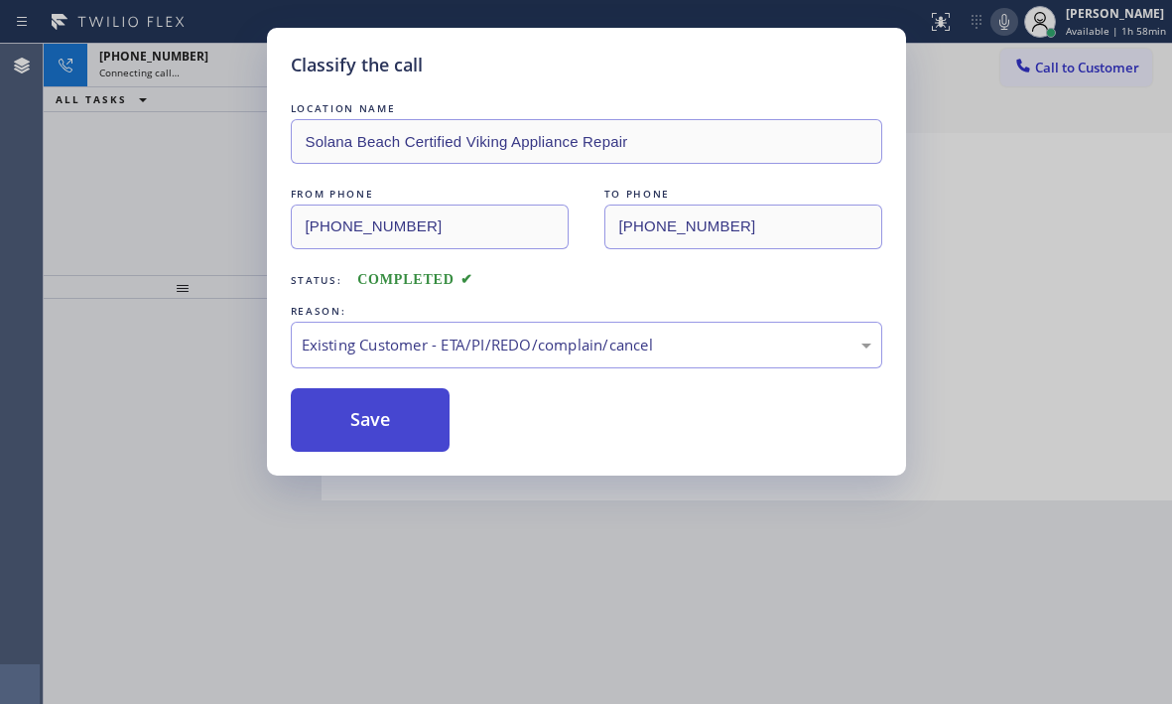
click at [415, 424] on button "Save" at bounding box center [371, 420] width 160 height 64
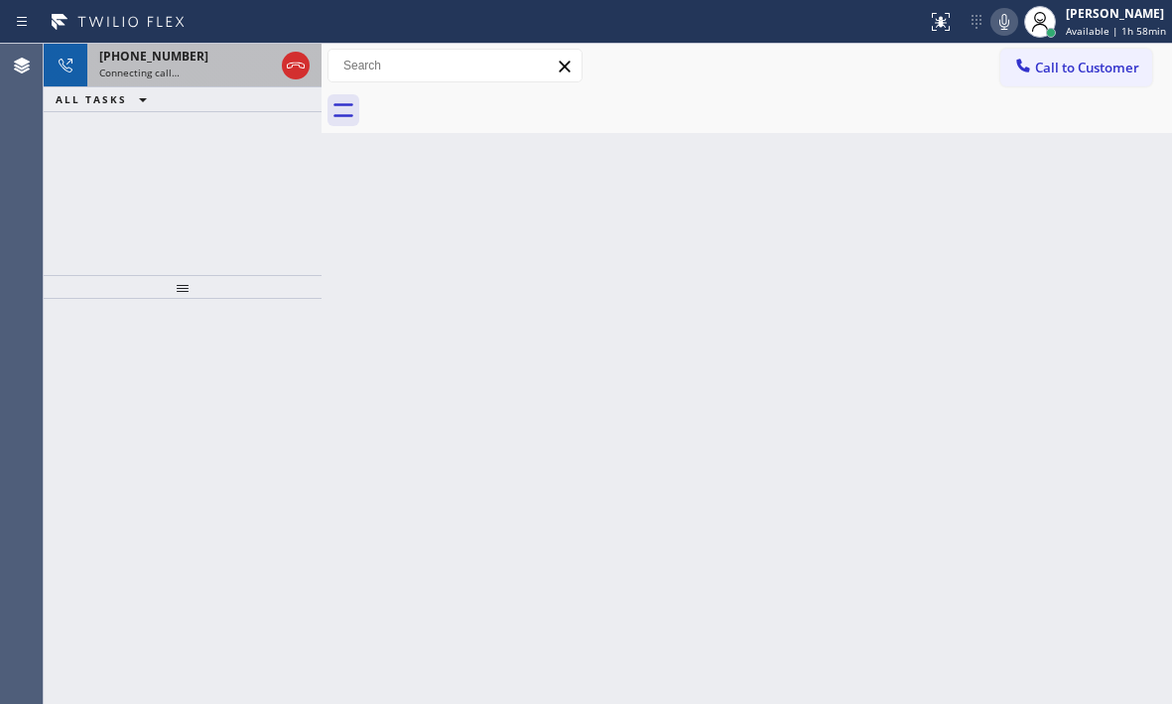
click at [231, 58] on div "+18584319734" at bounding box center [186, 56] width 175 height 17
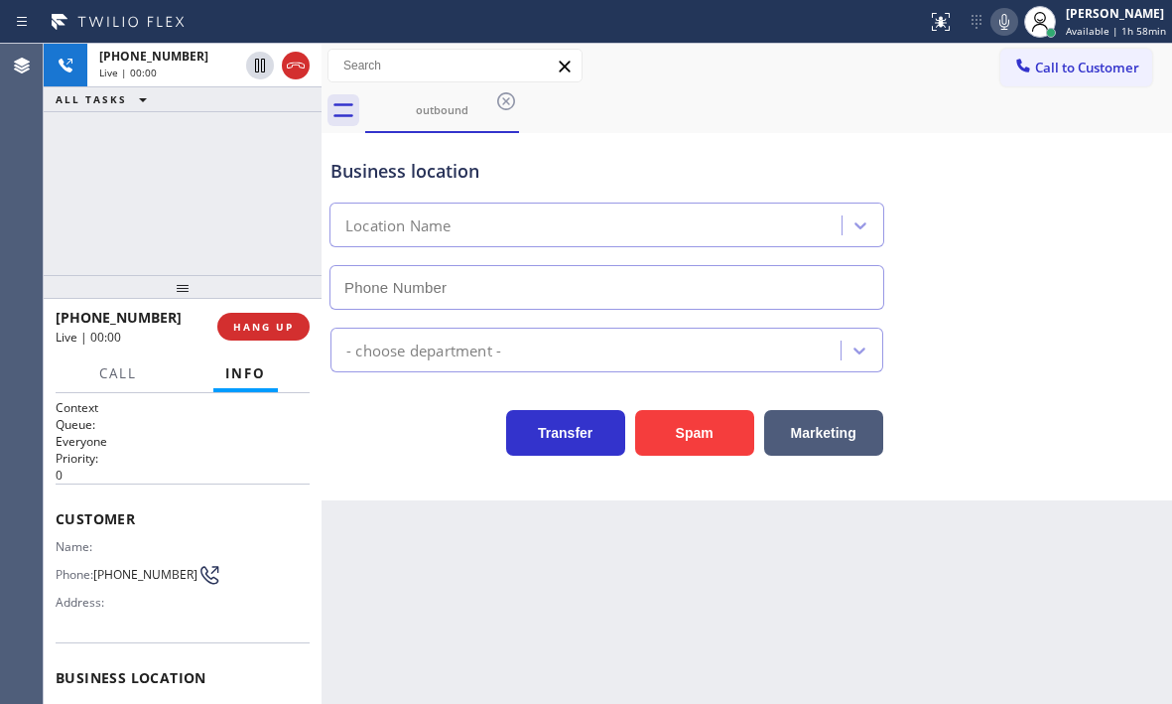
type input "(858) 244-9718"
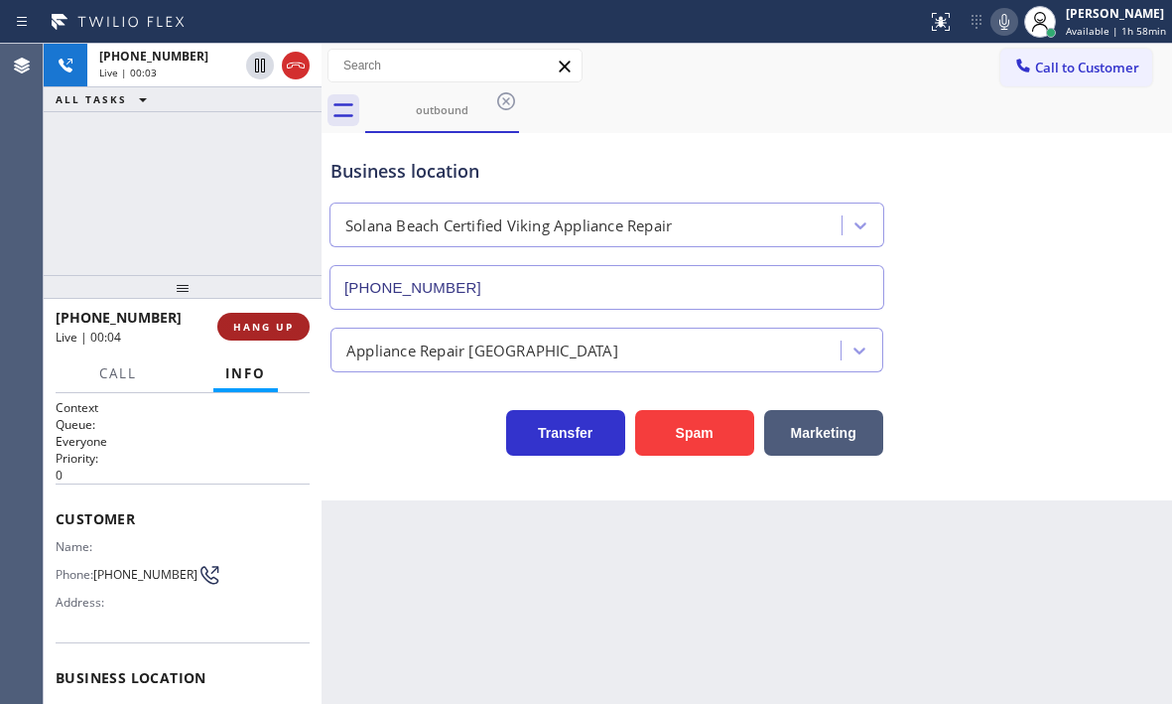
click at [264, 332] on span "HANG UP" at bounding box center [263, 327] width 61 height 14
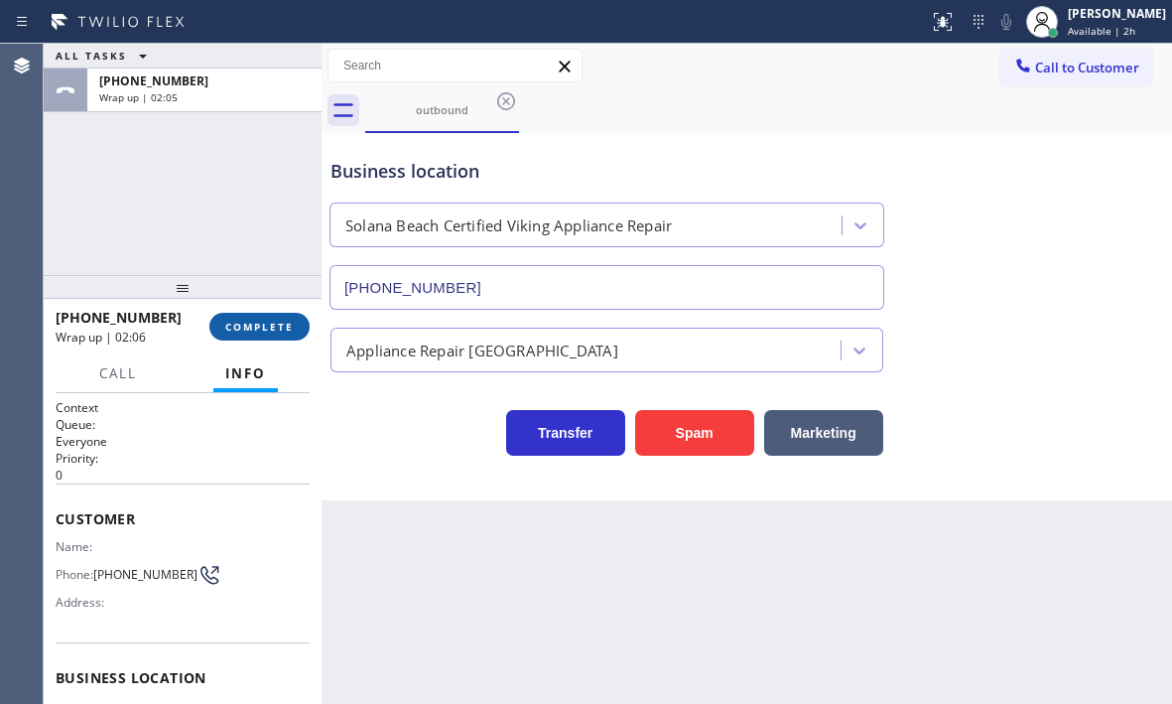
drag, startPoint x: 248, startPoint y: 321, endPoint x: 259, endPoint y: 327, distance: 12.4
click at [248, 321] on span "COMPLETE" at bounding box center [259, 327] width 69 height 14
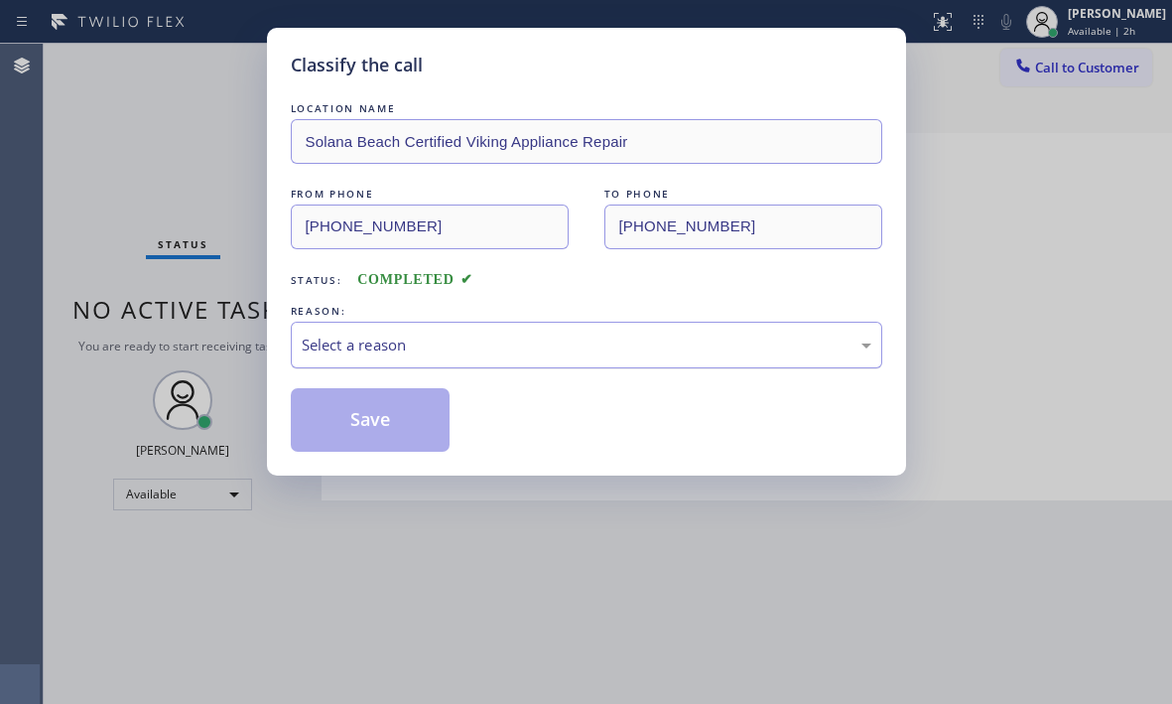
click at [583, 350] on div "Select a reason" at bounding box center [587, 345] width 570 height 23
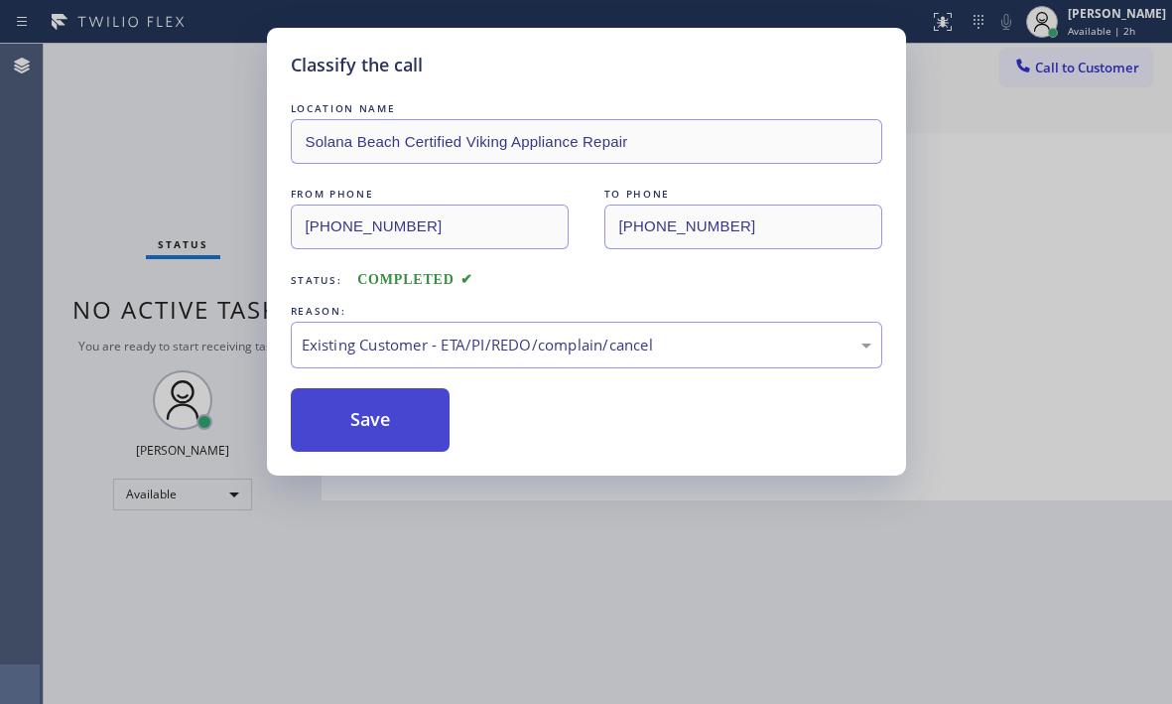
click at [382, 429] on button "Save" at bounding box center [371, 420] width 160 height 64
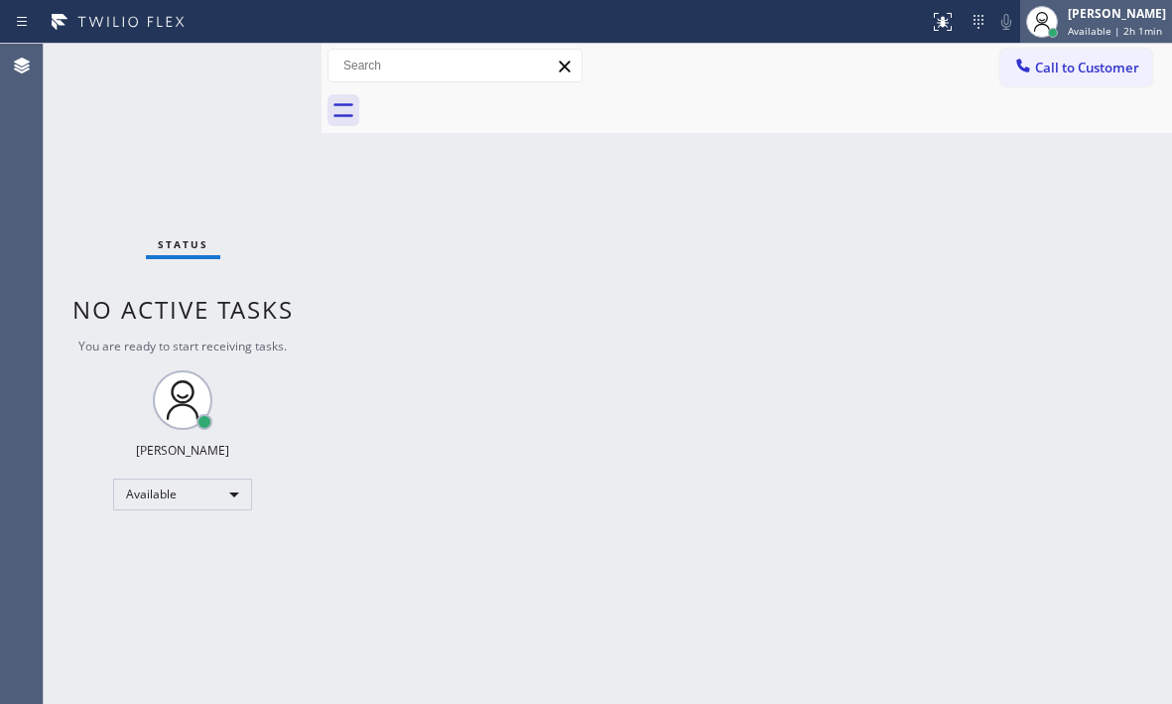
click at [1068, 19] on div "Judy Mae Saturinas" at bounding box center [1117, 13] width 98 height 17
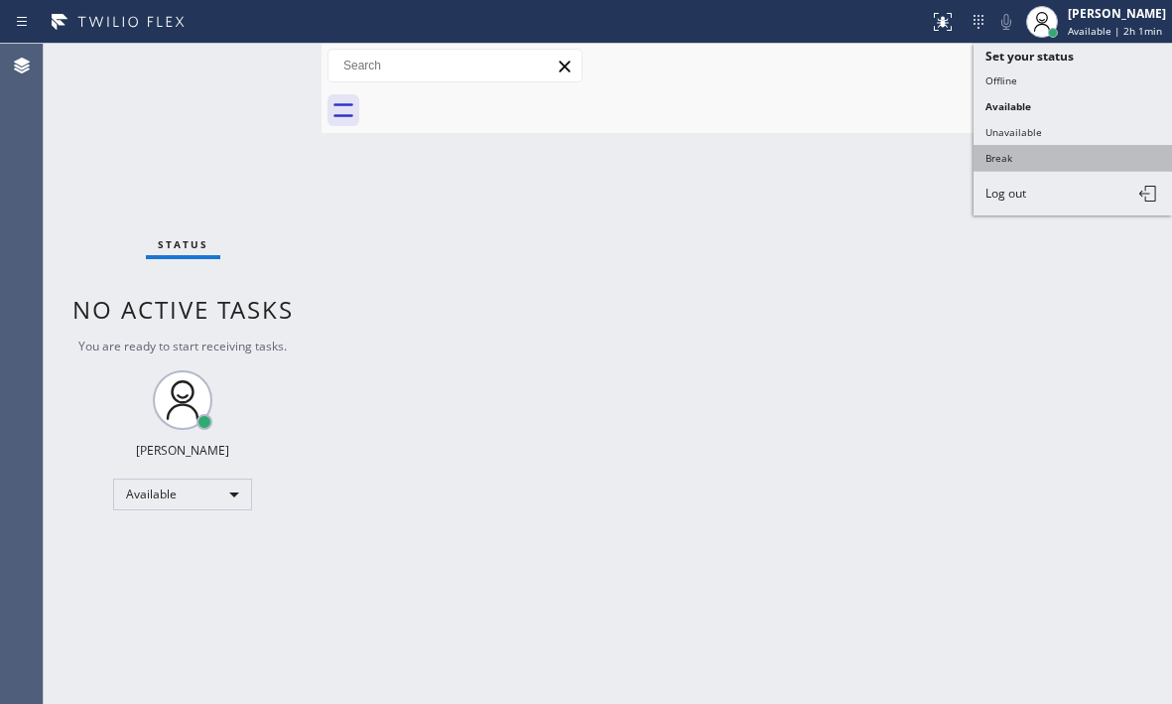
click at [1020, 158] on button "Break" at bounding box center [1073, 158] width 199 height 26
